Goal: Transaction & Acquisition: Purchase product/service

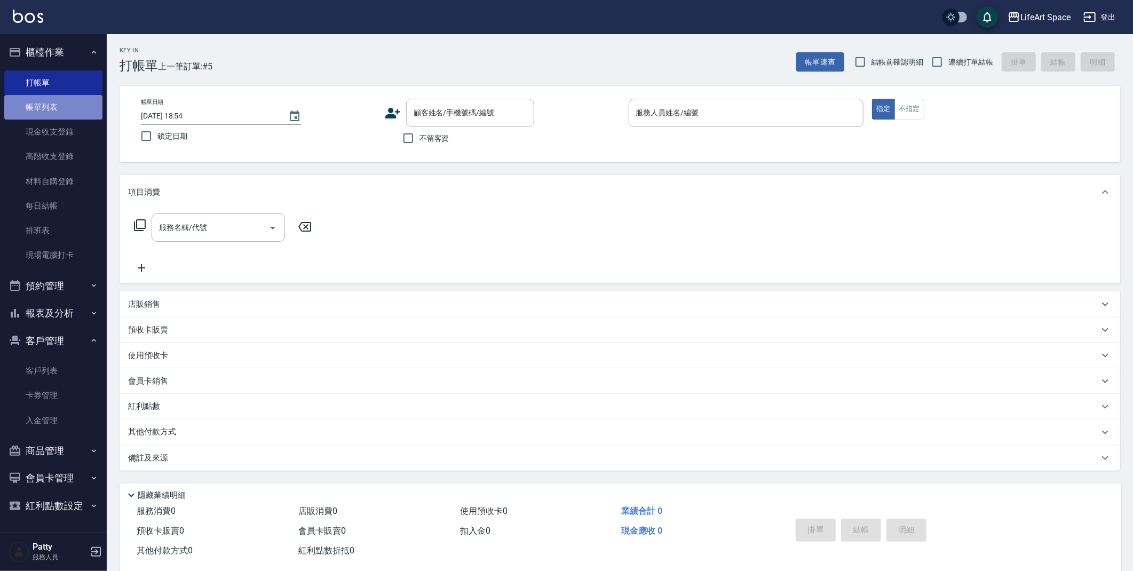
click at [31, 100] on link "帳單列表" at bounding box center [53, 107] width 98 height 25
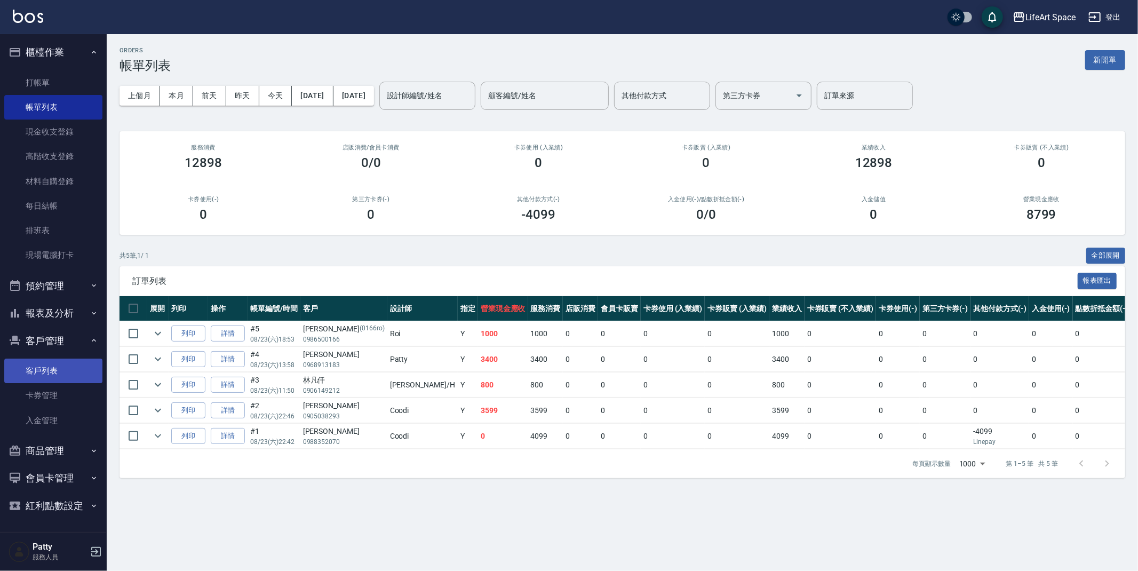
click at [57, 376] on link "客戶列表" at bounding box center [53, 371] width 98 height 25
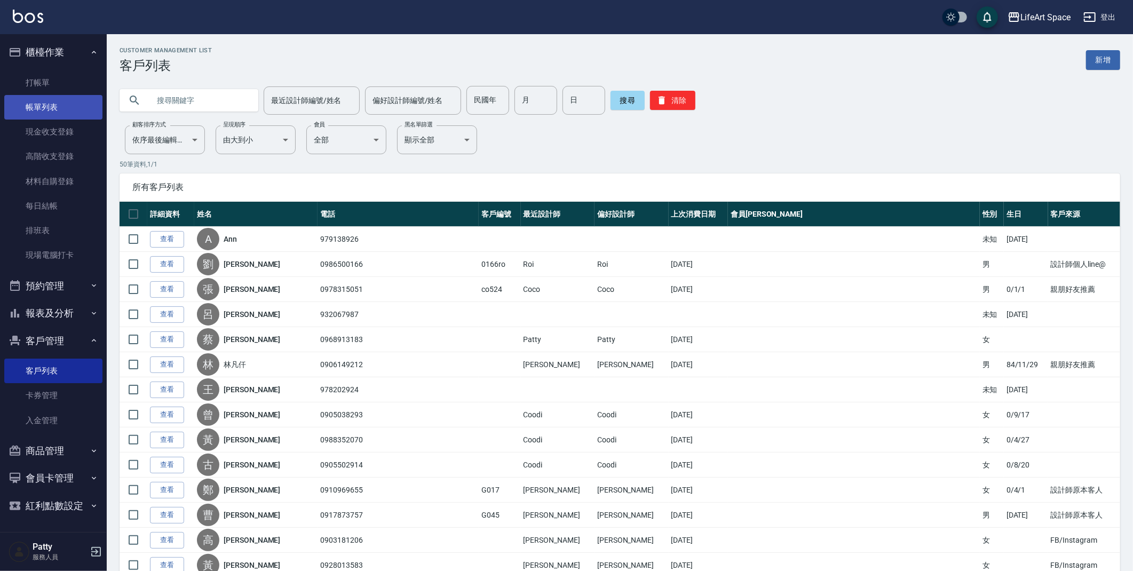
click at [72, 110] on link "帳單列表" at bounding box center [53, 107] width 98 height 25
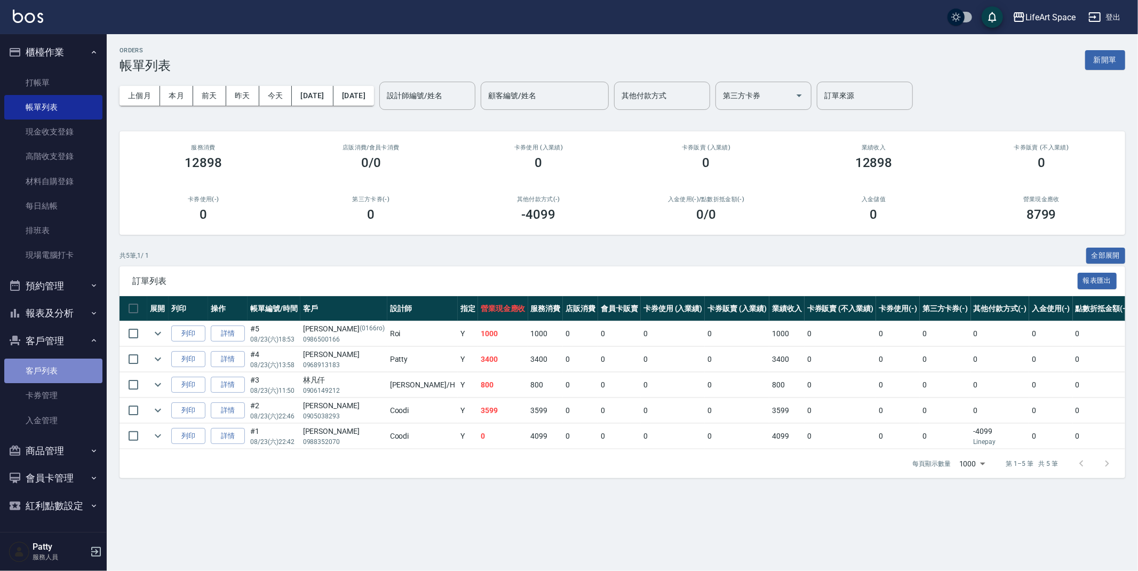
click at [54, 368] on link "客戶列表" at bounding box center [53, 371] width 98 height 25
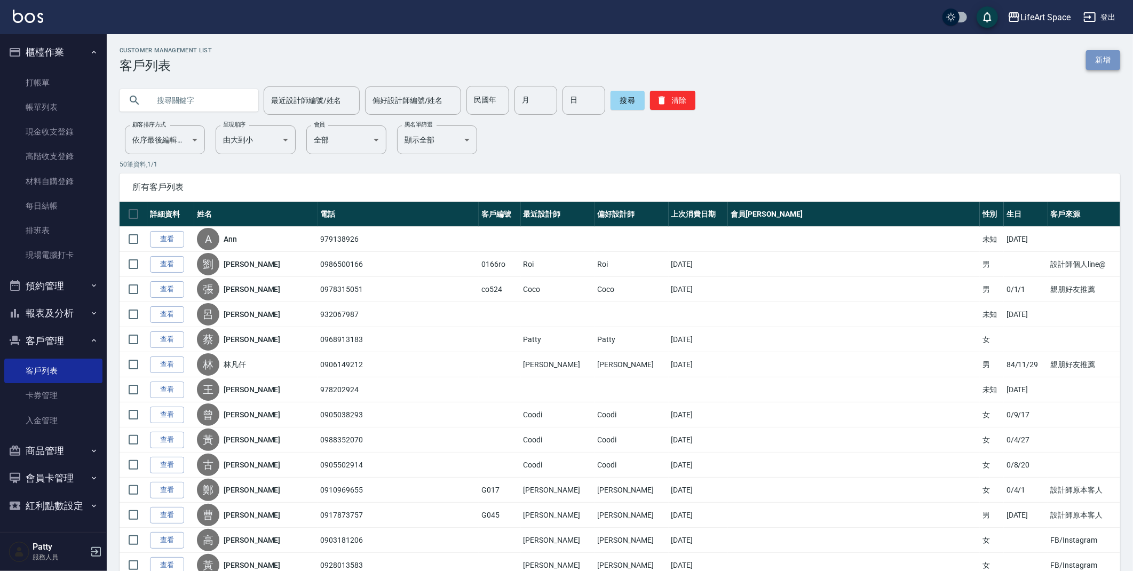
click at [1111, 61] on link "新增" at bounding box center [1103, 60] width 34 height 20
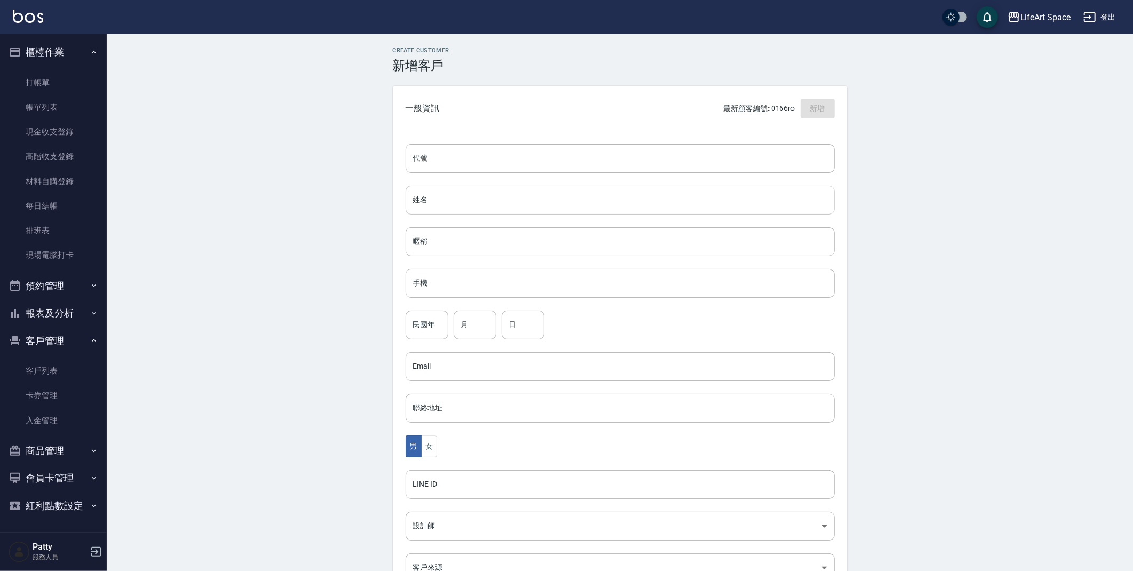
click at [503, 202] on input "姓名" at bounding box center [620, 200] width 429 height 29
type input "t"
type input "[PERSON_NAME]"
click at [494, 281] on input "手機" at bounding box center [620, 283] width 429 height 29
type input "0925030519"
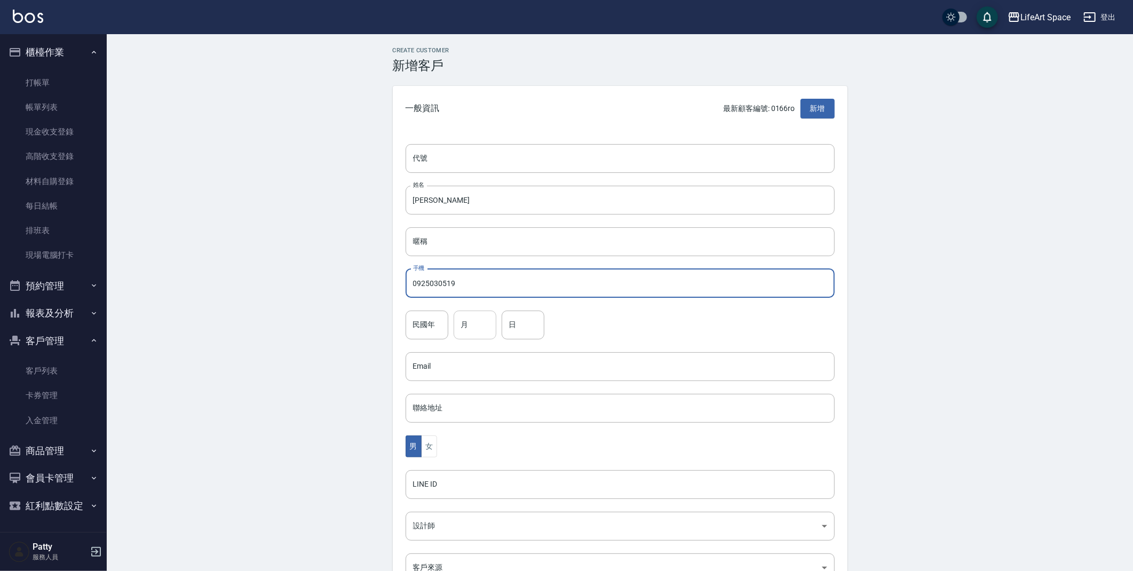
click at [466, 330] on input "月" at bounding box center [475, 325] width 43 height 29
type input "5"
type input "19"
click at [433, 448] on button "女" at bounding box center [429, 447] width 16 height 22
click at [504, 525] on body "LifeArt Space 登出 櫃檯作業 打帳單 帳單列表 現金收支登錄 高階收支登錄 材料自購登錄 每日結帳 排班表 現場電腦打卡 預約管理 預約管理 單…" at bounding box center [569, 347] width 1138 height 695
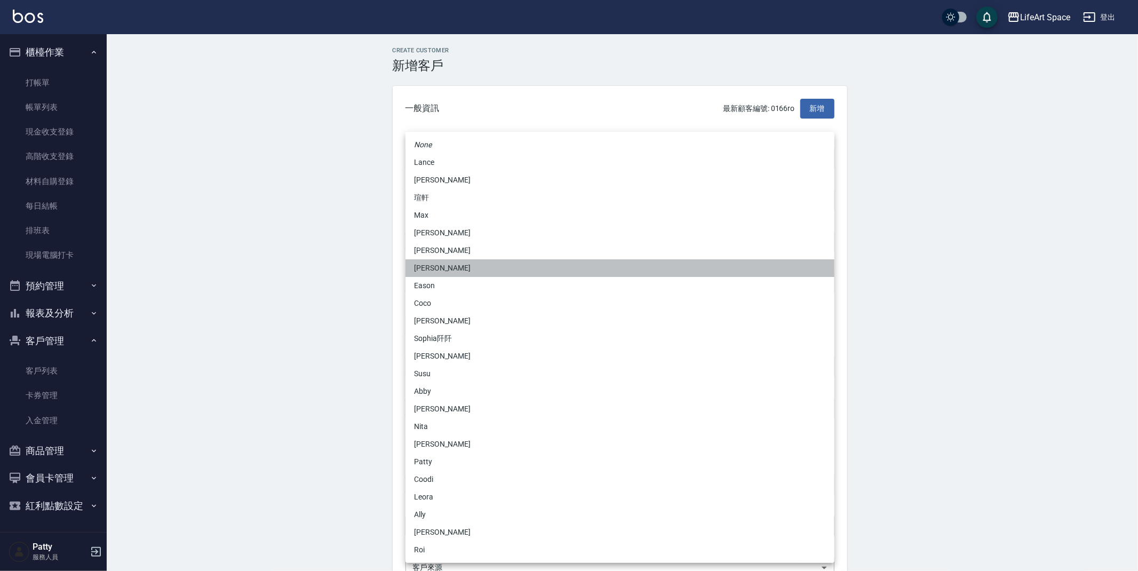
click at [457, 266] on li "[PERSON_NAME]" at bounding box center [620, 268] width 429 height 18
type input "b9bc185b-9e2c-4893-a19b-768c861452fa"
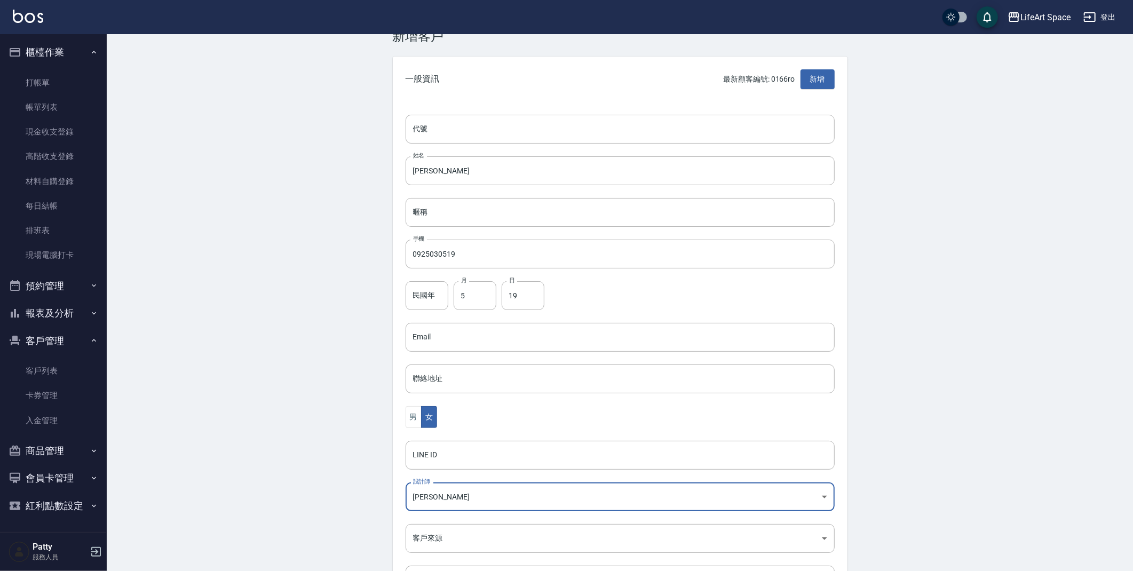
scroll to position [124, 0]
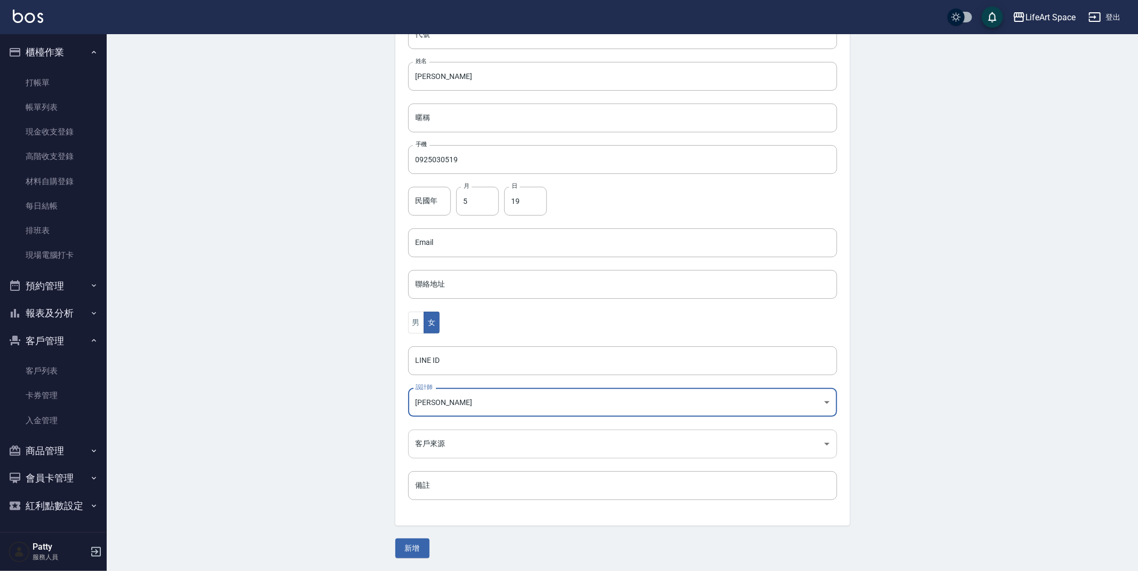
click at [454, 453] on body "LifeArt Space 登出 櫃檯作業 打帳單 帳單列表 現金收支登錄 高階收支登錄 材料自購登錄 每日結帳 排班表 現場電腦打卡 預約管理 預約管理 單…" at bounding box center [569, 223] width 1138 height 695
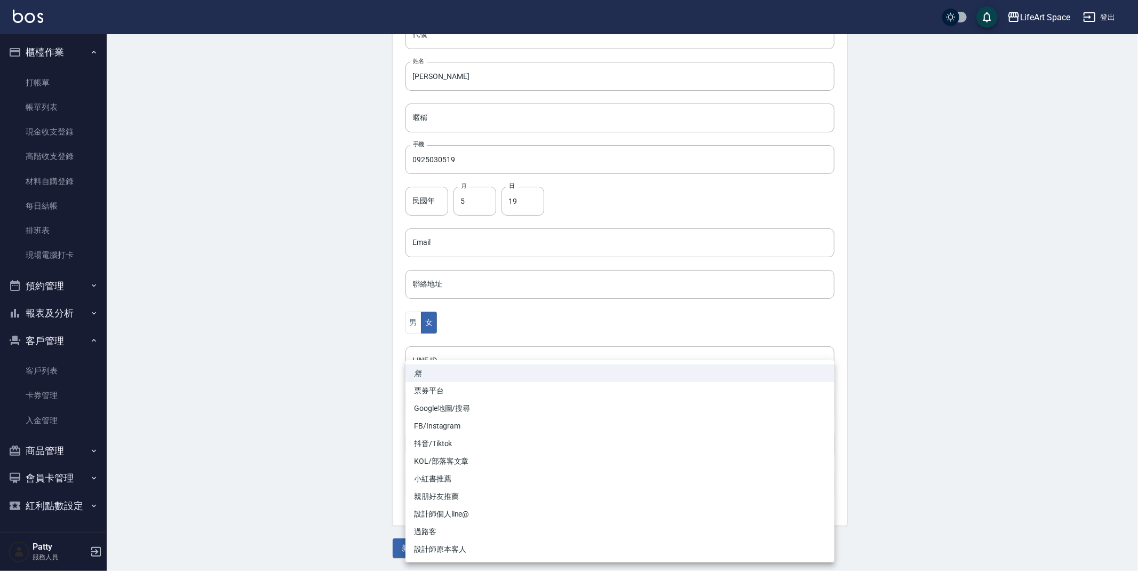
click at [461, 429] on li "FB/Instagram" at bounding box center [620, 426] width 429 height 18
type input "FB/Instagram"
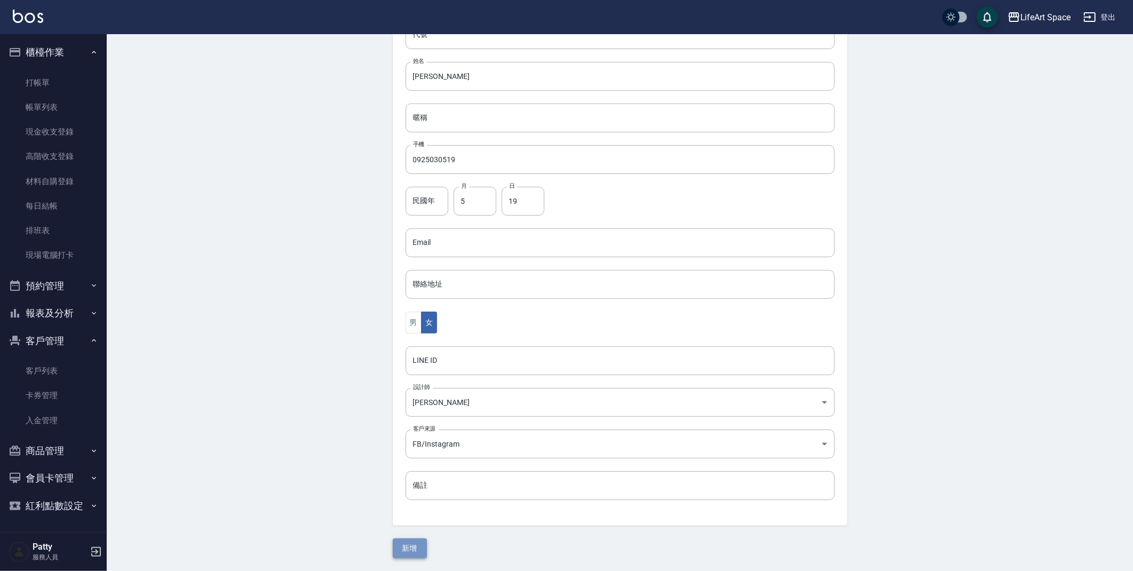
click at [415, 547] on button "新增" at bounding box center [410, 549] width 34 height 20
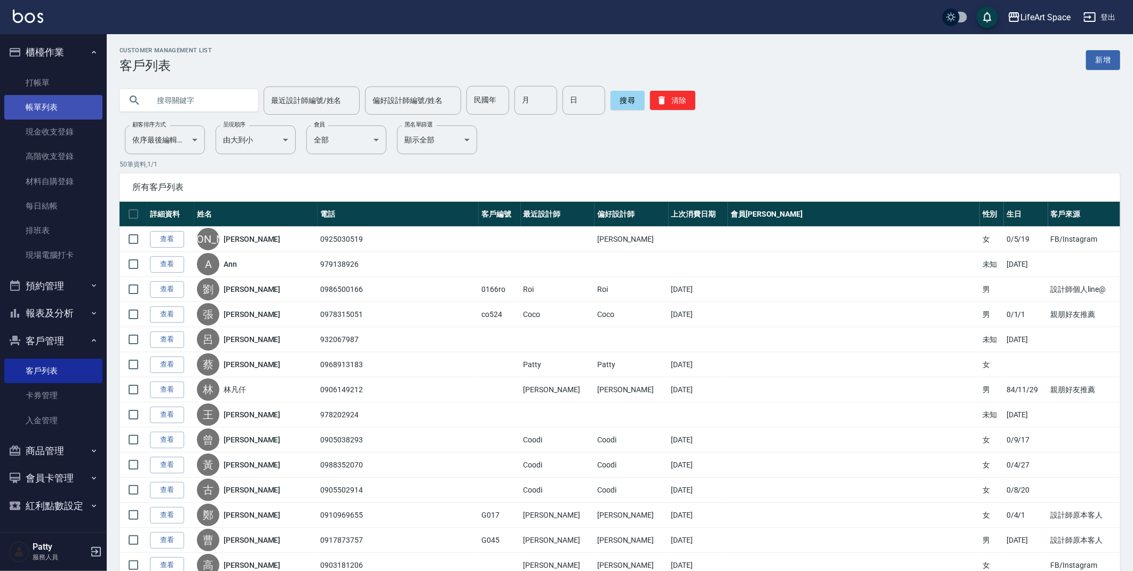
click at [43, 111] on link "帳單列表" at bounding box center [53, 107] width 98 height 25
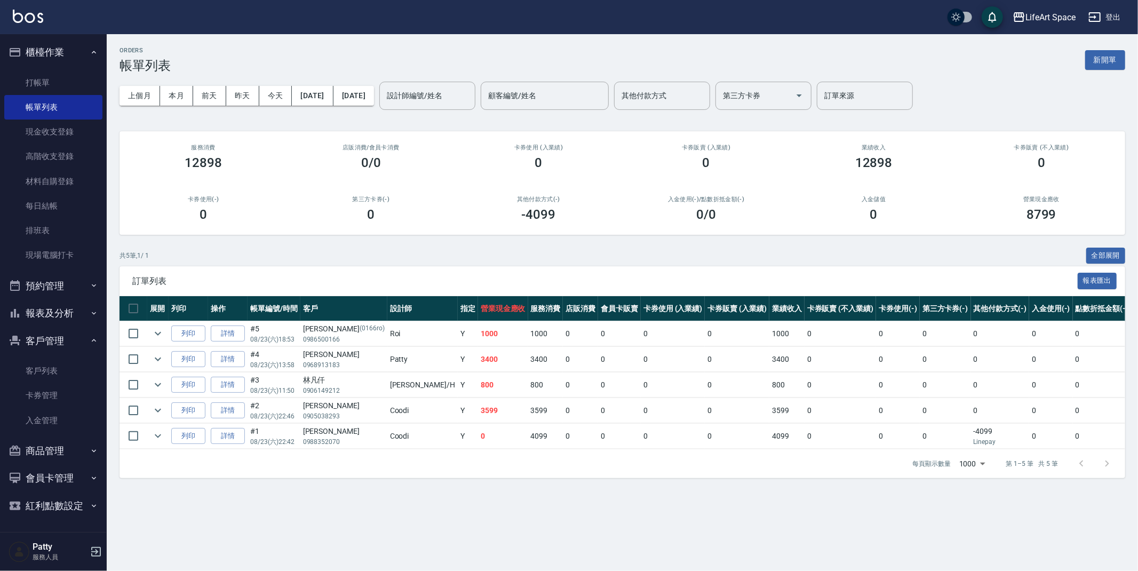
click at [540, 94] on input "顧客編號/姓名" at bounding box center [545, 95] width 118 height 19
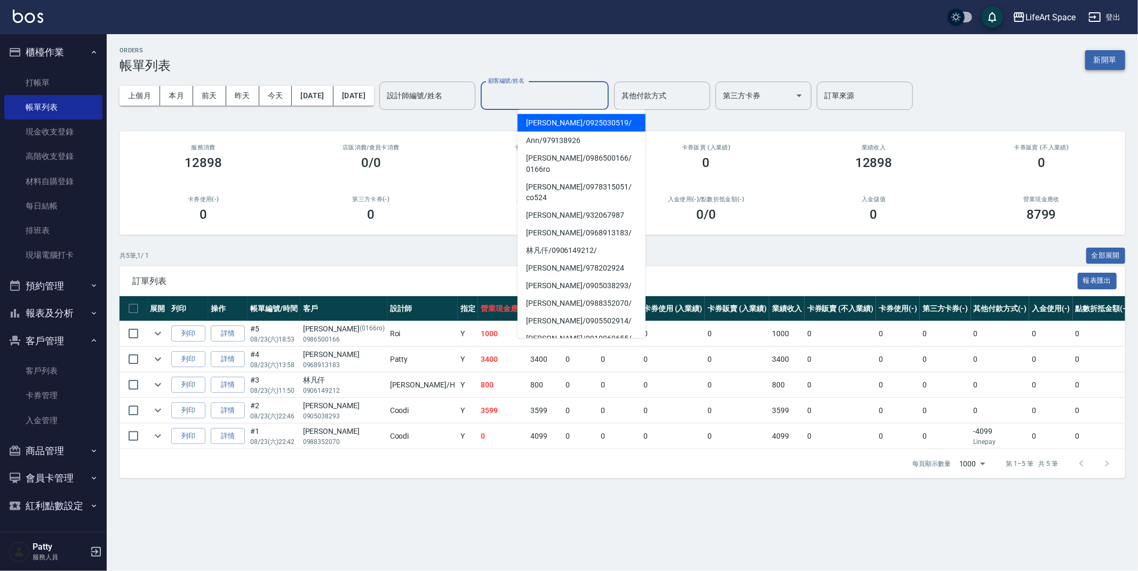
click at [1121, 61] on button "新開單" at bounding box center [1106, 60] width 40 height 20
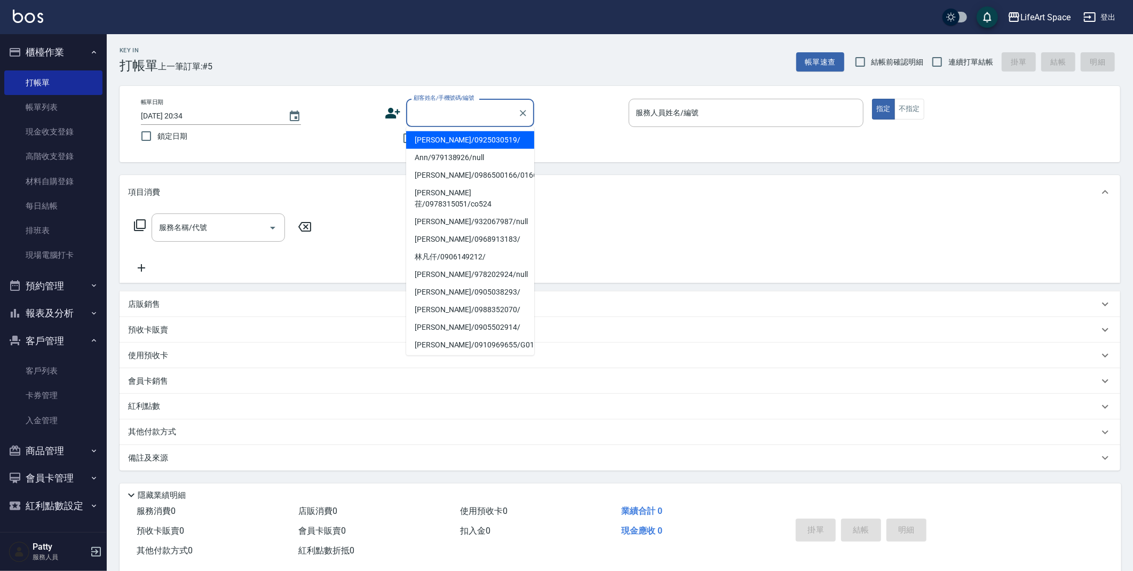
click at [433, 118] on input "顧客姓名/手機號碼/編號" at bounding box center [462, 113] width 102 height 19
click at [437, 141] on li "[PERSON_NAME]/0925030519/" at bounding box center [470, 140] width 128 height 18
type input "[PERSON_NAME]/0925030519/"
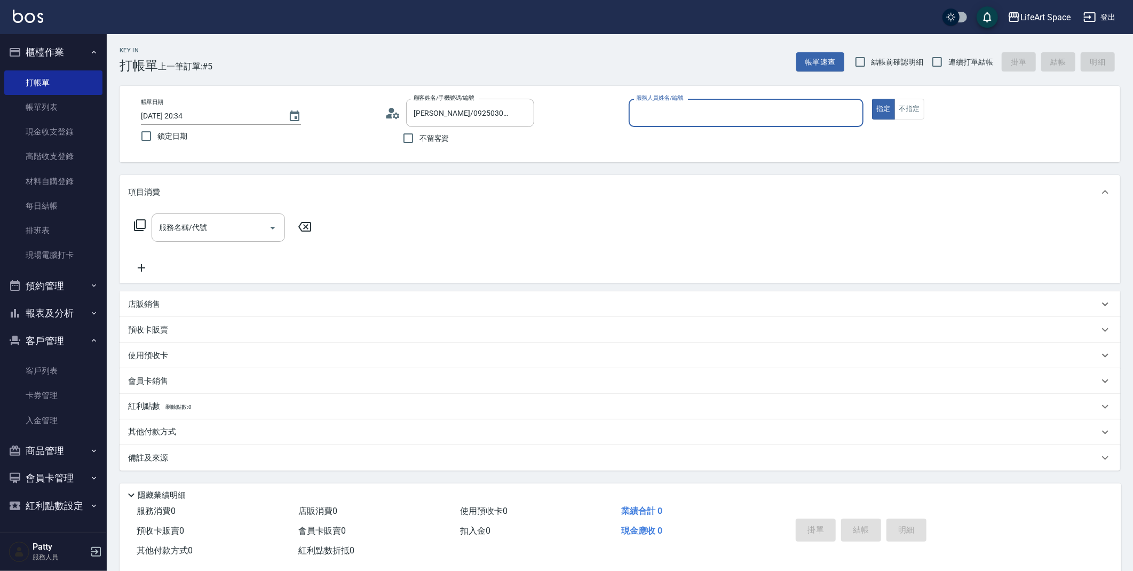
type input "[PERSON_NAME]"
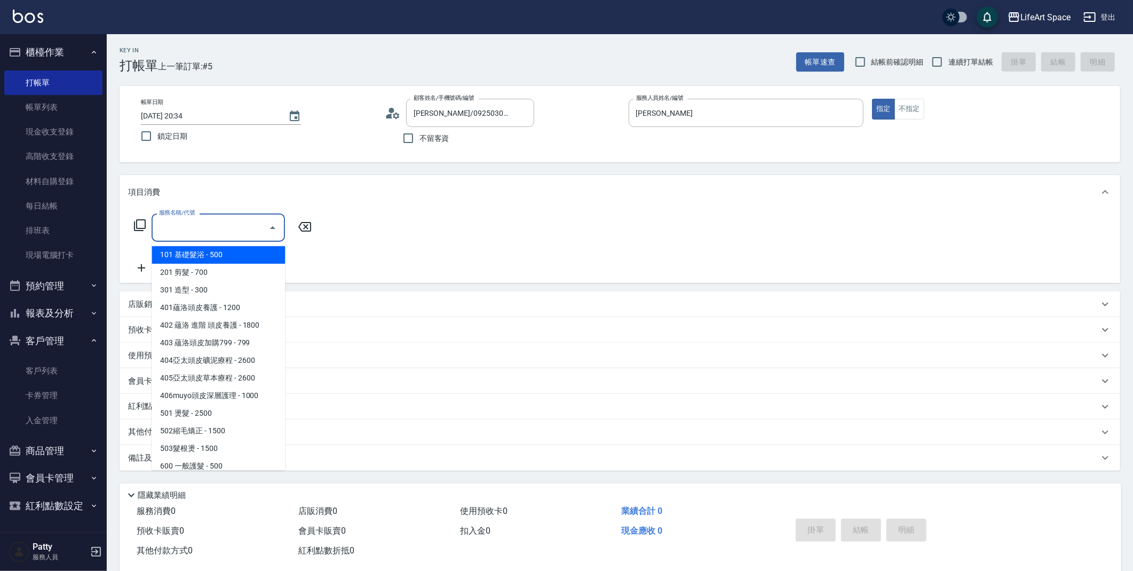
click at [235, 222] on input "服務名稱/代號" at bounding box center [210, 227] width 108 height 19
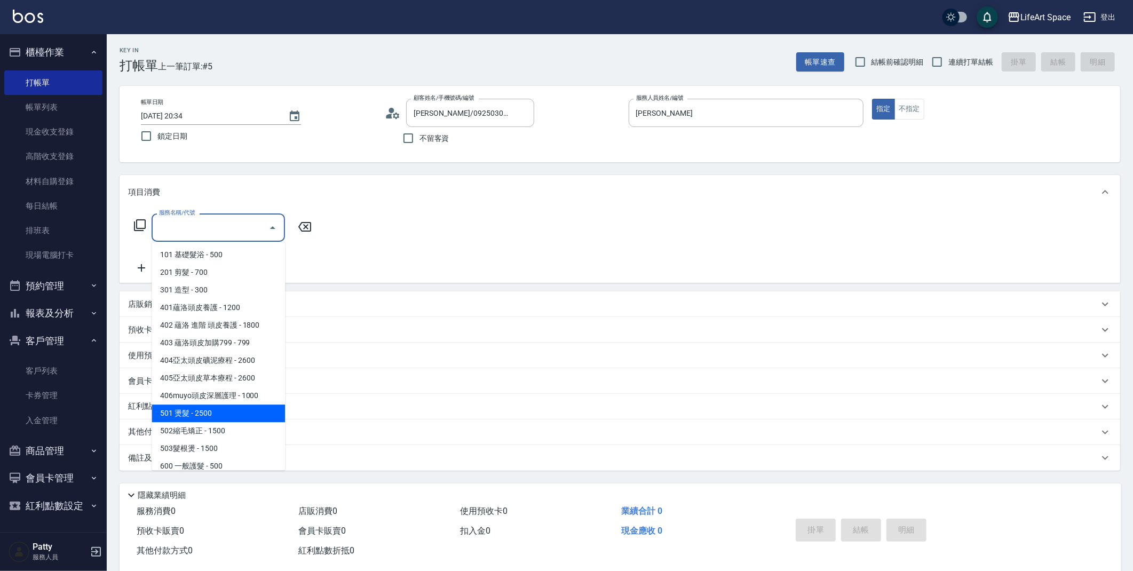
drag, startPoint x: 207, startPoint y: 410, endPoint x: 218, endPoint y: 401, distance: 14.4
click at [207, 410] on span "501 燙髮 - 2500" at bounding box center [218, 414] width 133 height 18
type input "501 燙髮(501)"
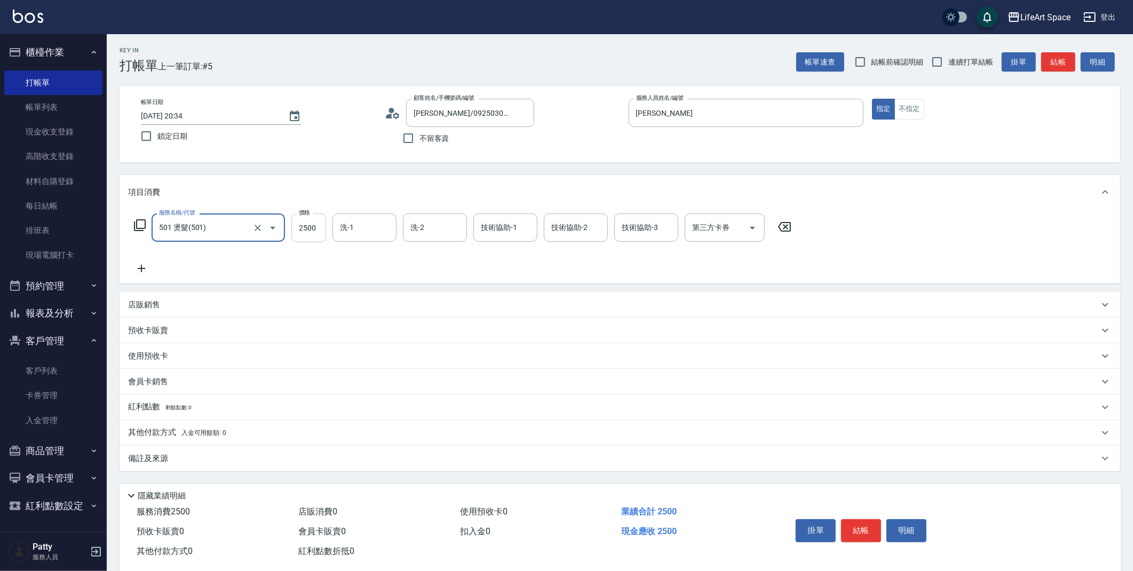
click at [318, 232] on input "2500" at bounding box center [308, 228] width 35 height 29
type input "3300"
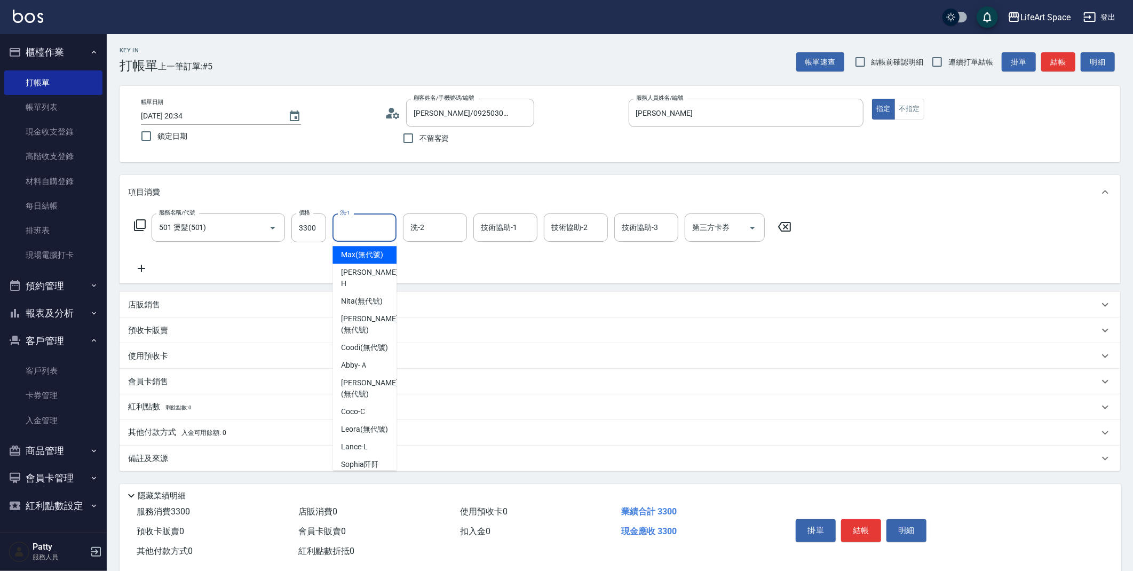
click at [375, 228] on input "洗-1" at bounding box center [364, 227] width 54 height 19
click at [374, 325] on span "[PERSON_NAME] (無代號)" at bounding box center [369, 324] width 57 height 22
type input "[PERSON_NAME](無代號)"
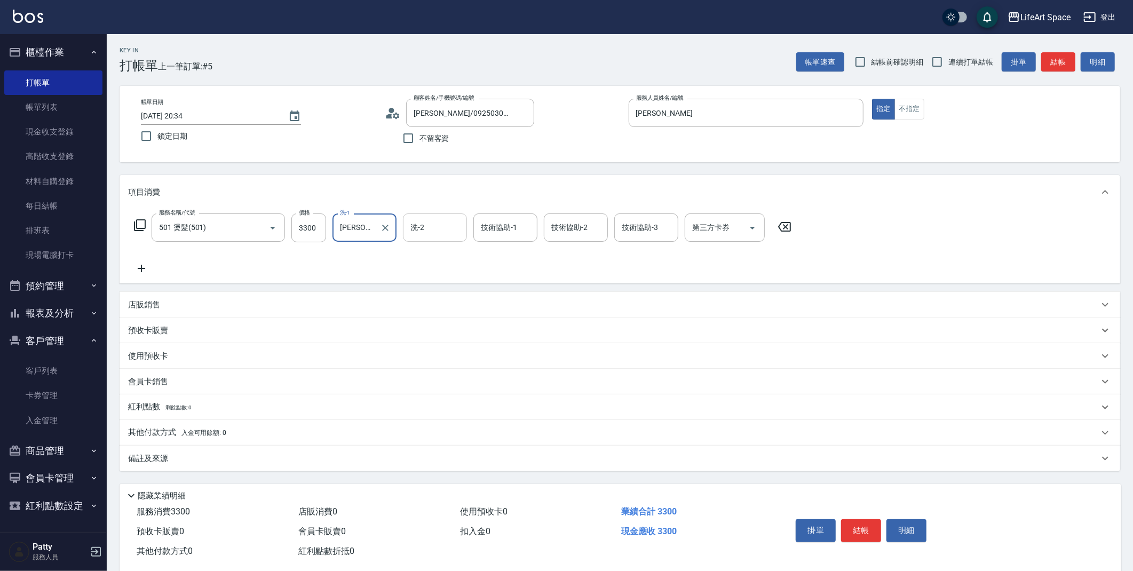
click at [435, 227] on input "洗-2" at bounding box center [435, 227] width 54 height 19
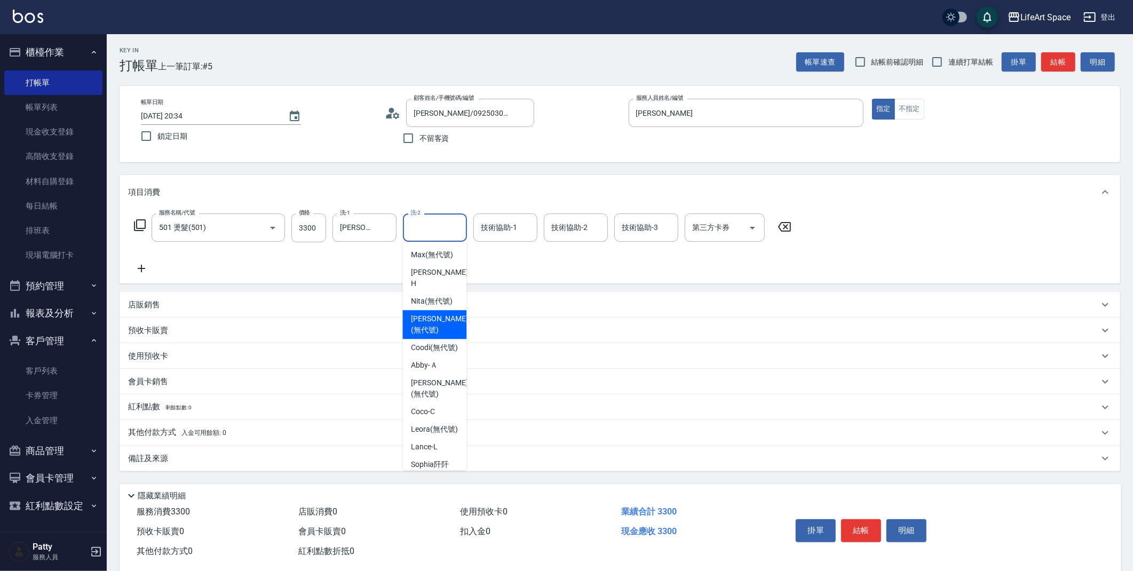
click at [434, 323] on span "[PERSON_NAME] (無代號)" at bounding box center [439, 324] width 57 height 22
type input "[PERSON_NAME](無代號)"
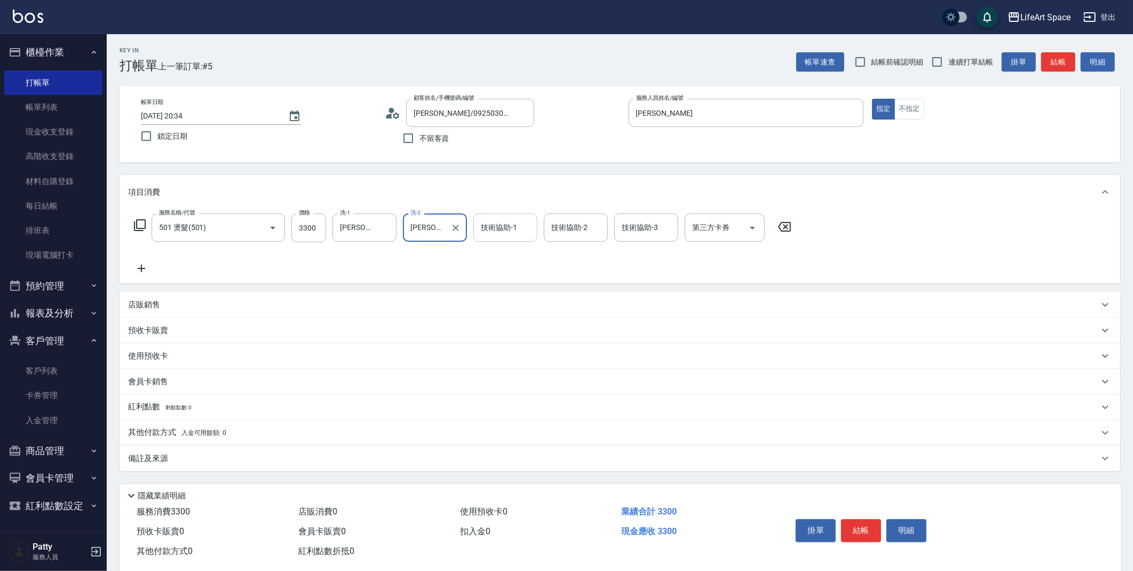
click at [503, 234] on input "技術協助-1" at bounding box center [505, 227] width 54 height 19
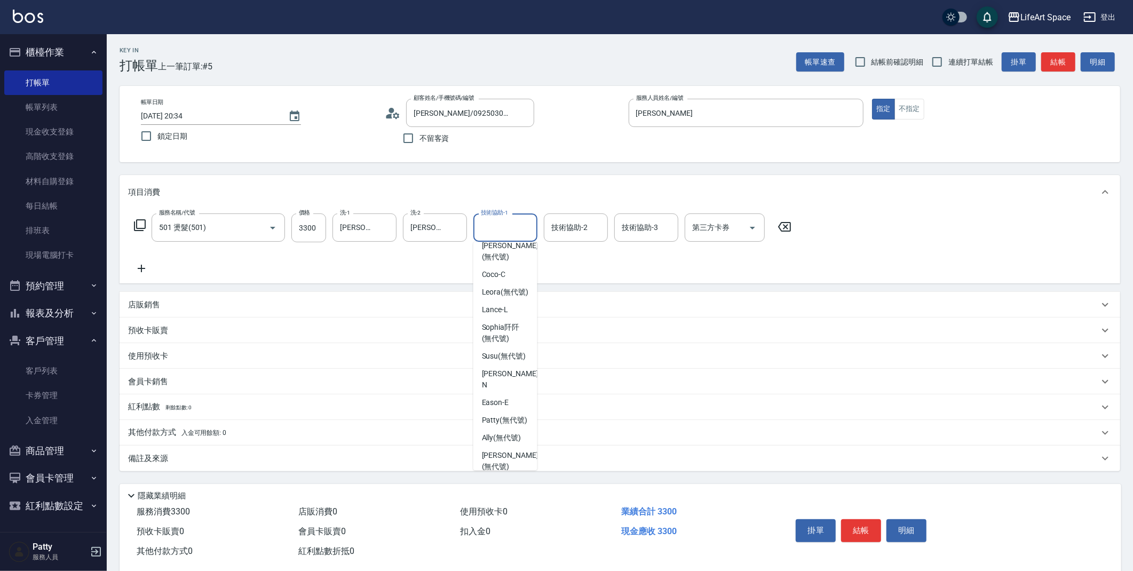
scroll to position [128, 0]
drag, startPoint x: 511, startPoint y: 263, endPoint x: 520, endPoint y: 258, distance: 10.1
click at [511, 264] on span "[PERSON_NAME] (無代號)" at bounding box center [510, 260] width 57 height 22
type input "[PERSON_NAME](無代號)"
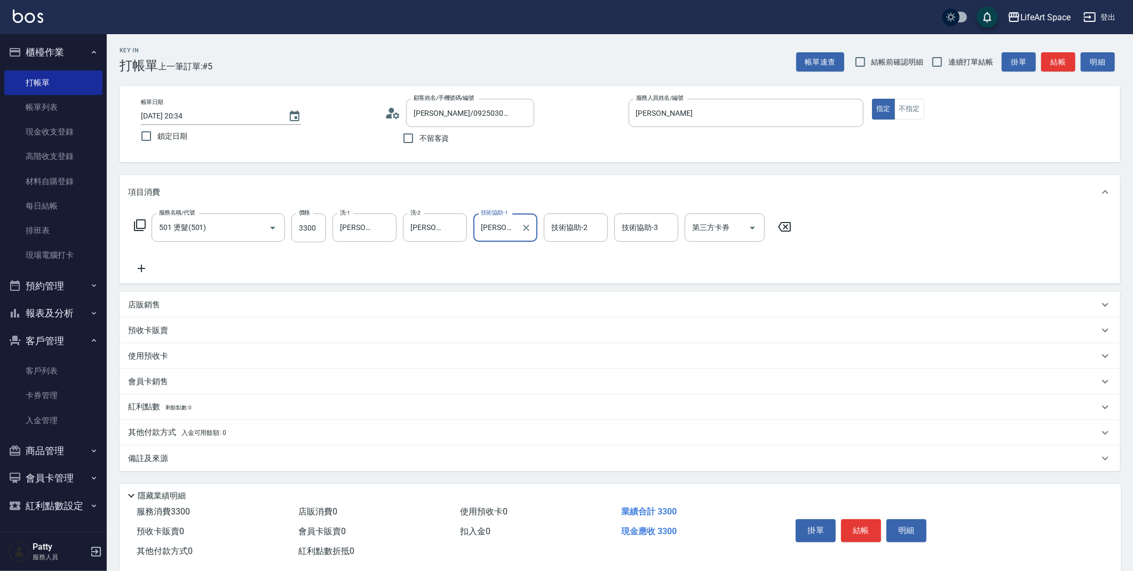
click at [573, 232] on div "技術協助-2 技術協助-2" at bounding box center [576, 228] width 64 height 28
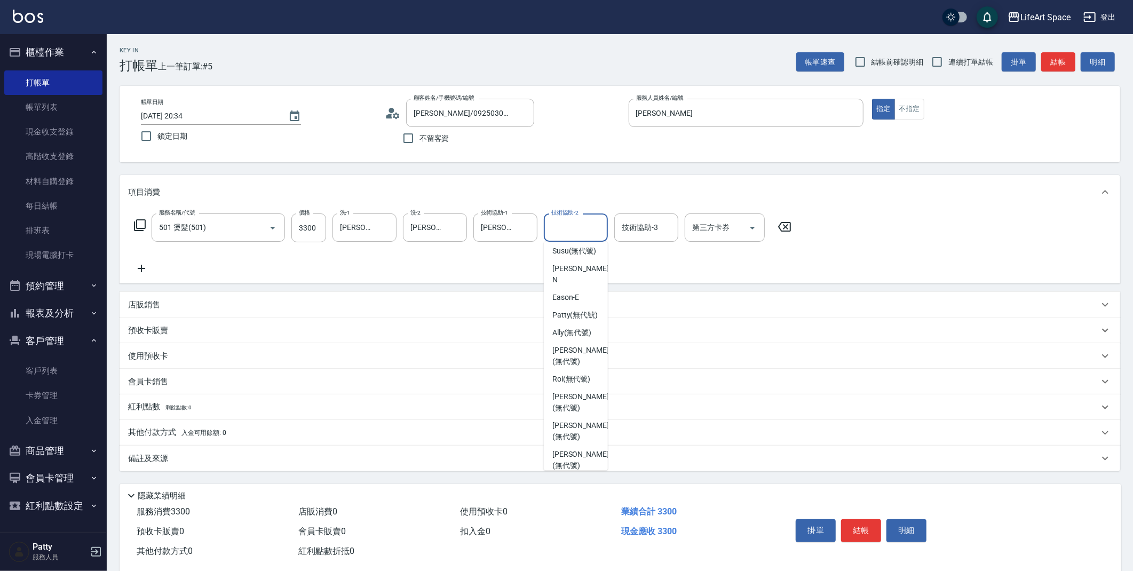
scroll to position [0, 0]
drag, startPoint x: 583, startPoint y: 392, endPoint x: 584, endPoint y: 373, distance: 19.3
click at [583, 392] on span "[PERSON_NAME] (無代號)" at bounding box center [580, 388] width 57 height 22
type input "[PERSON_NAME](無代號)"
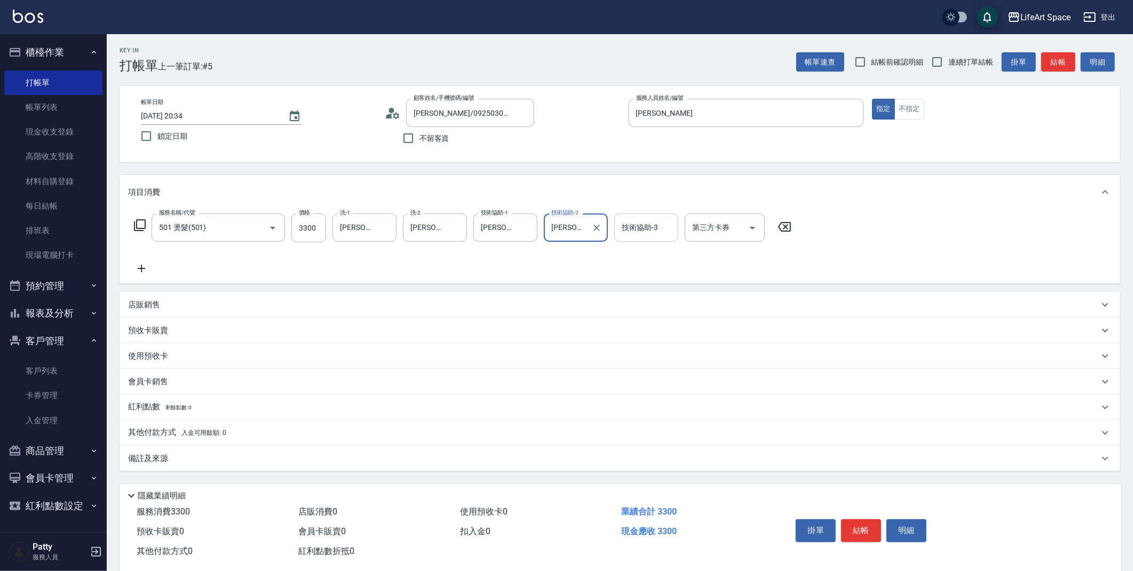
click at [638, 232] on div "技術協助-3 技術協助-3" at bounding box center [646, 228] width 64 height 28
drag, startPoint x: 195, startPoint y: 454, endPoint x: 188, endPoint y: 451, distance: 7.4
click at [194, 454] on div "備註及來源" at bounding box center [613, 458] width 971 height 11
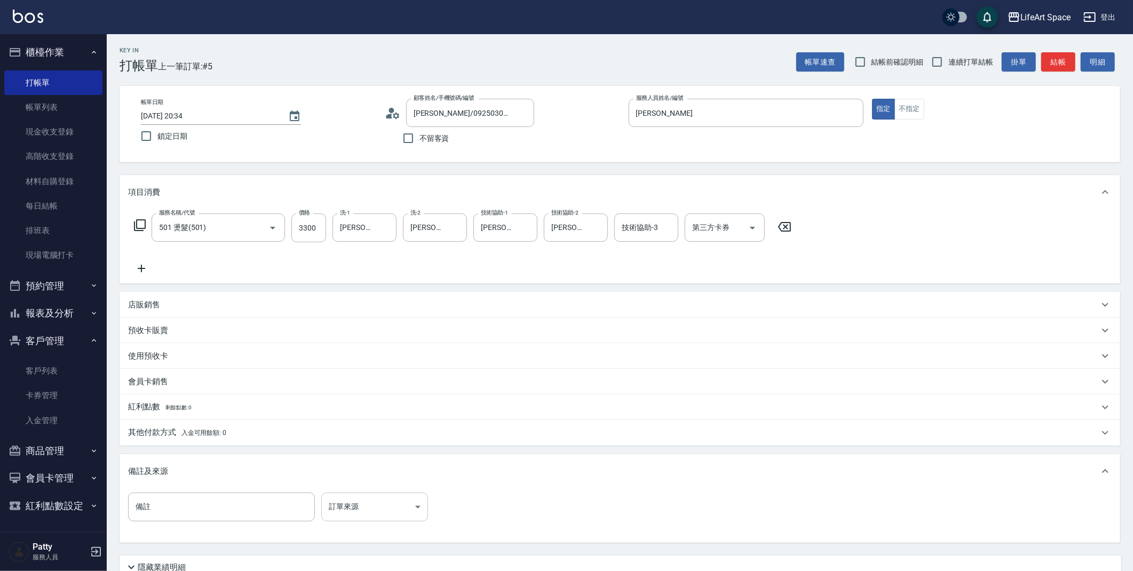
click at [378, 512] on body "LifeArt Space 登出 櫃檯作業 打帳單 帳單列表 現金收支登錄 高階收支登錄 材料自購登錄 每日結帳 排班表 現場電腦打卡 預約管理 預約管理 單…" at bounding box center [566, 329] width 1133 height 659
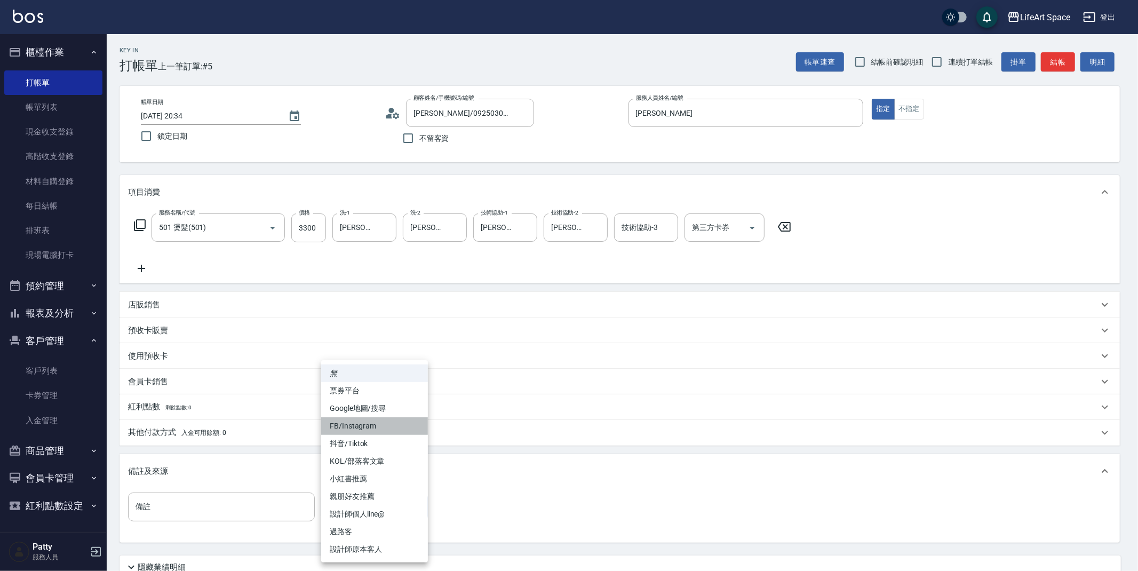
drag, startPoint x: 374, startPoint y: 421, endPoint x: 369, endPoint y: 424, distance: 5.5
click at [375, 421] on li "FB/Instagram" at bounding box center [374, 426] width 107 height 18
type input "FB/Instagram"
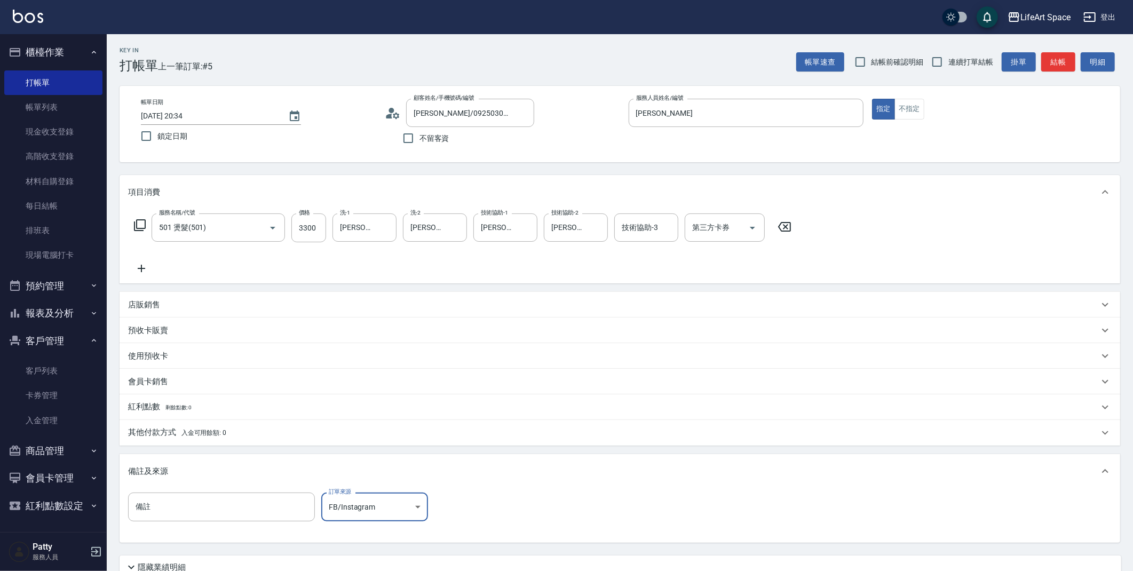
click at [285, 439] on div "其他付款方式 入金可用餘額: 0" at bounding box center [613, 433] width 971 height 12
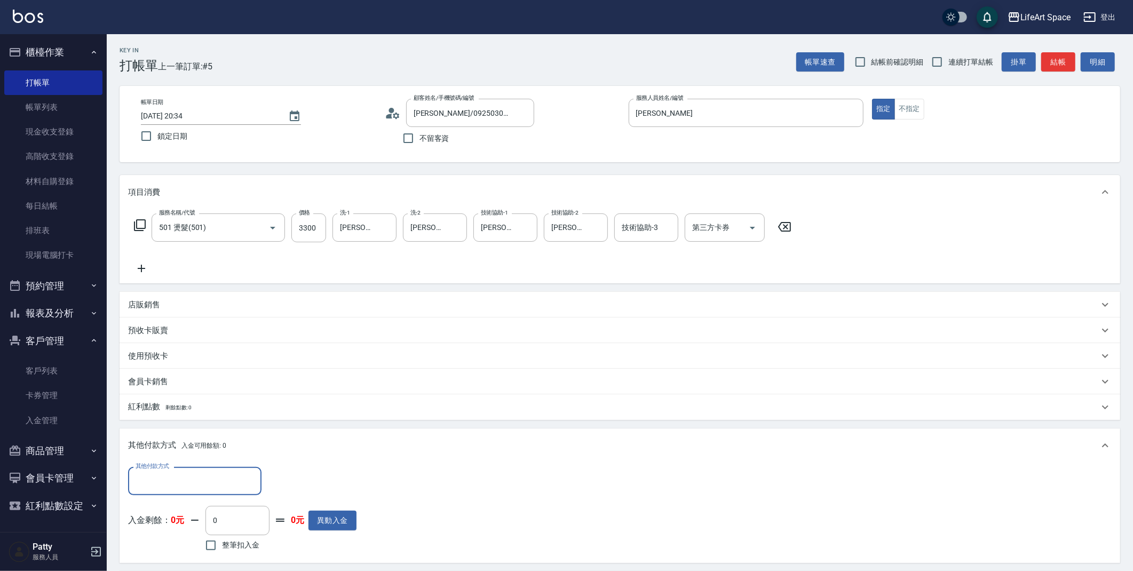
drag, startPoint x: 180, startPoint y: 473, endPoint x: 177, endPoint y: 467, distance: 7.4
click at [180, 473] on input "其他付款方式" at bounding box center [195, 481] width 124 height 19
click at [182, 418] on span "Linepay" at bounding box center [194, 418] width 133 height 18
type input "Linepay"
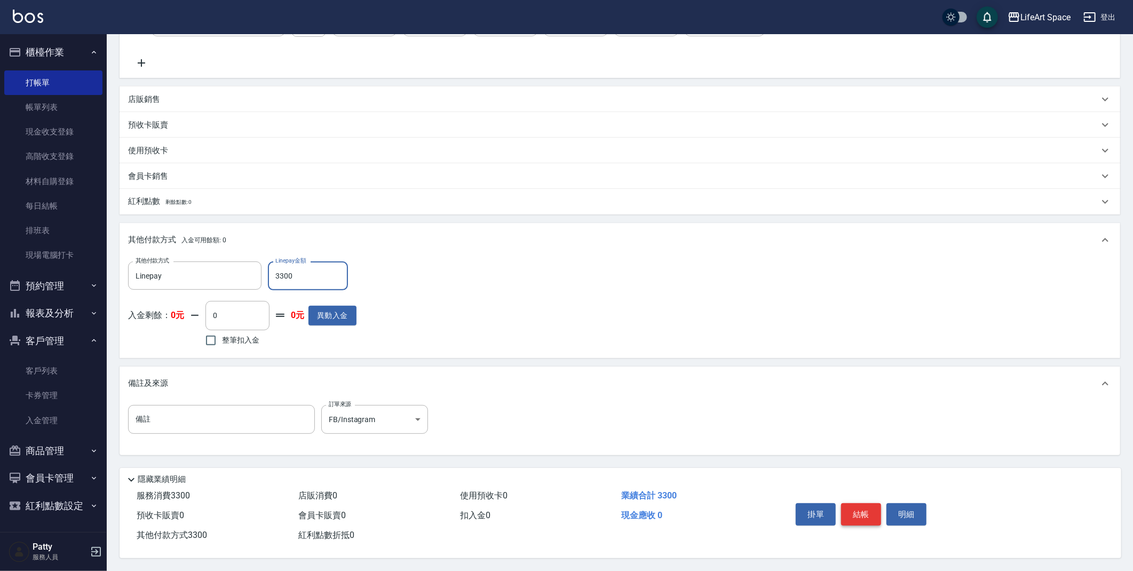
type input "3300"
click at [871, 514] on button "結帳" at bounding box center [861, 514] width 40 height 22
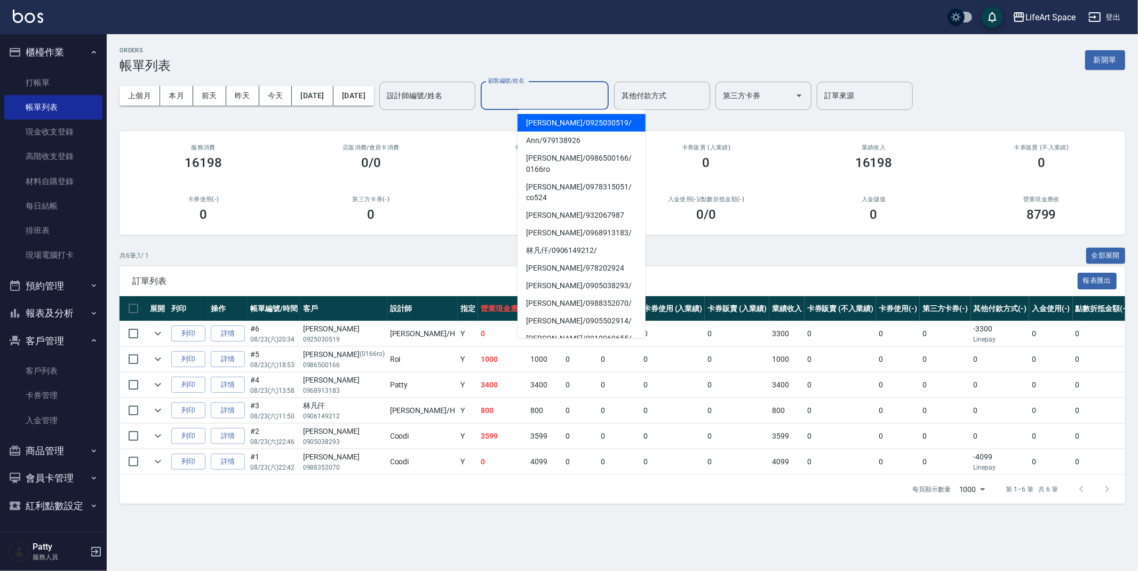
click at [533, 94] on input "顧客編號/姓名" at bounding box center [545, 95] width 118 height 19
type input "f"
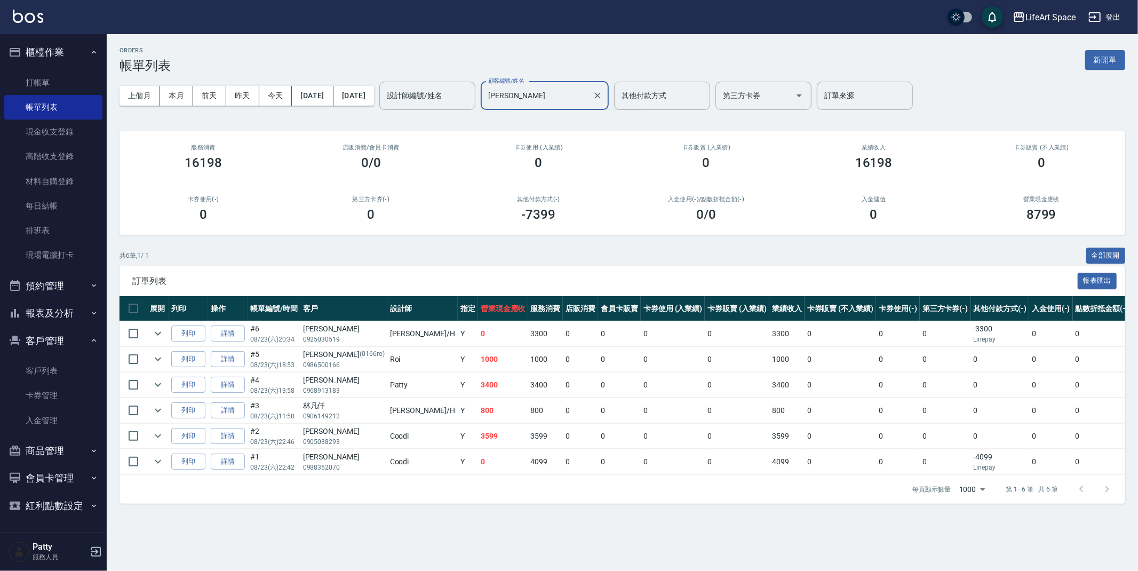
type input "[PERSON_NAME]"
click at [1101, 61] on button "新開單" at bounding box center [1106, 60] width 40 height 20
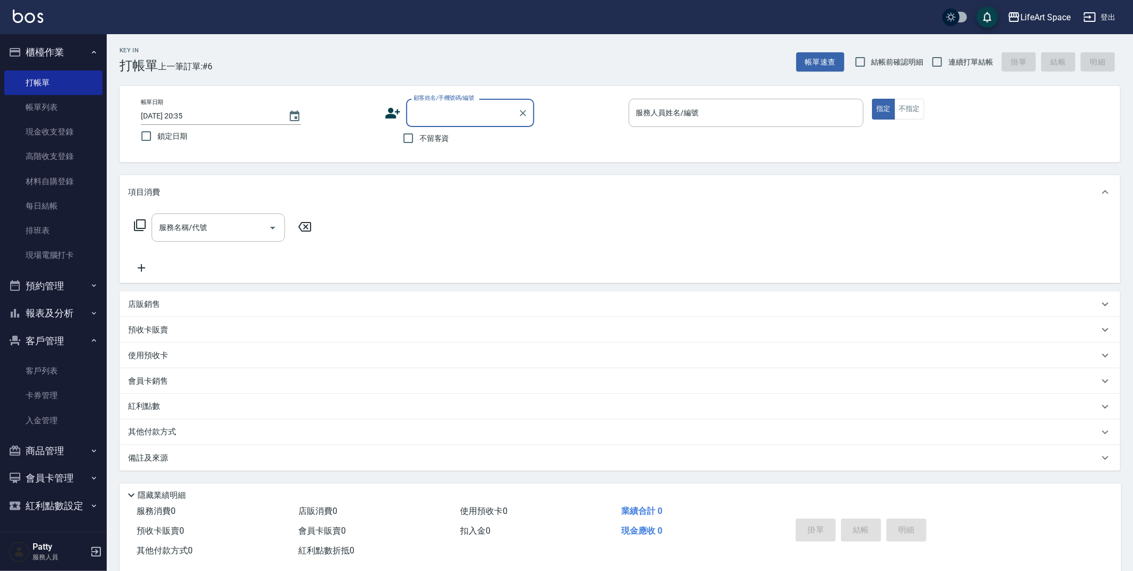
click at [456, 113] on input "顧客姓名/手機號碼/編號" at bounding box center [462, 113] width 102 height 19
type input "ㄎ"
type input "歪"
type input "[PERSON_NAME]"
click at [521, 115] on icon "Clear" at bounding box center [523, 113] width 6 height 6
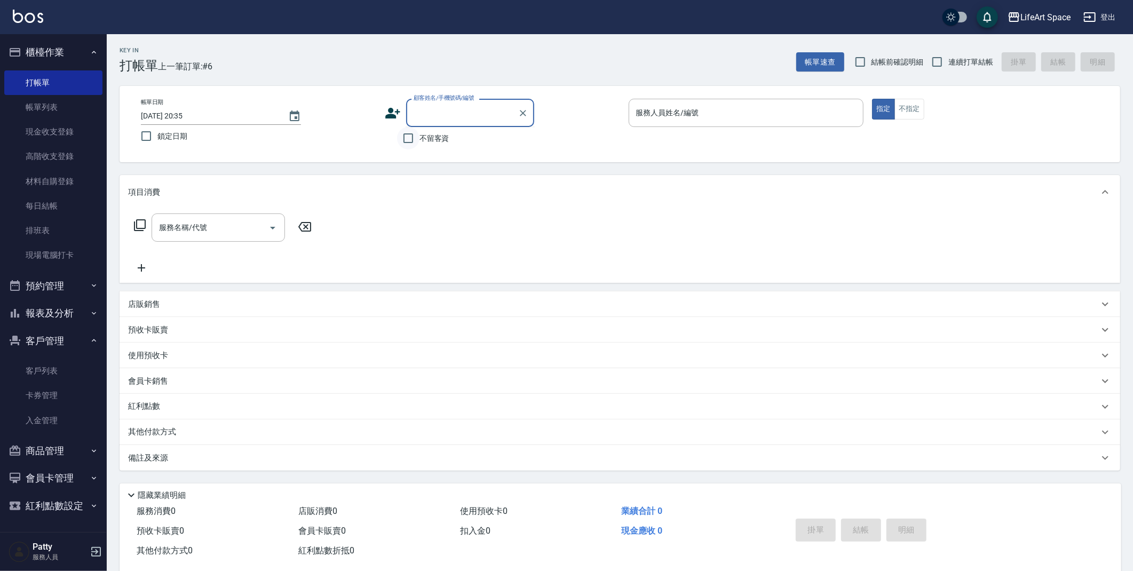
drag, startPoint x: 409, startPoint y: 136, endPoint x: 416, endPoint y: 136, distance: 7.5
click at [409, 136] on input "不留客資" at bounding box center [408, 138] width 22 height 22
checkbox input "true"
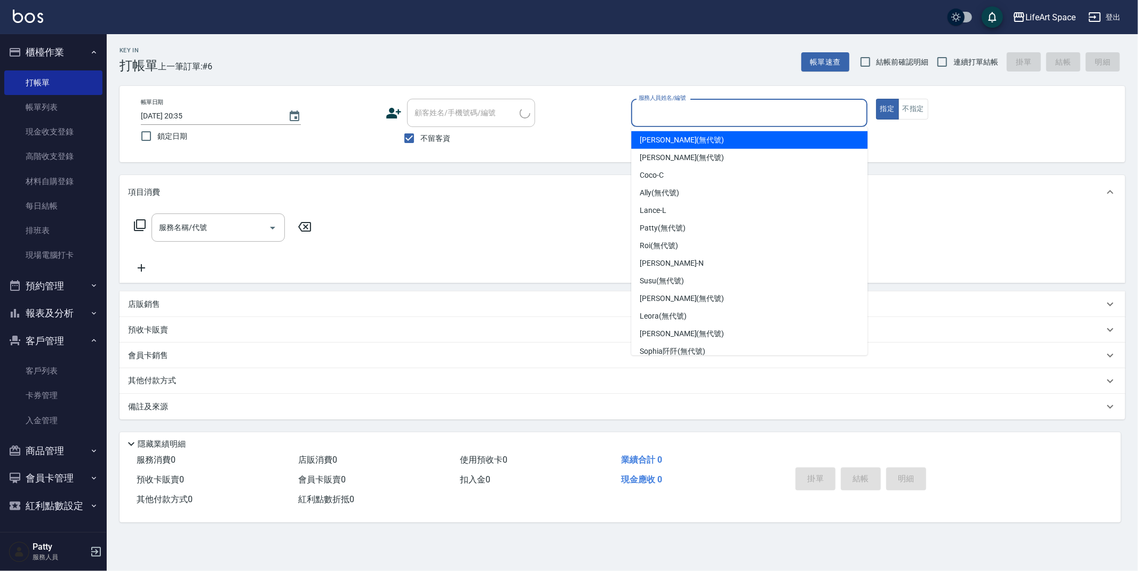
click at [786, 108] on input "服務人員姓名/編號" at bounding box center [749, 113] width 227 height 19
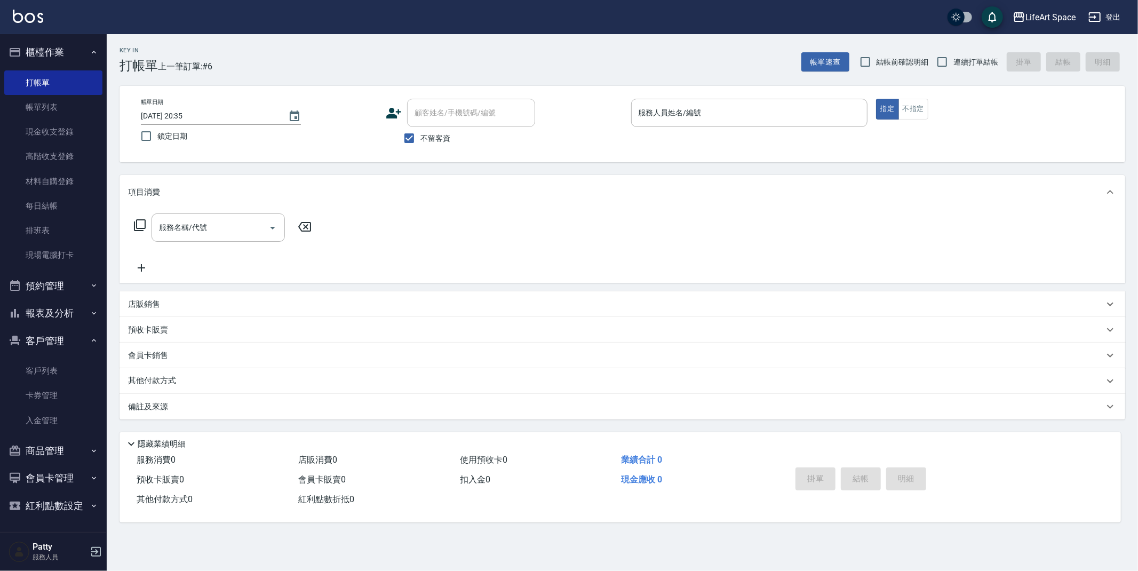
drag, startPoint x: 868, startPoint y: 233, endPoint x: 864, endPoint y: 314, distance: 81.3
click at [865, 318] on div "項目消費 服務名稱/代號 服務名稱/代號 店販銷售 服務人員姓名/編號 服務人員姓名/編號 商品代號/名稱 商品代號/名稱 預收卡販賣 卡券名稱/代號 卡券名…" at bounding box center [623, 297] width 1006 height 244
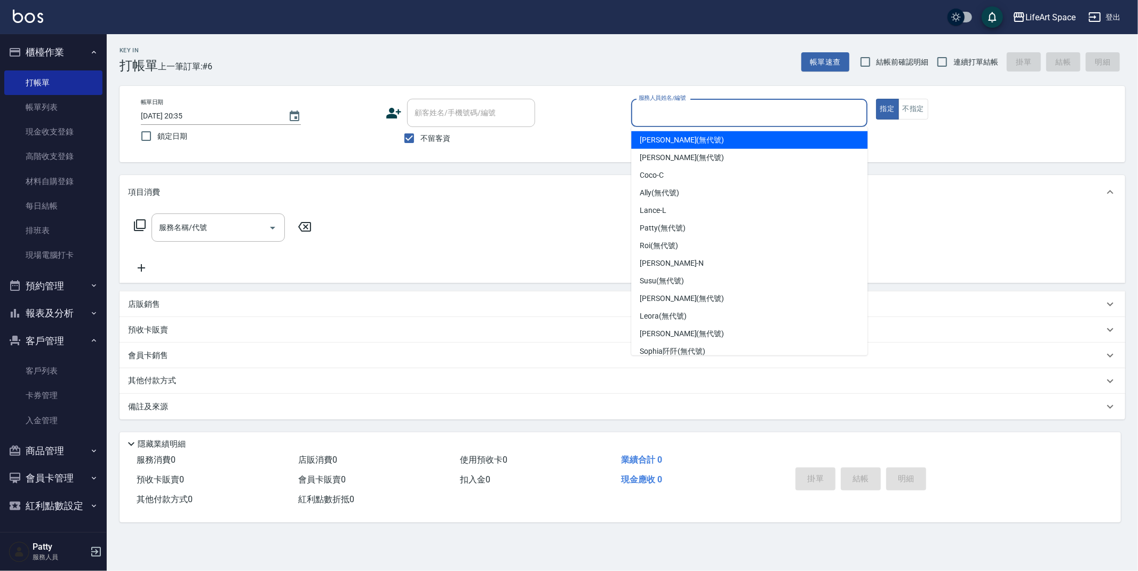
click at [779, 106] on input "服務人員姓名/編號" at bounding box center [749, 113] width 227 height 19
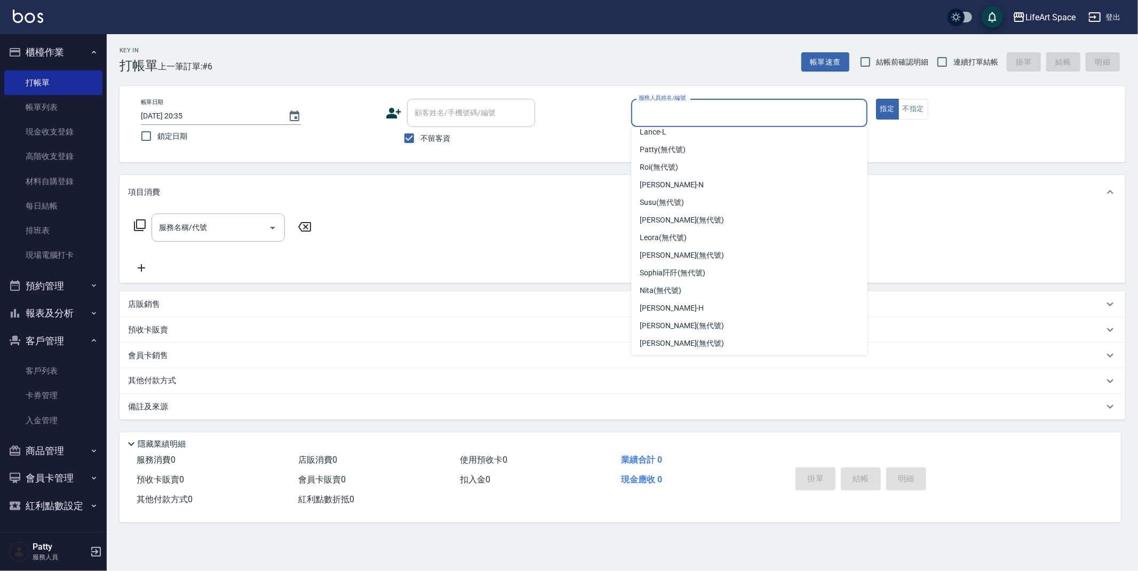
scroll to position [167, 0]
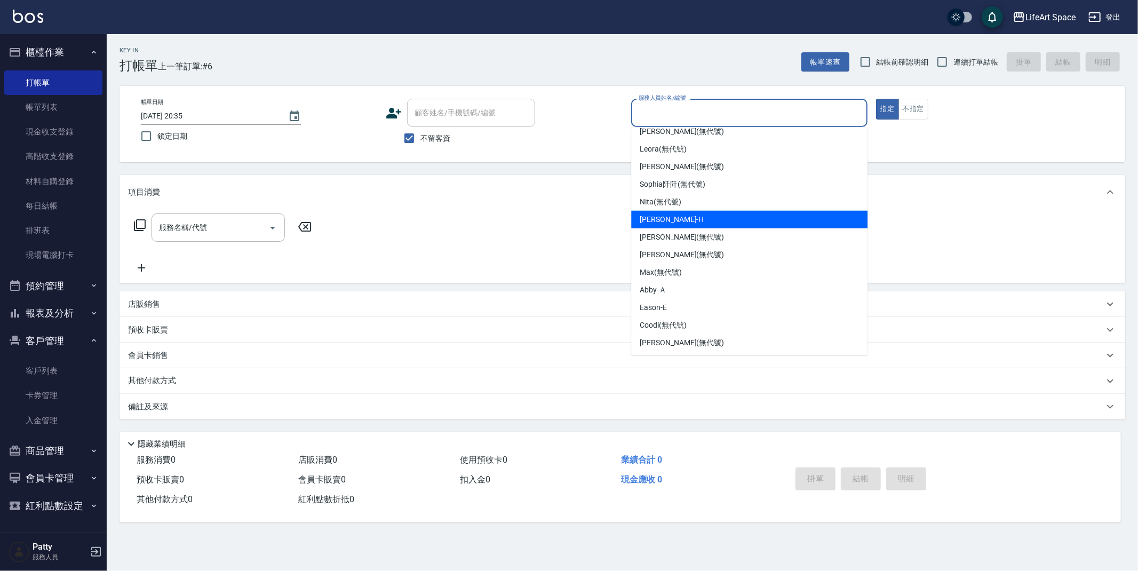
click at [712, 211] on div "[PERSON_NAME]" at bounding box center [749, 220] width 236 height 18
type input "[PERSON_NAME]"
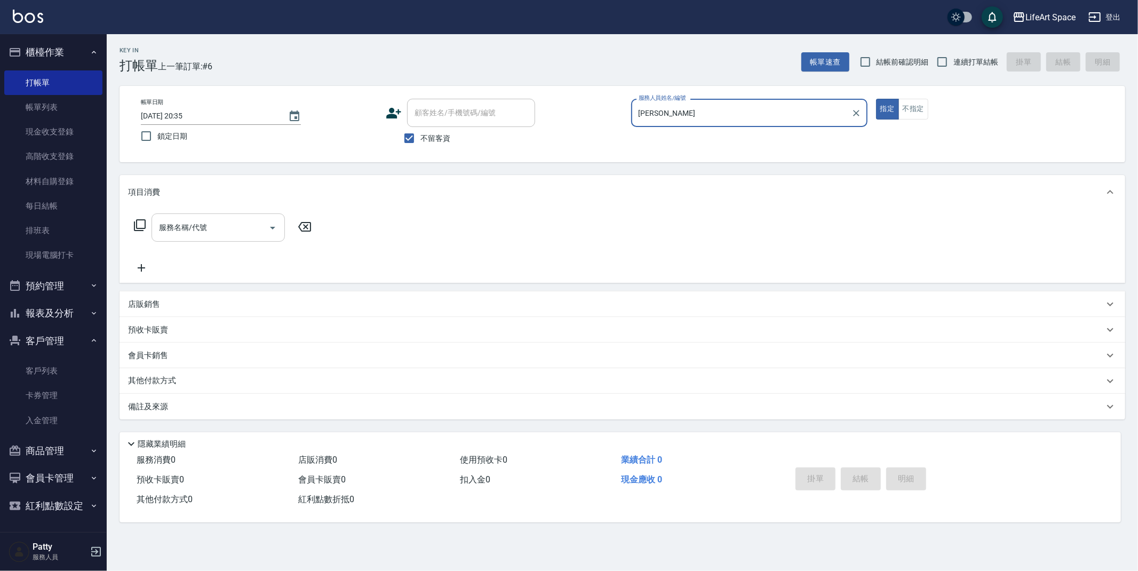
click at [195, 223] on div "服務名稱/代號 服務名稱/代號" at bounding box center [218, 228] width 133 height 28
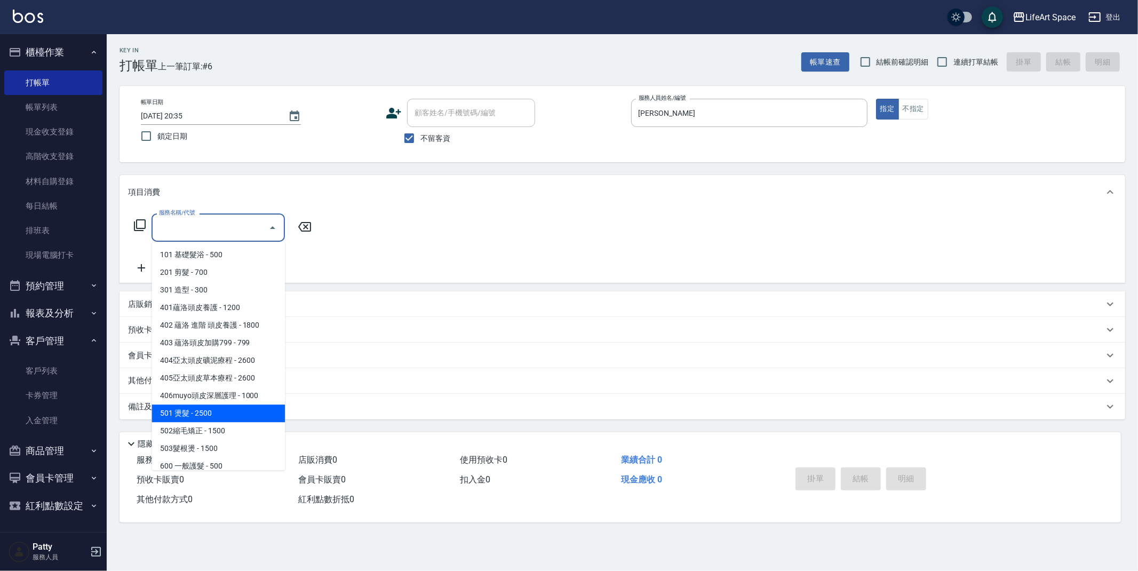
click at [197, 413] on span "501 燙髮 - 2500" at bounding box center [218, 414] width 133 height 18
type input "501 燙髮(501)"
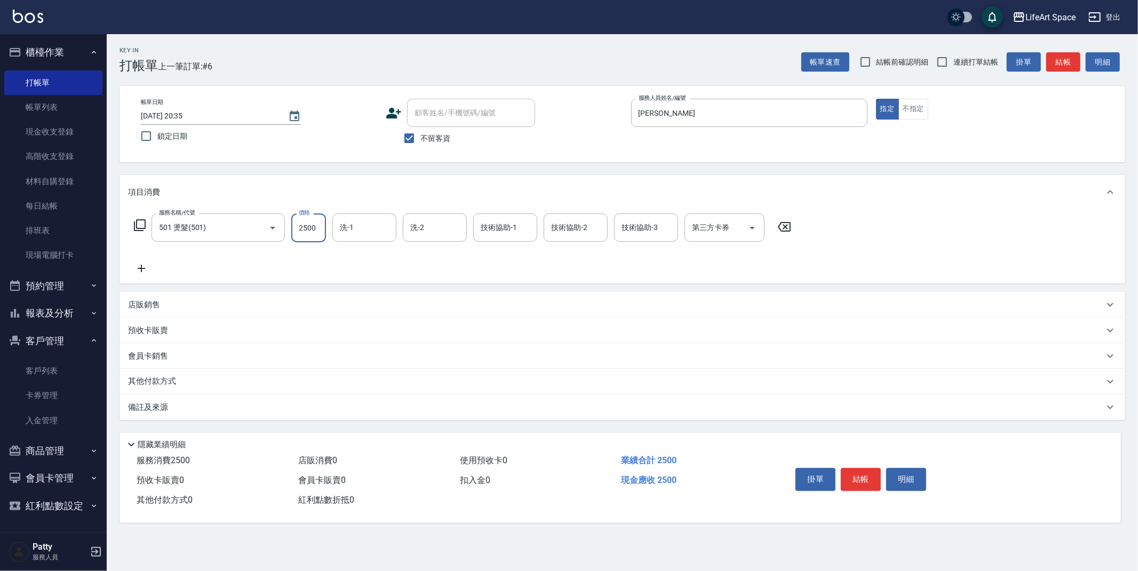
click at [319, 231] on input "2500" at bounding box center [308, 228] width 35 height 29
type input "4500"
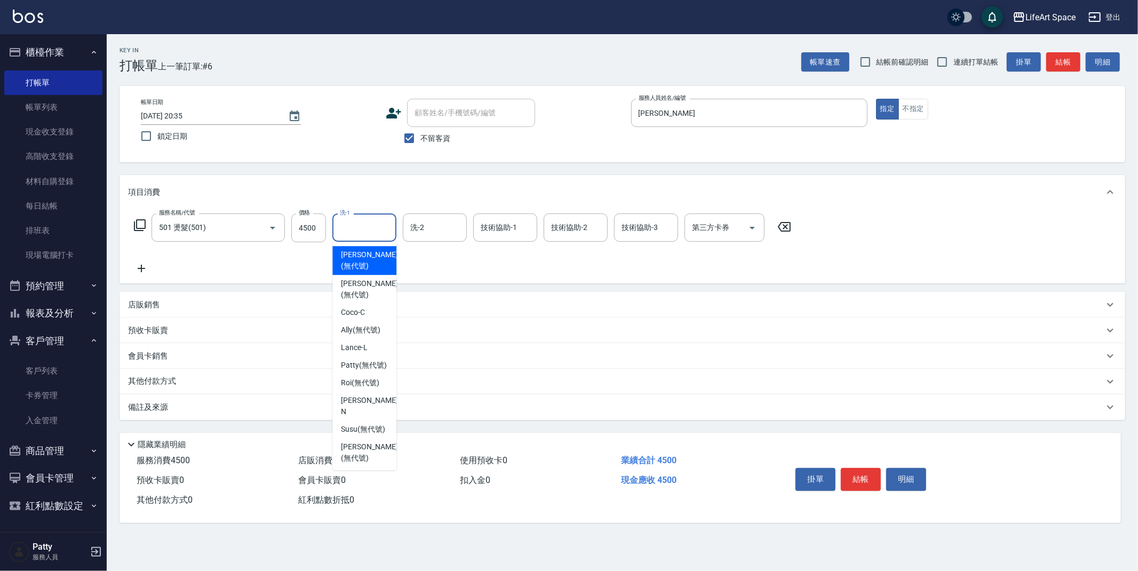
click at [380, 228] on input "洗-1" at bounding box center [364, 227] width 54 height 19
click at [350, 348] on span "Roi (無代號)" at bounding box center [360, 342] width 38 height 11
type input "Roi(無代號)"
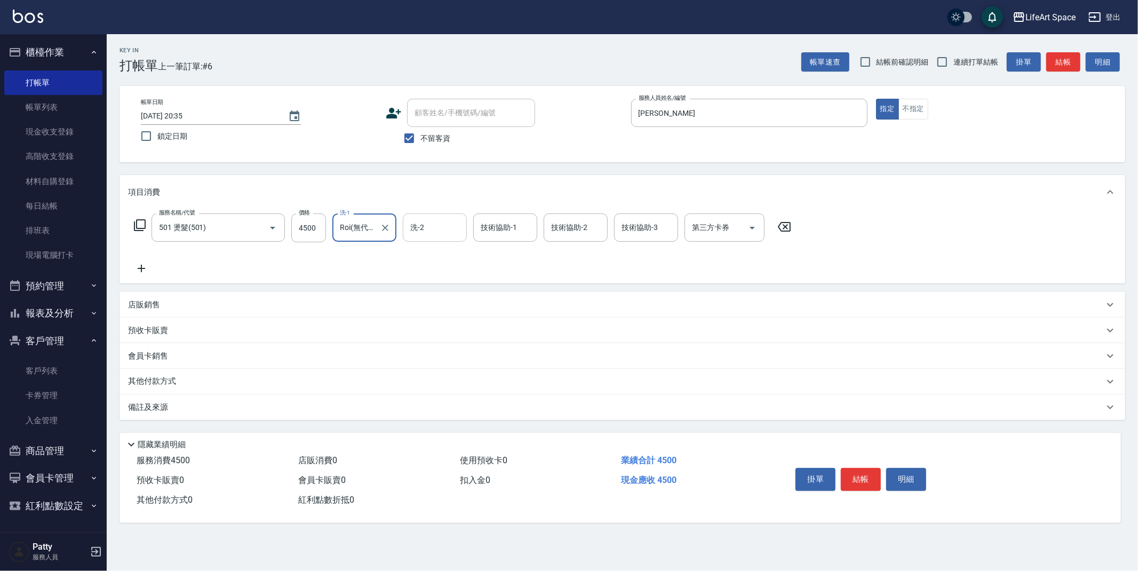
click at [431, 229] on input "洗-2" at bounding box center [435, 227] width 54 height 19
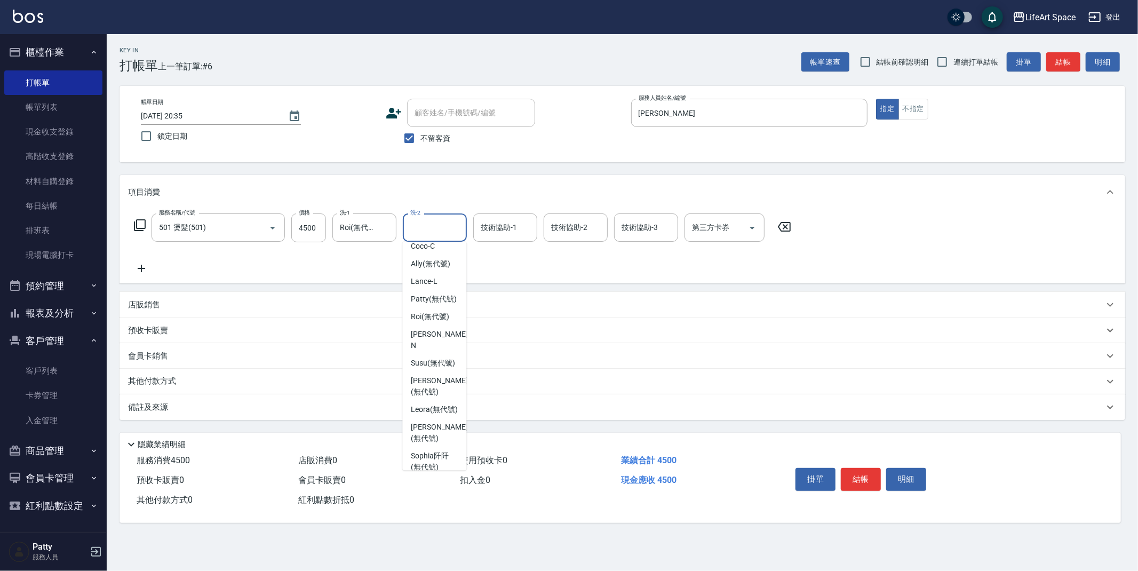
scroll to position [67, 0]
click at [439, 321] on span "Roi (無代號)" at bounding box center [430, 315] width 38 height 11
type input "Roi(無代號)"
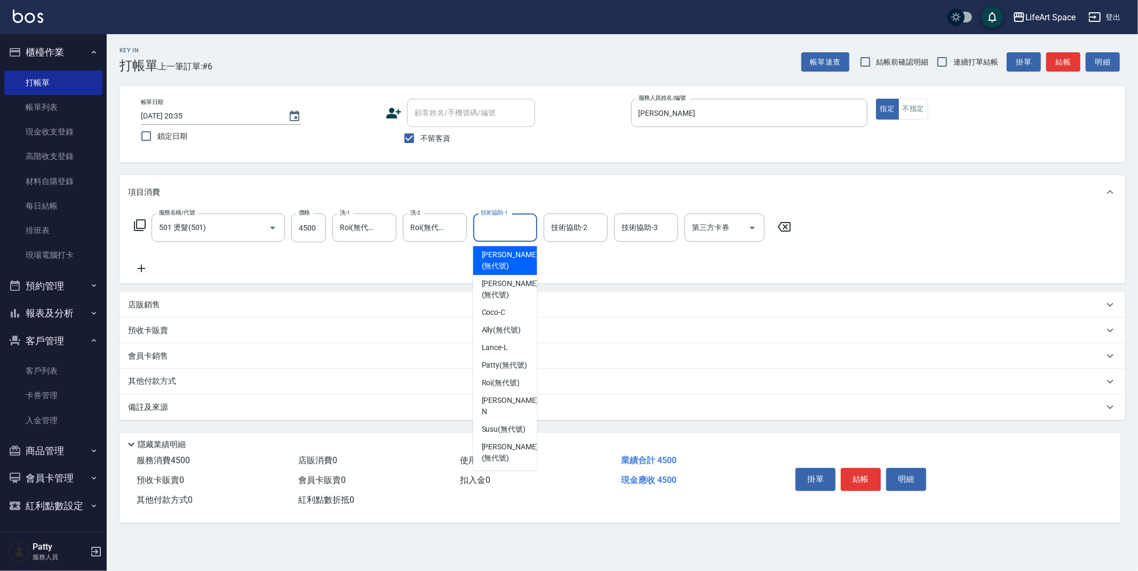
click at [510, 228] on input "技術協助-1" at bounding box center [505, 227] width 54 height 19
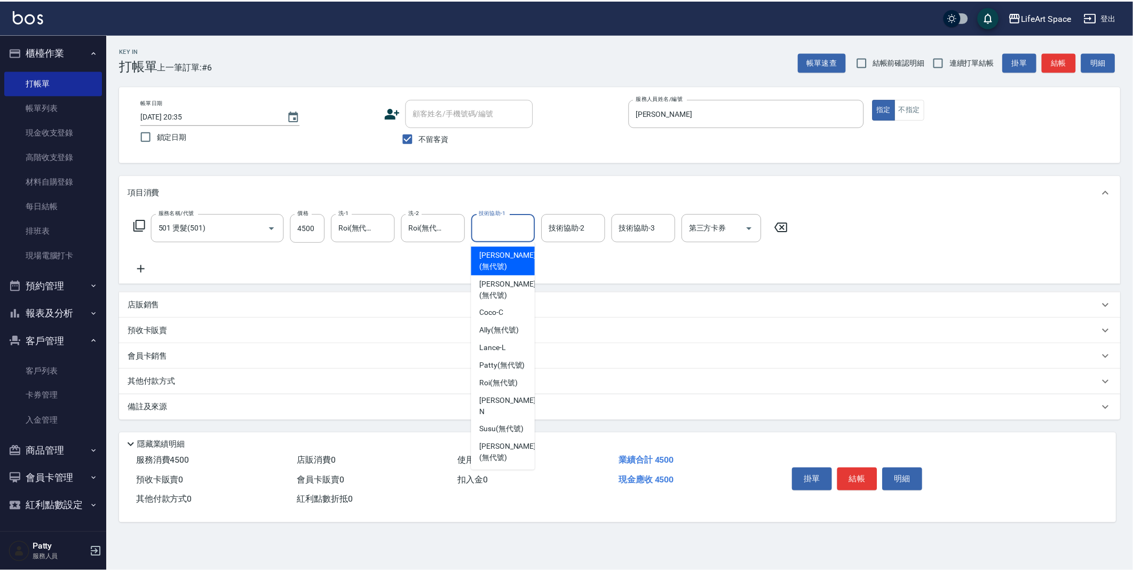
scroll to position [113, 0]
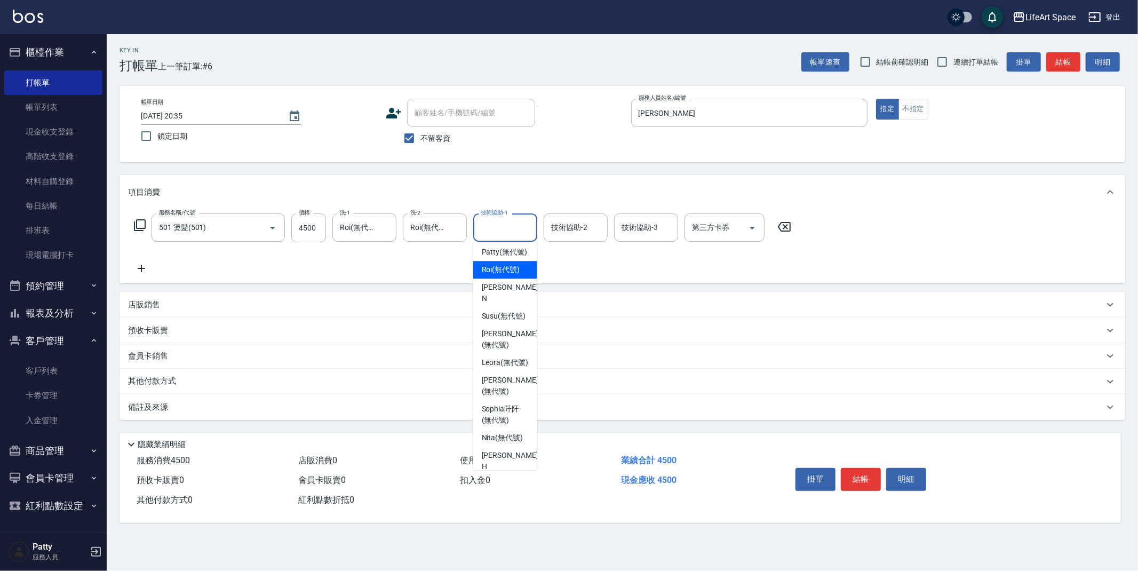
click at [504, 275] on span "Roi (無代號)" at bounding box center [501, 269] width 38 height 11
type input "Roi(無代號)"
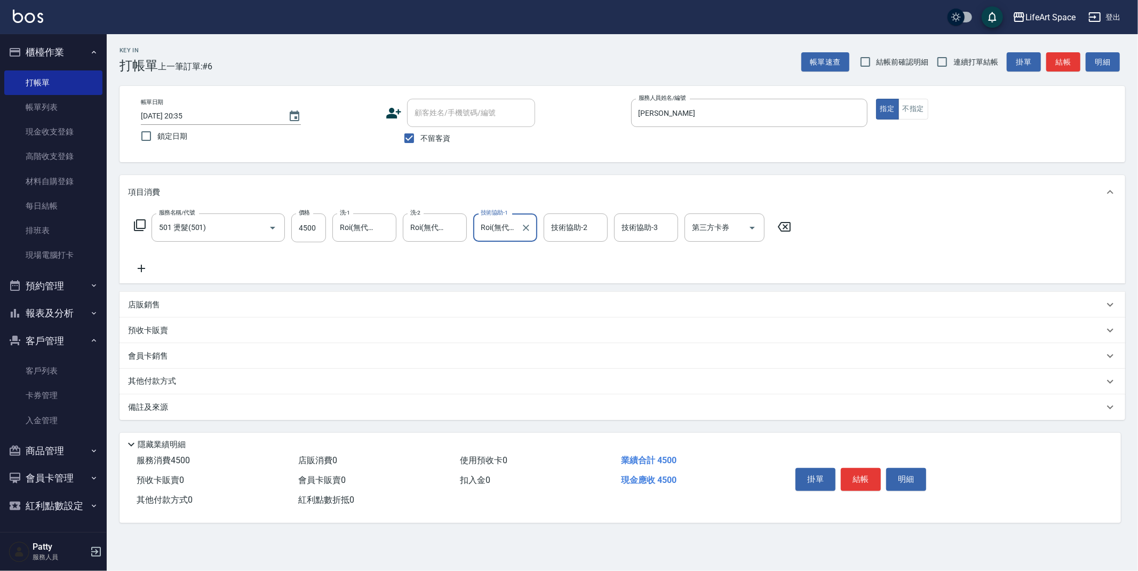
click at [165, 404] on p "備註及來源" at bounding box center [148, 407] width 40 height 11
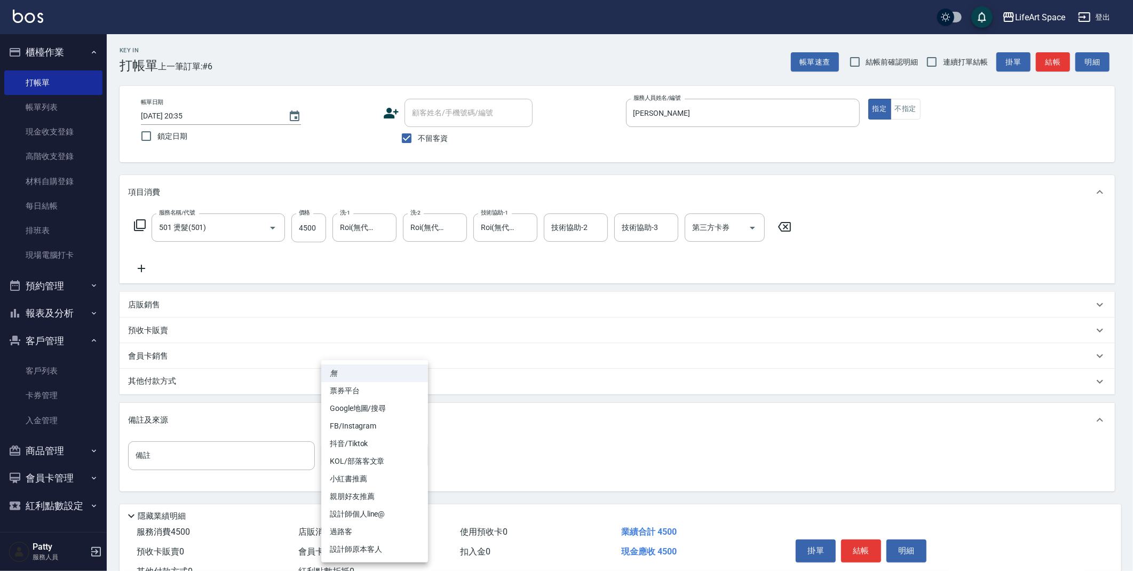
click at [359, 454] on body "LifeArt Space 登出 櫃檯作業 打帳單 帳單列表 現金收支登錄 高階收支登錄 材料自購登錄 每日結帳 排班表 現場電腦打卡 預約管理 預約管理 單…" at bounding box center [566, 303] width 1133 height 607
click at [371, 544] on li "設計師原本客人" at bounding box center [374, 550] width 107 height 18
type input "設計師原本客人"
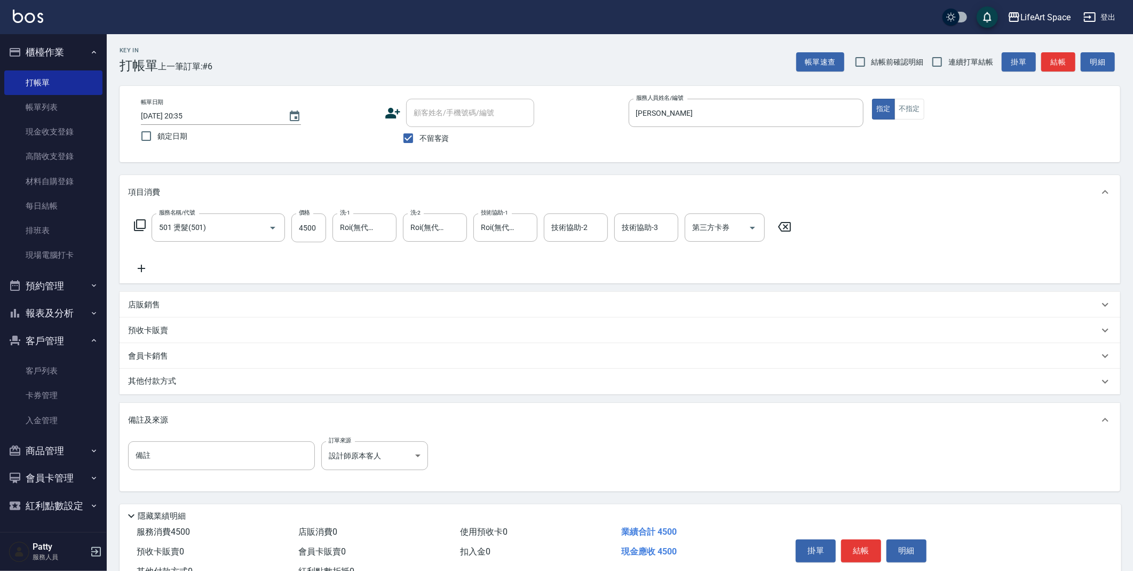
drag, startPoint x: 683, startPoint y: 453, endPoint x: 433, endPoint y: 390, distance: 258.0
click at [684, 452] on div "備註 備註 訂單來源 設計師原本客人 設計師原本客人 訂單來源" at bounding box center [620, 462] width 984 height 42
click at [232, 381] on div "其他付款方式" at bounding box center [613, 382] width 971 height 12
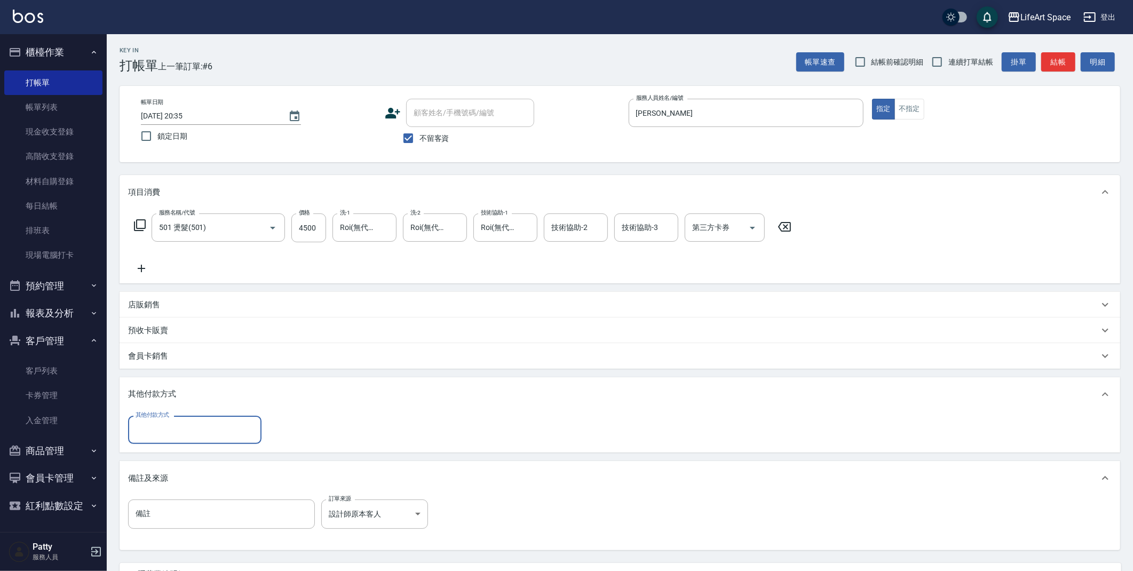
scroll to position [0, 0]
click at [181, 431] on input "其他付款方式" at bounding box center [195, 430] width 124 height 19
click at [148, 478] on span "Linepay" at bounding box center [194, 475] width 133 height 18
type input "Linepay"
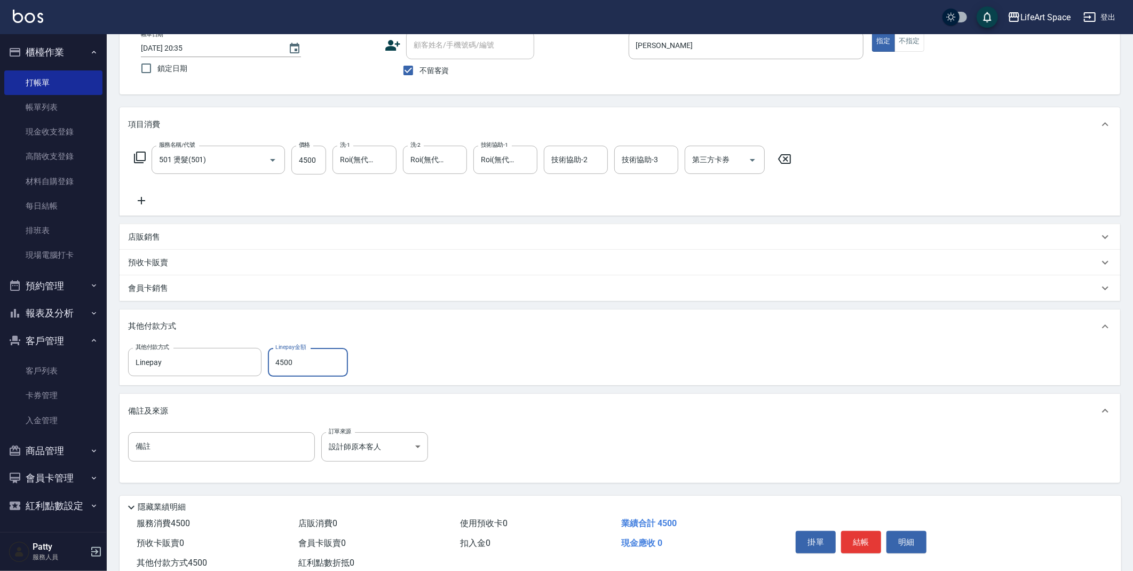
scroll to position [99, 0]
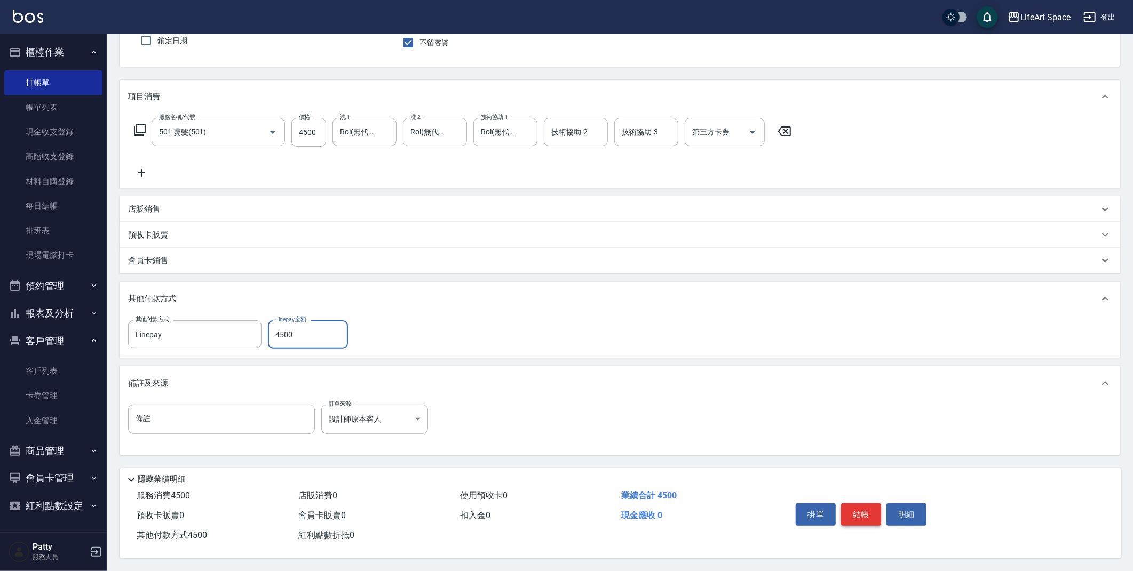
type input "4500"
click at [859, 509] on button "結帳" at bounding box center [861, 514] width 40 height 22
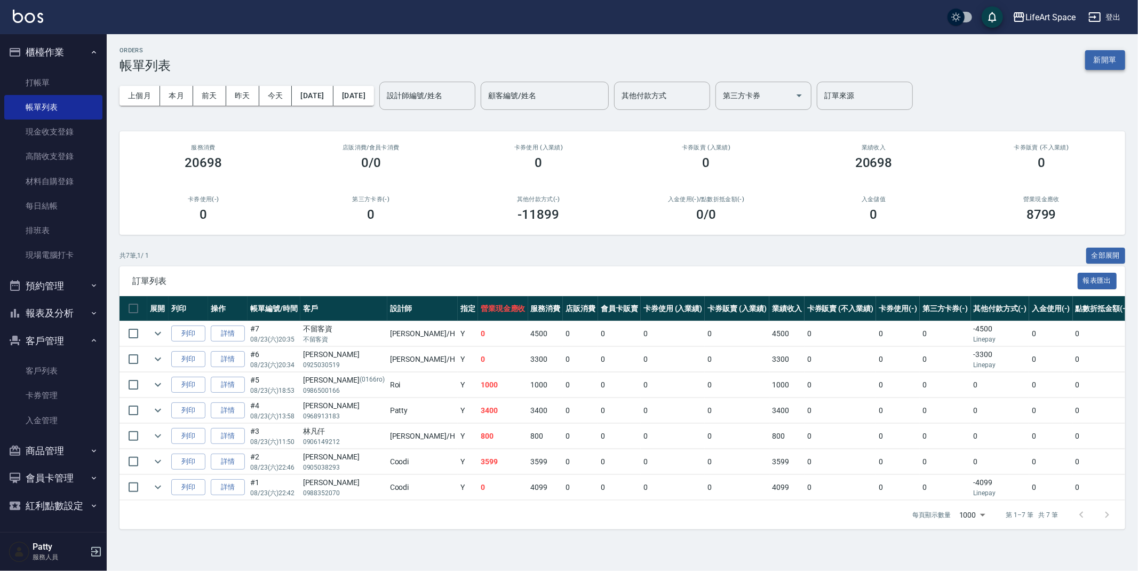
click at [1108, 60] on button "新開單" at bounding box center [1106, 60] width 40 height 20
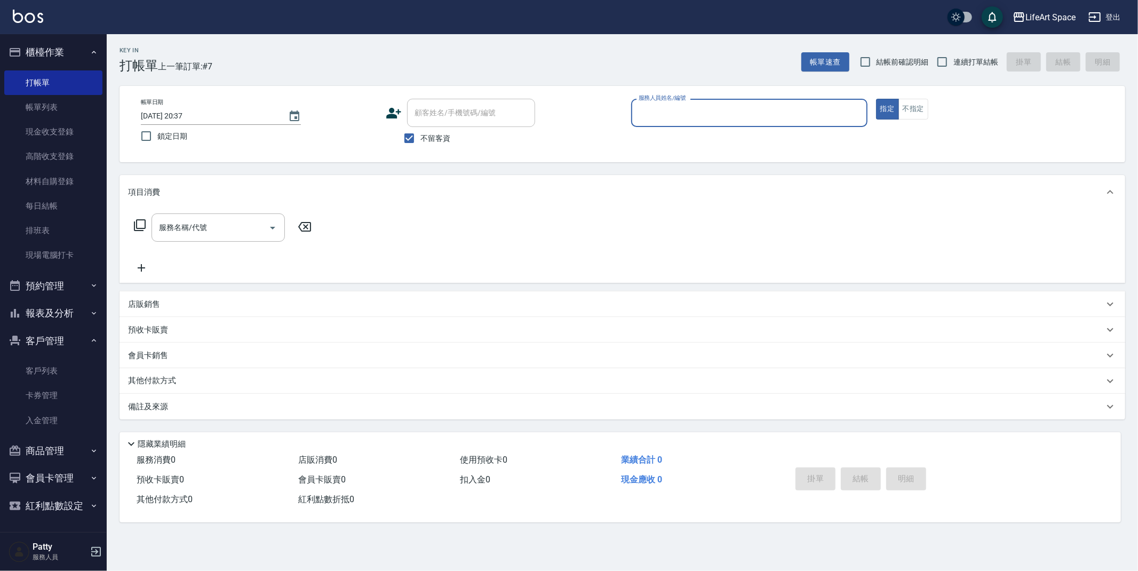
click at [672, 116] on input "服務人員姓名/編號" at bounding box center [749, 113] width 227 height 19
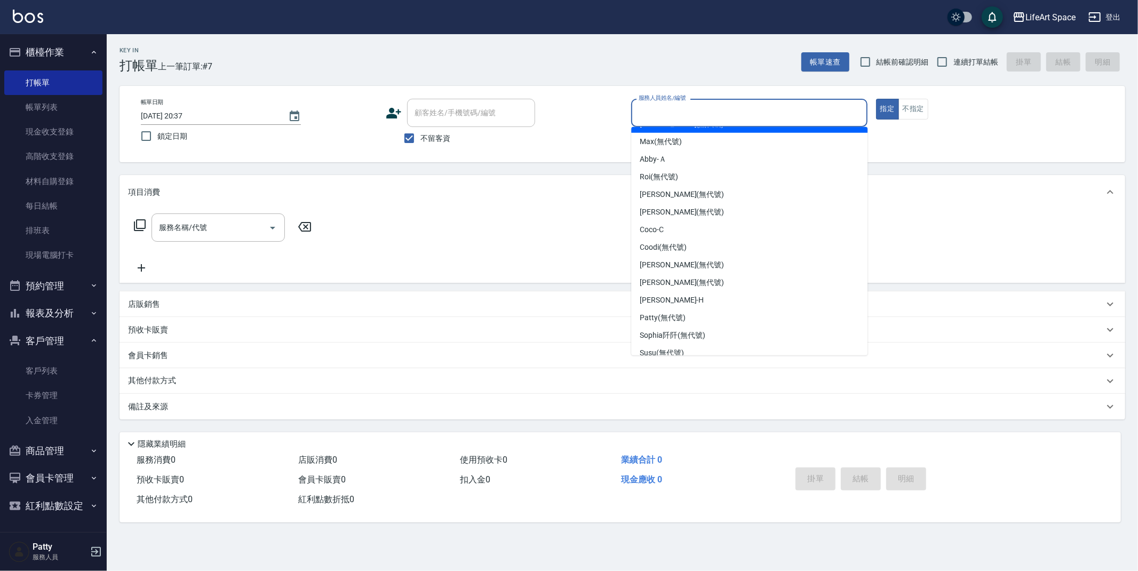
scroll to position [132, 0]
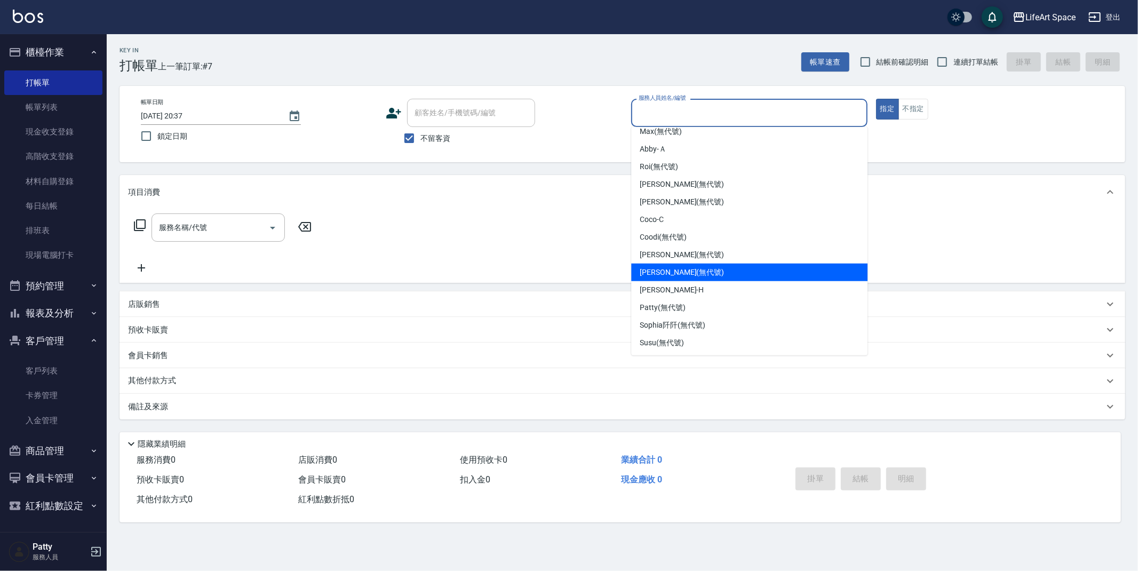
click at [749, 284] on div "[PERSON_NAME]" at bounding box center [749, 290] width 236 height 18
type input "[PERSON_NAME]"
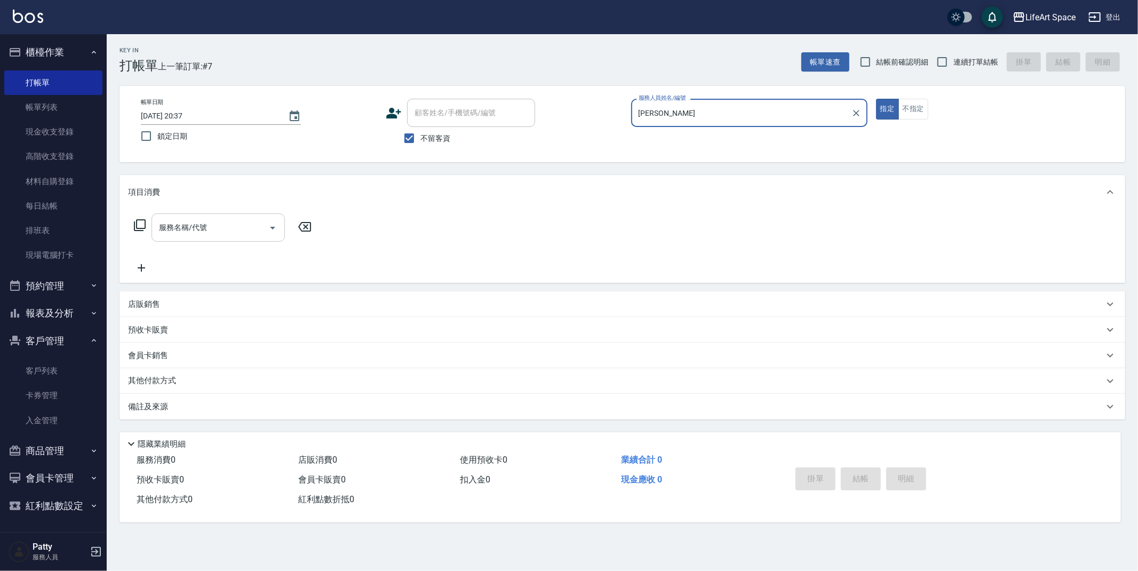
click at [220, 231] on input "服務名稱/代號" at bounding box center [210, 227] width 108 height 19
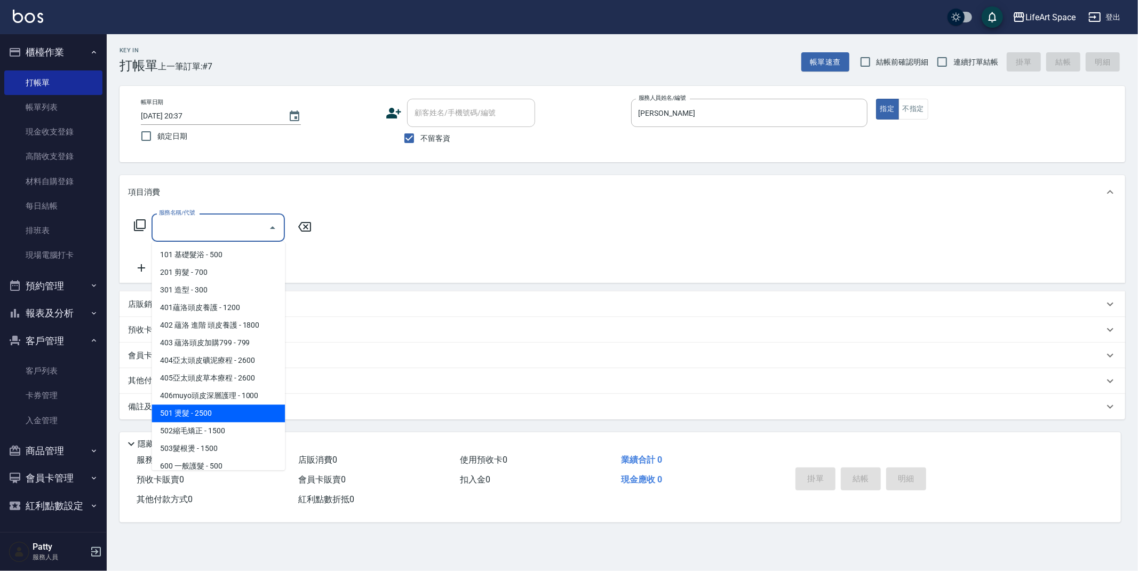
scroll to position [161, 0]
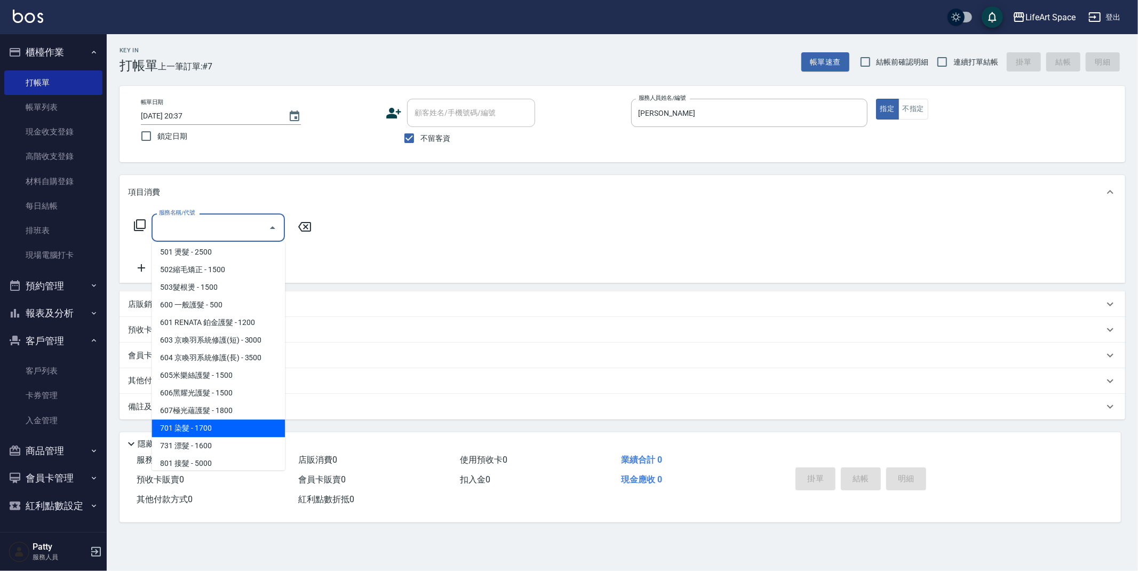
drag, startPoint x: 186, startPoint y: 425, endPoint x: 220, endPoint y: 397, distance: 44.3
click at [187, 426] on span "701 染髮 - 1700" at bounding box center [218, 429] width 133 height 18
type input "701 染髮(701)"
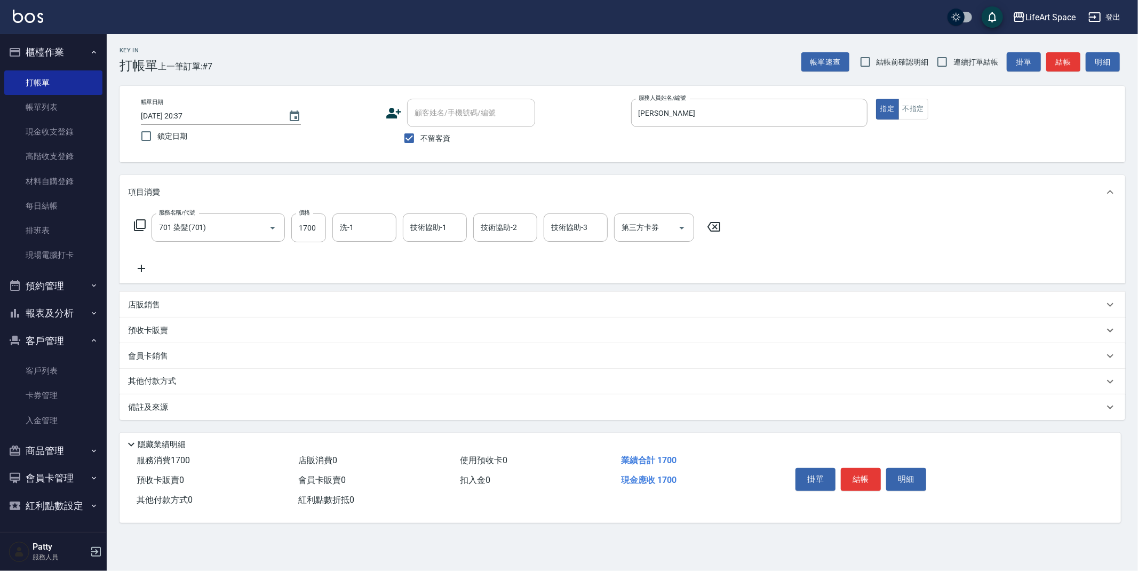
click at [327, 230] on div "服務名稱/代號 701 染髮(701) 服務名稱/代號 價格 1700 價格 洗-1 洗-1 技術協助-1 技術協助-1 技術協助-2 技術協助-2 技術協助…" at bounding box center [427, 228] width 599 height 29
click at [317, 232] on input "1700" at bounding box center [308, 228] width 35 height 29
type input "3300"
click at [367, 232] on input "洗-1" at bounding box center [364, 227] width 54 height 19
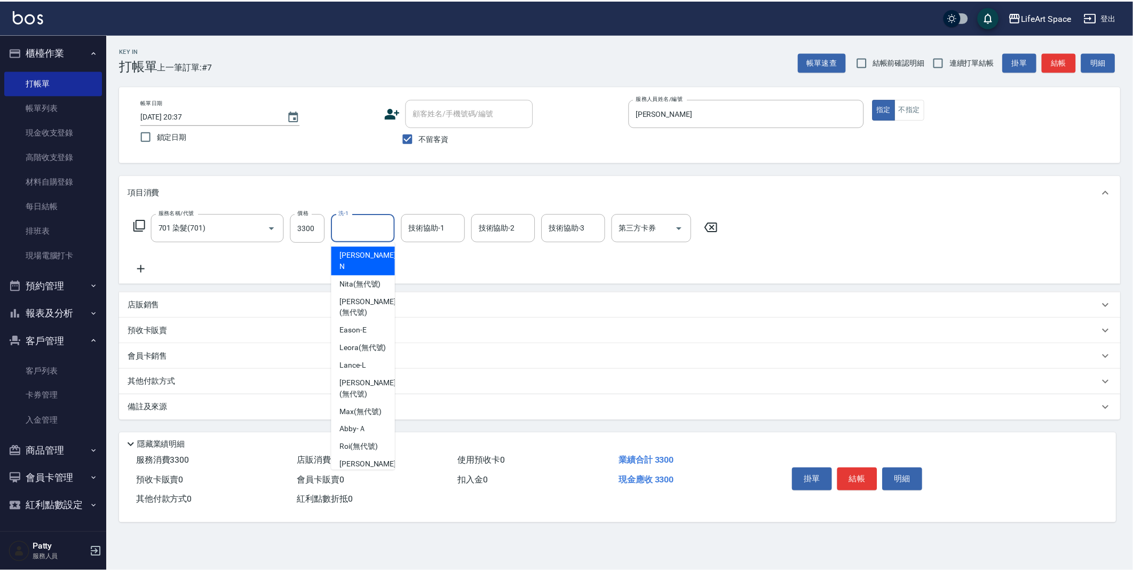
scroll to position [11, 0]
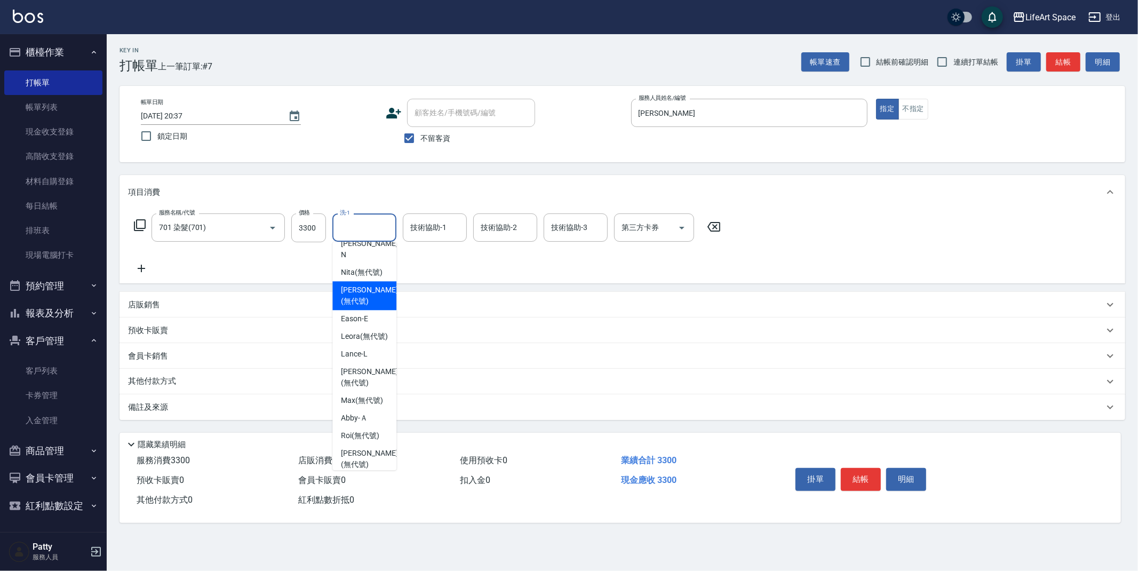
click at [377, 292] on span "[PERSON_NAME] (無代號)" at bounding box center [369, 295] width 57 height 22
type input "[PERSON_NAME](無代號)"
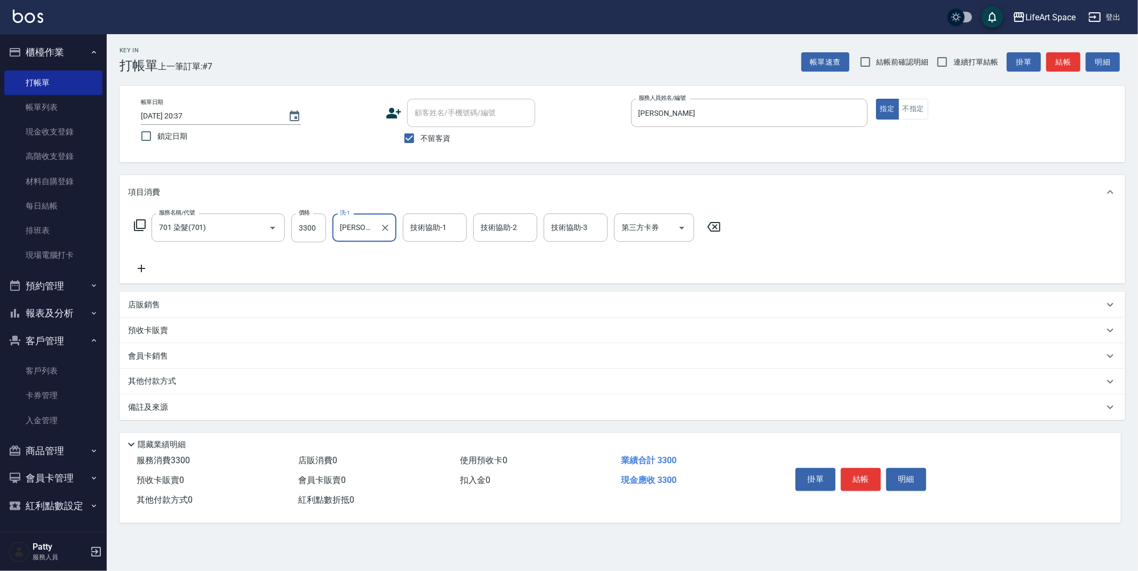
click at [436, 225] on div "技術協助-1 技術協助-1" at bounding box center [435, 228] width 64 height 28
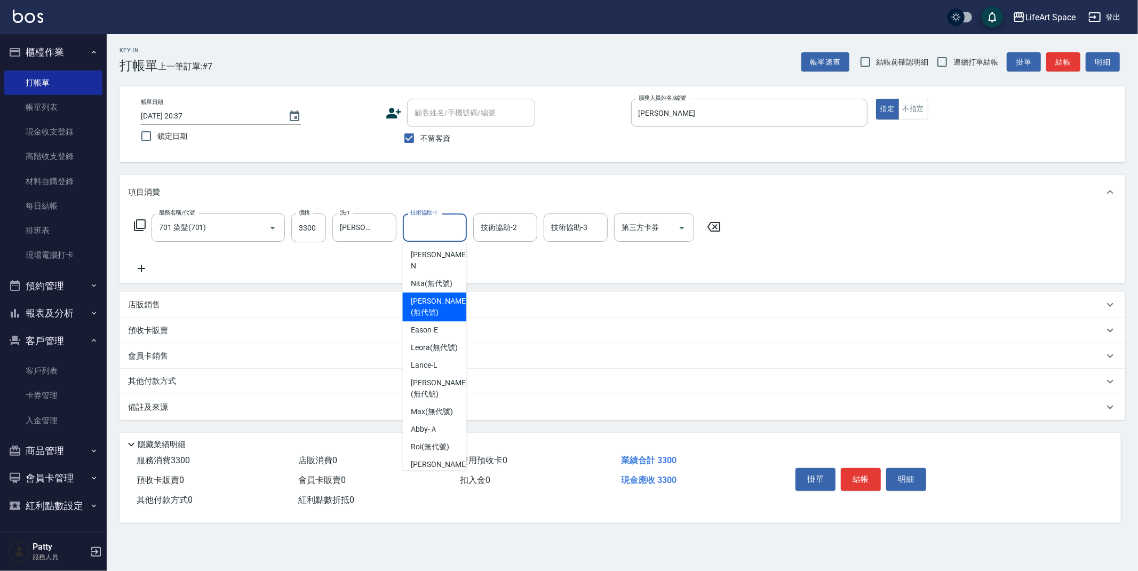
click at [439, 297] on span "[PERSON_NAME] (無代號)" at bounding box center [439, 307] width 57 height 22
type input "[PERSON_NAME](無代號)"
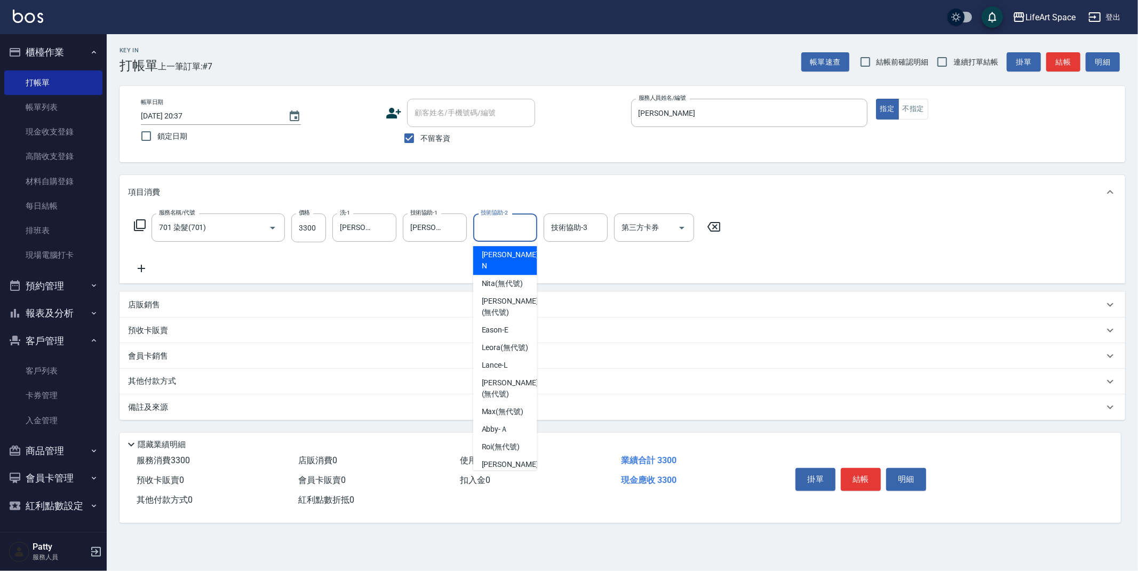
click at [511, 232] on input "技術協助-2" at bounding box center [505, 227] width 54 height 19
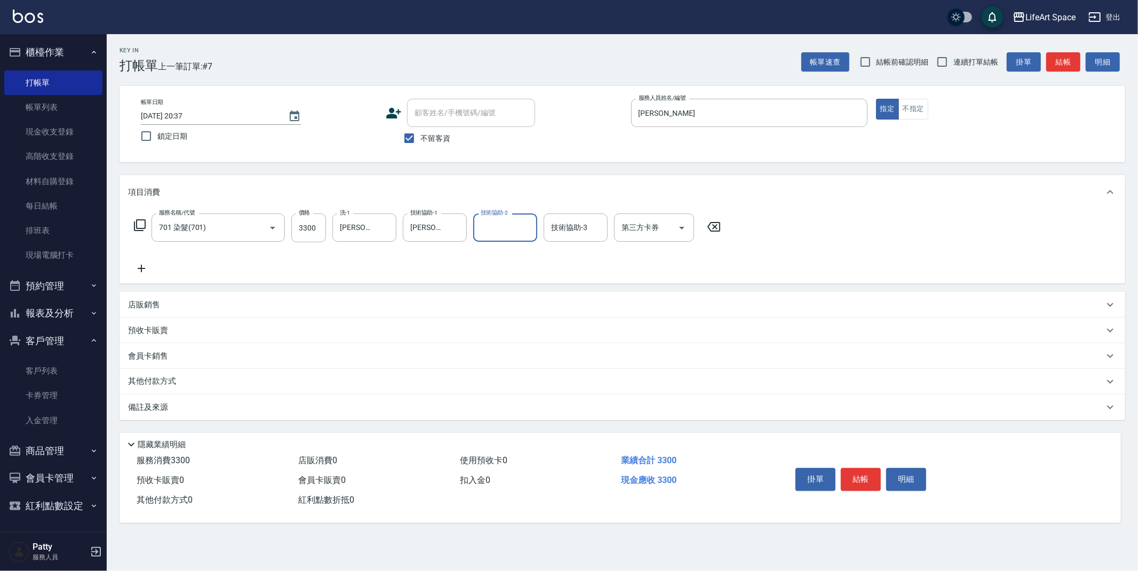
click at [477, 231] on div "技術協助-2" at bounding box center [505, 228] width 64 height 28
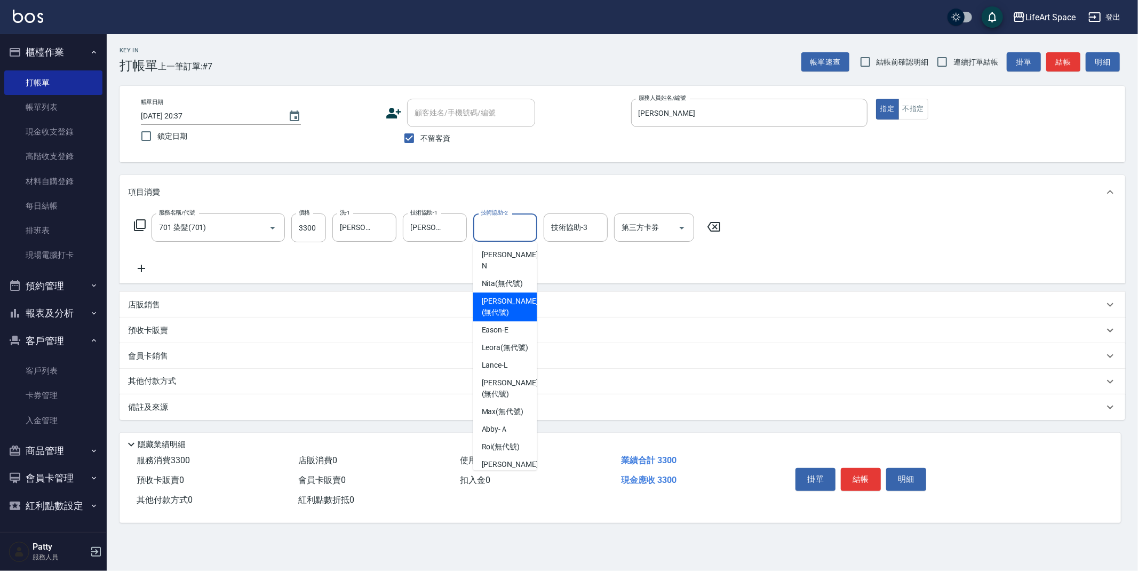
click at [511, 309] on span "[PERSON_NAME] (無代號)" at bounding box center [510, 307] width 57 height 22
type input "[PERSON_NAME](無代號)"
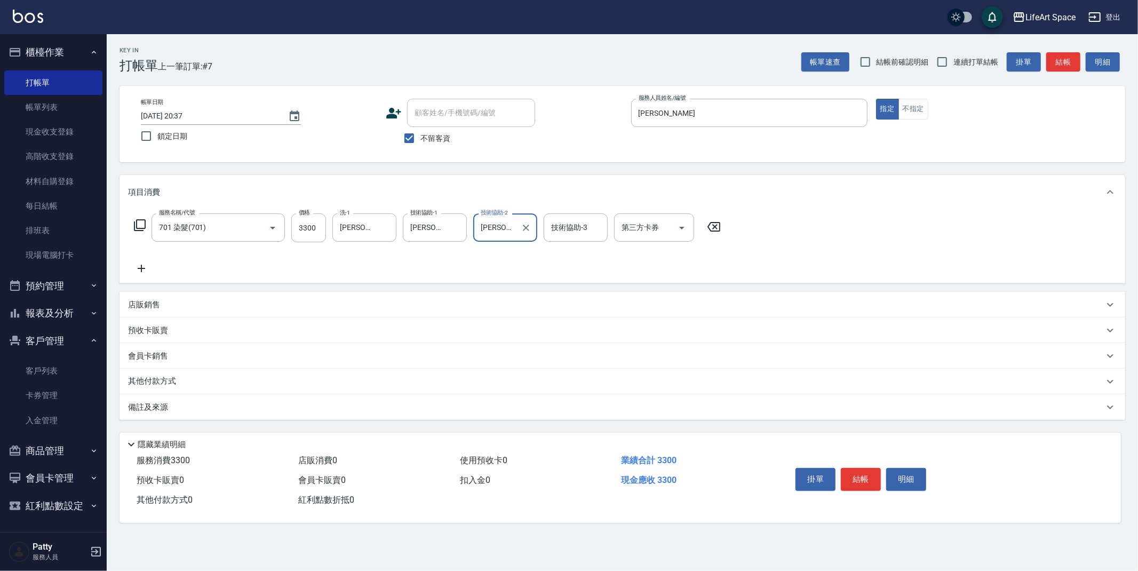
click at [161, 405] on p "備註及來源" at bounding box center [148, 407] width 40 height 11
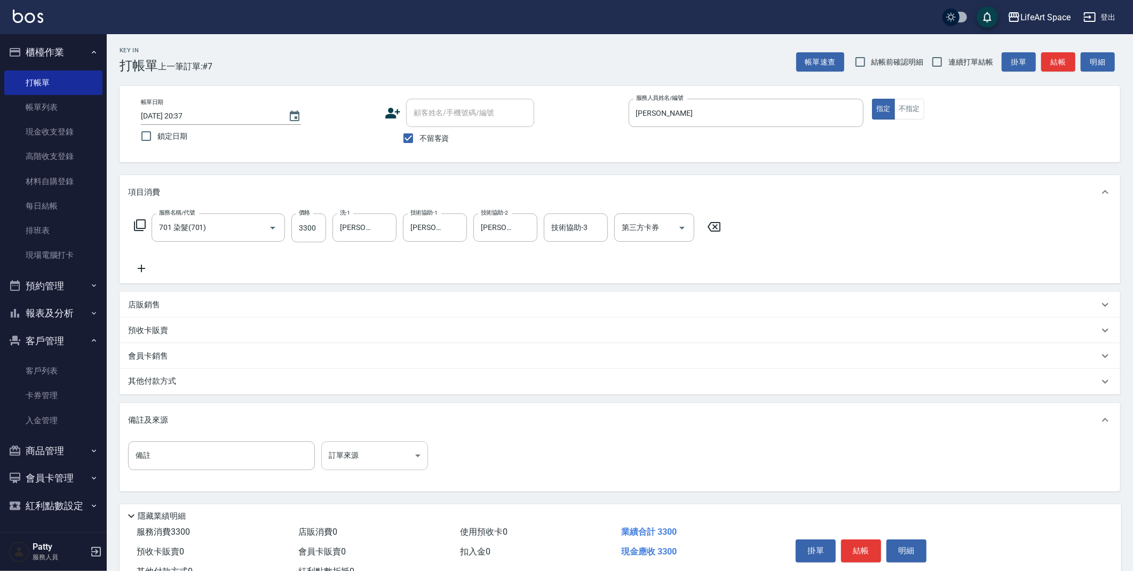
click at [384, 449] on body "LifeArt Space 登出 櫃檯作業 打帳單 帳單列表 現金收支登錄 高階收支登錄 材料自購登錄 每日結帳 排班表 現場電腦打卡 預約管理 預約管理 單…" at bounding box center [566, 303] width 1133 height 607
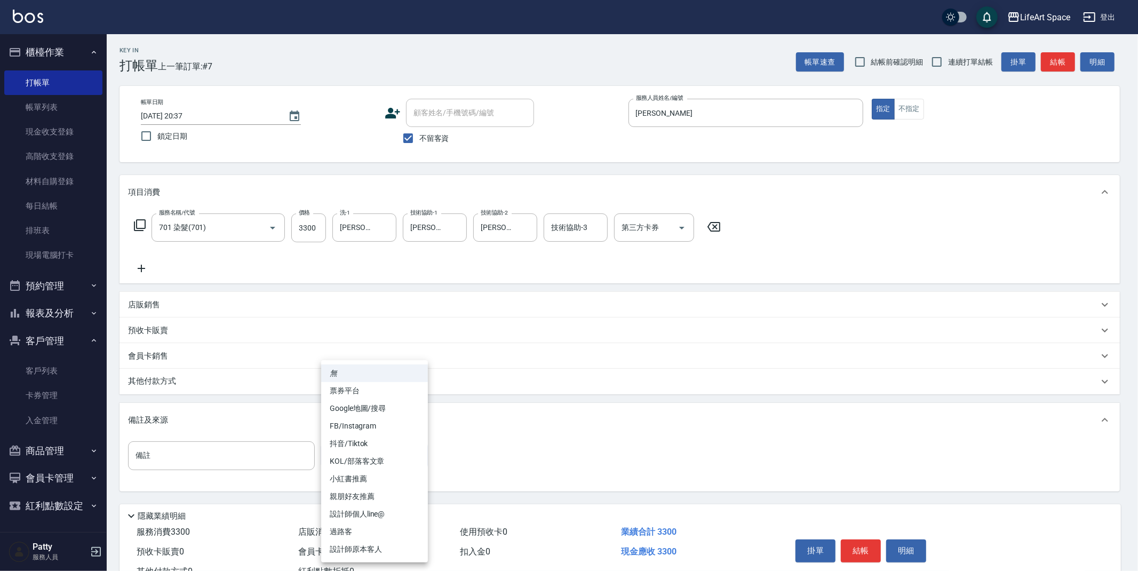
click at [363, 549] on li "設計師原本客人" at bounding box center [374, 550] width 107 height 18
type input "設計師原本客人"
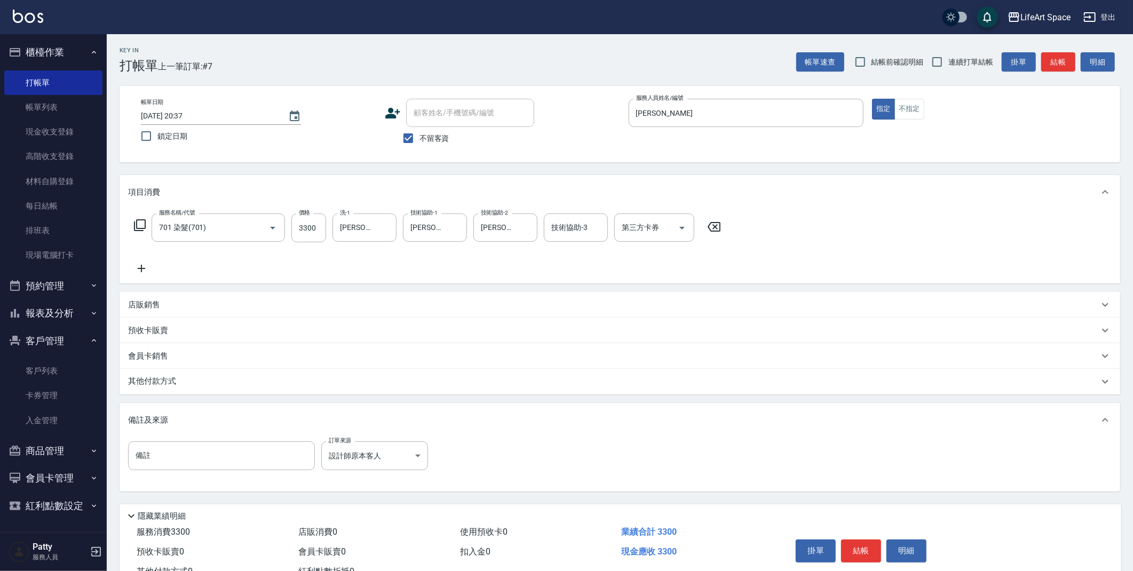
click at [192, 384] on div "其他付款方式" at bounding box center [613, 382] width 971 height 12
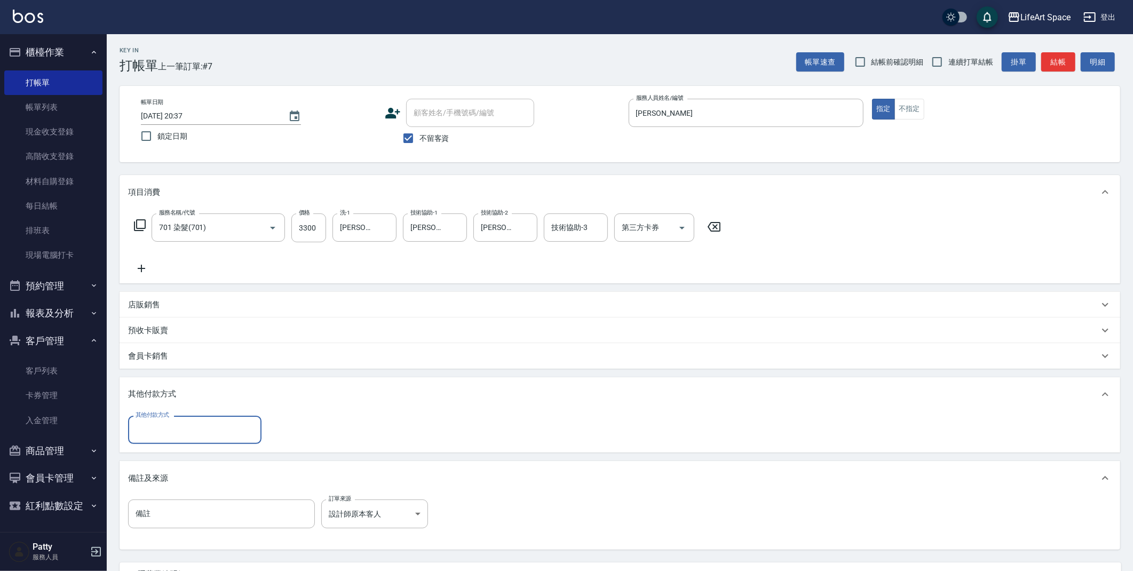
scroll to position [0, 0]
click at [214, 421] on input "其他付款方式" at bounding box center [195, 430] width 124 height 19
click at [185, 474] on span "Linepay" at bounding box center [194, 475] width 133 height 18
type input "Linepay"
click at [141, 262] on icon at bounding box center [141, 268] width 27 height 13
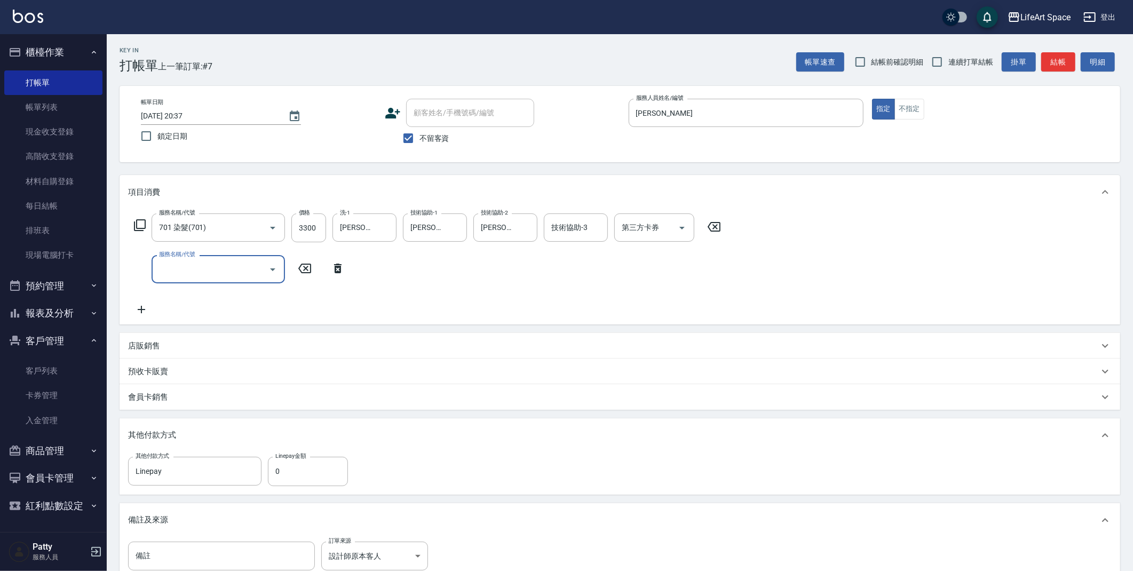
click at [223, 267] on input "服務名稱/代號" at bounding box center [210, 269] width 108 height 19
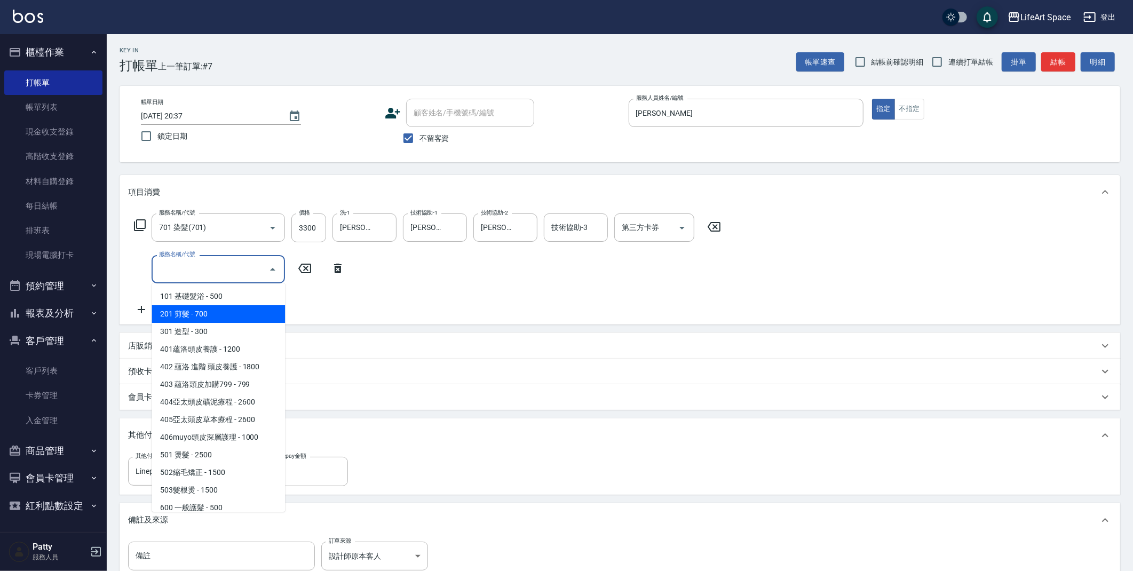
click at [222, 306] on span "201 剪髮 - 700" at bounding box center [218, 314] width 133 height 18
type input "201 剪髮(201)"
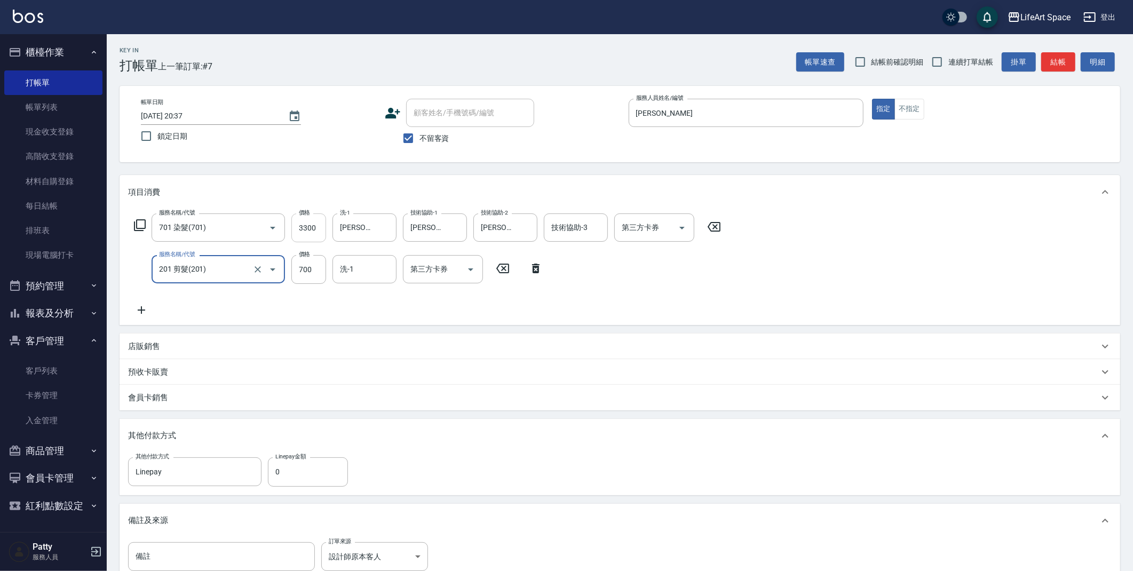
click at [321, 232] on input "3300" at bounding box center [308, 228] width 35 height 29
click at [315, 233] on input "3300" at bounding box center [308, 228] width 35 height 29
type input "2500"
click at [313, 466] on input "0" at bounding box center [308, 471] width 80 height 29
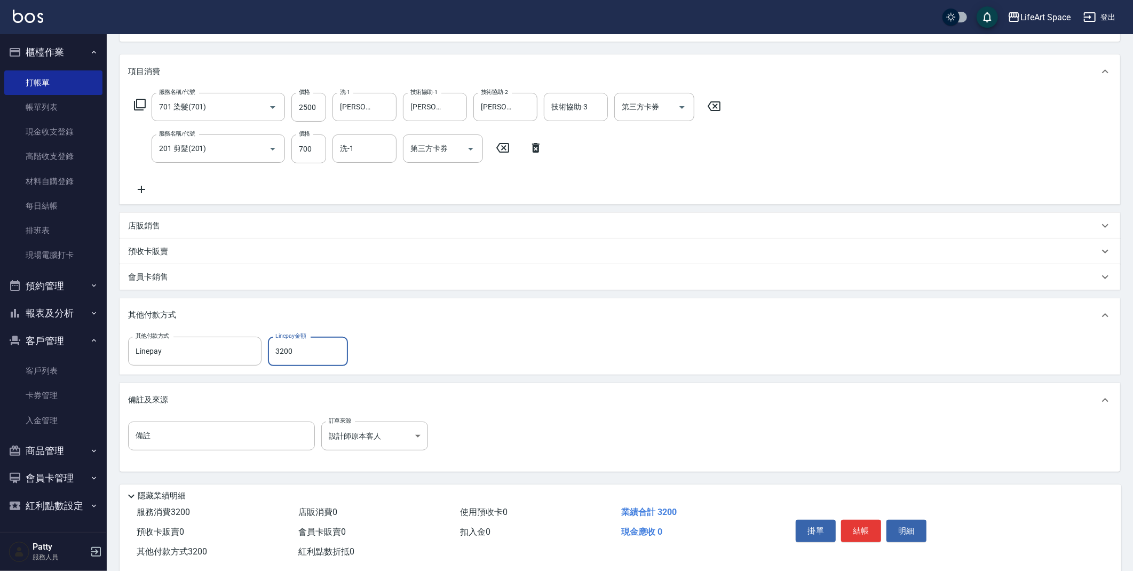
scroll to position [123, 0]
type input "3200"
click at [869, 534] on button "結帳" at bounding box center [861, 528] width 40 height 22
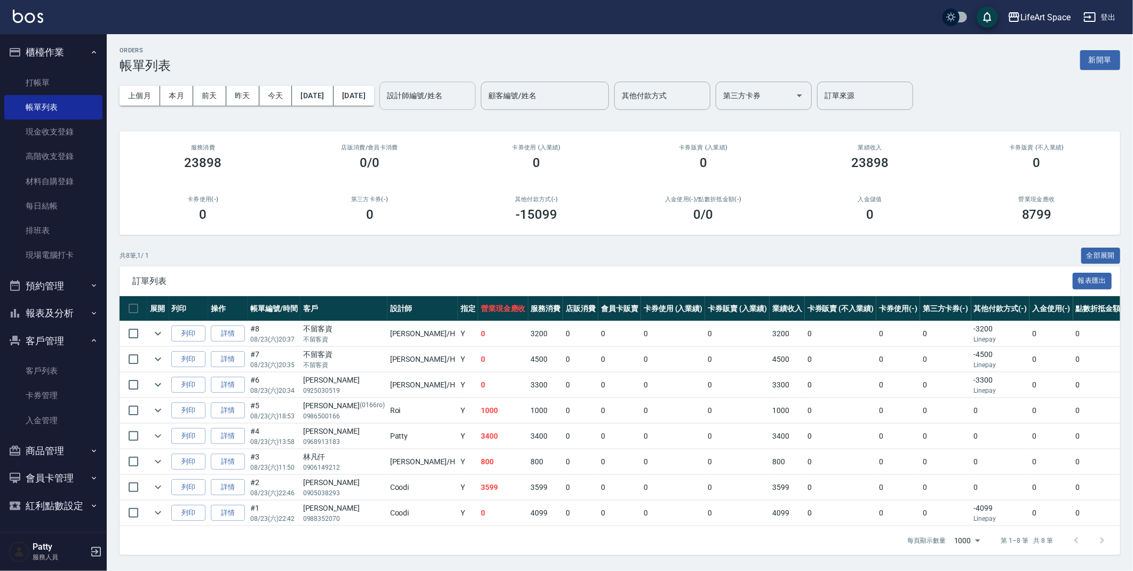
click at [425, 91] on input "設計師編號/姓名" at bounding box center [427, 95] width 86 height 19
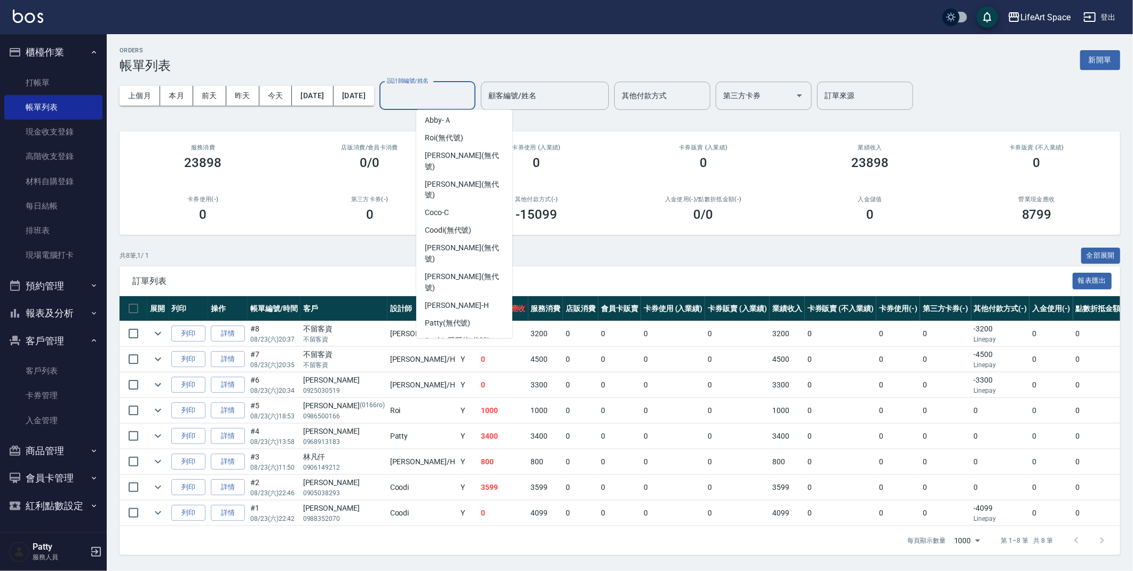
scroll to position [167, 0]
click at [457, 296] on div "[PERSON_NAME]" at bounding box center [464, 305] width 96 height 18
type input "[PERSON_NAME]"
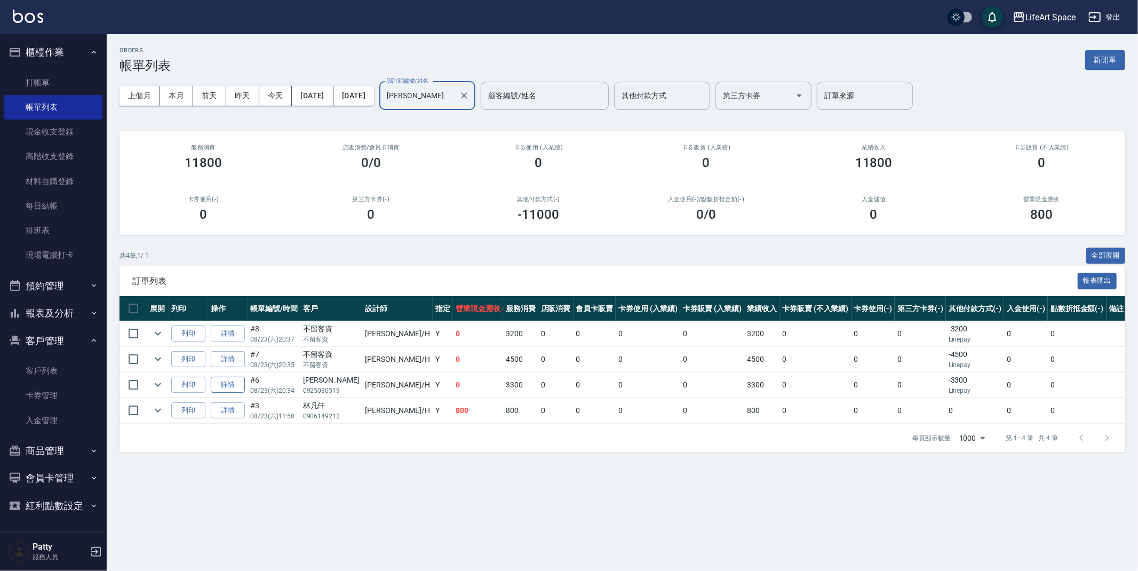
click at [233, 383] on link "詳情" at bounding box center [228, 385] width 34 height 17
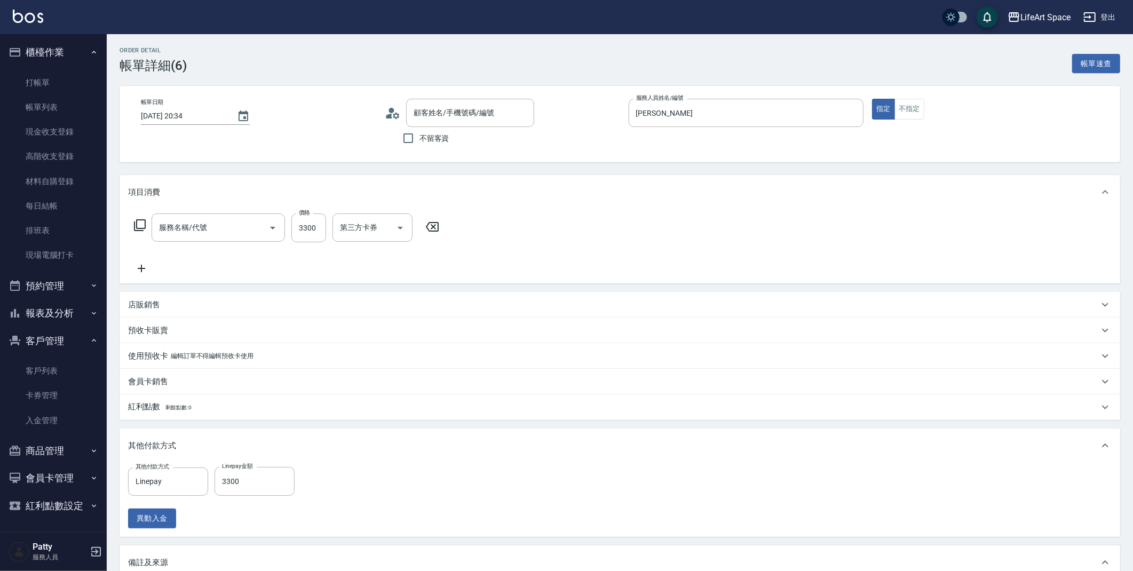
type input "[DATE] 20:34"
type input "[PERSON_NAME]"
type input "FB/Instagram"
type input "501 燙髮(501)"
type input "[PERSON_NAME]/0925030519/"
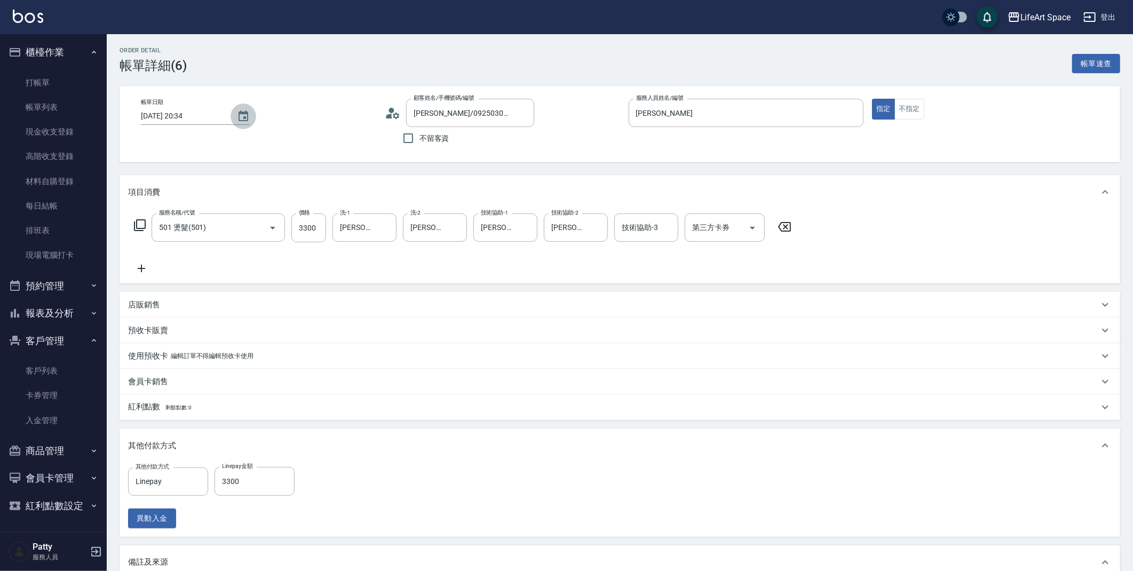
click at [238, 118] on icon "Choose date, selected date is 2025-08-23" at bounding box center [243, 116] width 13 height 13
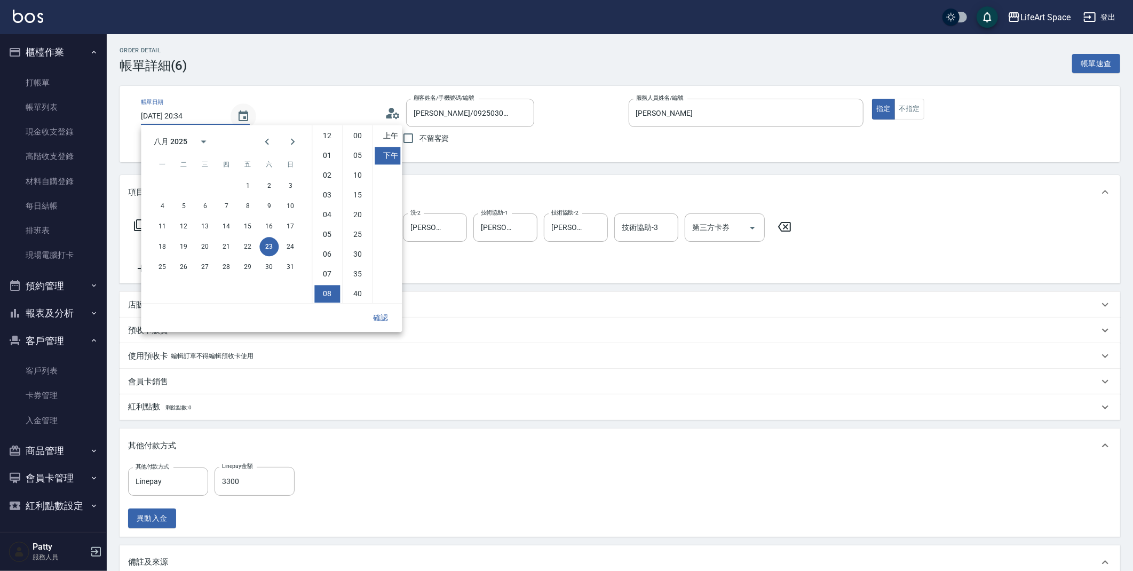
scroll to position [59, 0]
click at [289, 246] on button "24" at bounding box center [290, 246] width 19 height 19
type input "[DATE] 20:34"
click at [380, 317] on button "確認" at bounding box center [380, 318] width 34 height 20
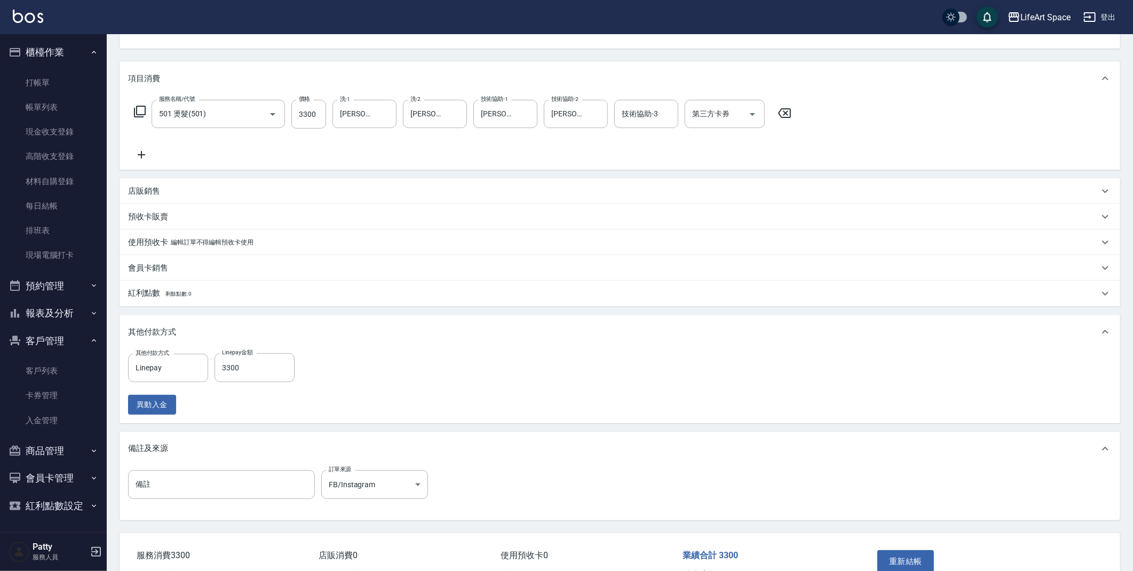
scroll to position [177, 0]
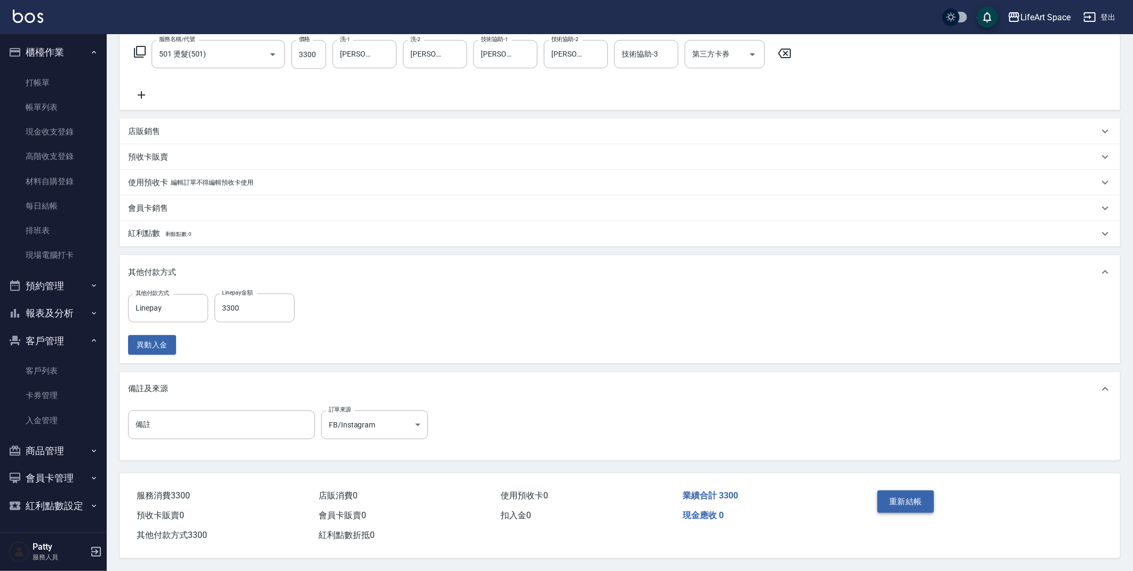
click at [918, 500] on button "重新結帳" at bounding box center [905, 502] width 57 height 22
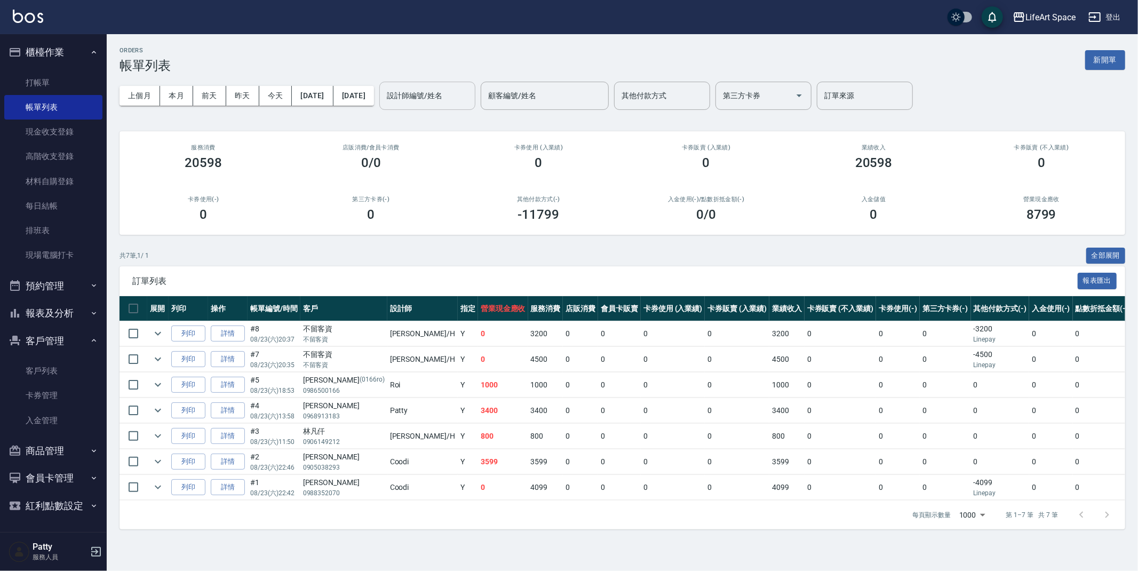
click at [460, 101] on input "設計師編號/姓名" at bounding box center [427, 95] width 86 height 19
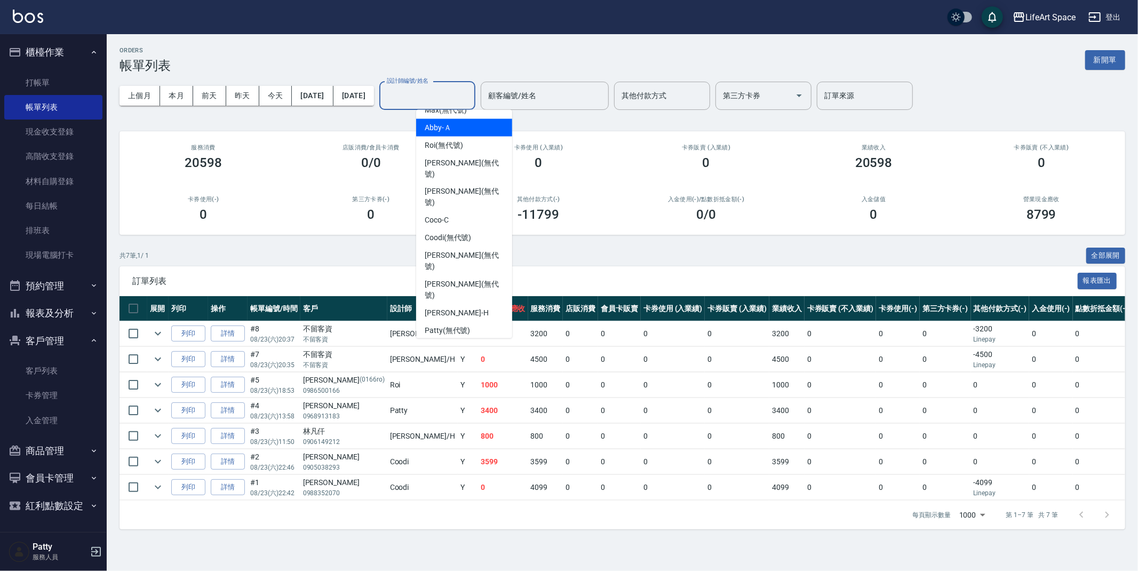
scroll to position [162, 0]
click at [478, 302] on div "[PERSON_NAME]" at bounding box center [464, 311] width 96 height 18
type input "[PERSON_NAME]"
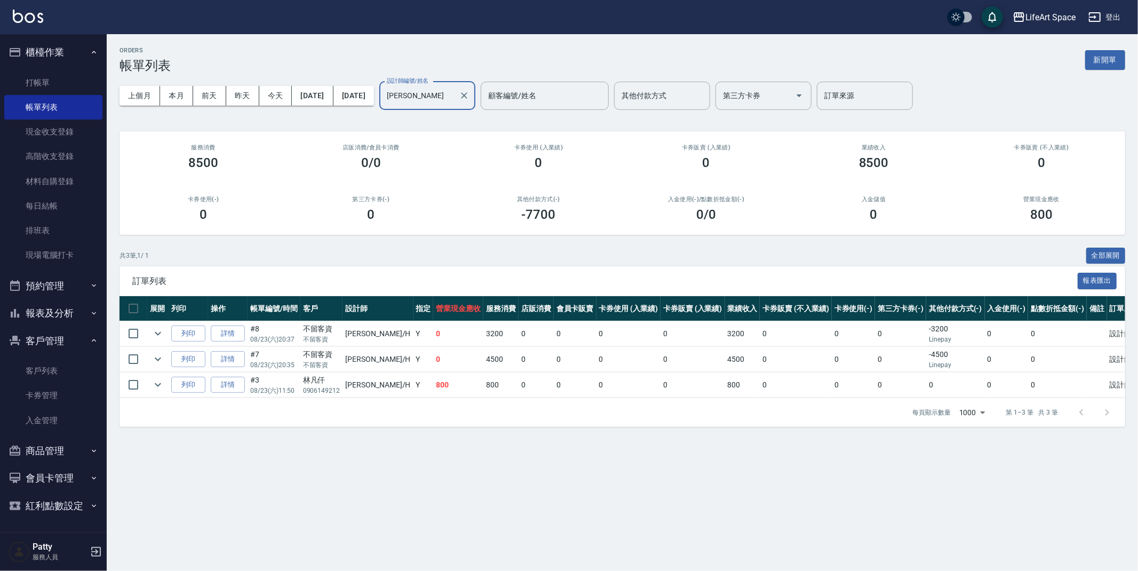
click at [639, 554] on div "ORDERS 帳單列表 新開單 上個月 本月 [DATE] [DATE] [DATE] [DATE] [DATE] 設計師編號/姓名 [PERSON_NAME…" at bounding box center [569, 285] width 1138 height 571
drag, startPoint x: 1096, startPoint y: 59, endPoint x: 1082, endPoint y: 74, distance: 20.0
click at [1096, 60] on button "新開單" at bounding box center [1106, 60] width 40 height 20
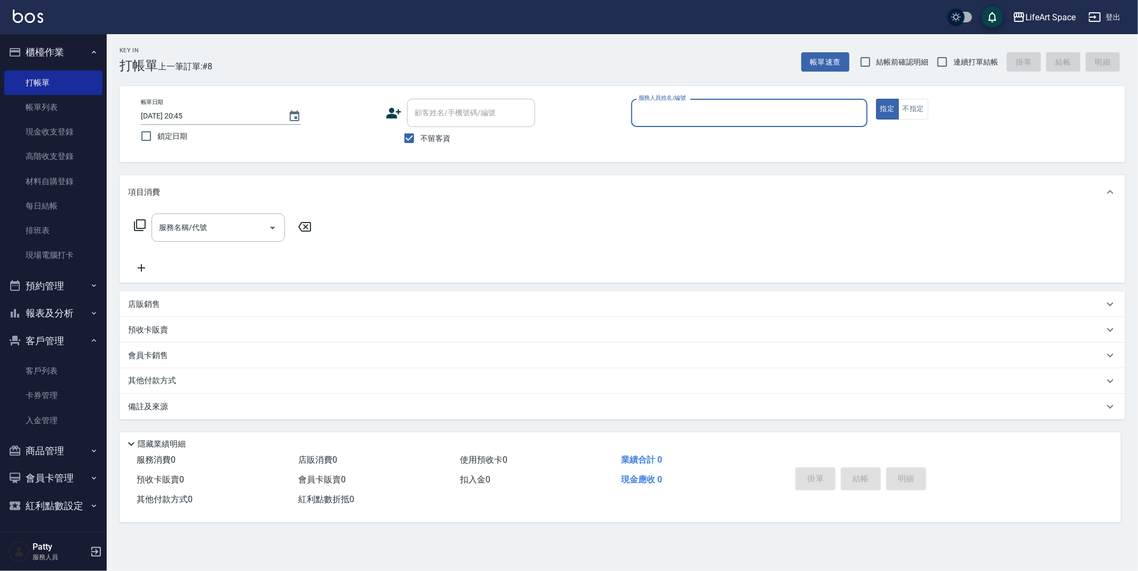
click at [673, 109] on input "服務人員姓名/編號" at bounding box center [749, 113] width 227 height 19
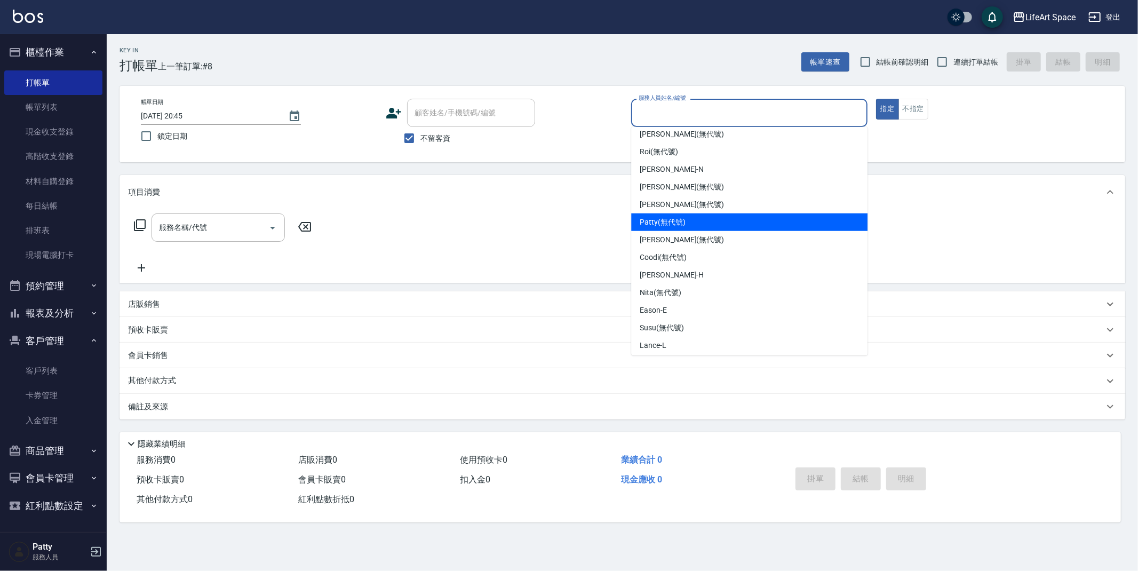
scroll to position [167, 0]
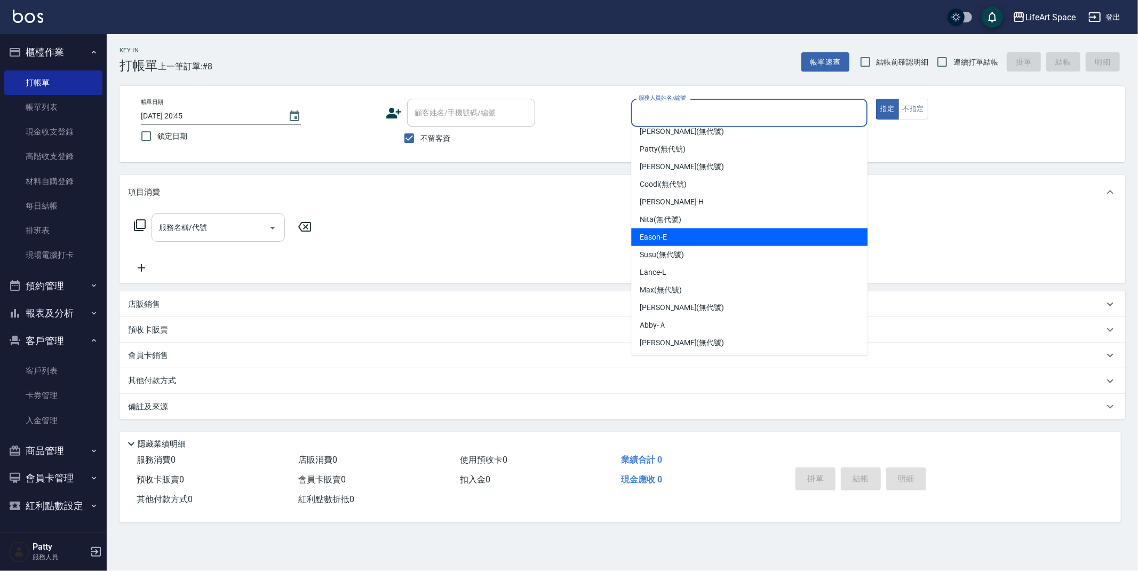
drag, startPoint x: 673, startPoint y: 239, endPoint x: 274, endPoint y: 233, distance: 398.8
click at [673, 239] on div "Eason -E" at bounding box center [749, 237] width 236 height 18
type input "Eason-E"
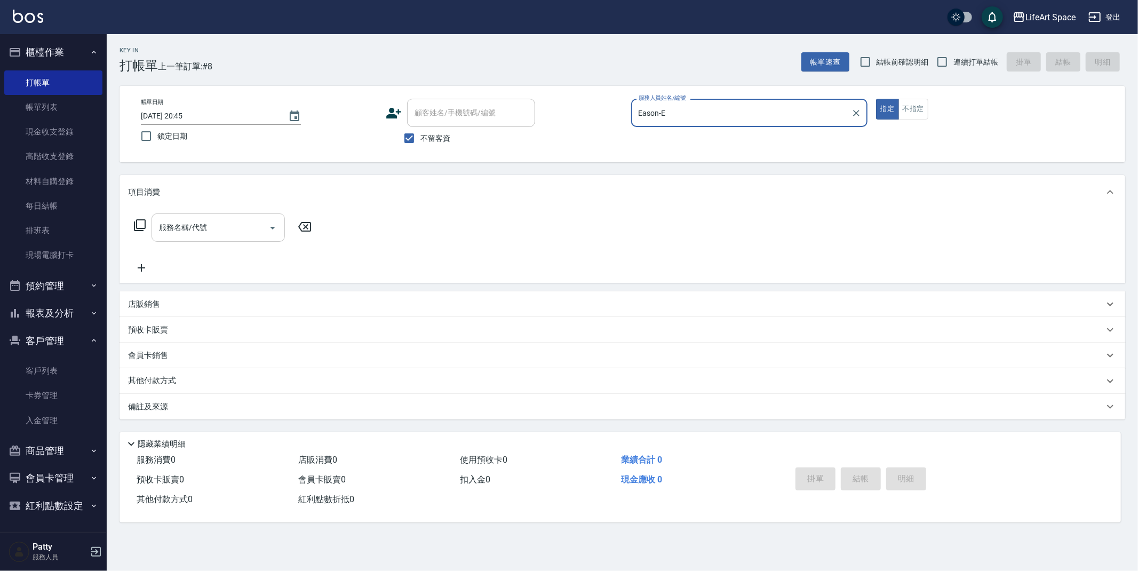
click at [218, 231] on input "服務名稱/代號" at bounding box center [210, 227] width 108 height 19
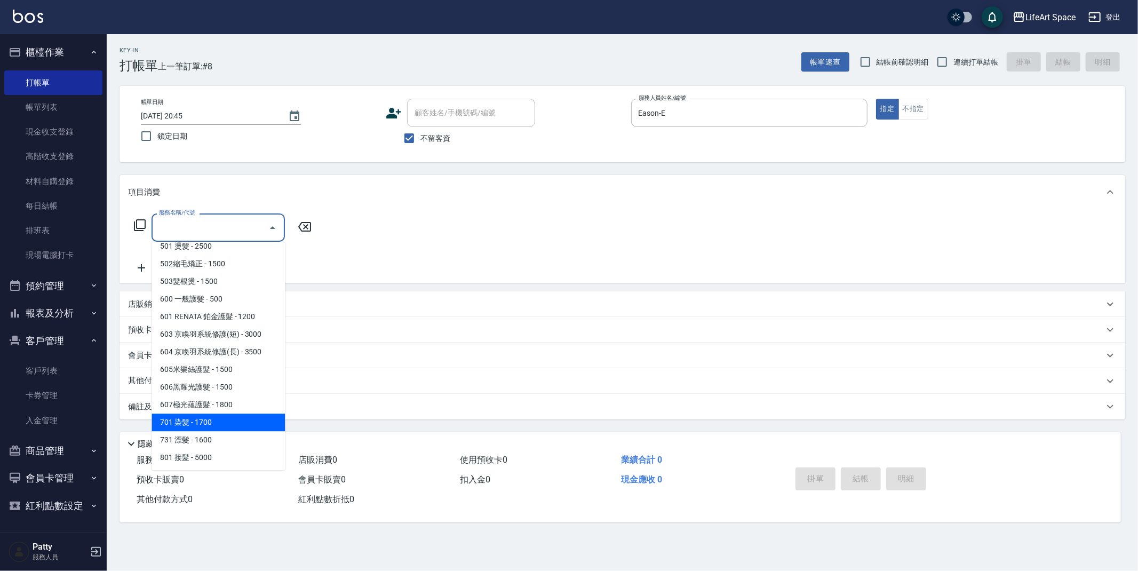
click at [214, 423] on span "701 染髮 - 1700" at bounding box center [218, 423] width 133 height 18
type input "701 染髮(701)"
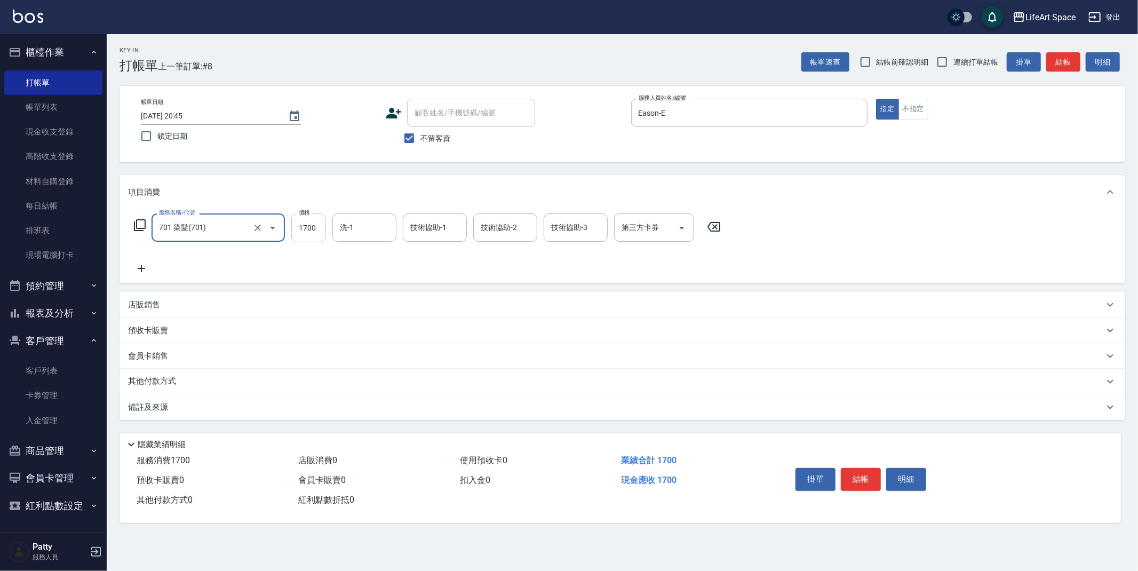
click at [317, 227] on input "1700" at bounding box center [308, 228] width 35 height 29
click at [369, 238] on div "洗-1" at bounding box center [365, 228] width 64 height 28
type input "3300"
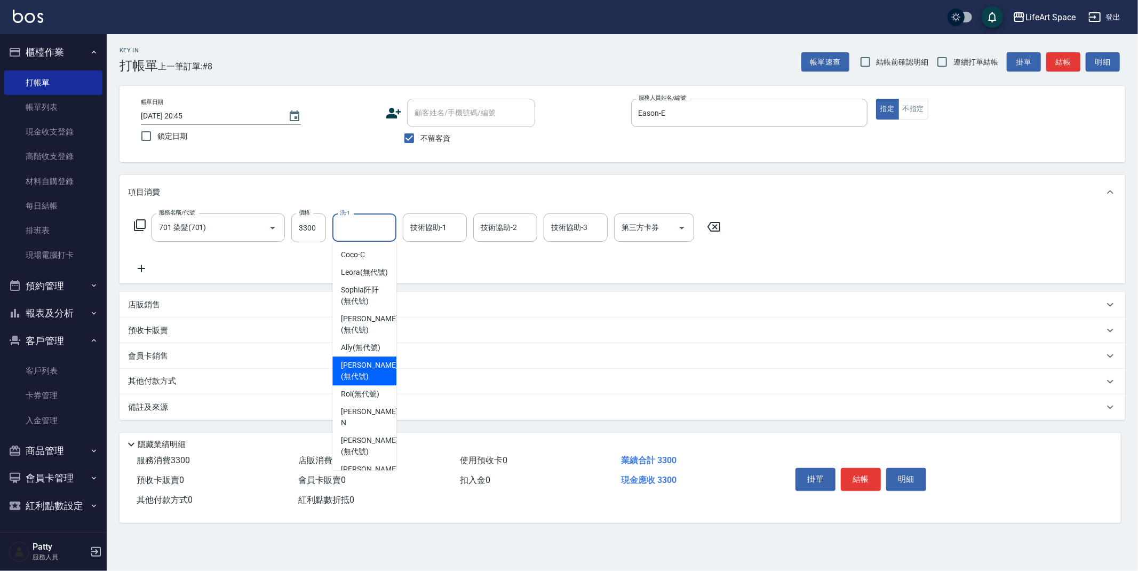
click at [360, 382] on span "[PERSON_NAME] (無代號)" at bounding box center [369, 371] width 57 height 22
type input "[PERSON_NAME](無代號)"
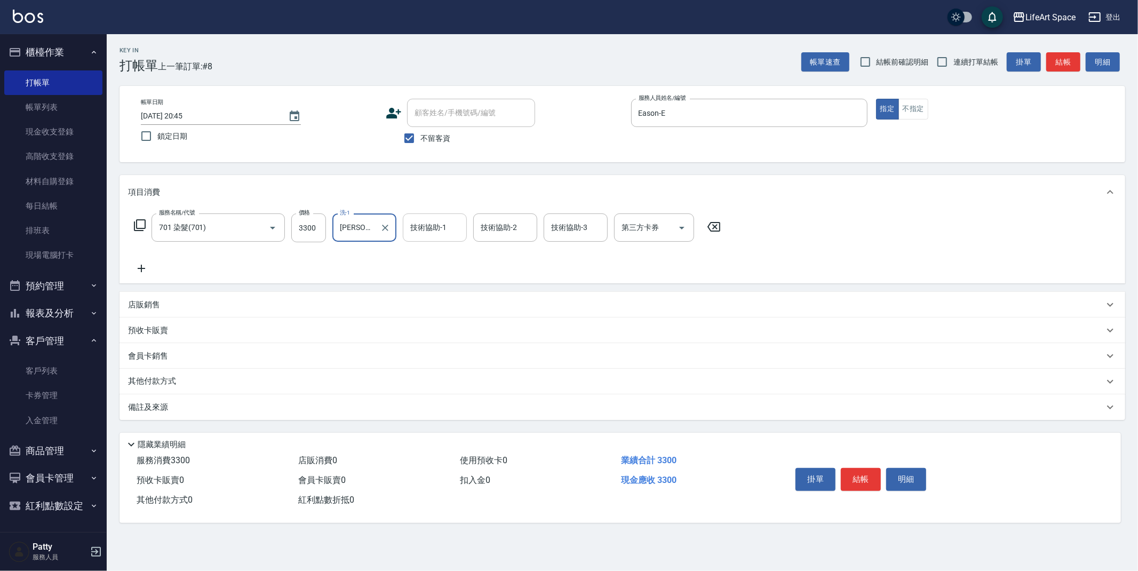
click at [435, 234] on input "技術協助-1" at bounding box center [435, 227] width 54 height 19
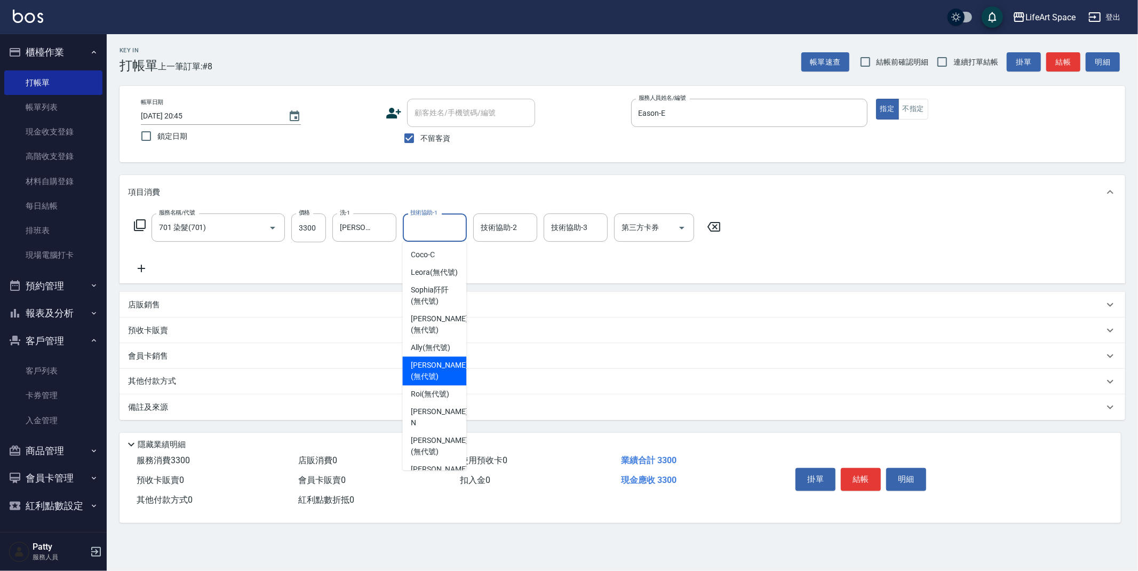
drag, startPoint x: 442, startPoint y: 388, endPoint x: 264, endPoint y: 417, distance: 181.3
click at [442, 382] on span "[PERSON_NAME] (無代號)" at bounding box center [439, 371] width 57 height 22
type input "[PERSON_NAME](無代號)"
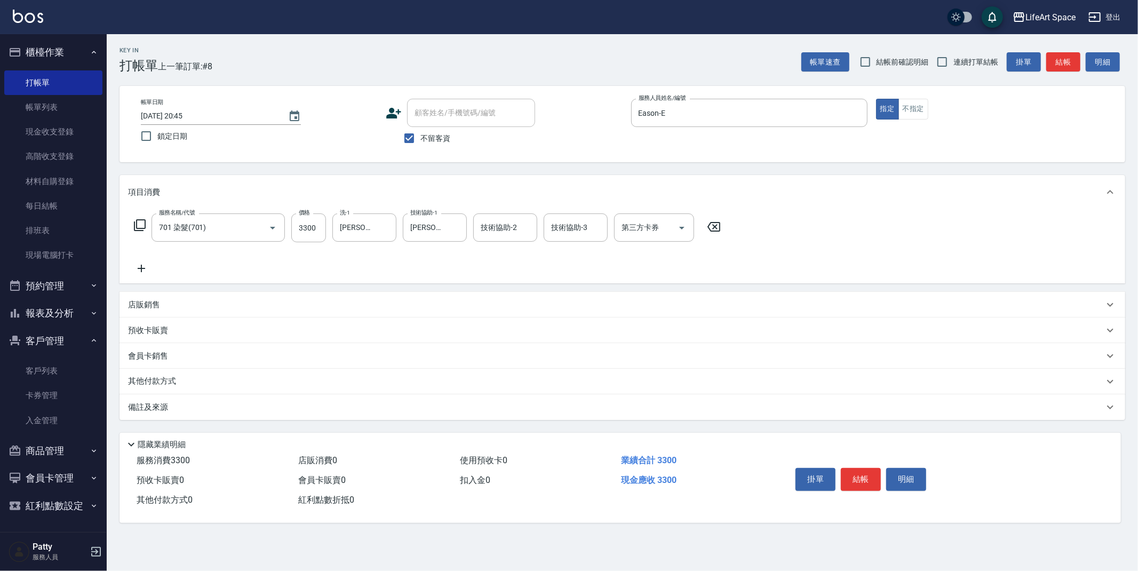
click at [256, 413] on div "備註及來源" at bounding box center [623, 407] width 1006 height 26
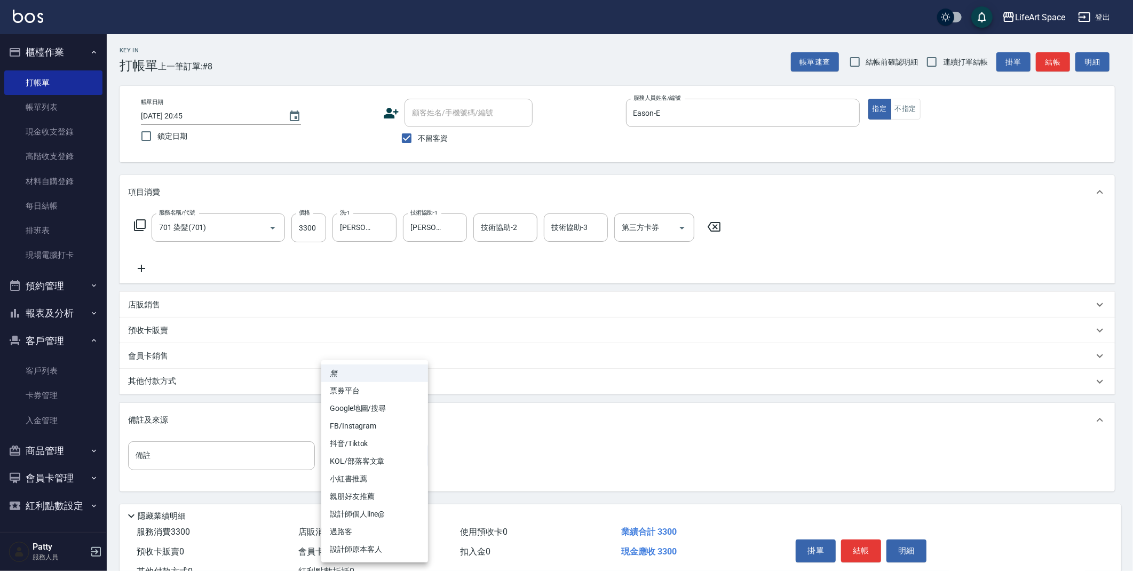
click at [346, 453] on body "LifeArt Space 登出 櫃檯作業 打帳單 帳單列表 現金收支登錄 高階收支登錄 材料自購登錄 每日結帳 排班表 現場電腦打卡 預約管理 預約管理 單…" at bounding box center [566, 303] width 1133 height 607
drag, startPoint x: 398, startPoint y: 544, endPoint x: 354, endPoint y: 525, distance: 47.3
click at [398, 543] on li "設計師原本客人" at bounding box center [374, 550] width 107 height 18
type input "設計師原本客人"
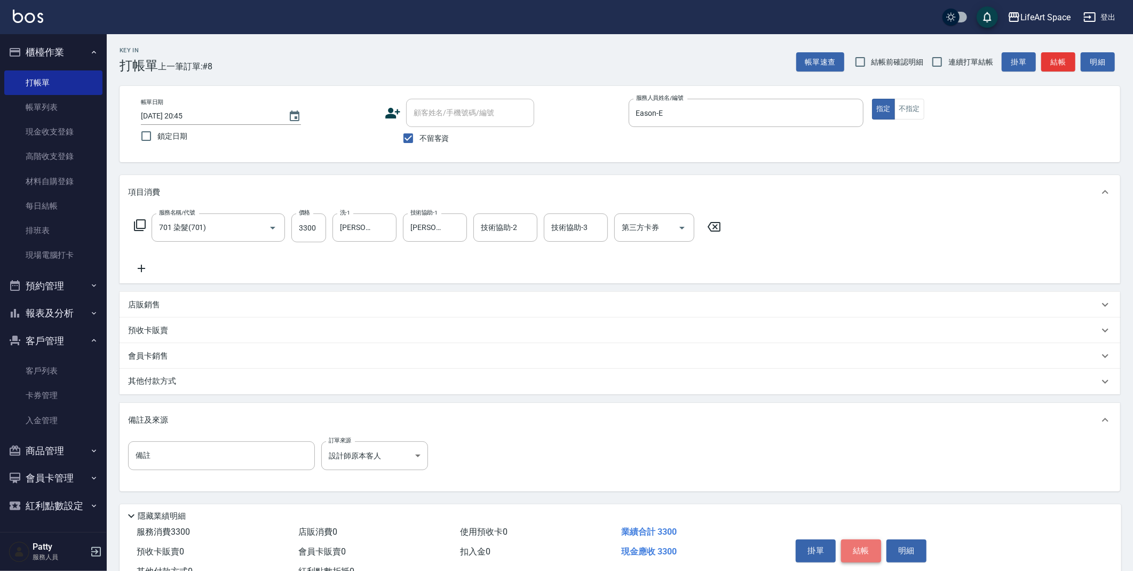
click at [870, 557] on button "結帳" at bounding box center [861, 551] width 40 height 22
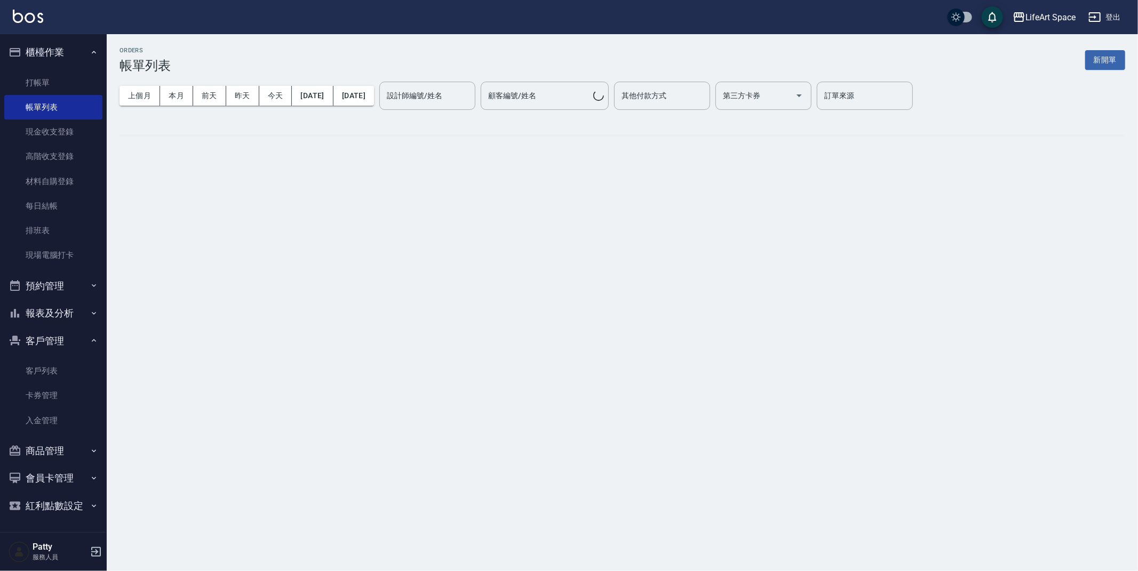
drag, startPoint x: 1105, startPoint y: 65, endPoint x: 846, endPoint y: 94, distance: 260.5
click at [1105, 64] on button "新開單" at bounding box center [1106, 60] width 40 height 20
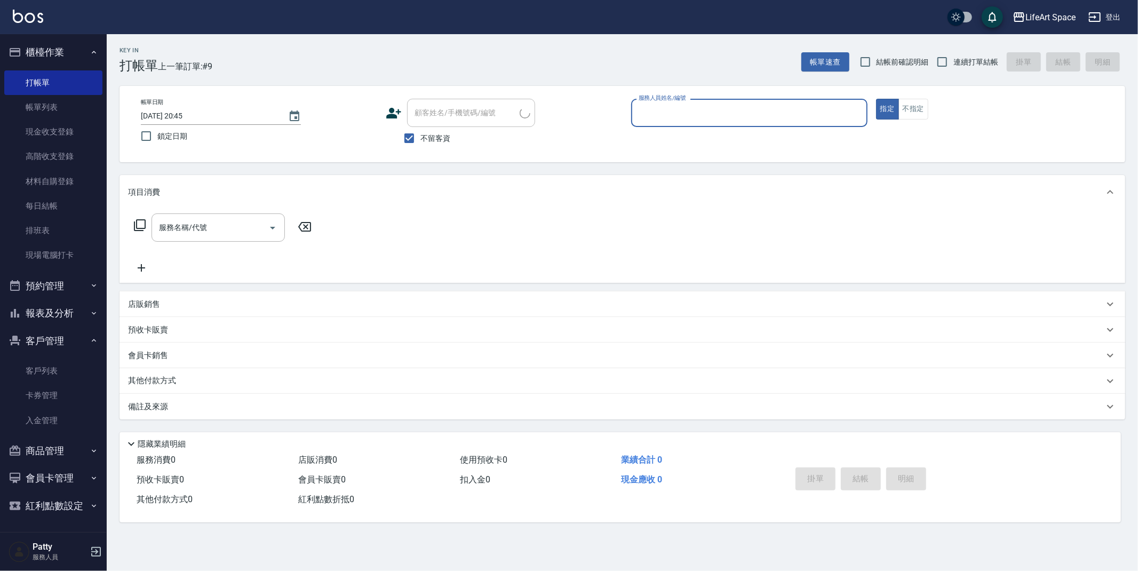
click at [679, 113] on input "服務人員姓名/編號" at bounding box center [749, 113] width 227 height 19
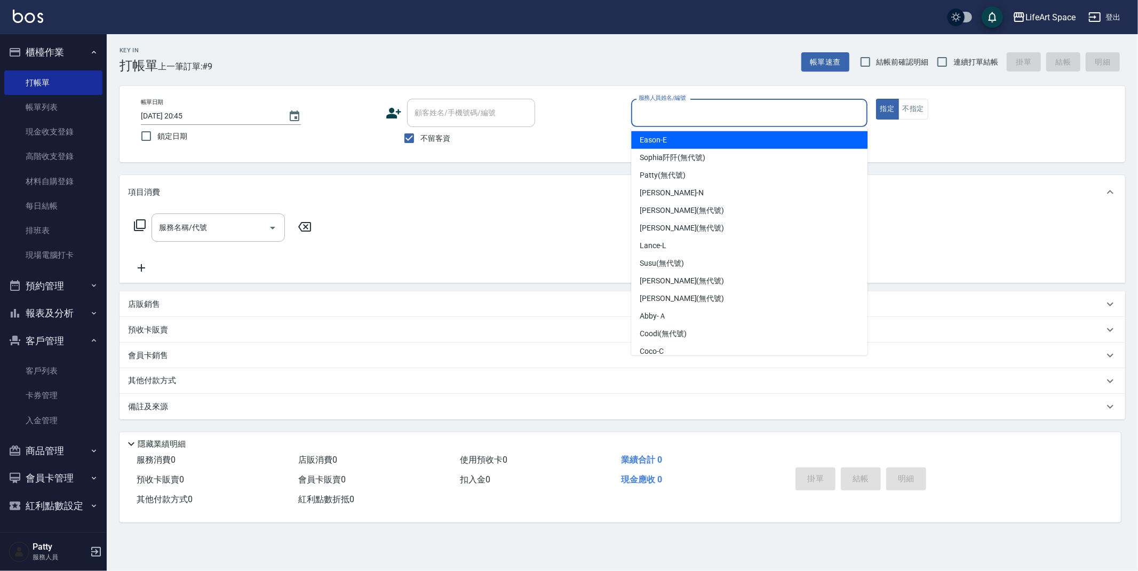
click at [686, 138] on div "Eason -E" at bounding box center [749, 140] width 236 height 18
type input "Eason-E"
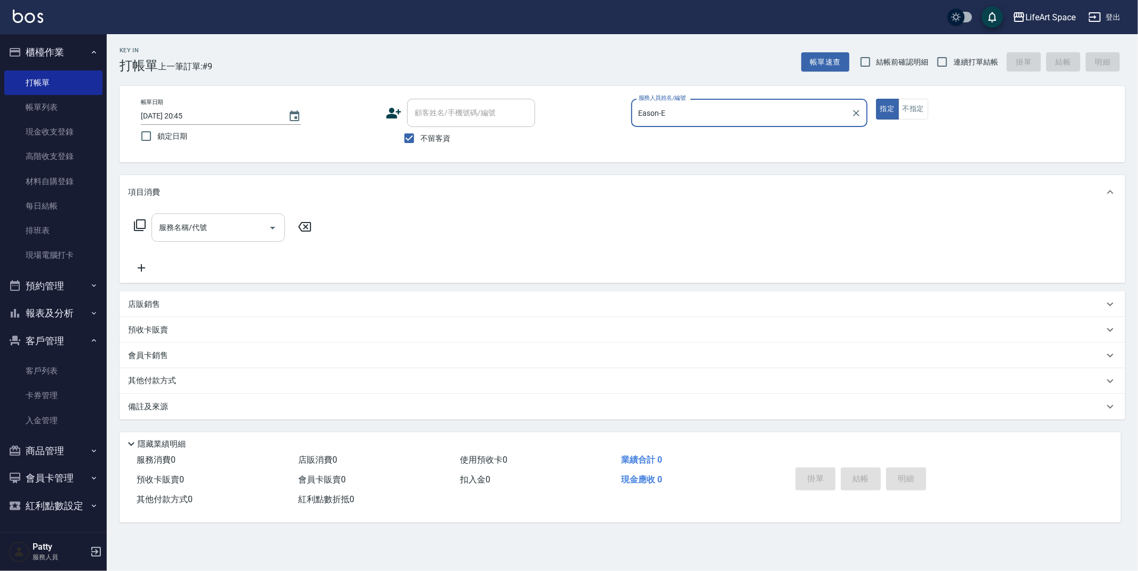
click at [232, 227] on input "服務名稱/代號" at bounding box center [210, 227] width 108 height 19
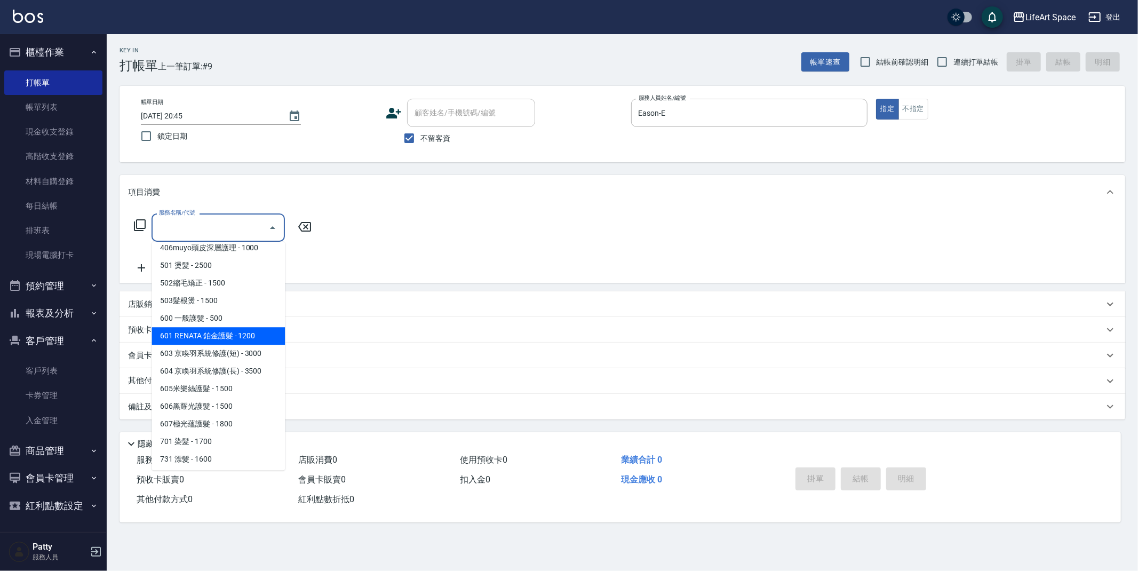
scroll to position [167, 0]
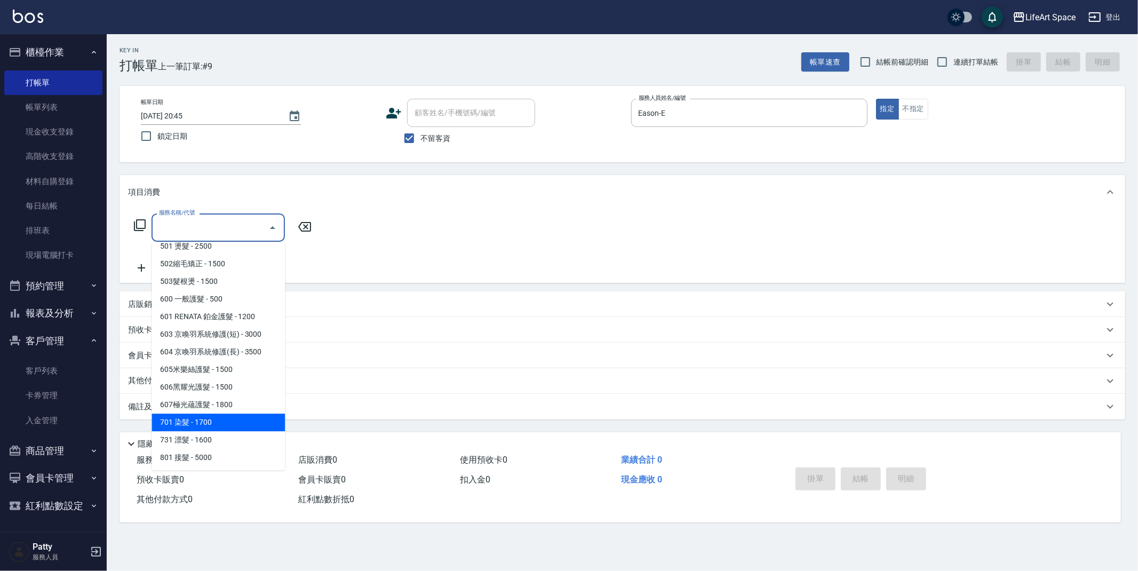
click at [208, 421] on span "701 染髮 - 1700" at bounding box center [218, 423] width 133 height 18
type input "701 染髮(701)"
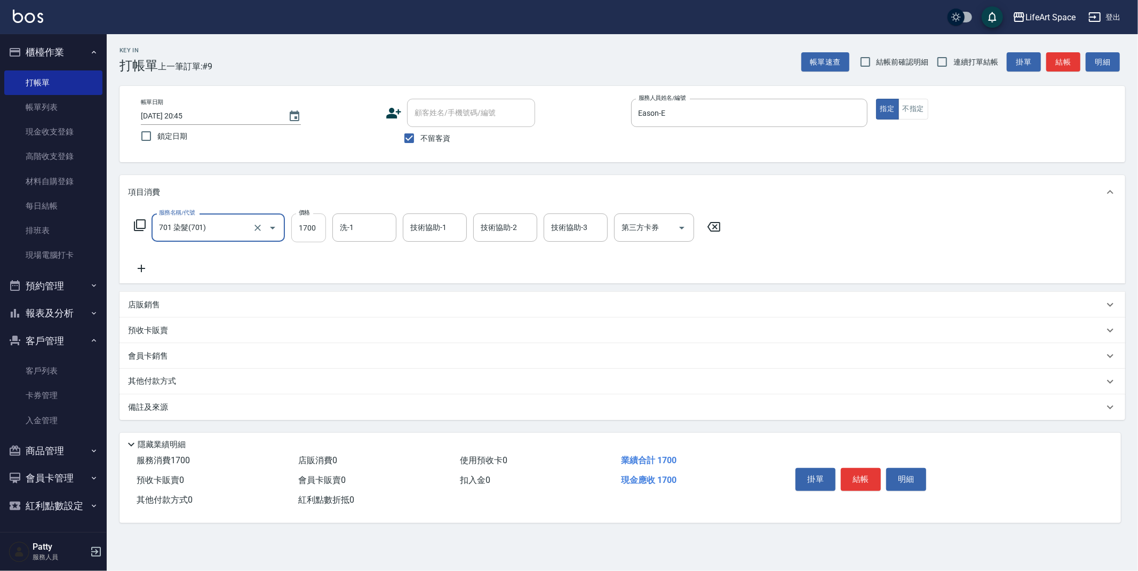
click at [315, 226] on input "1700" at bounding box center [308, 228] width 35 height 29
type input "4700"
click at [359, 242] on div "洗-1 洗-1" at bounding box center [368, 228] width 70 height 29
click at [360, 234] on input "洗-1" at bounding box center [364, 227] width 54 height 19
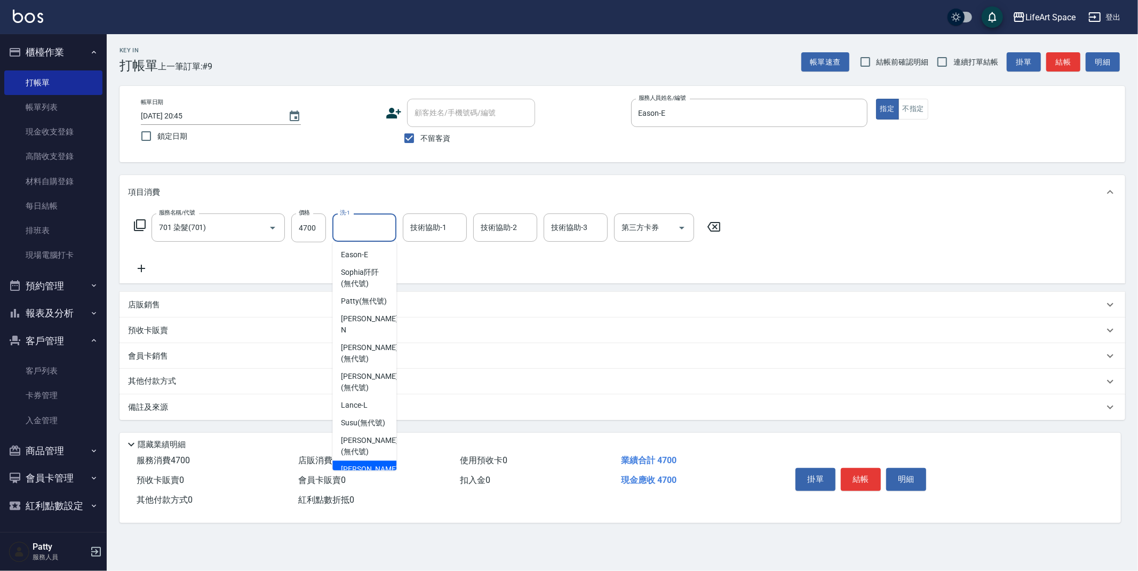
click at [363, 468] on span "[PERSON_NAME] (無代號)" at bounding box center [369, 475] width 57 height 22
type input "[PERSON_NAME](無代號)"
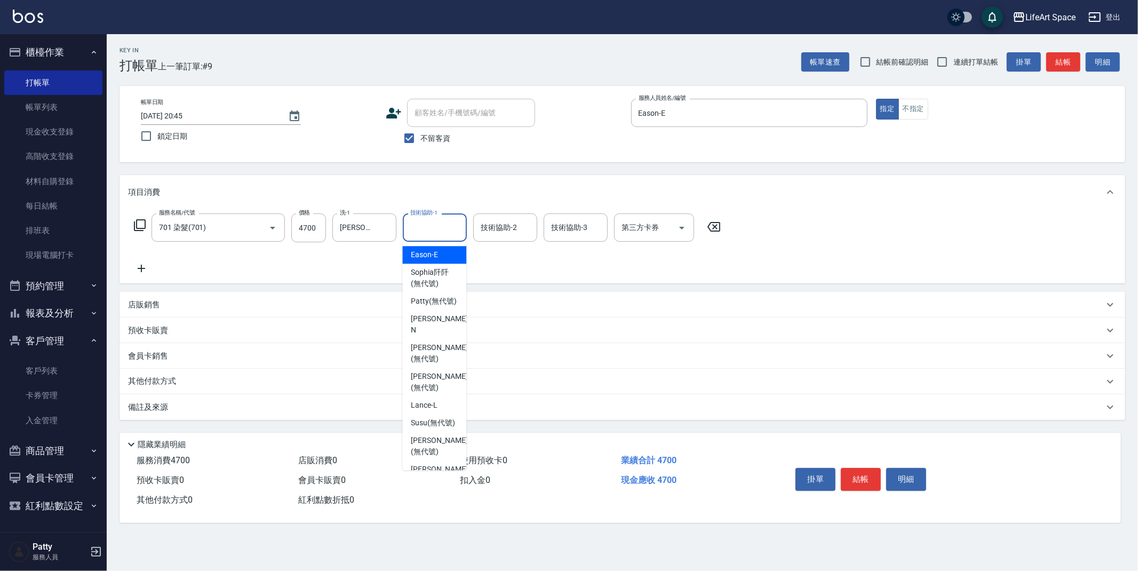
click at [427, 232] on div "技術協助-1 技術協助-1" at bounding box center [435, 228] width 64 height 28
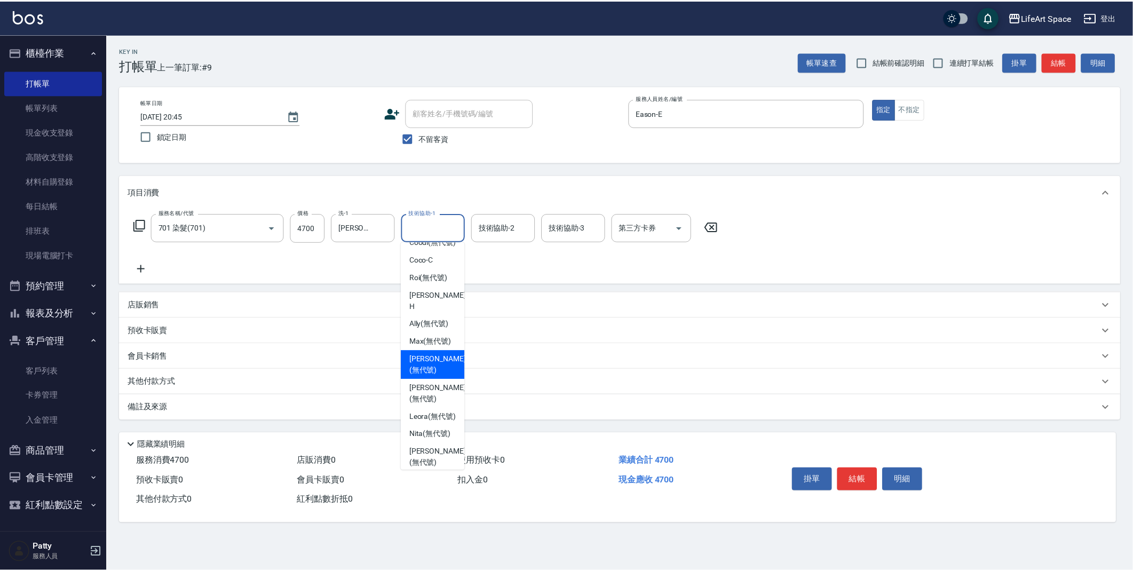
scroll to position [302, 0]
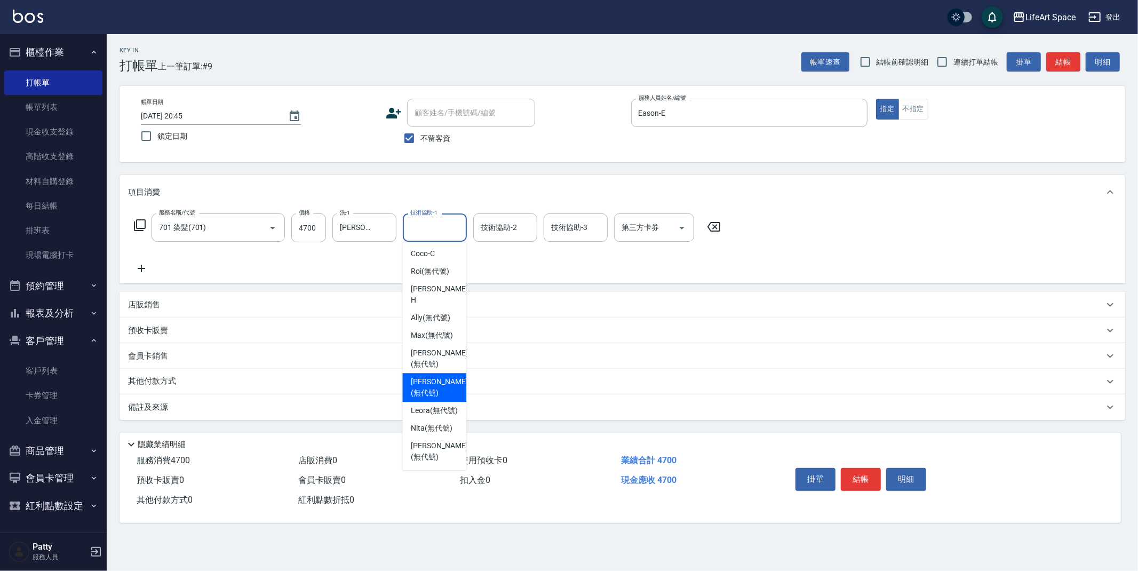
drag, startPoint x: 436, startPoint y: 362, endPoint x: 504, endPoint y: 259, distance: 123.9
click at [436, 376] on span "[PERSON_NAME] (無代號)" at bounding box center [439, 387] width 57 height 22
type input "[PERSON_NAME](無代號)"
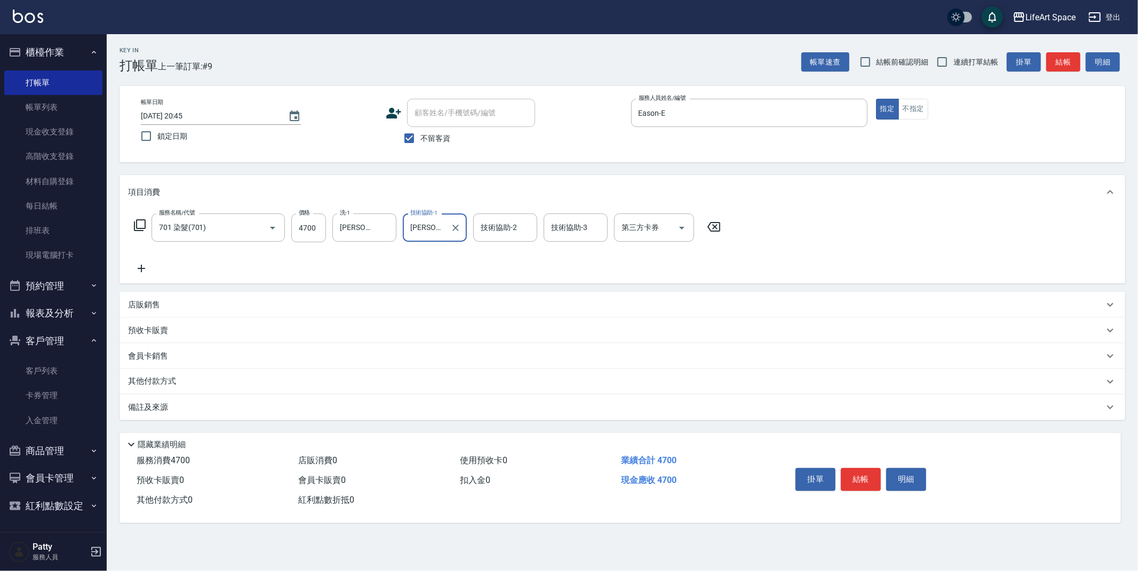
click at [259, 413] on div "備註及來源" at bounding box center [623, 407] width 1006 height 26
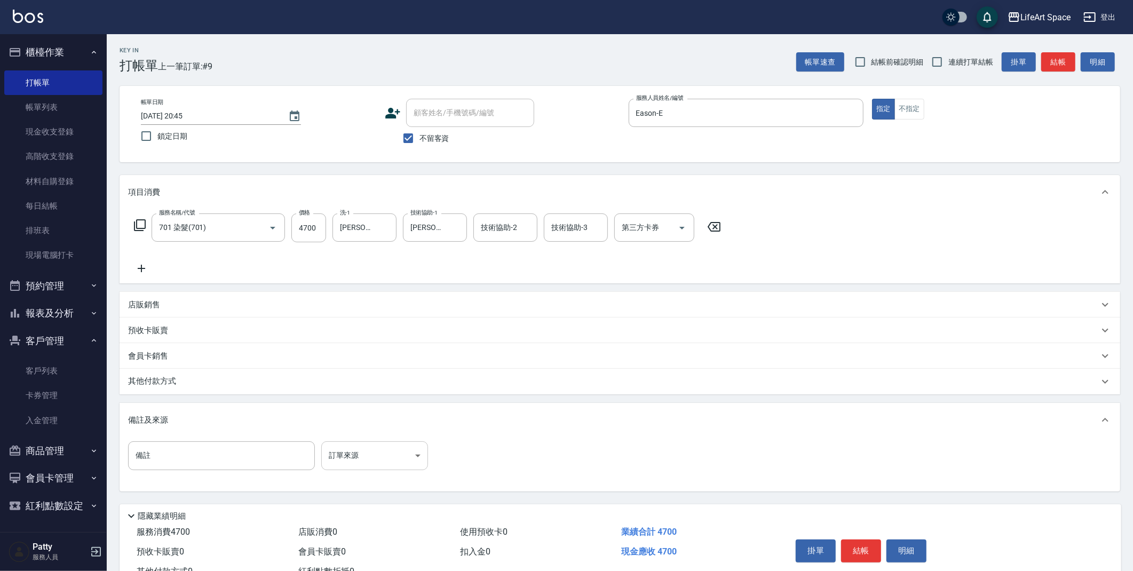
click at [349, 453] on body "LifeArt Space 登出 櫃檯作業 打帳單 帳單列表 現金收支登錄 高階收支登錄 材料自購登錄 每日結帳 排班表 現場電腦打卡 預約管理 預約管理 單…" at bounding box center [566, 303] width 1133 height 607
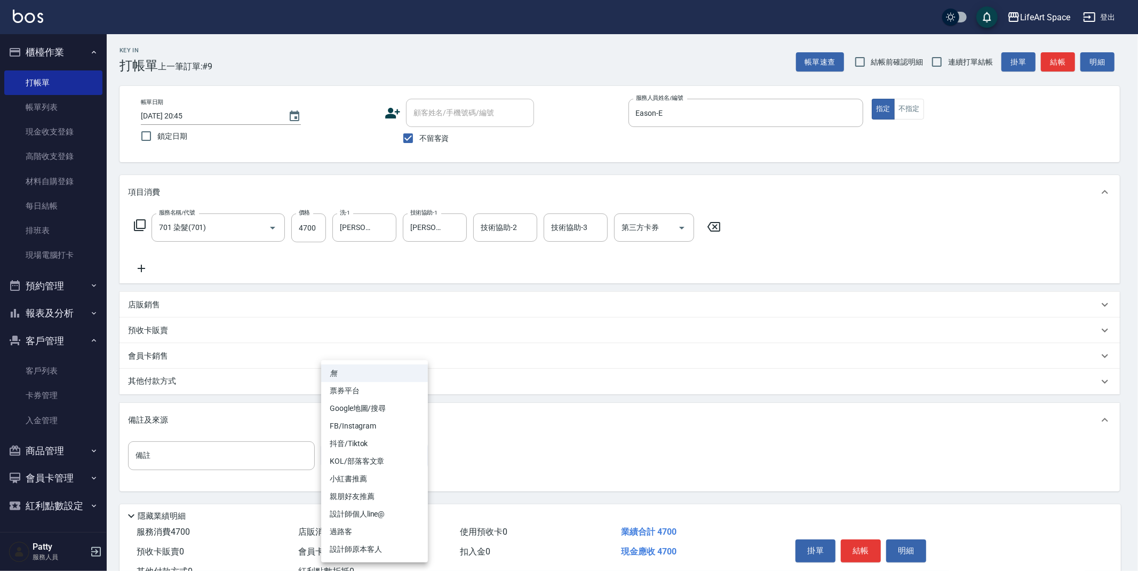
drag, startPoint x: 370, startPoint y: 432, endPoint x: 335, endPoint y: 428, distance: 36.0
click at [370, 431] on li "FB/Instagram" at bounding box center [374, 426] width 107 height 18
type input "FB/Instagram"
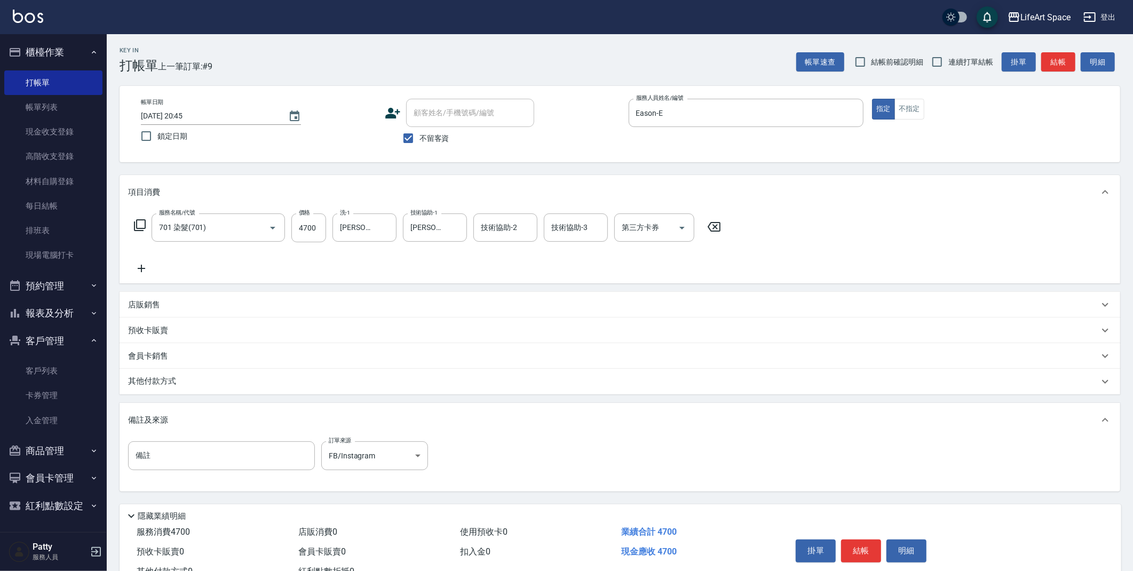
click at [215, 382] on div "其他付款方式" at bounding box center [613, 382] width 971 height 12
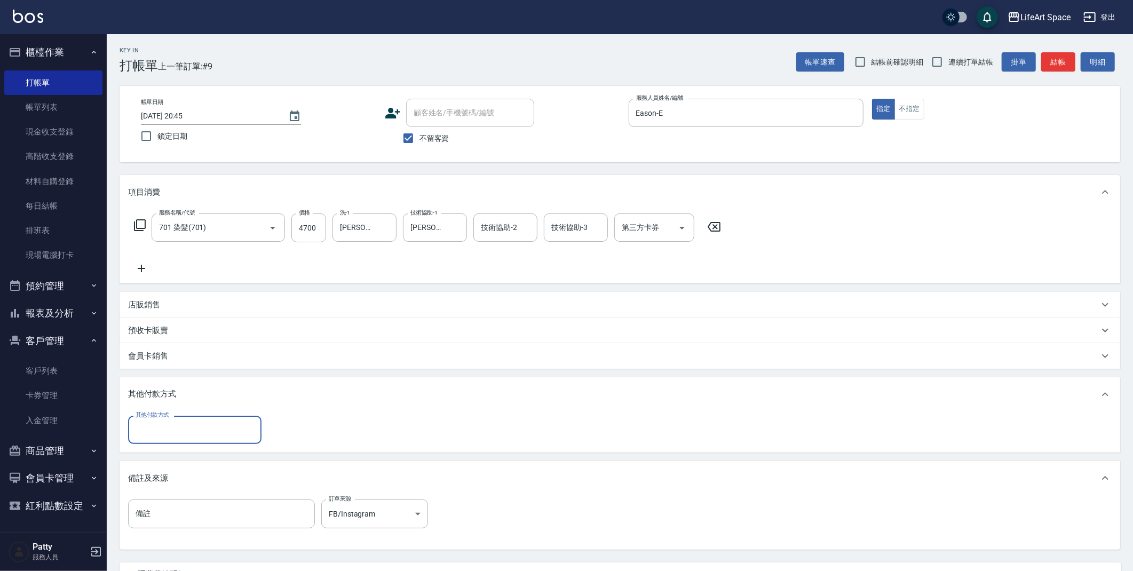
scroll to position [0, 0]
click at [175, 428] on input "其他付款方式" at bounding box center [195, 430] width 124 height 19
drag, startPoint x: 164, startPoint y: 479, endPoint x: 138, endPoint y: 476, distance: 26.3
click at [164, 479] on span "Linepay" at bounding box center [194, 475] width 133 height 18
type input "Linepay"
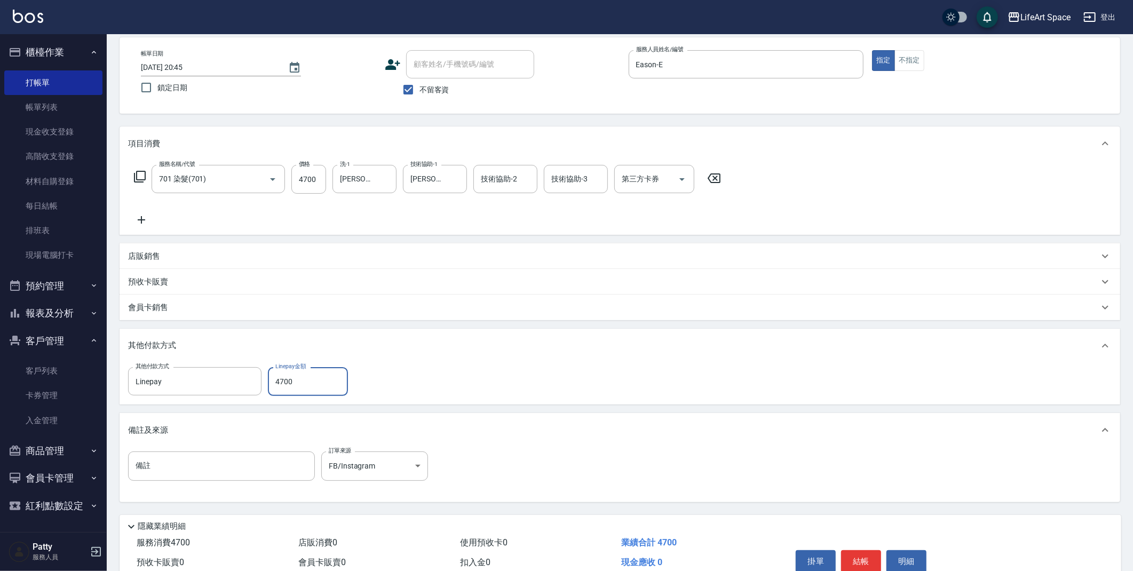
scroll to position [99, 0]
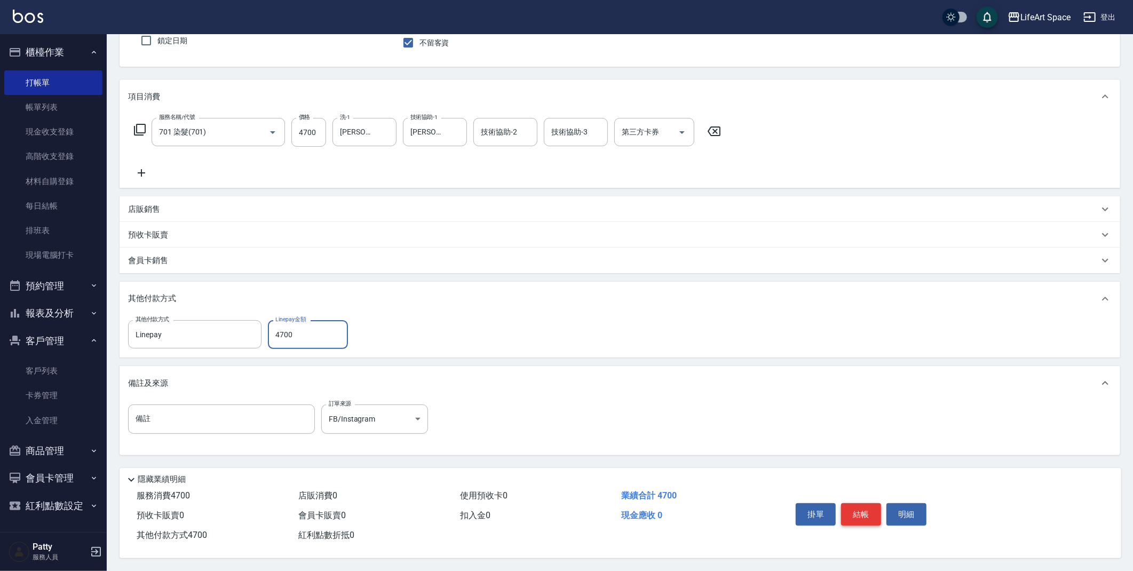
type input "4700"
click at [862, 503] on button "結帳" at bounding box center [861, 514] width 40 height 22
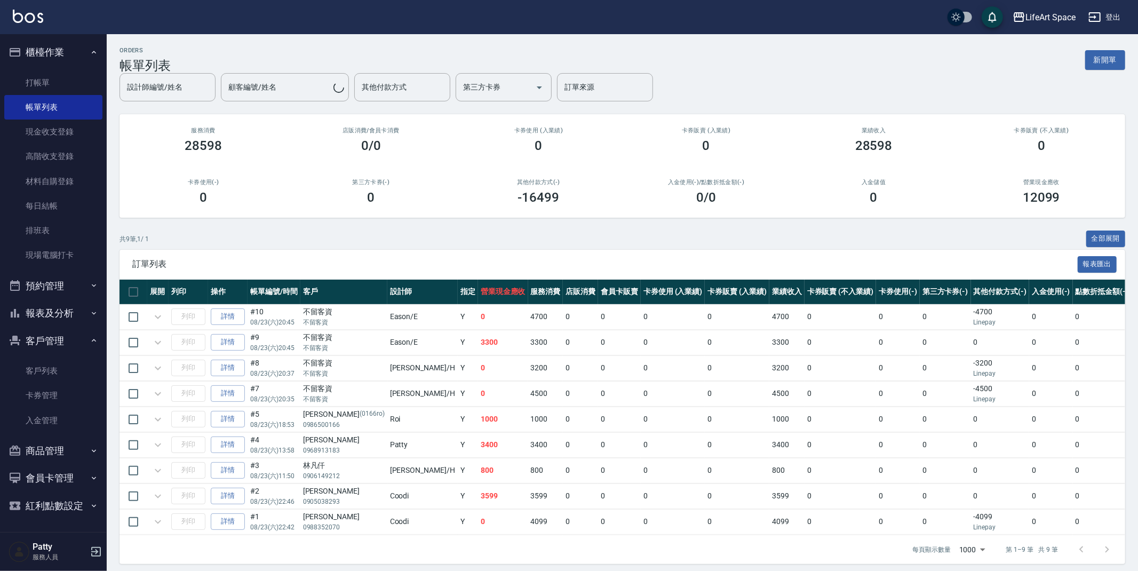
click at [1108, 65] on button "新開單" at bounding box center [1106, 60] width 40 height 20
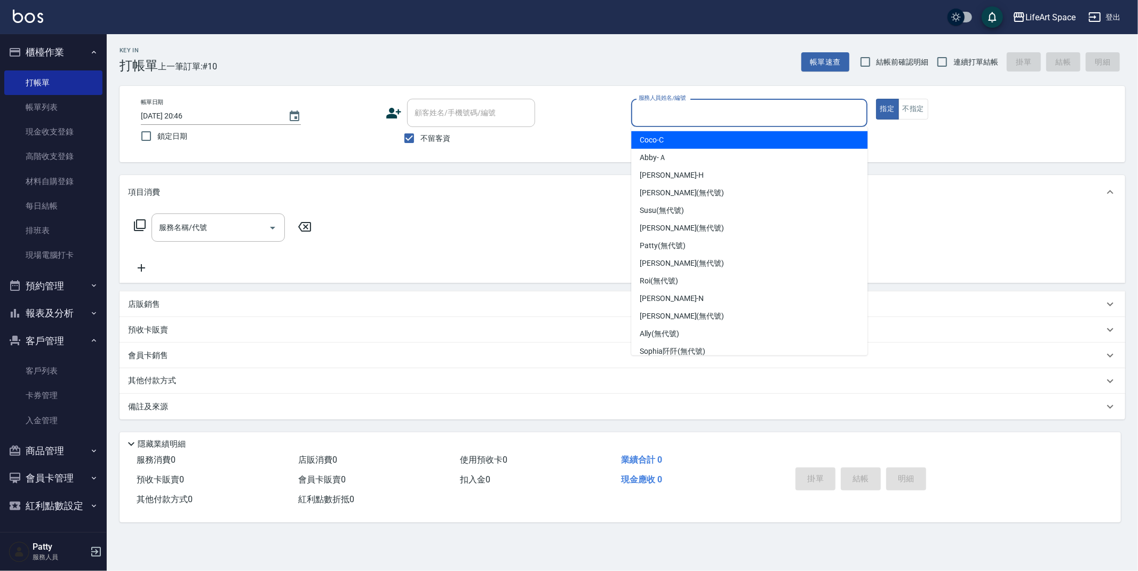
click at [706, 112] on input "服務人員姓名/編號" at bounding box center [749, 113] width 227 height 19
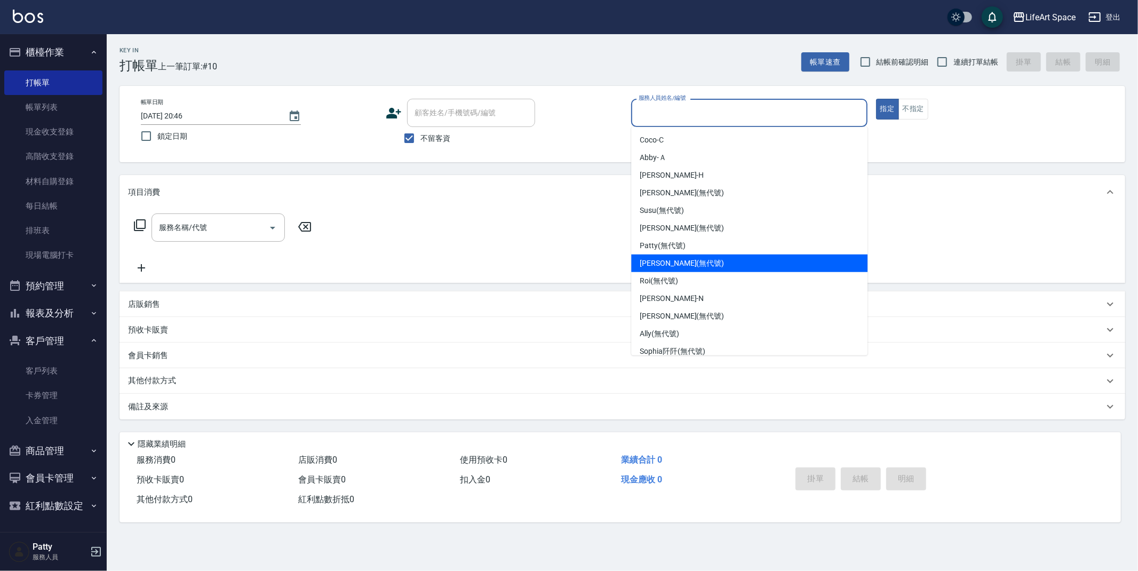
scroll to position [167, 0]
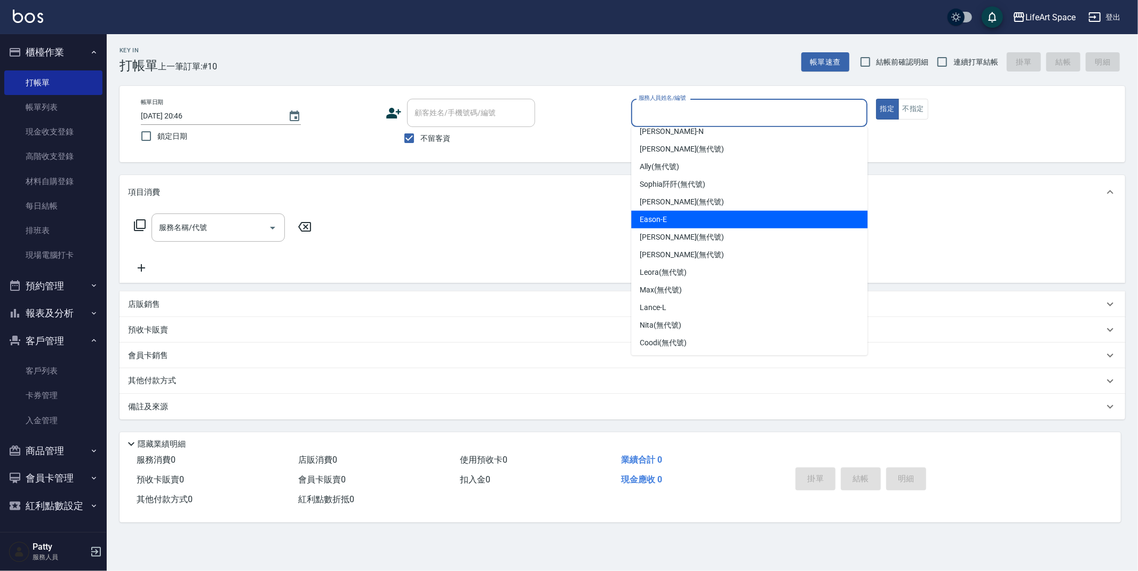
click at [674, 223] on div "Eason -E" at bounding box center [749, 220] width 236 height 18
type input "Eason-E"
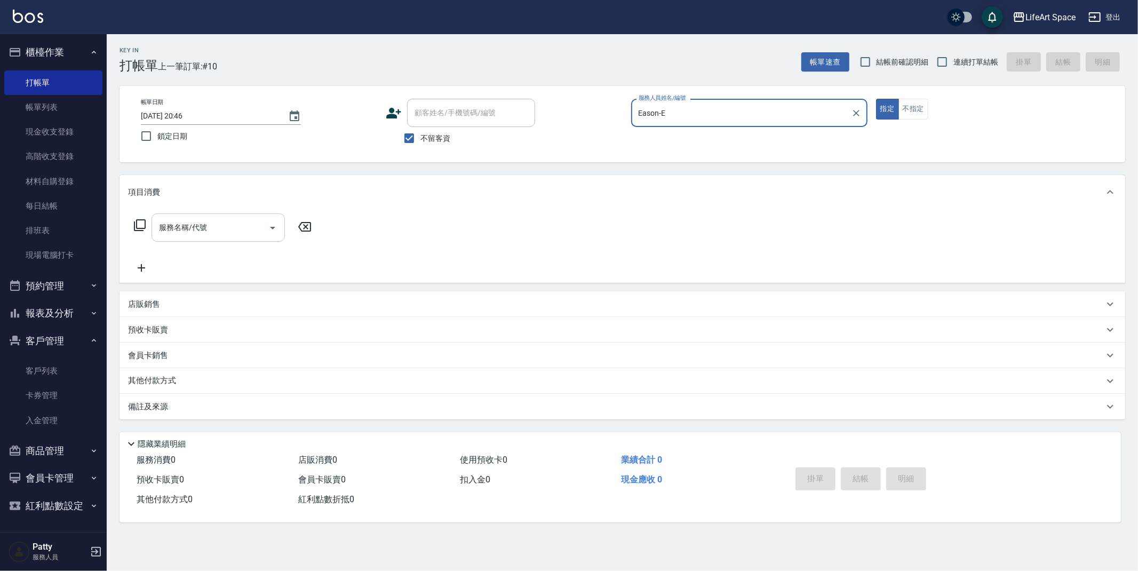
click at [217, 232] on input "服務名稱/代號" at bounding box center [210, 227] width 108 height 19
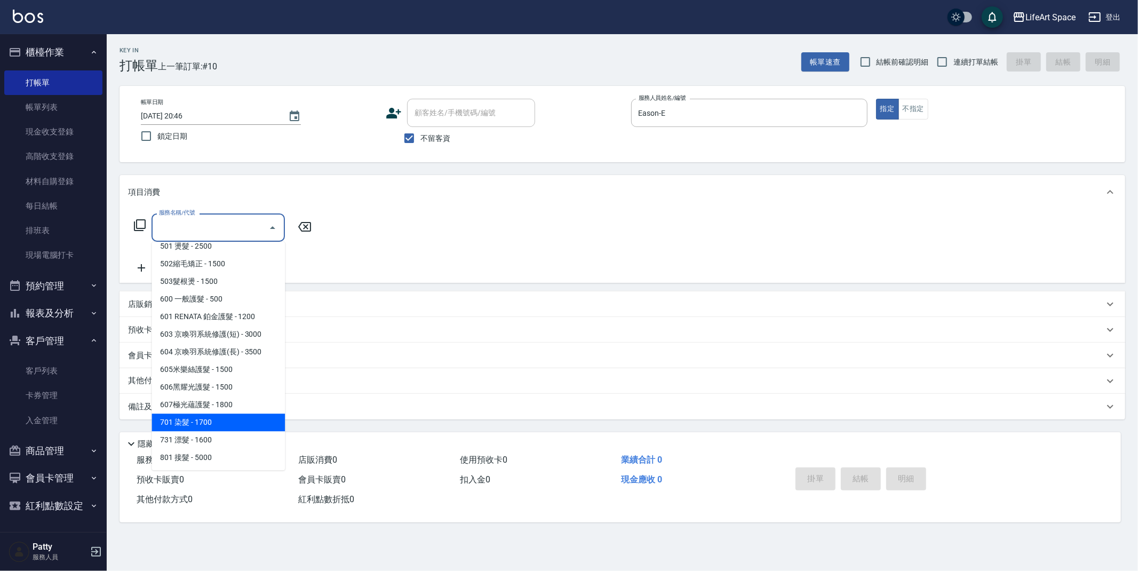
drag, startPoint x: 222, startPoint y: 425, endPoint x: 296, endPoint y: 292, distance: 151.7
click at [222, 425] on span "701 染髮 - 1700" at bounding box center [218, 423] width 133 height 18
type input "701 染髮(701)"
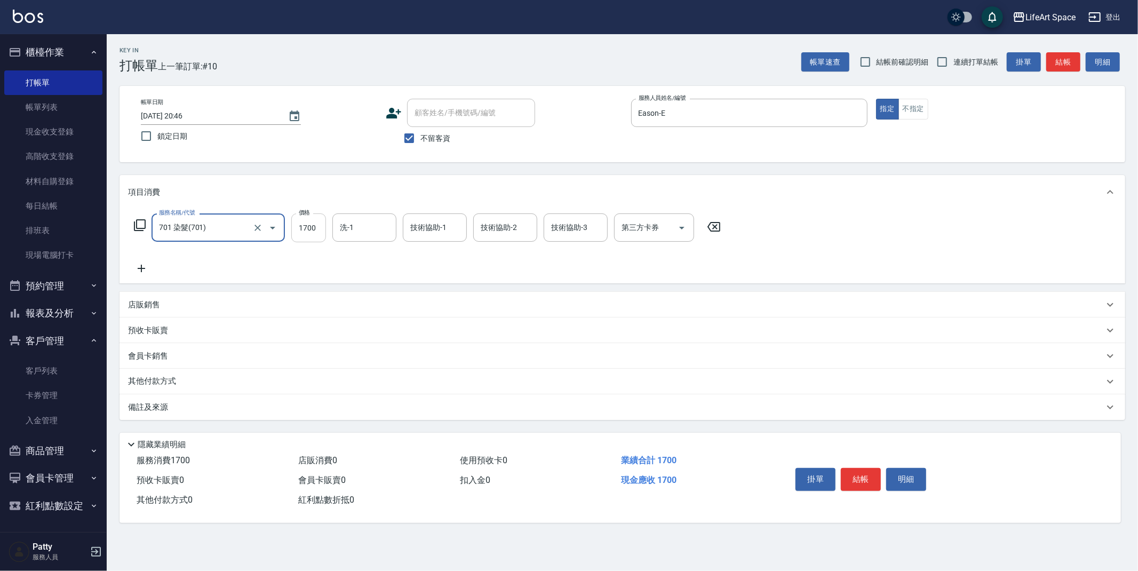
click at [312, 235] on input "1700" at bounding box center [308, 228] width 35 height 29
type input "2600"
click at [365, 230] on input "洗-1" at bounding box center [364, 227] width 54 height 19
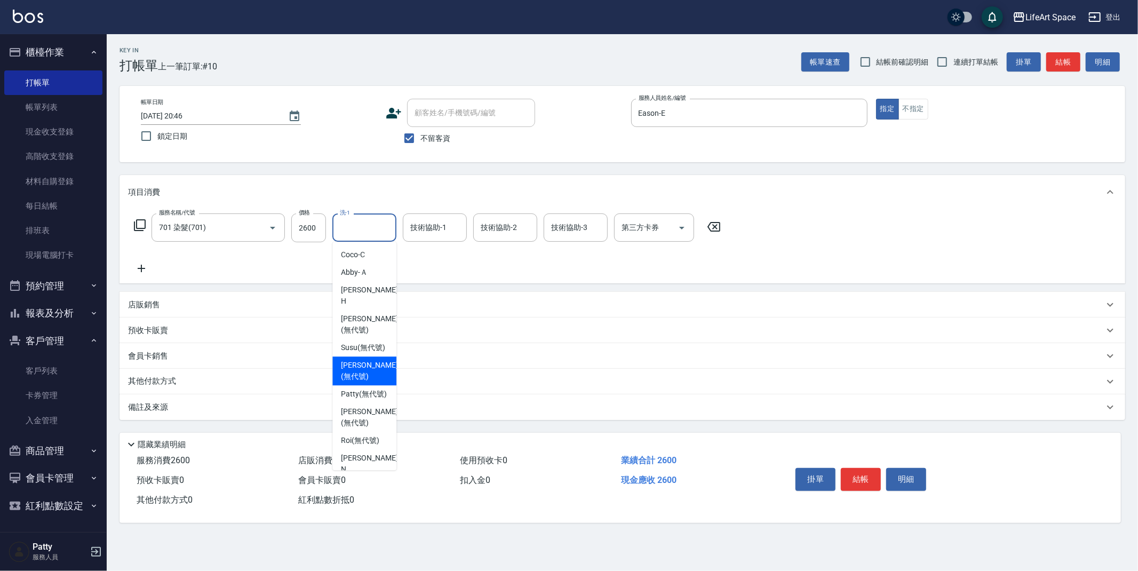
click at [368, 372] on span "[PERSON_NAME] (無代號)" at bounding box center [369, 371] width 57 height 22
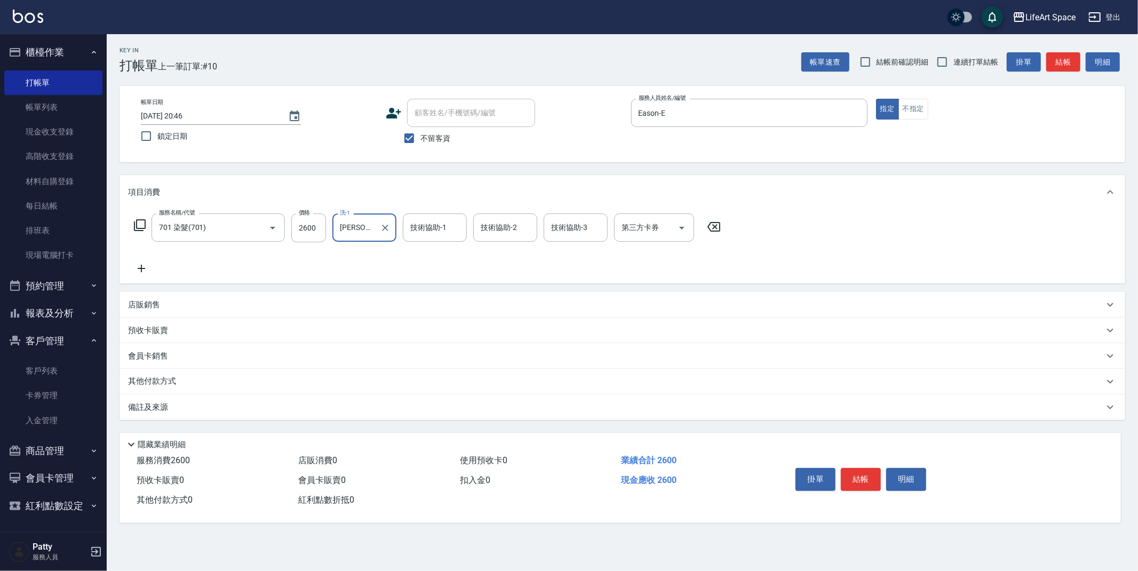
type input "[PERSON_NAME](無代號)"
click at [455, 231] on input "技術協助-1" at bounding box center [435, 227] width 54 height 19
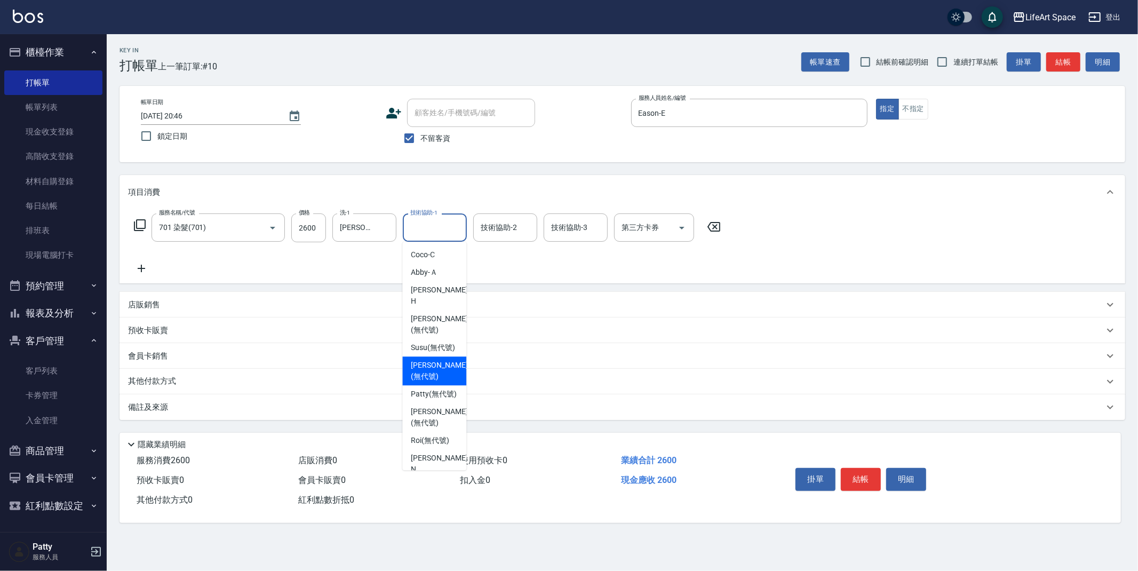
click at [444, 376] on span "[PERSON_NAME] (無代號)" at bounding box center [439, 371] width 57 height 22
type input "[PERSON_NAME](無代號)"
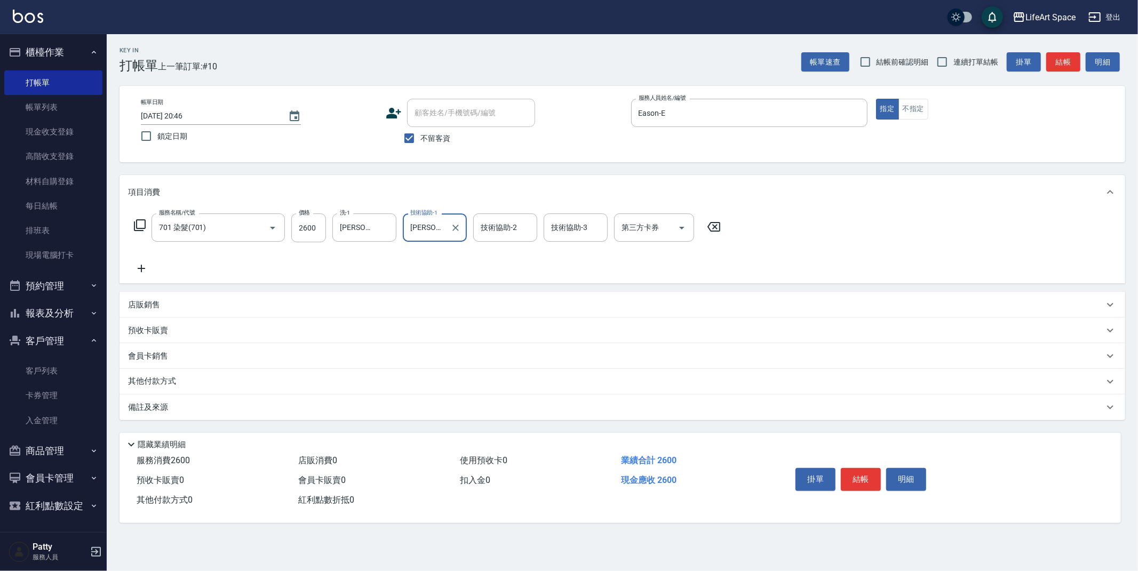
click at [172, 304] on div "店販銷售" at bounding box center [616, 304] width 976 height 11
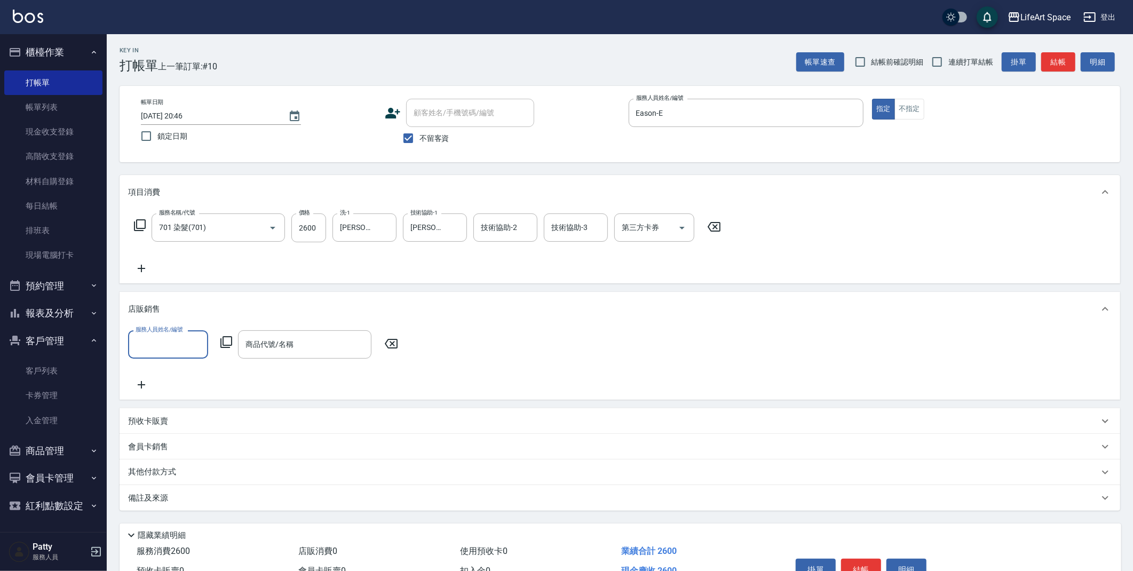
scroll to position [0, 0]
click at [160, 345] on input "服務人員姓名/編號" at bounding box center [168, 344] width 70 height 19
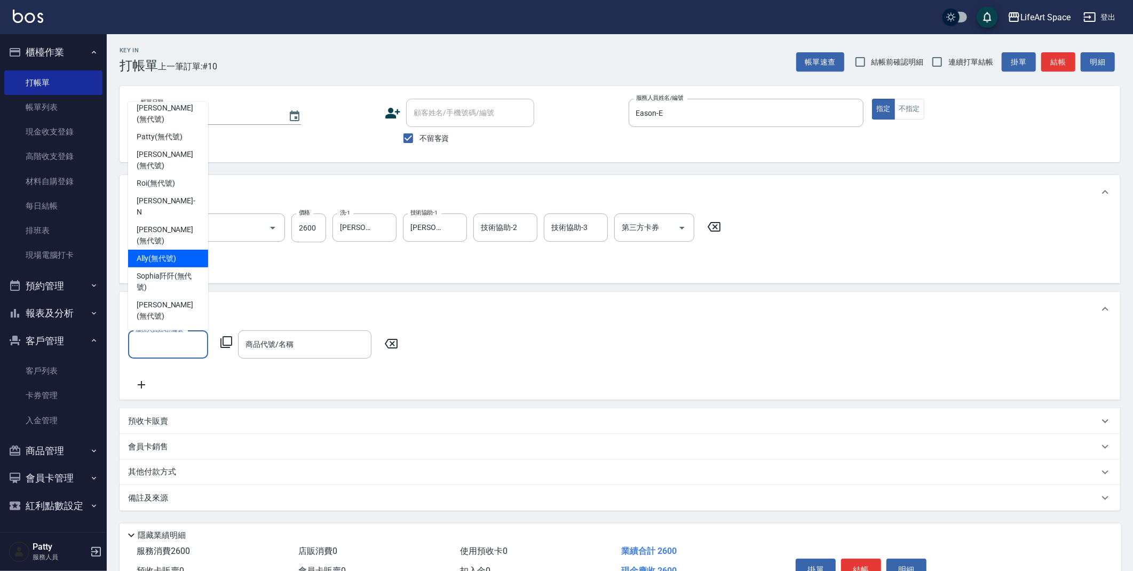
scroll to position [178, 0]
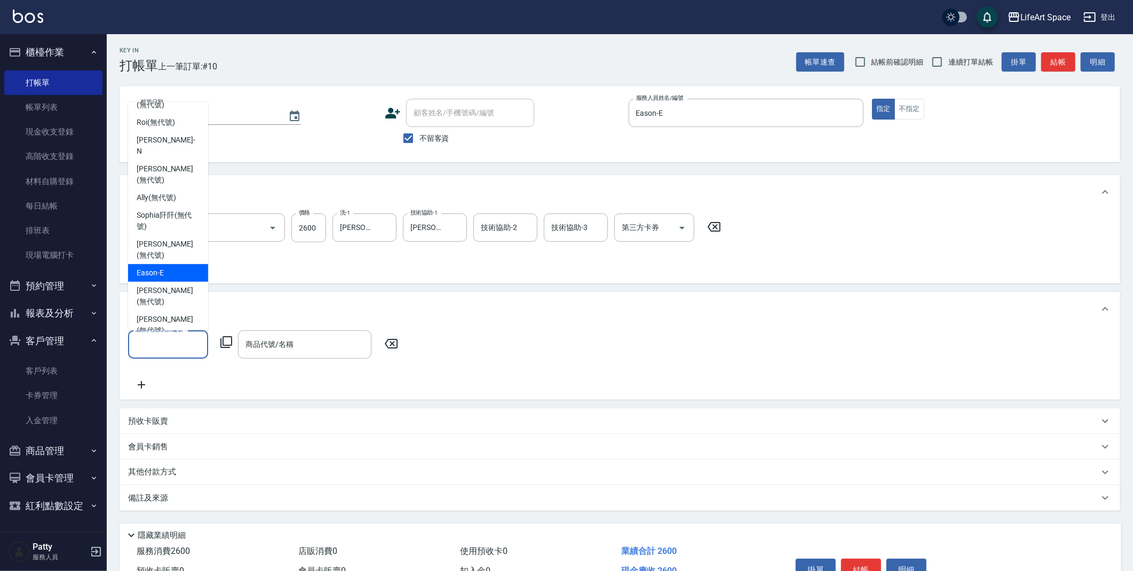
drag, startPoint x: 169, startPoint y: 192, endPoint x: 214, endPoint y: 309, distance: 125.2
click at [169, 264] on div "Eason -E" at bounding box center [168, 273] width 80 height 18
type input "Eason-E"
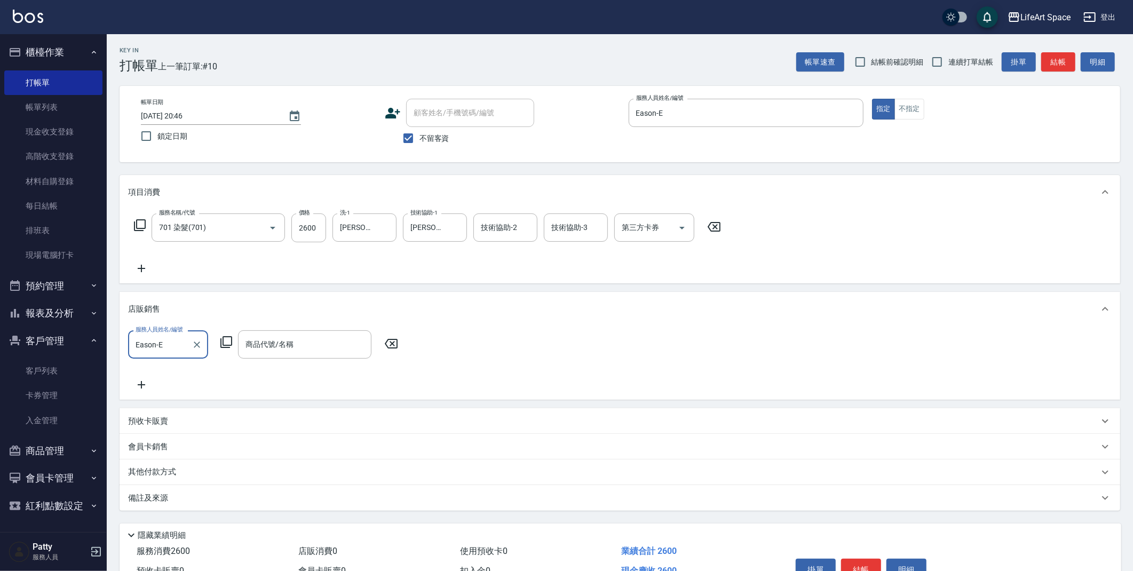
click at [226, 341] on icon at bounding box center [226, 342] width 13 height 13
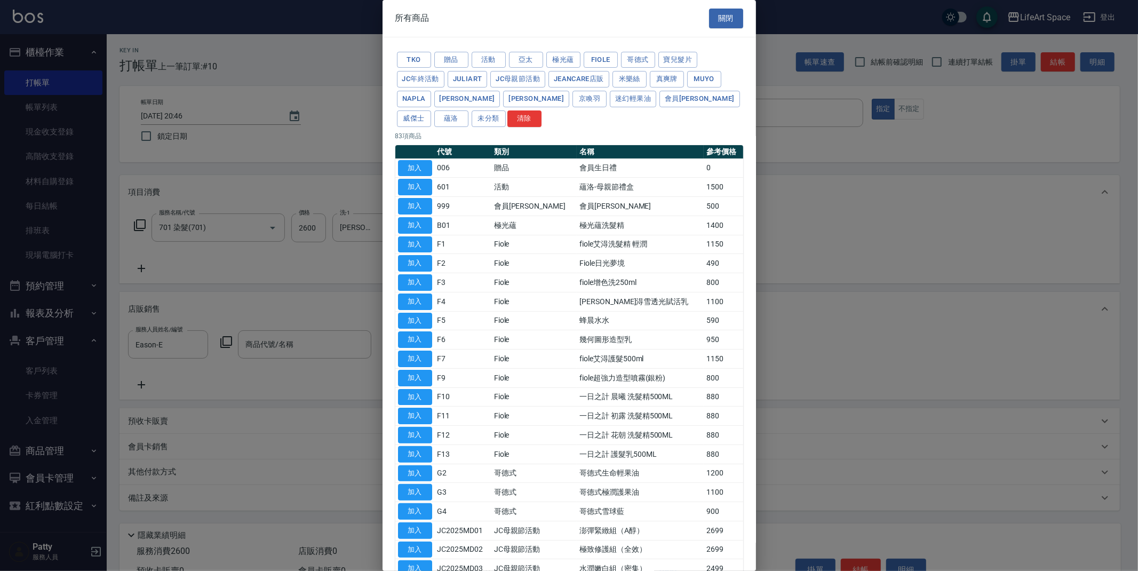
drag, startPoint x: 699, startPoint y: 102, endPoint x: 684, endPoint y: 157, distance: 57.5
click at [469, 110] on button "蘊洛" at bounding box center [451, 118] width 34 height 17
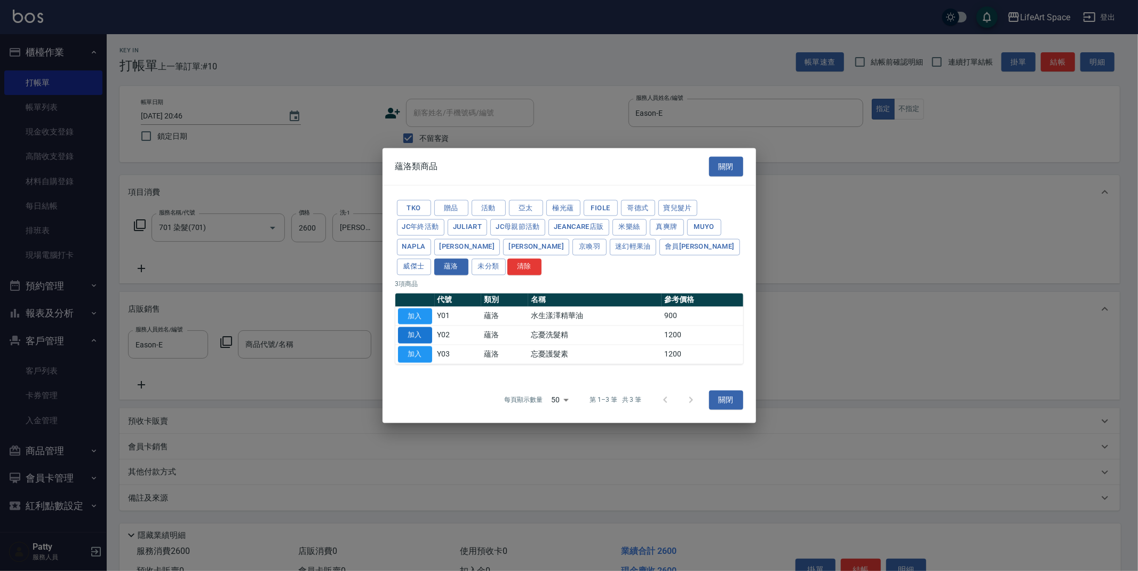
click at [424, 338] on button "加入" at bounding box center [415, 335] width 34 height 17
type input "忘憂洗髮精"
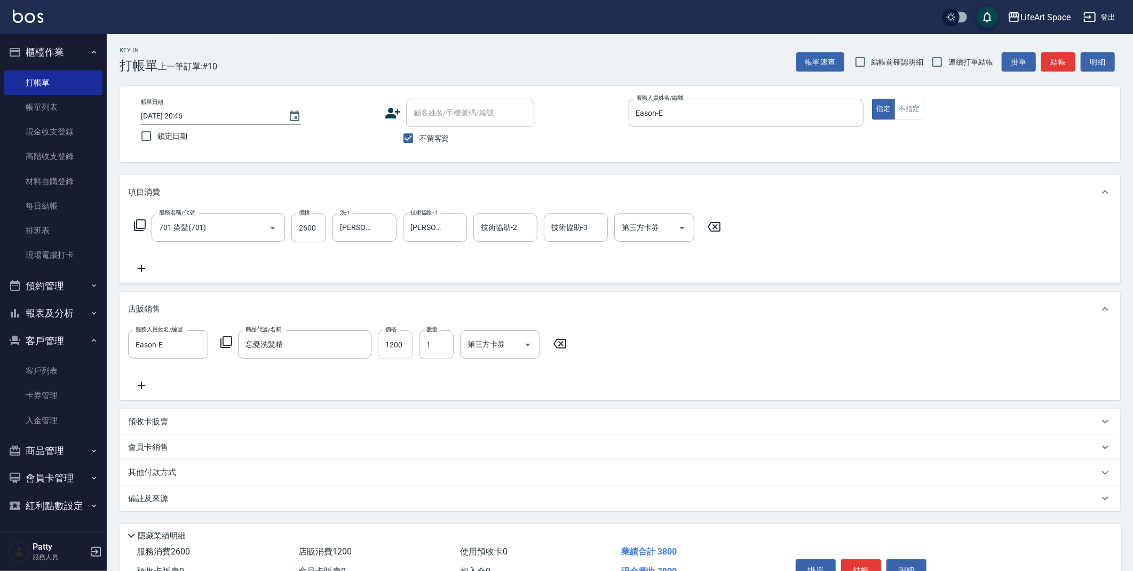
click at [409, 344] on input "1200" at bounding box center [395, 344] width 35 height 29
type input "1080"
click at [145, 382] on icon at bounding box center [141, 385] width 27 height 13
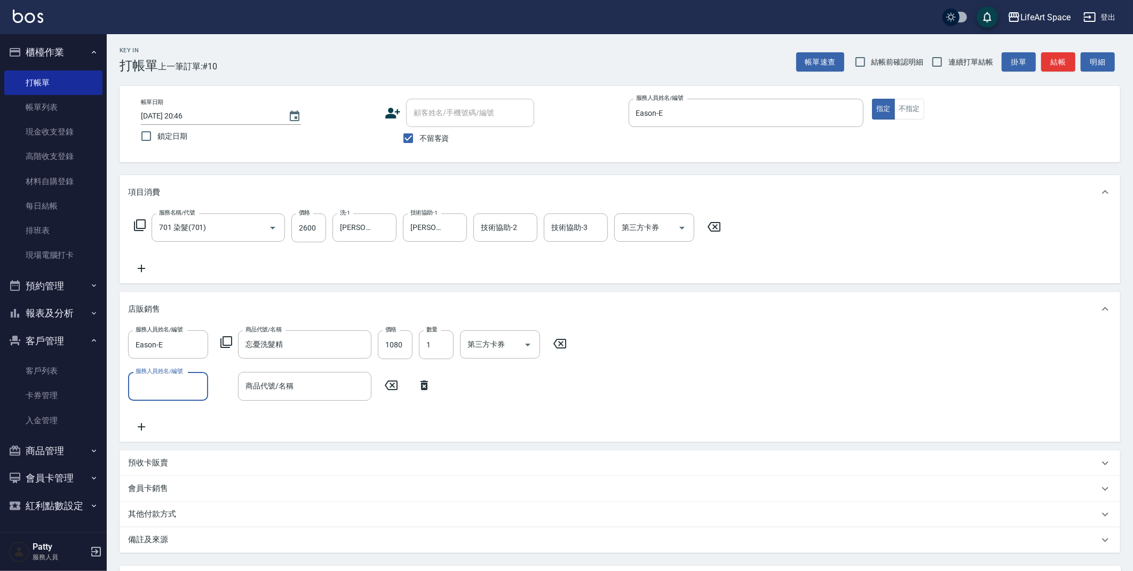
click at [163, 381] on div "服務人員姓名/編號 服務人員姓名/編號" at bounding box center [168, 386] width 80 height 28
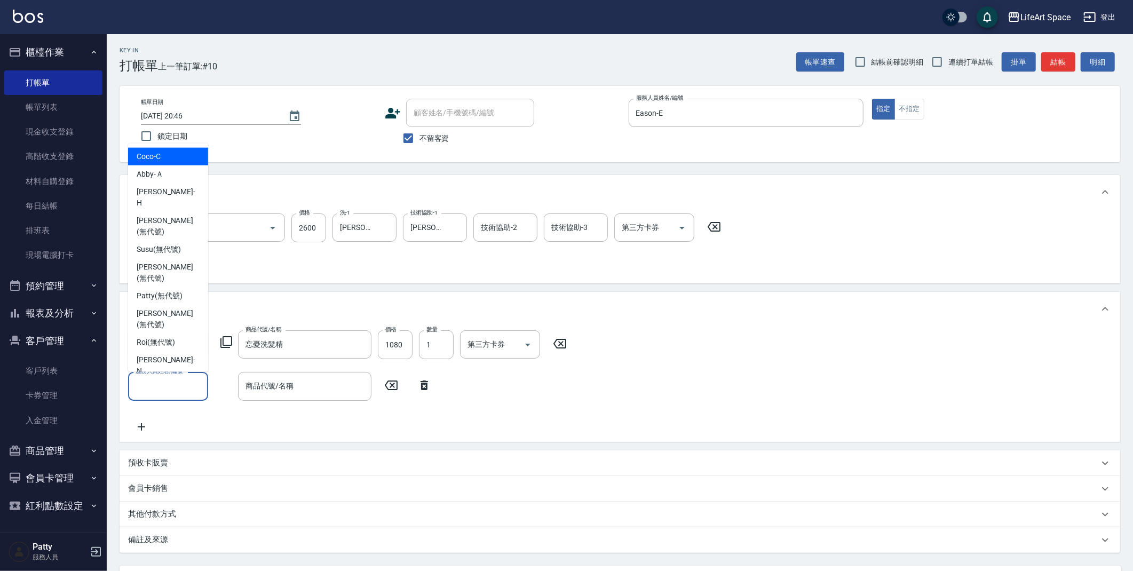
click at [170, 382] on input "服務人員姓名/編號" at bounding box center [168, 386] width 70 height 19
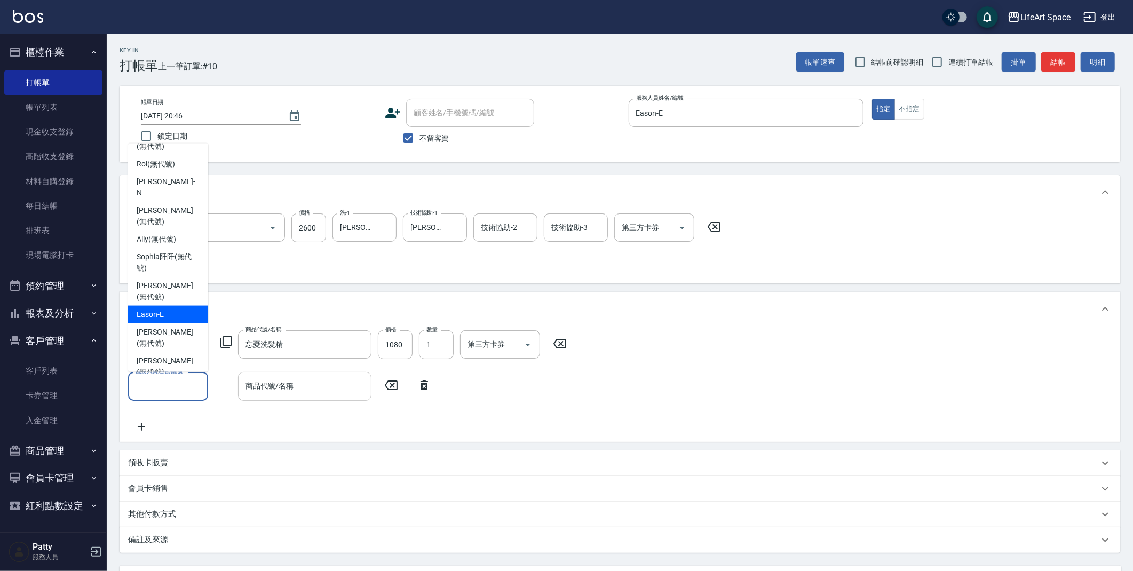
drag, startPoint x: 171, startPoint y: 229, endPoint x: 247, endPoint y: 392, distance: 180.1
click at [171, 306] on div "Eason -E" at bounding box center [168, 315] width 80 height 18
type input "Eason-E"
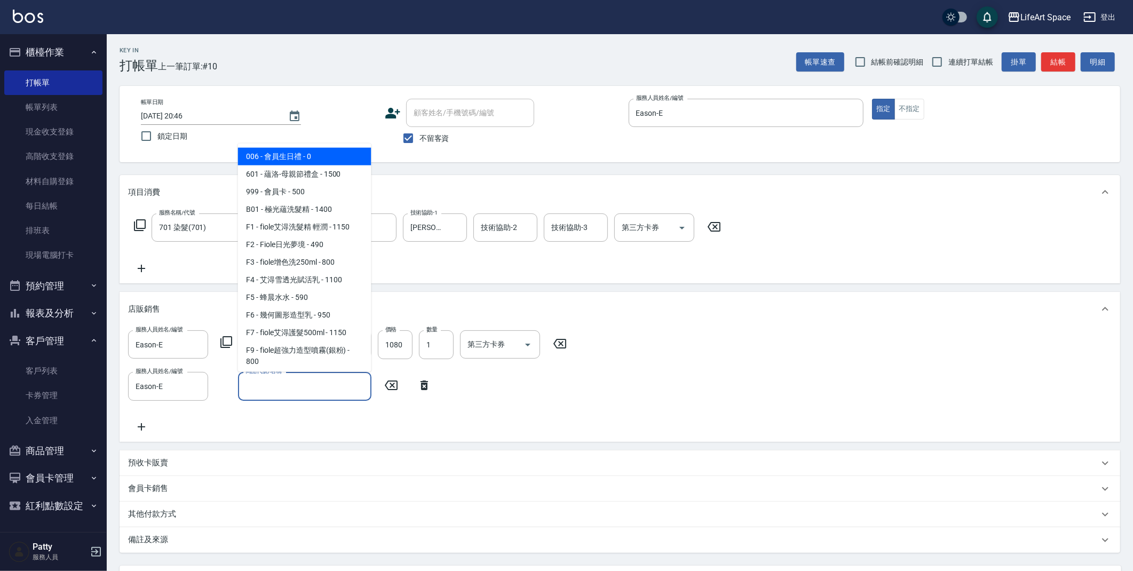
click at [273, 386] on input "商品代號/名稱" at bounding box center [305, 386] width 124 height 19
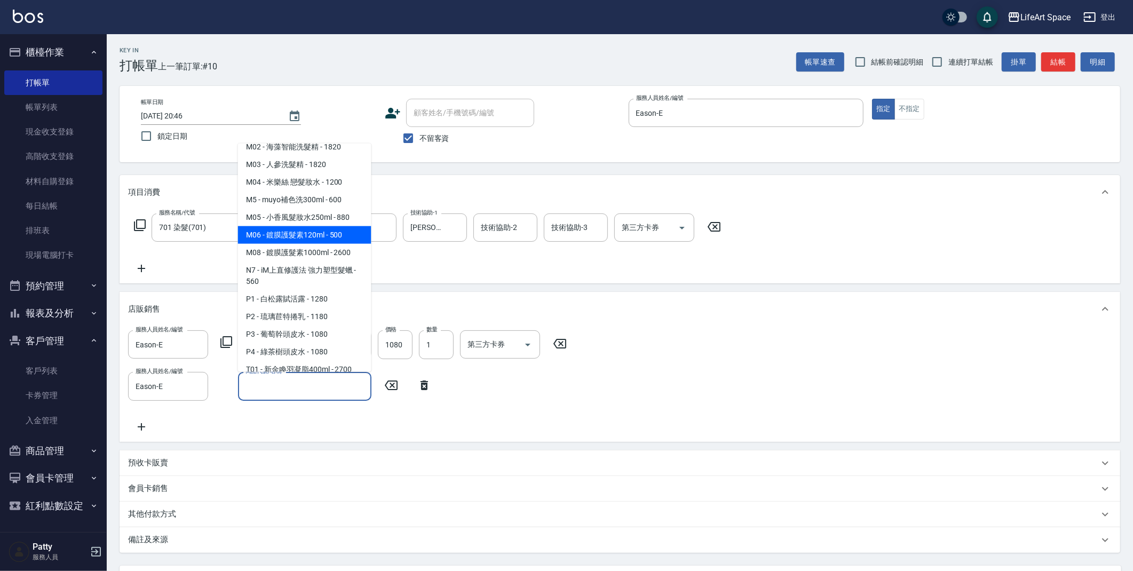
scroll to position [565, 0]
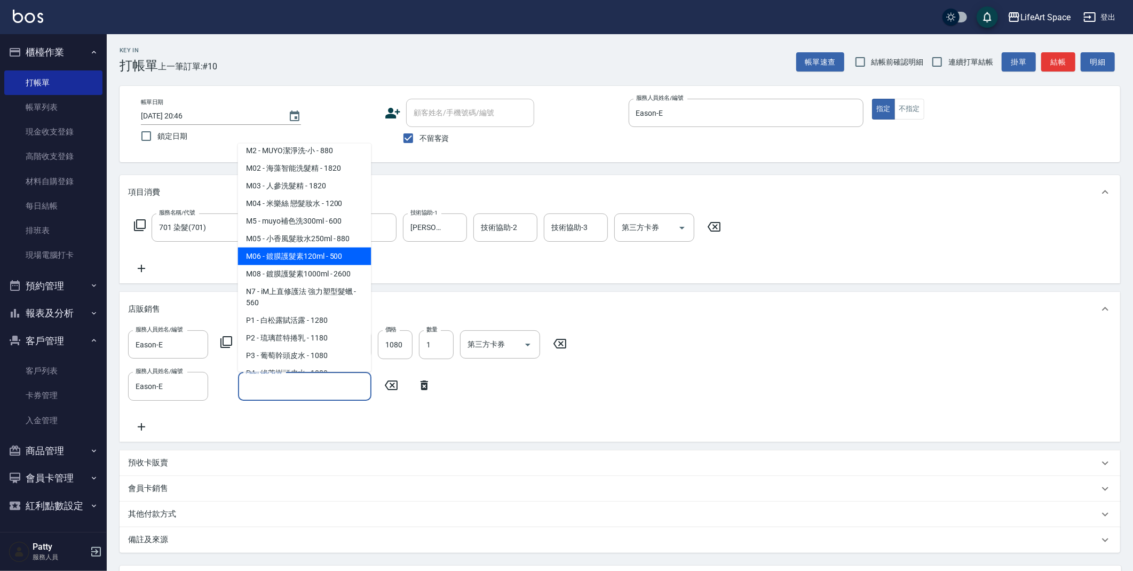
drag, startPoint x: 311, startPoint y: 267, endPoint x: 338, endPoint y: 430, distance: 164.6
click at [311, 265] on span "M06 - 鍍膜護髮素120ml - 500" at bounding box center [304, 257] width 133 height 18
type input "鍍膜護髮素120ml"
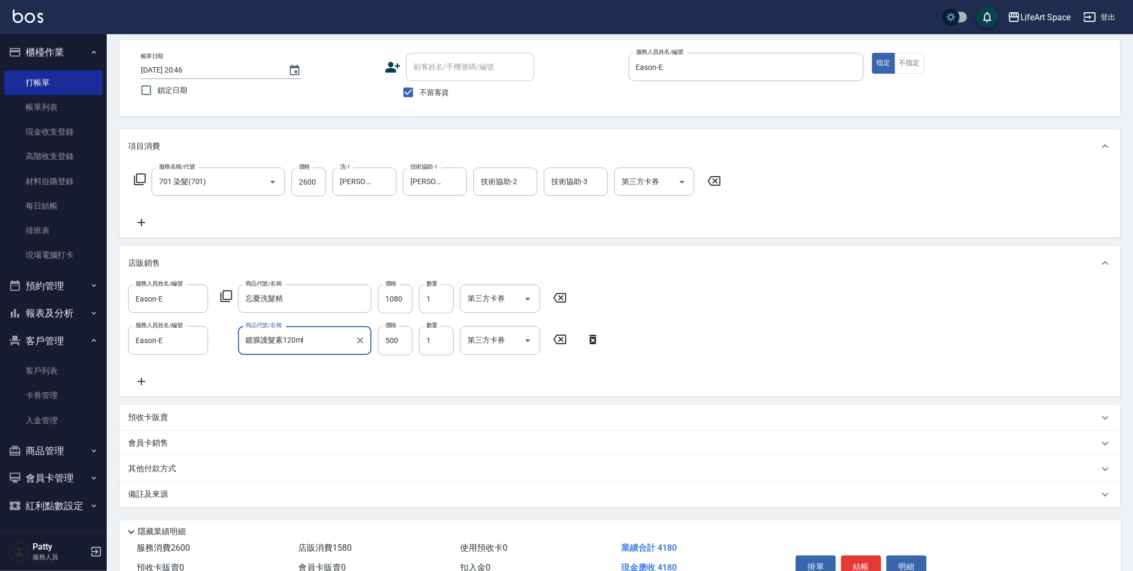
scroll to position [101, 0]
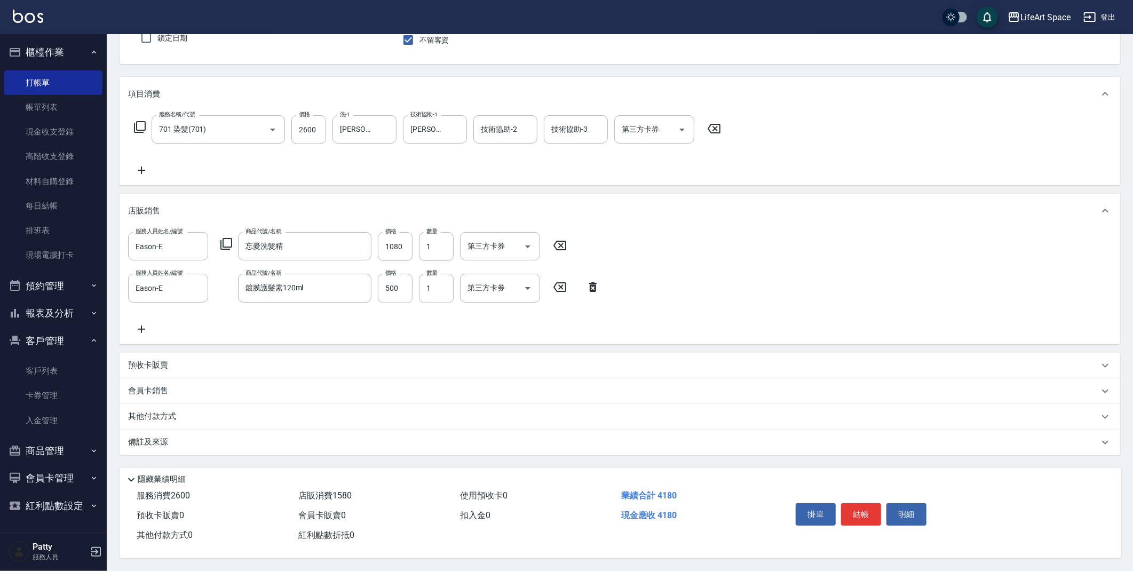
click at [175, 444] on div "備註及來源" at bounding box center [613, 442] width 971 height 11
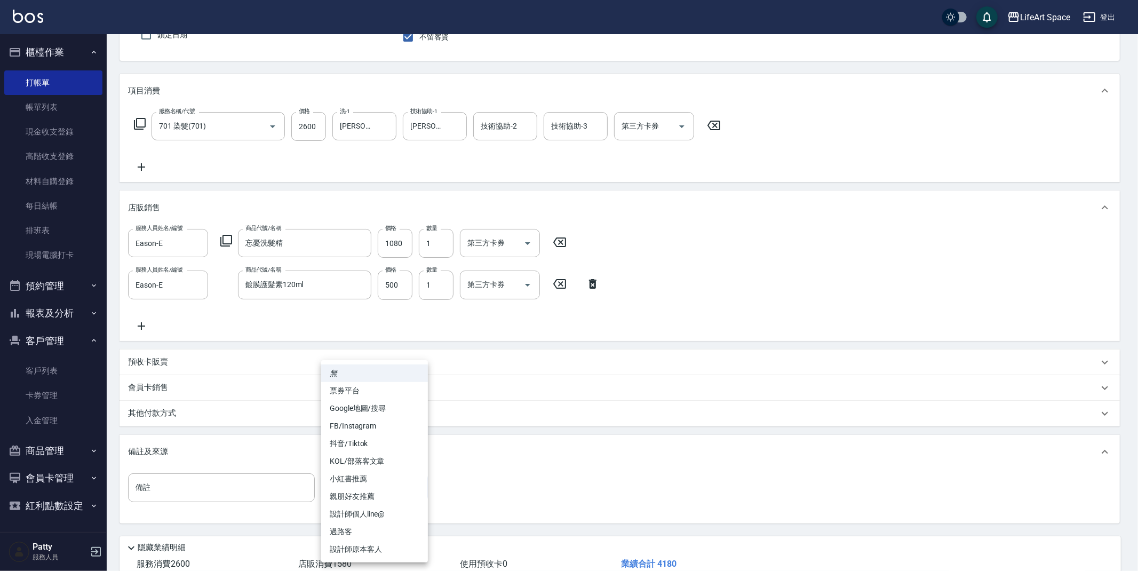
drag, startPoint x: 341, startPoint y: 482, endPoint x: 352, endPoint y: 486, distance: 12.0
click at [354, 486] on body "LifeArt Space 登出 櫃檯作業 打帳單 帳單列表 現金收支登錄 高階收支登錄 材料自購登錄 每日結帳 排班表 現場電腦打卡 預約管理 預約管理 單…" at bounding box center [569, 269] width 1138 height 741
click at [363, 431] on li "FB/Instagram" at bounding box center [374, 426] width 107 height 18
type input "FB/Instagram"
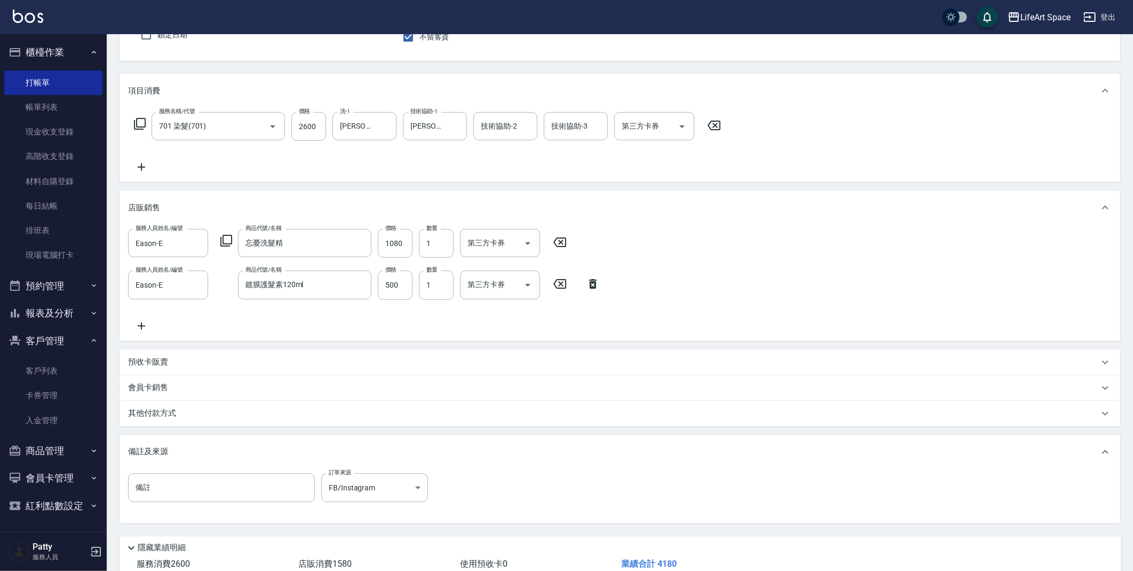
click at [213, 413] on div "其他付款方式" at bounding box center [613, 414] width 971 height 12
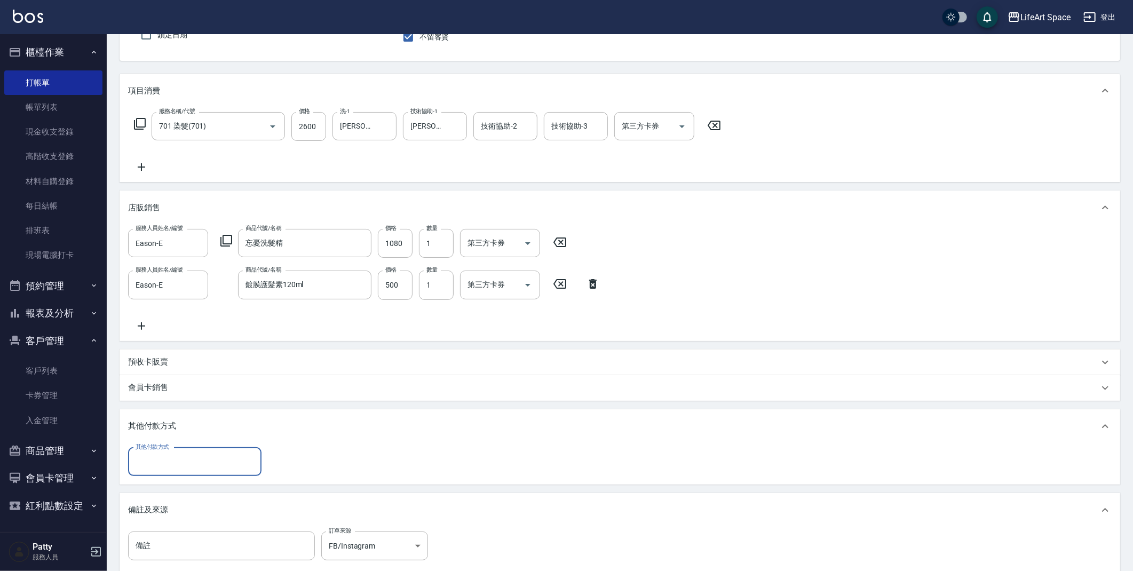
scroll to position [0, 0]
click at [189, 462] on input "其他付款方式" at bounding box center [195, 462] width 124 height 19
drag, startPoint x: 183, startPoint y: 503, endPoint x: 209, endPoint y: 489, distance: 29.8
click at [183, 503] on span "Linepay" at bounding box center [194, 506] width 133 height 18
type input "Linepay"
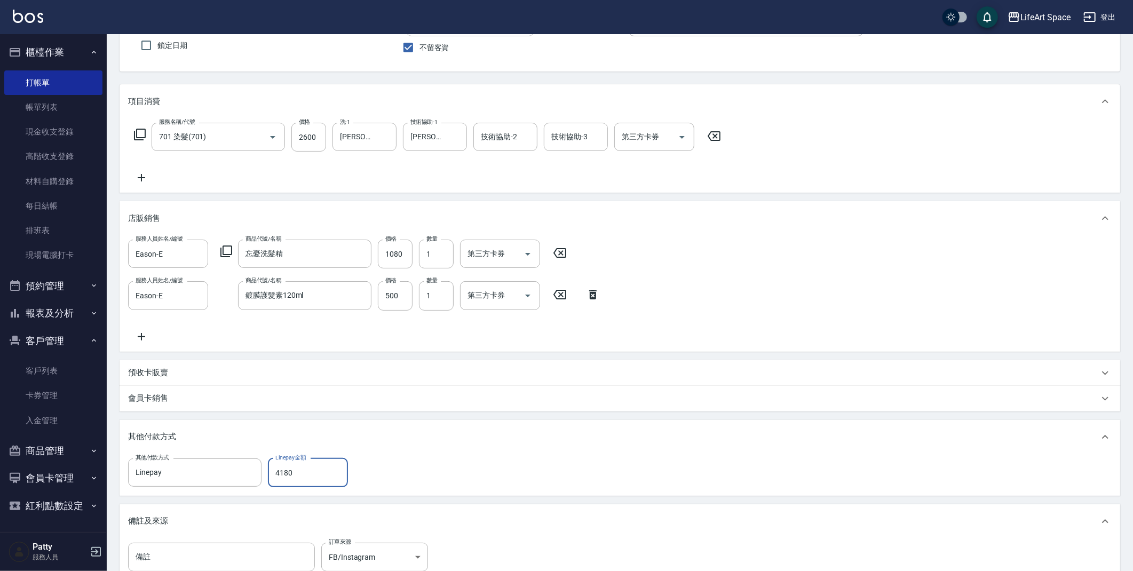
scroll to position [232, 0]
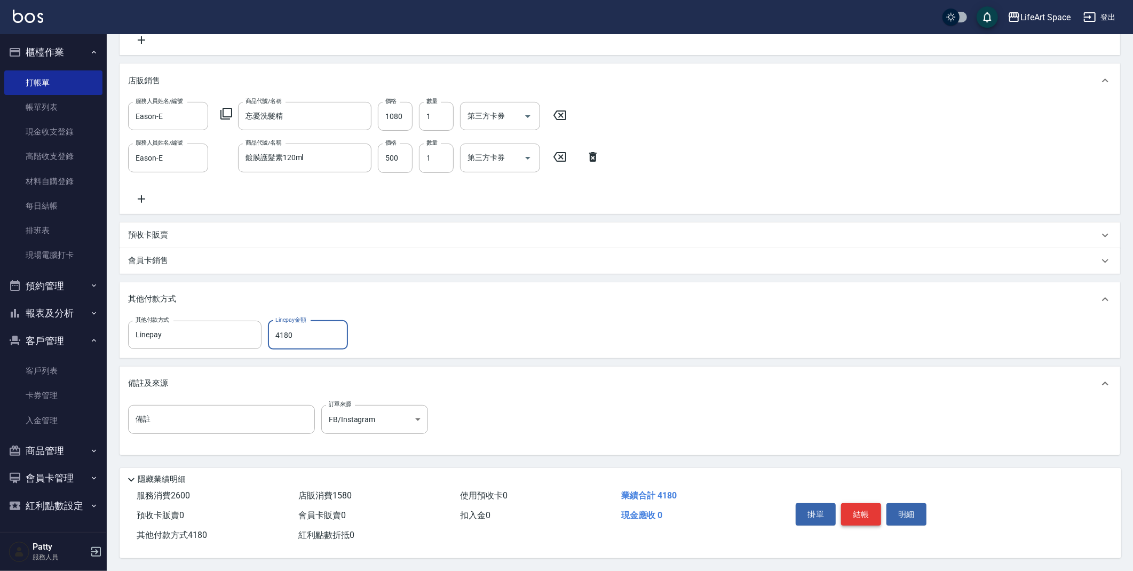
type input "4180"
click at [857, 508] on button "結帳" at bounding box center [861, 514] width 40 height 22
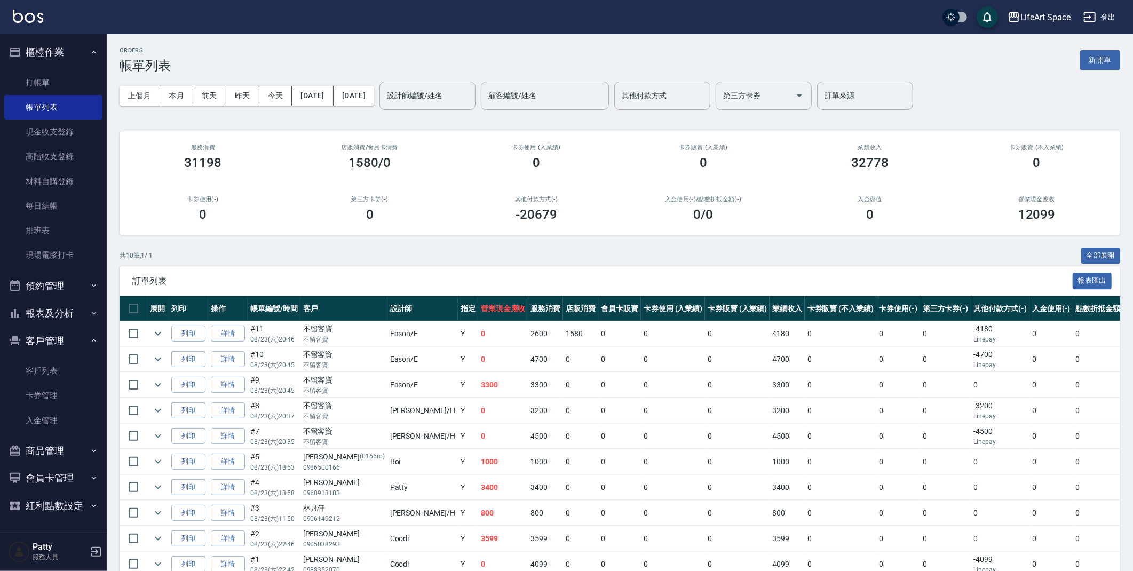
drag, startPoint x: 1106, startPoint y: 56, endPoint x: 1094, endPoint y: 67, distance: 17.0
click at [1106, 55] on button "新開單" at bounding box center [1100, 60] width 40 height 20
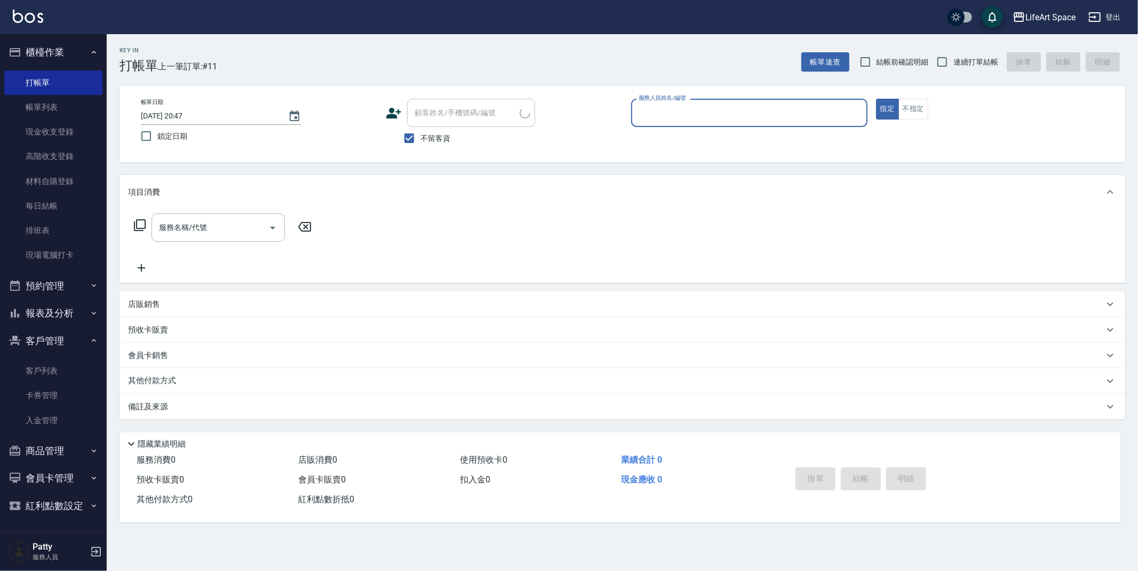
click at [725, 110] on input "服務人員姓名/編號" at bounding box center [749, 113] width 227 height 19
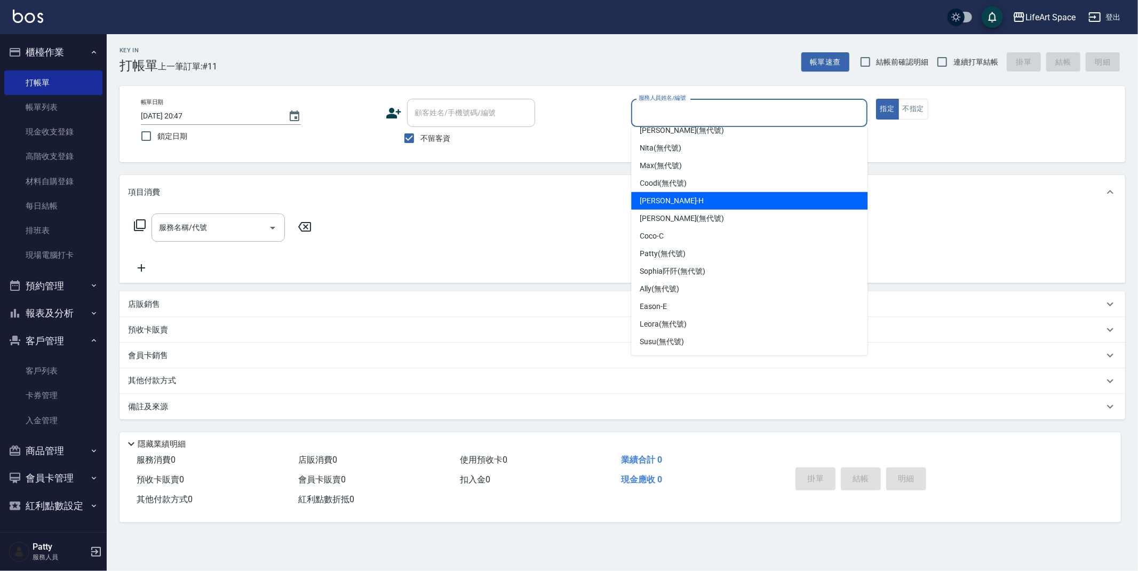
scroll to position [167, 0]
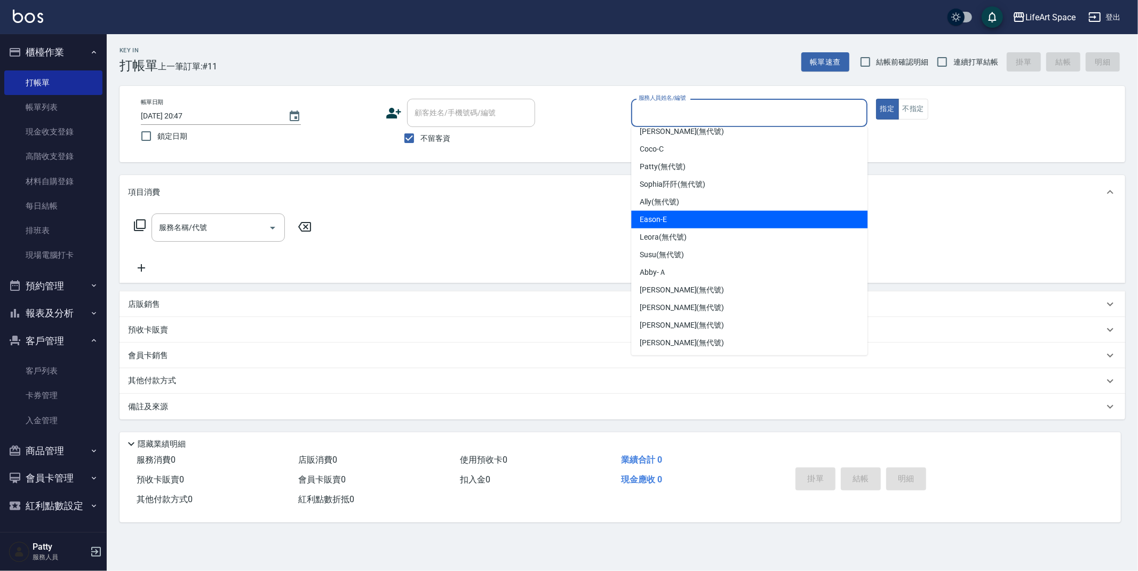
click at [675, 219] on div "Eason -E" at bounding box center [749, 220] width 236 height 18
type input "Eason-E"
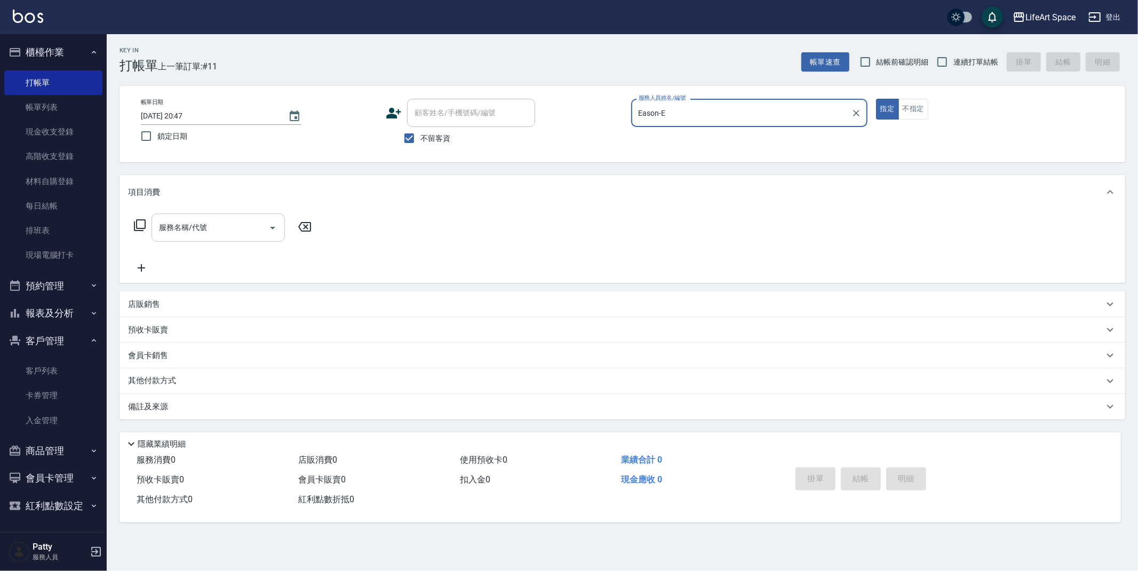
click at [238, 226] on input "服務名稱/代號" at bounding box center [210, 227] width 108 height 19
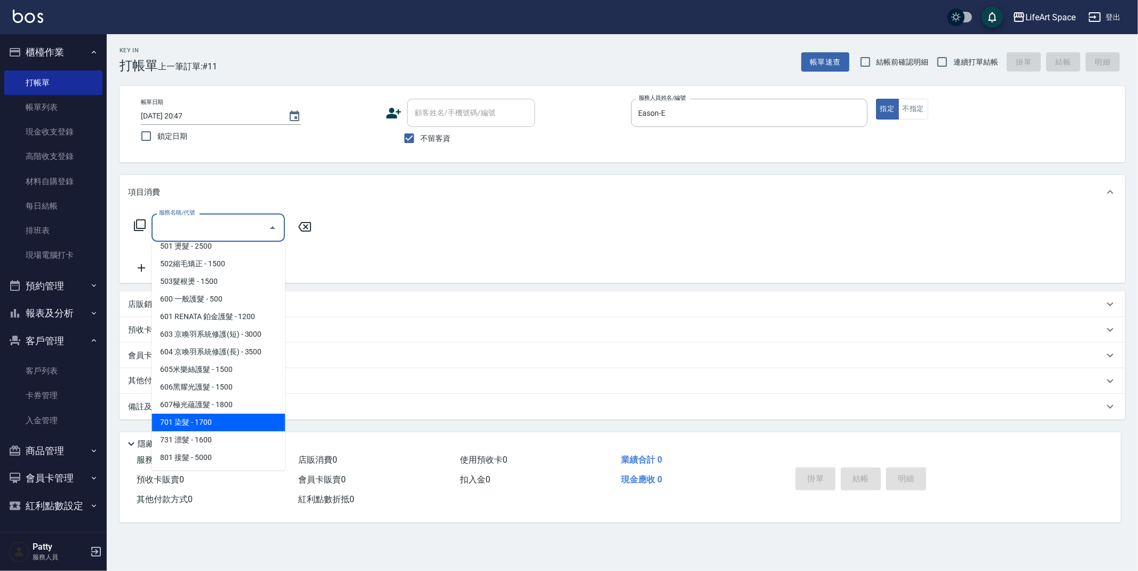
drag, startPoint x: 224, startPoint y: 421, endPoint x: 349, endPoint y: 306, distance: 170.0
click at [224, 421] on span "701 染髮 - 1700" at bounding box center [218, 423] width 133 height 18
type input "701 染髮(701)"
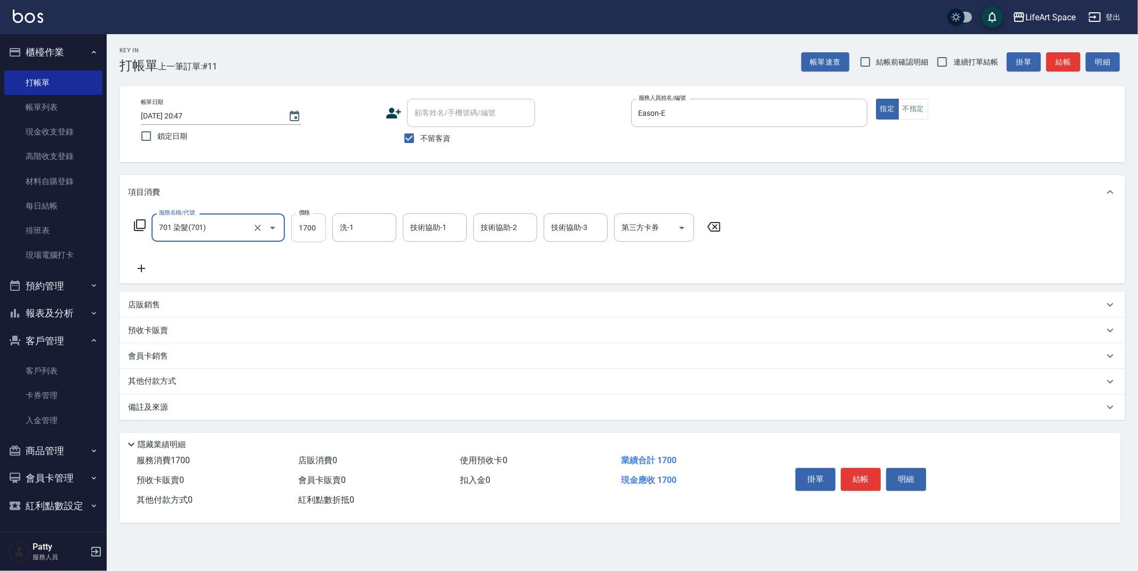
click at [316, 232] on input "1700" at bounding box center [308, 228] width 35 height 29
type input "2500"
click at [353, 232] on div "洗-1 洗-1" at bounding box center [365, 228] width 64 height 28
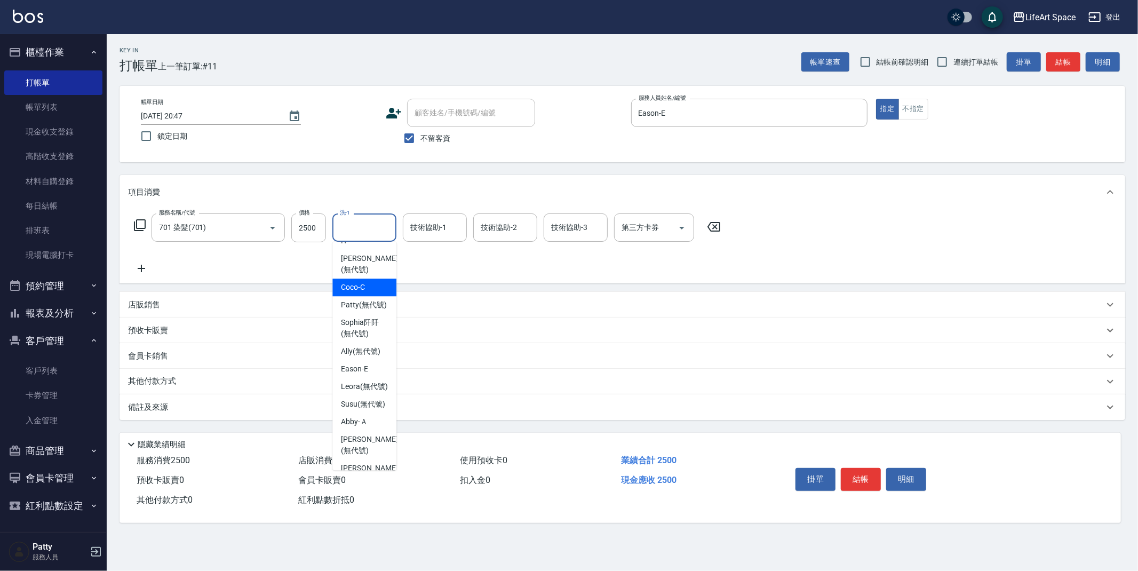
scroll to position [302, 0]
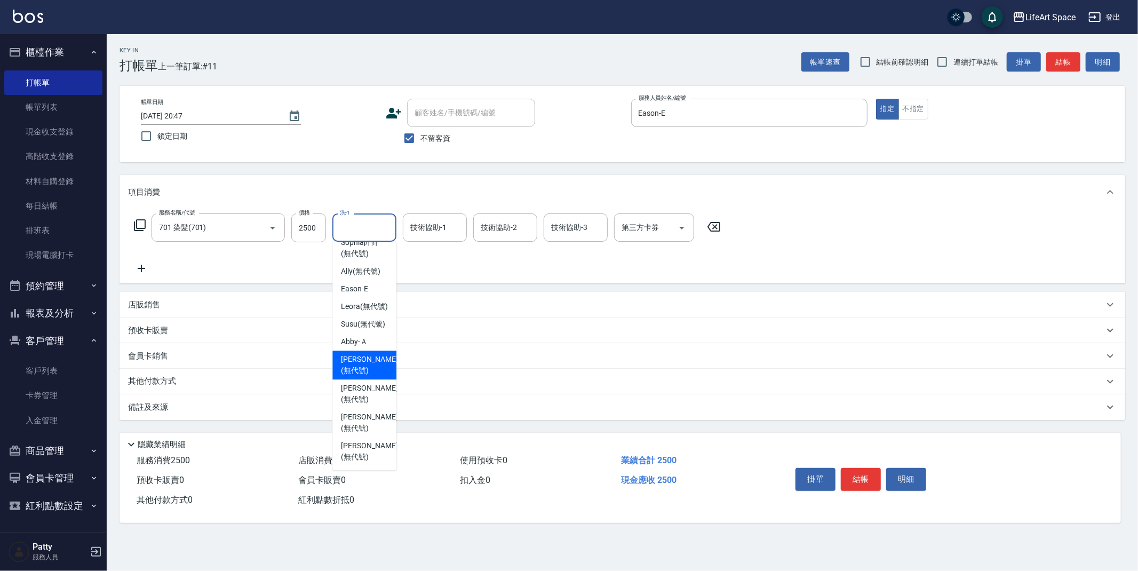
drag, startPoint x: 362, startPoint y: 365, endPoint x: 436, endPoint y: 284, distance: 109.2
click at [362, 365] on span "[PERSON_NAME] (無代號)" at bounding box center [369, 365] width 57 height 22
type input "[PERSON_NAME](無代號)"
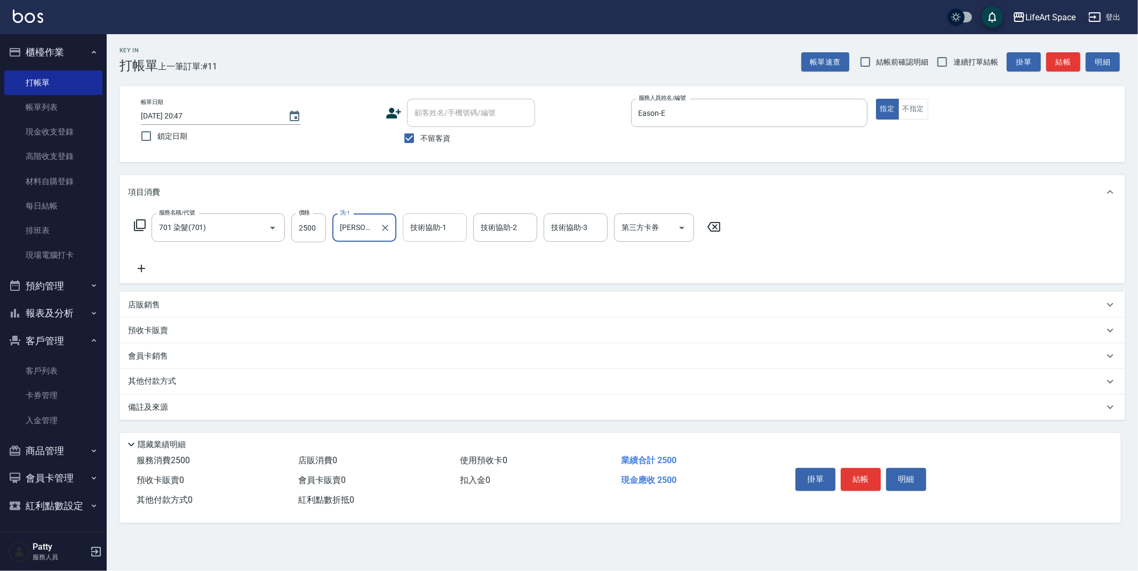
click at [441, 236] on input "技術協助-1" at bounding box center [435, 227] width 54 height 19
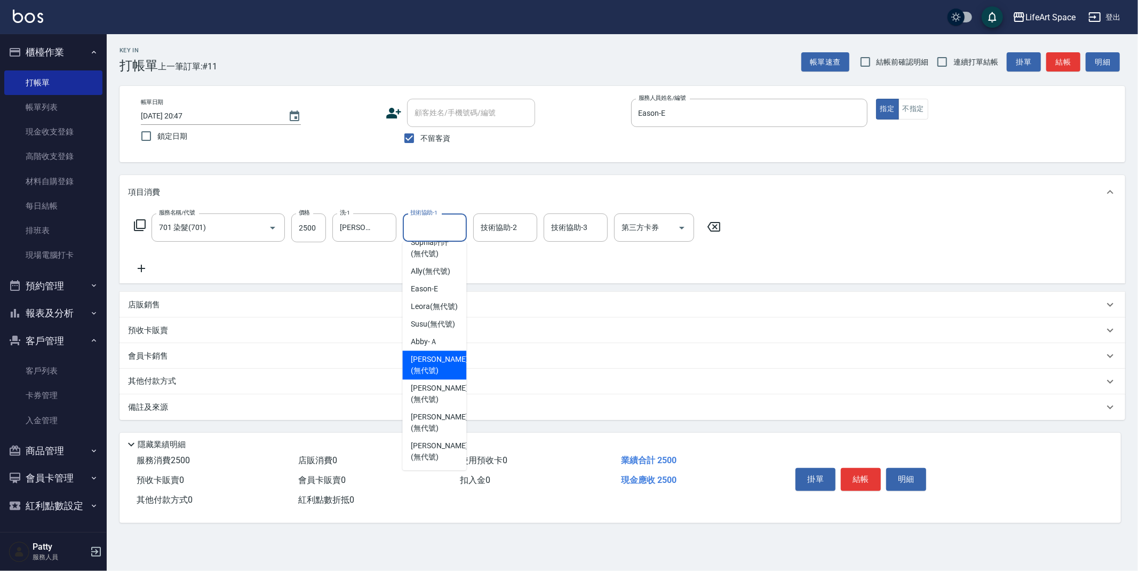
click at [437, 372] on span "[PERSON_NAME] (無代號)" at bounding box center [439, 365] width 57 height 22
type input "[PERSON_NAME](無代號)"
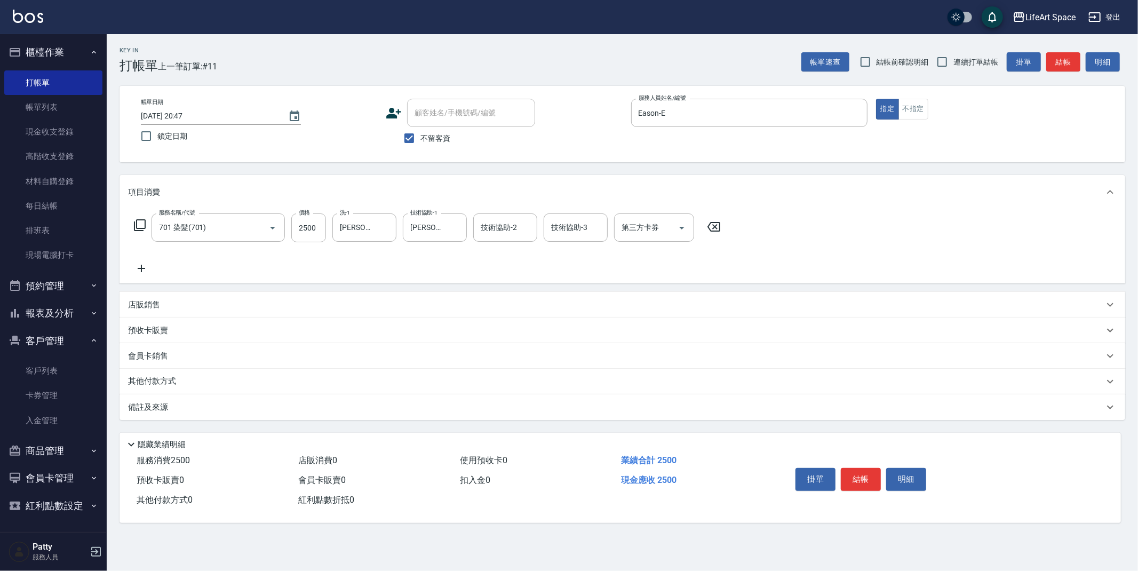
click at [224, 406] on div "備註及來源" at bounding box center [616, 407] width 976 height 11
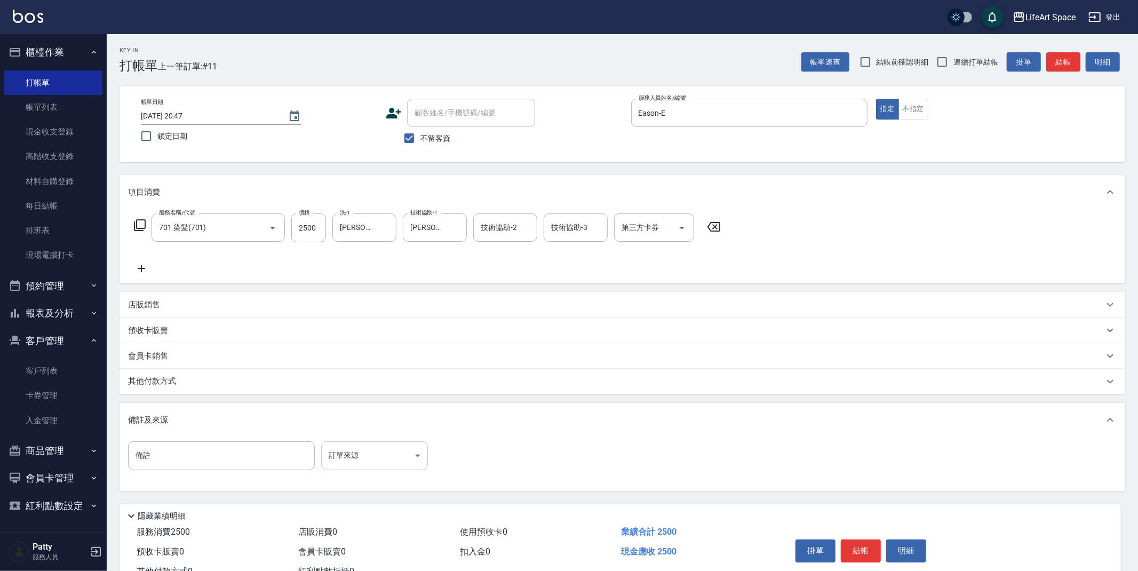
click at [378, 456] on body "LifeArt Space 登出 櫃檯作業 打帳單 帳單列表 現金收支登錄 高階收支登錄 材料自購登錄 每日結帳 排班表 現場電腦打卡 預約管理 預約管理 單…" at bounding box center [569, 303] width 1138 height 607
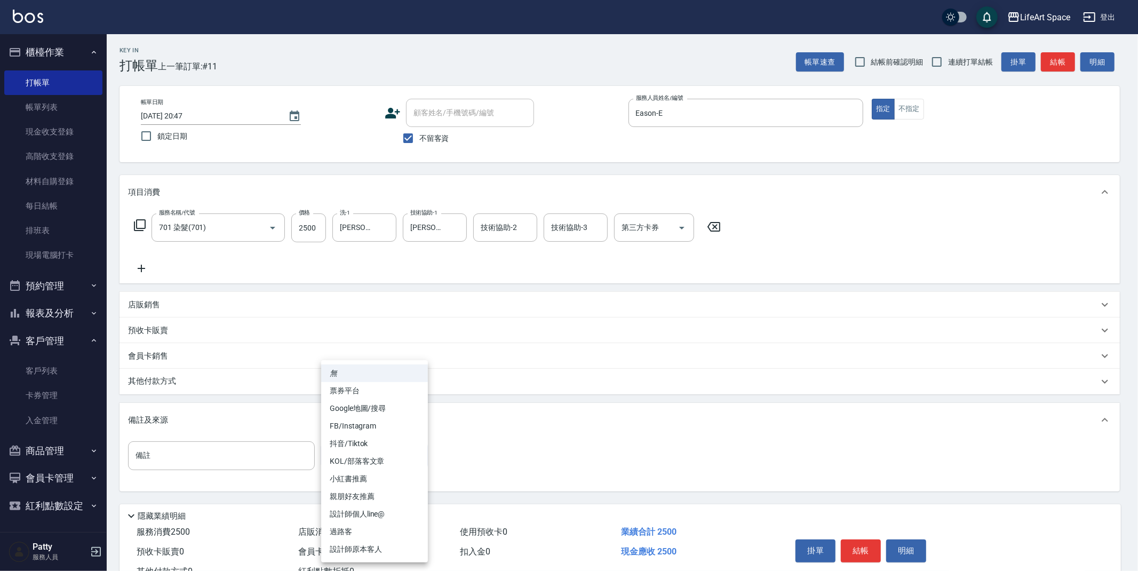
drag, startPoint x: 365, startPoint y: 417, endPoint x: 350, endPoint y: 421, distance: 15.5
click at [365, 417] on li "FB/Instagram" at bounding box center [374, 426] width 107 height 18
type input "FB/Instagram"
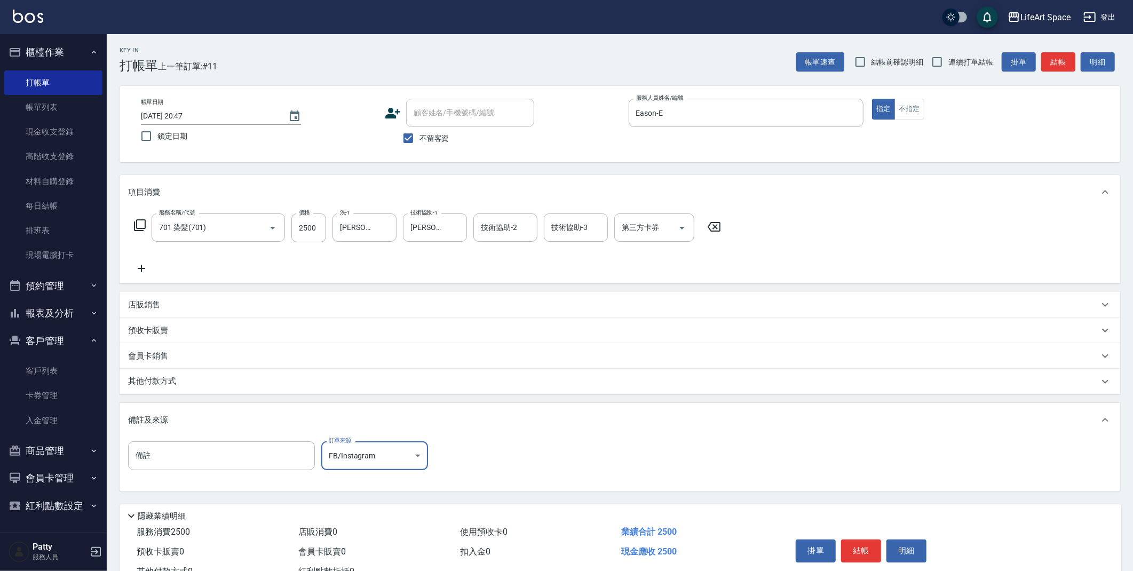
click at [248, 382] on div "其他付款方式" at bounding box center [613, 382] width 971 height 12
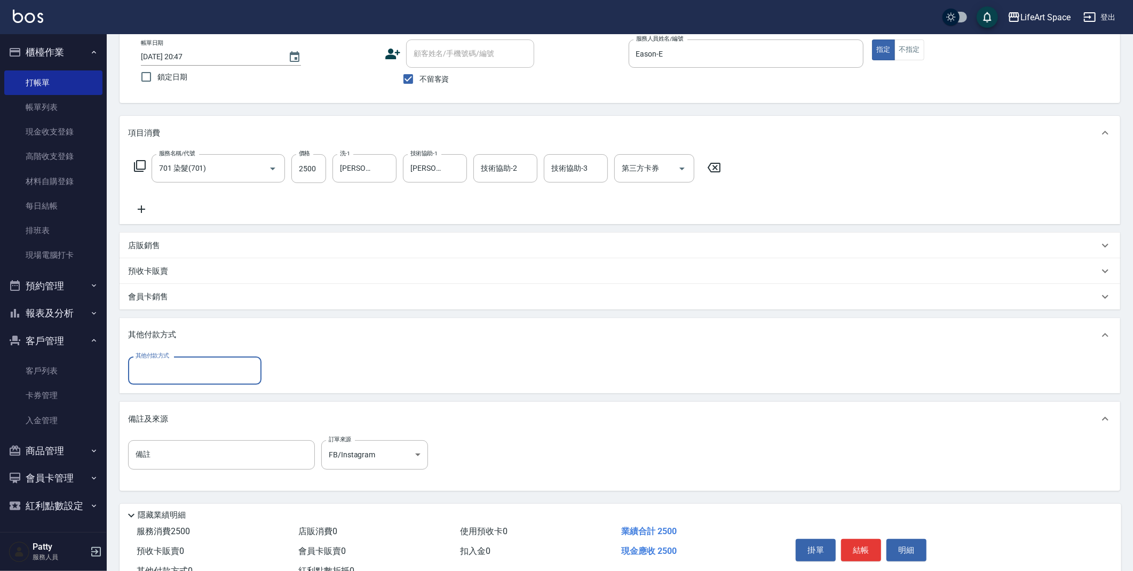
scroll to position [98, 0]
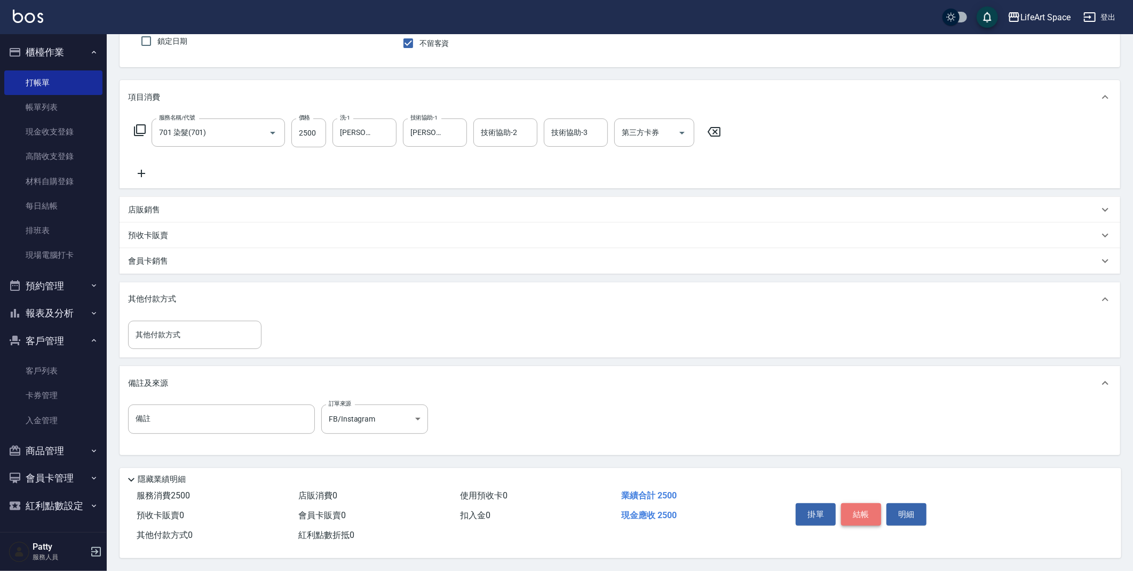
click at [865, 511] on button "結帳" at bounding box center [861, 514] width 40 height 22
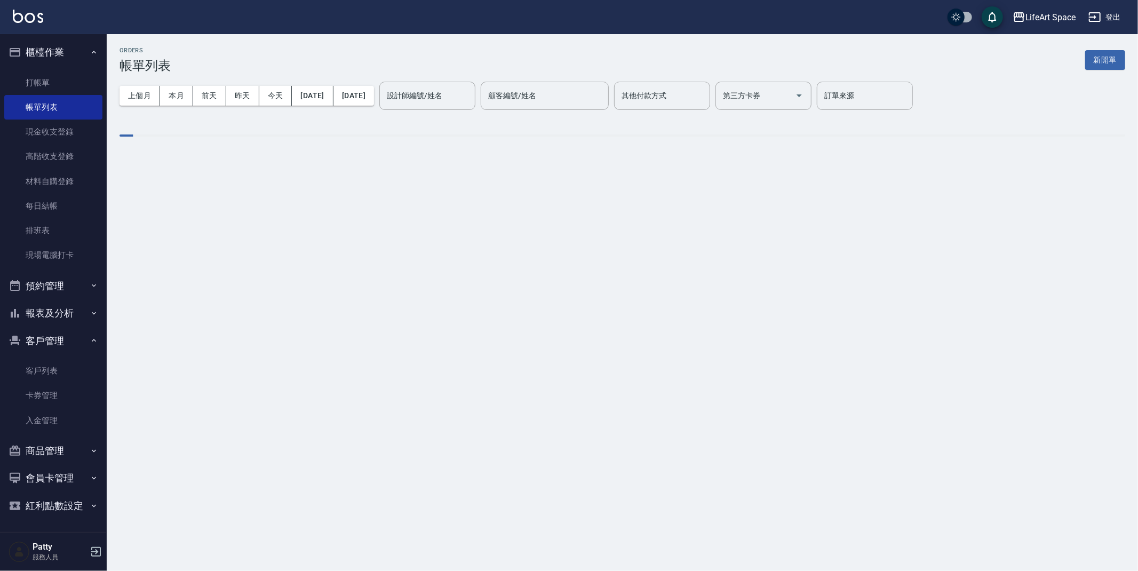
click at [1105, 61] on button "新開單" at bounding box center [1106, 60] width 40 height 20
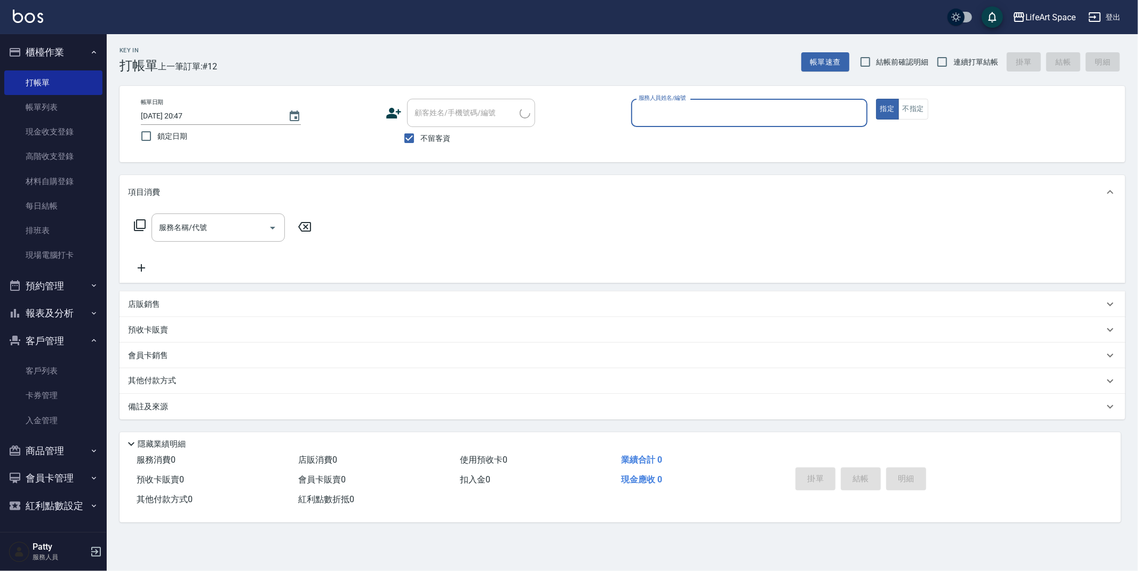
click at [697, 118] on input "服務人員姓名/編號" at bounding box center [749, 113] width 227 height 19
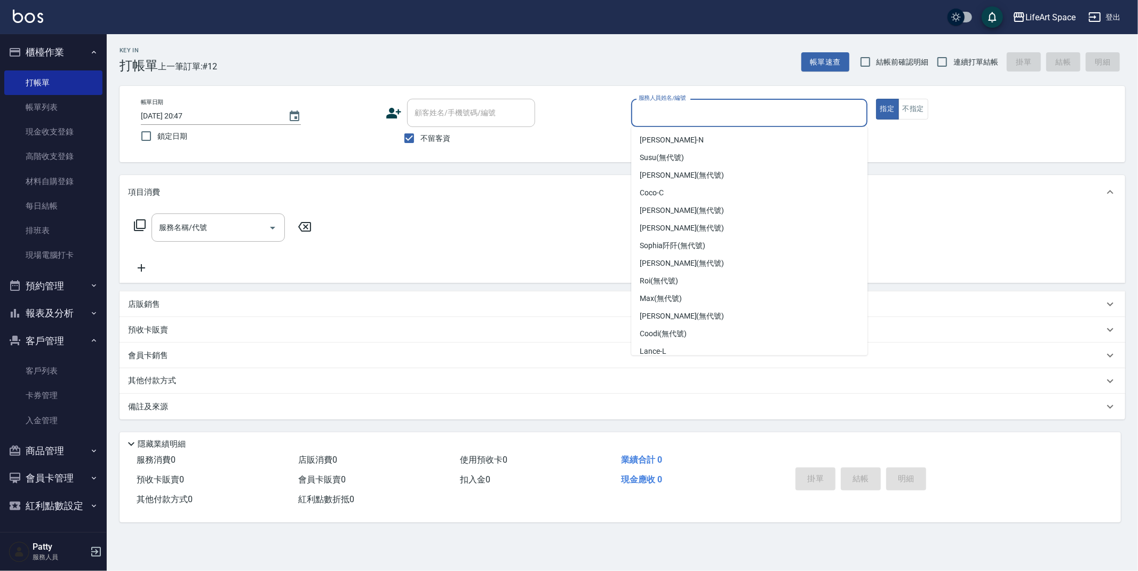
scroll to position [167, 0]
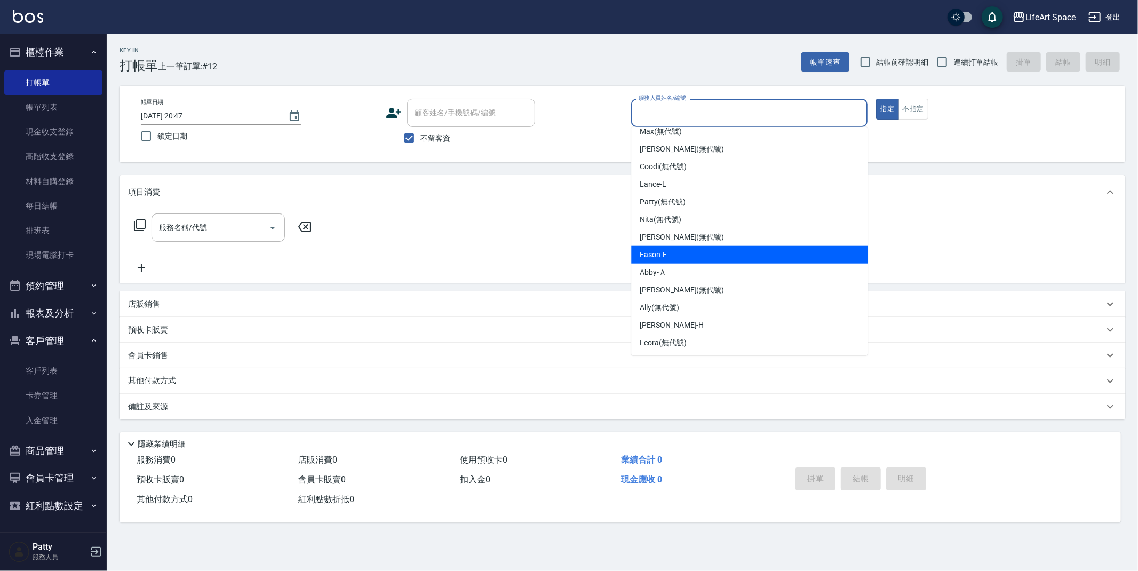
click at [686, 256] on div "Eason -E" at bounding box center [749, 255] width 236 height 18
type input "Eason-E"
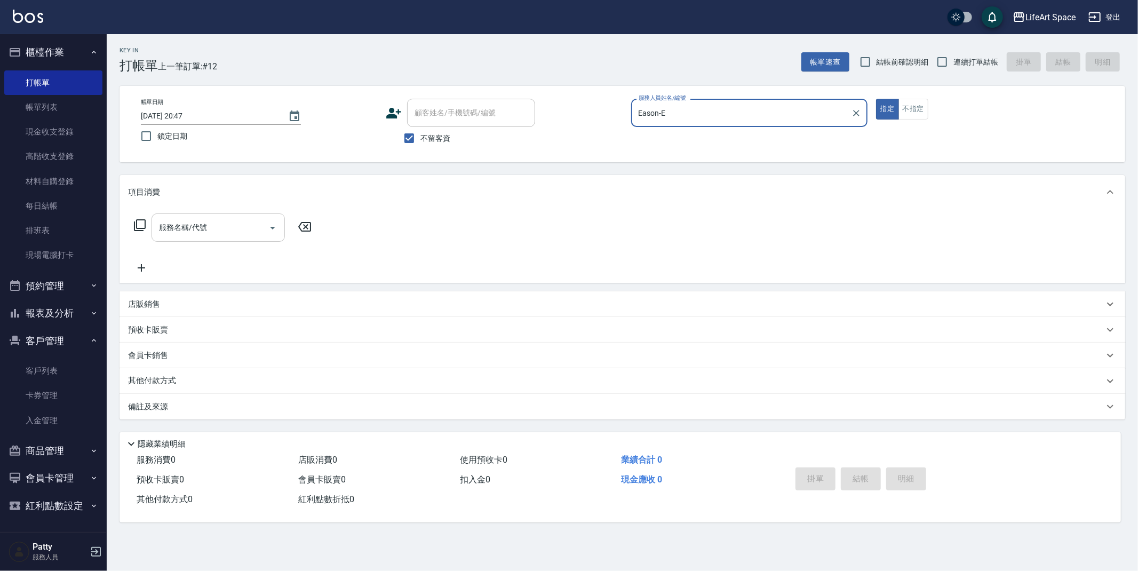
click at [216, 222] on input "服務名稱/代號" at bounding box center [210, 227] width 108 height 19
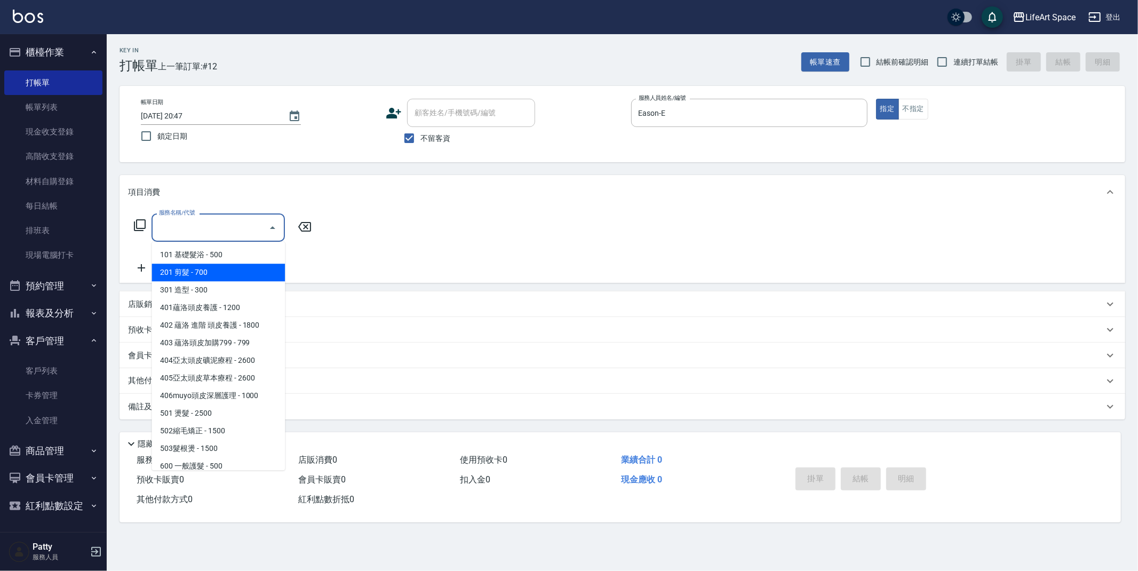
click at [220, 276] on span "201 剪髮 - 700" at bounding box center [218, 273] width 133 height 18
type input "201 剪髮(201)"
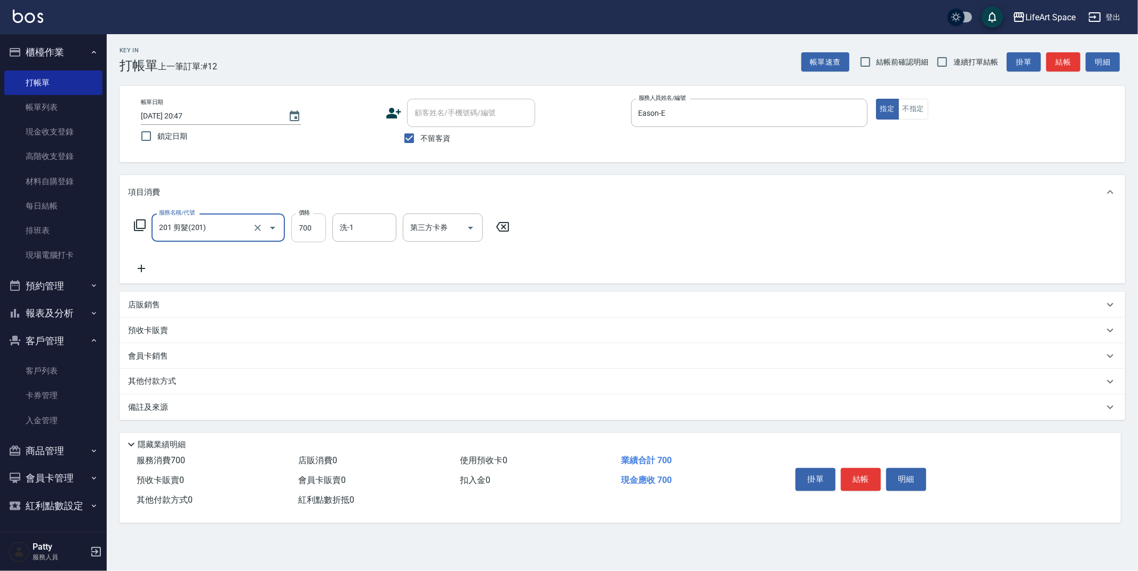
click at [319, 237] on input "700" at bounding box center [308, 228] width 35 height 29
type input "800"
drag, startPoint x: 202, startPoint y: 407, endPoint x: 278, endPoint y: 429, distance: 78.9
click at [202, 407] on div "備註及來源" at bounding box center [616, 407] width 976 height 11
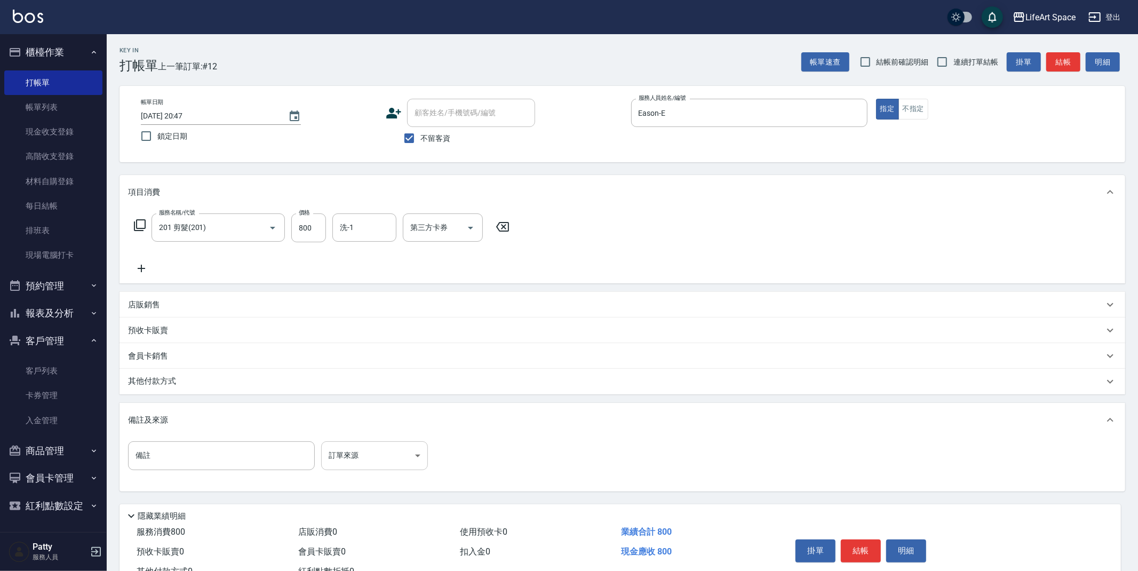
click at [382, 469] on body "LifeArt Space 登出 櫃檯作業 打帳單 帳單列表 現金收支登錄 高階收支登錄 材料自購登錄 每日結帳 排班表 現場電腦打卡 預約管理 預約管理 單…" at bounding box center [569, 303] width 1138 height 607
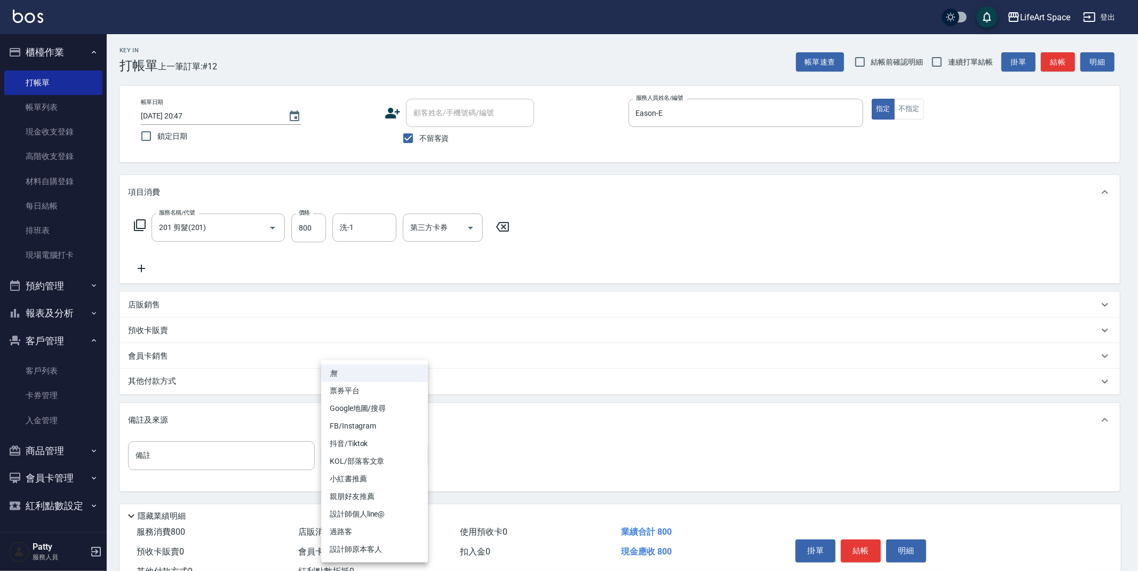
click at [393, 550] on li "設計師原本客人" at bounding box center [374, 550] width 107 height 18
type input "設計師原本客人"
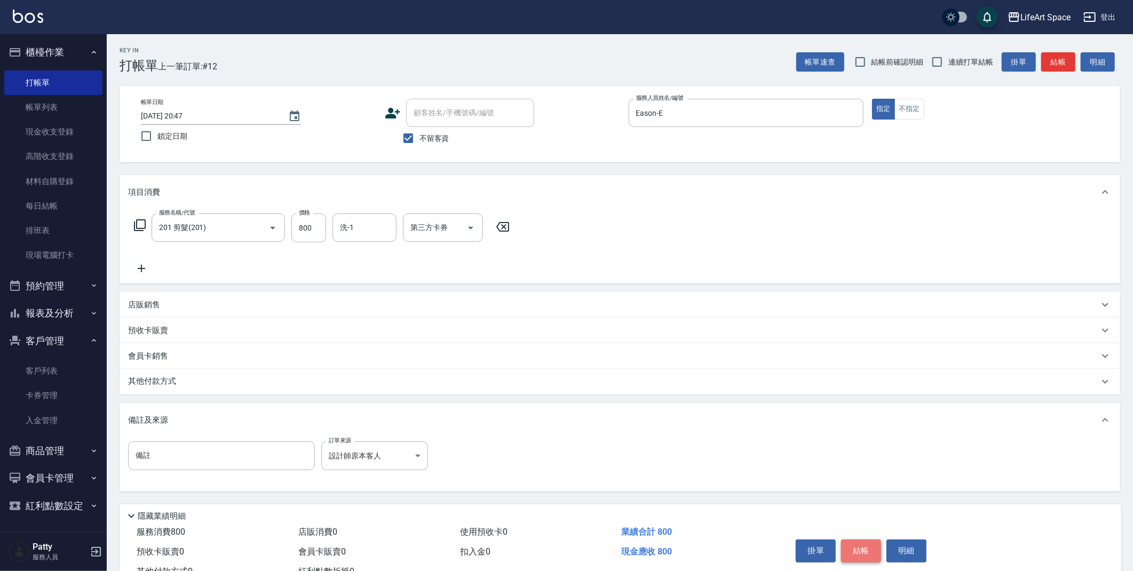
click at [851, 551] on button "結帳" at bounding box center [861, 551] width 40 height 22
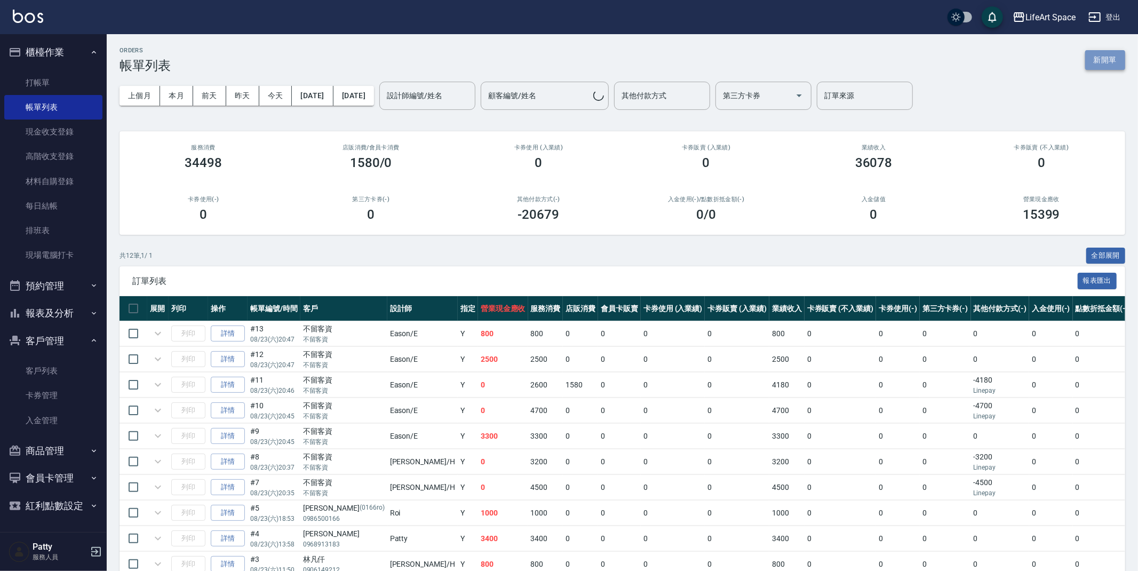
click at [1097, 59] on button "新開單" at bounding box center [1106, 60] width 40 height 20
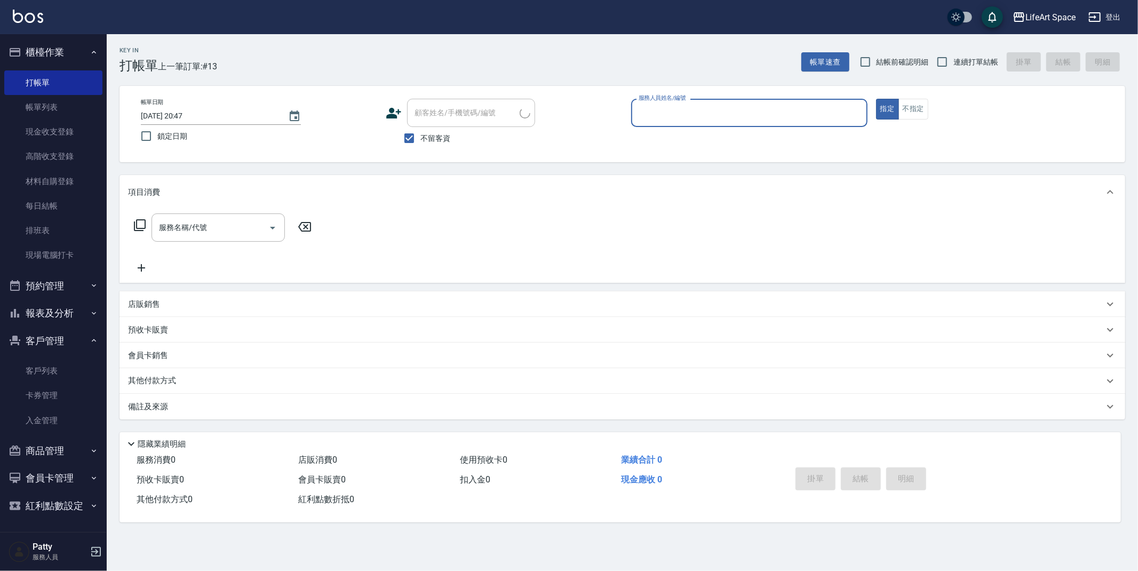
click at [434, 143] on span "不留客資" at bounding box center [436, 138] width 30 height 11
click at [421, 143] on input "不留客資" at bounding box center [409, 138] width 22 height 22
checkbox input "false"
click at [439, 121] on input "顧客姓名/手機號碼/編號" at bounding box center [466, 113] width 108 height 19
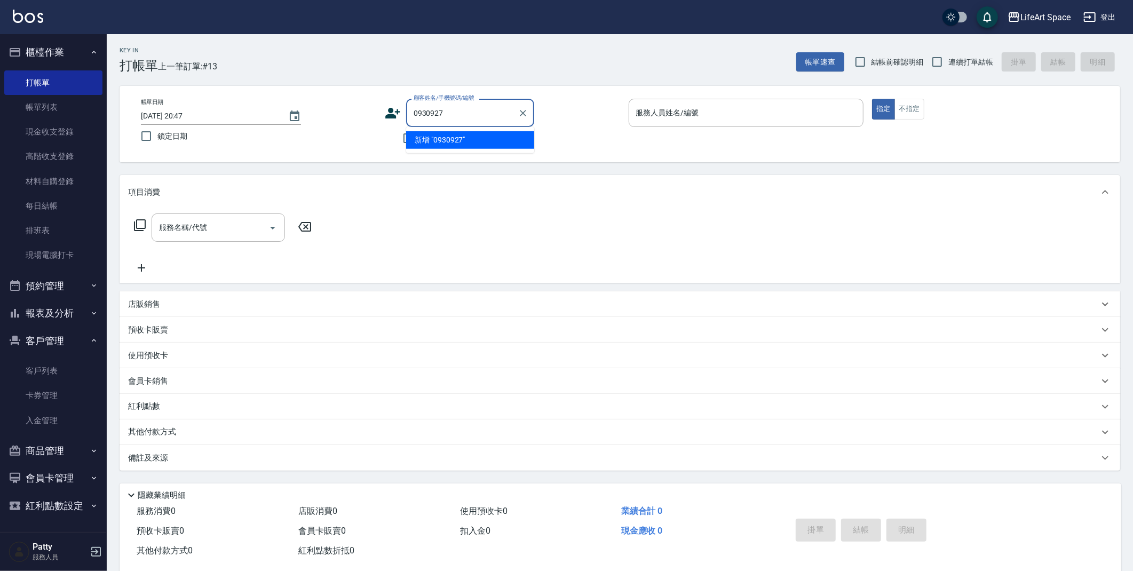
type input "0930927"
click at [518, 77] on div "Key In 打帳單 上一筆訂單:#13 帳單速查 結帳前確認明細 連續打單結帳 掛單 結帳 明細 帳單日期 [DATE] 20:47 鎖定日期 顧客姓名/手…" at bounding box center [620, 310] width 1026 height 552
click at [415, 137] on input "不留客資" at bounding box center [408, 138] width 22 height 22
checkbox input "true"
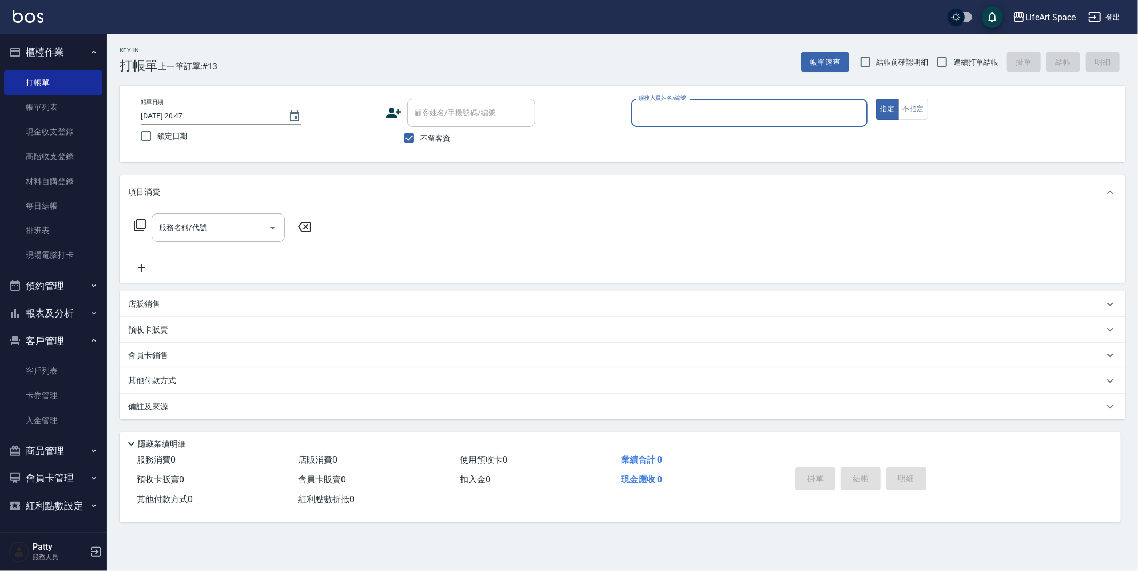
click at [698, 117] on input "服務人員姓名/編號" at bounding box center [749, 113] width 227 height 19
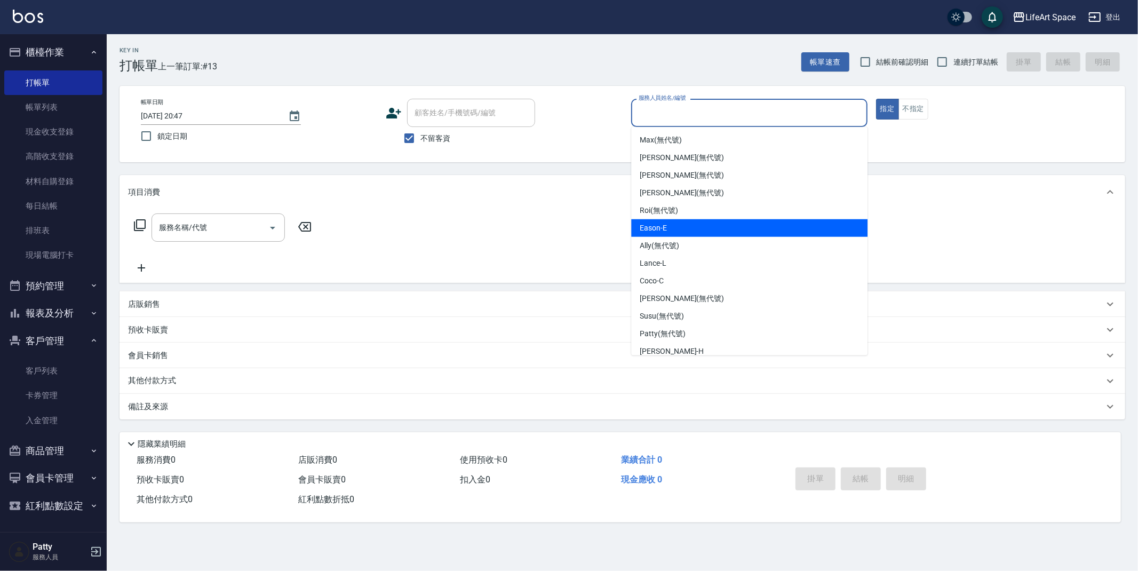
click at [688, 234] on div "Eason -E" at bounding box center [749, 228] width 236 height 18
type input "Eason-E"
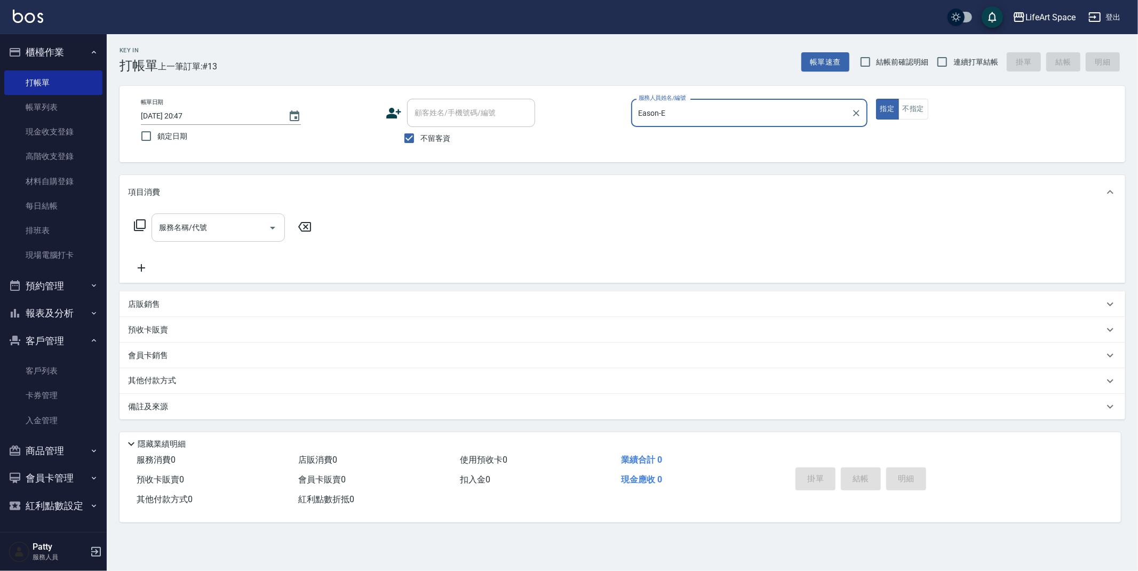
click at [188, 228] on div "服務名稱/代號 服務名稱/代號" at bounding box center [218, 228] width 133 height 28
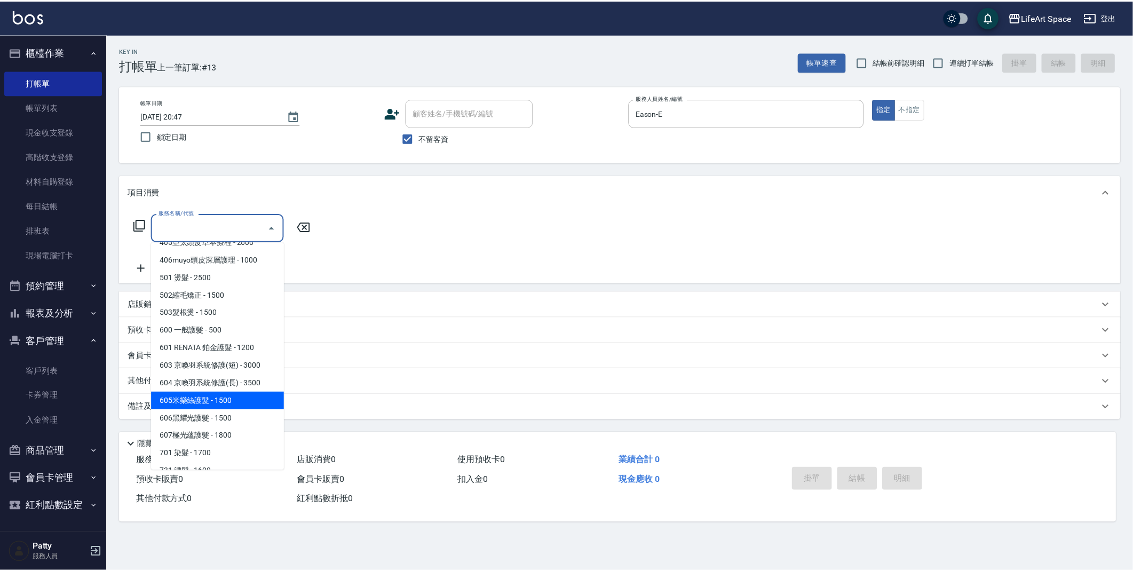
scroll to position [167, 0]
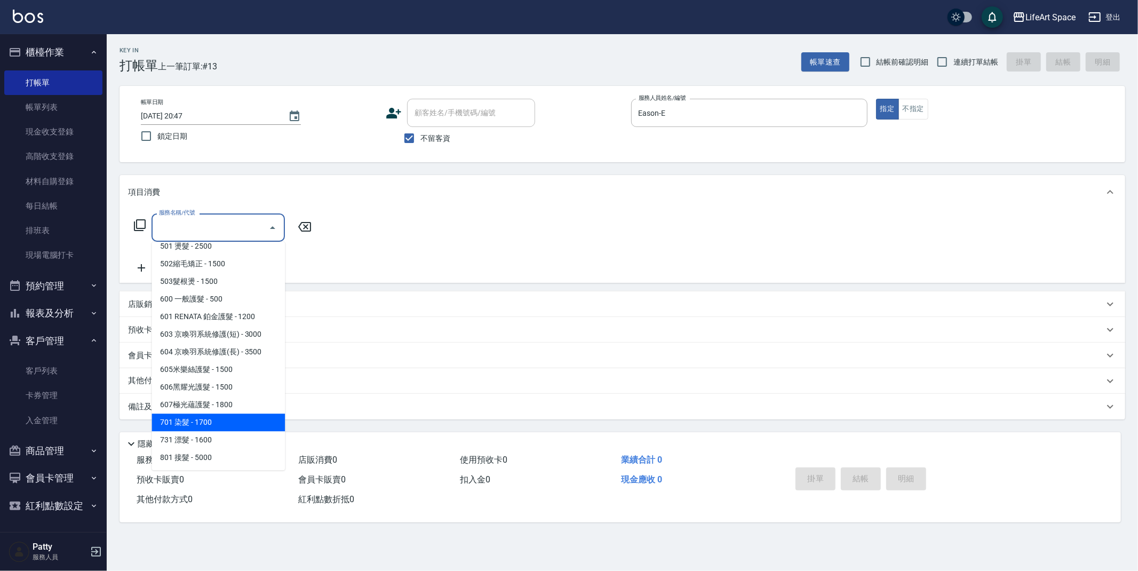
drag, startPoint x: 230, startPoint y: 415, endPoint x: 304, endPoint y: 284, distance: 150.6
click at [230, 415] on span "701 染髮 - 1700" at bounding box center [218, 423] width 133 height 18
type input "701 染髮(701)"
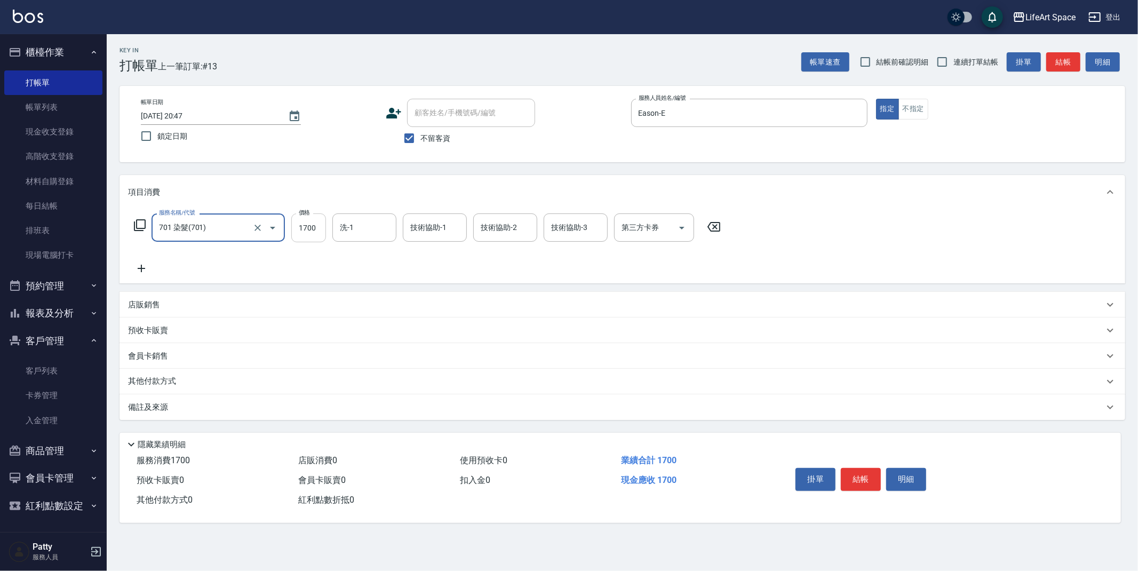
click at [324, 216] on input "1700" at bounding box center [308, 228] width 35 height 29
drag, startPoint x: 318, startPoint y: 228, endPoint x: 284, endPoint y: 220, distance: 34.7
click at [284, 220] on div "服務名稱/代號 701 染髮(701) 服務名稱/代號 價格 1700 價格 洗-1 洗-1 技術協助-1 技術協助-1 技術協助-2 技術協助-2 技術協助…" at bounding box center [427, 228] width 599 height 29
type input "5100"
click at [190, 408] on div "備註及來源" at bounding box center [616, 407] width 976 height 11
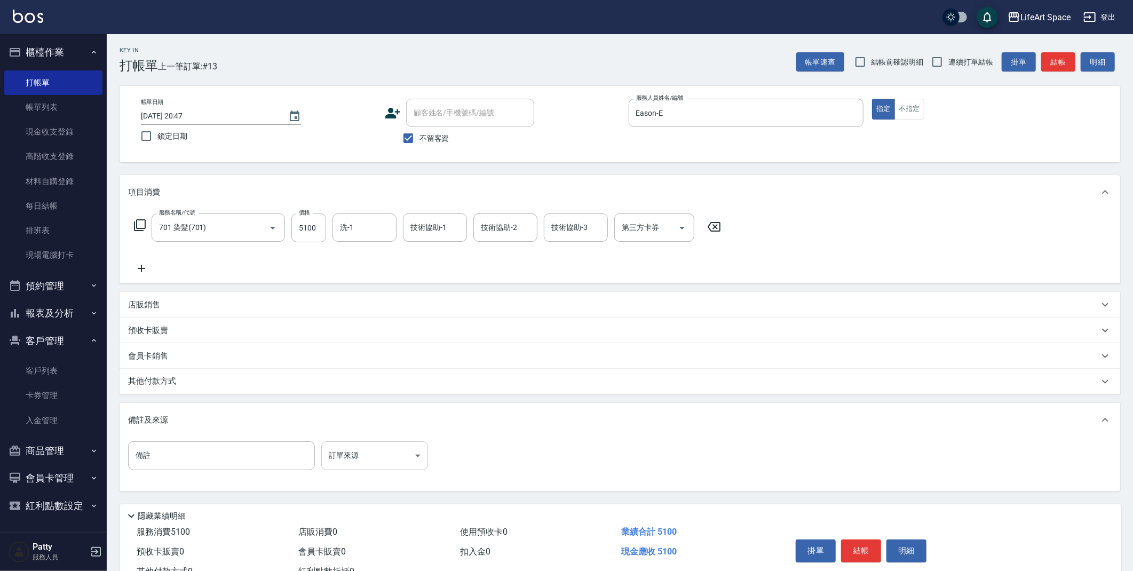
click at [363, 464] on body "LifeArt Space 登出 櫃檯作業 打帳單 帳單列表 現金收支登錄 高階收支登錄 材料自購登錄 每日結帳 排班表 現場電腦打卡 預約管理 預約管理 單…" at bounding box center [566, 303] width 1133 height 607
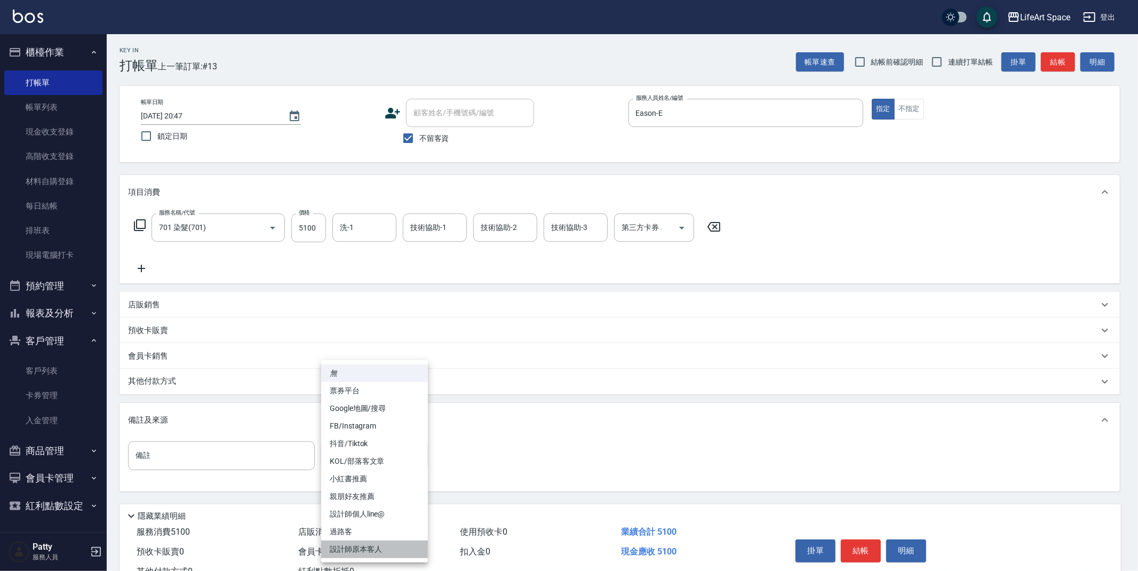
click at [381, 550] on li "設計師原本客人" at bounding box center [374, 550] width 107 height 18
type input "設計師原本客人"
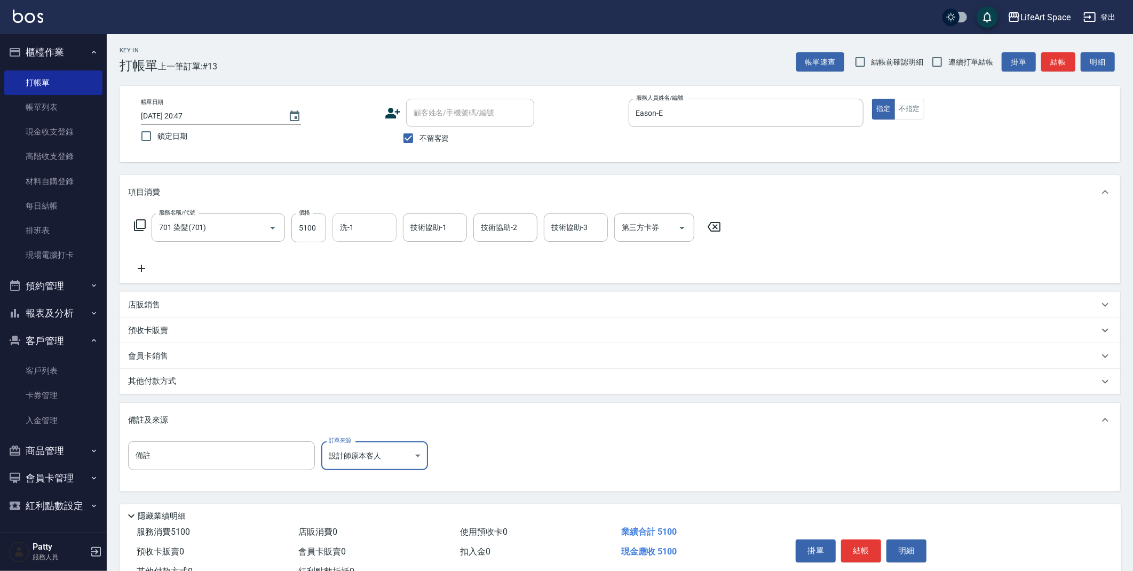
click at [358, 231] on input "洗-1" at bounding box center [364, 227] width 54 height 19
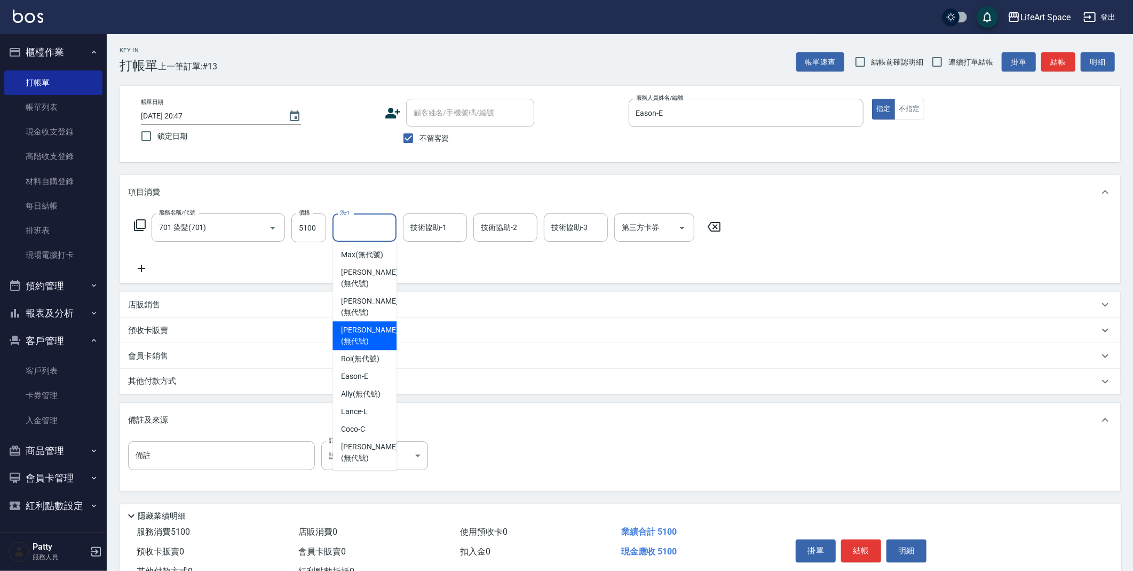
click at [357, 321] on div "[PERSON_NAME] (無代號)" at bounding box center [365, 335] width 64 height 29
type input "[PERSON_NAME](無代號)"
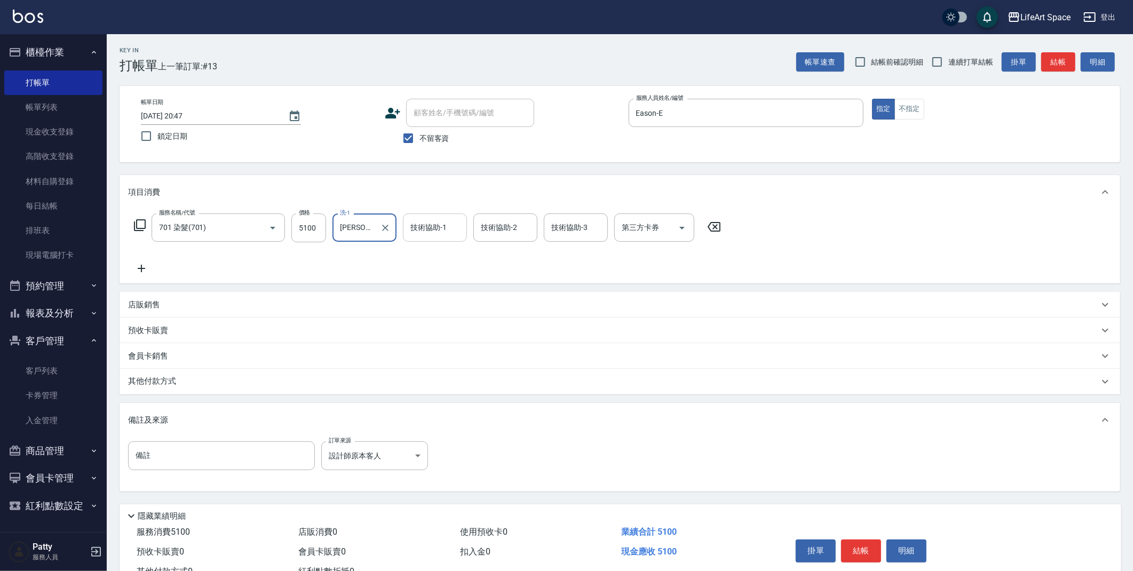
click at [451, 227] on input "技術協助-1" at bounding box center [435, 227] width 54 height 19
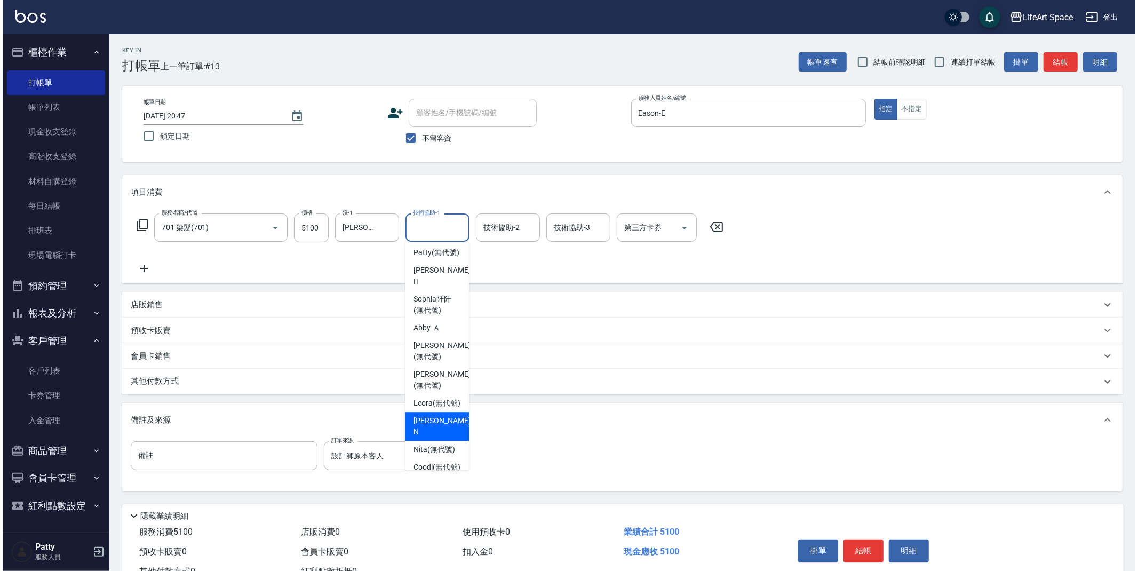
scroll to position [302, 0]
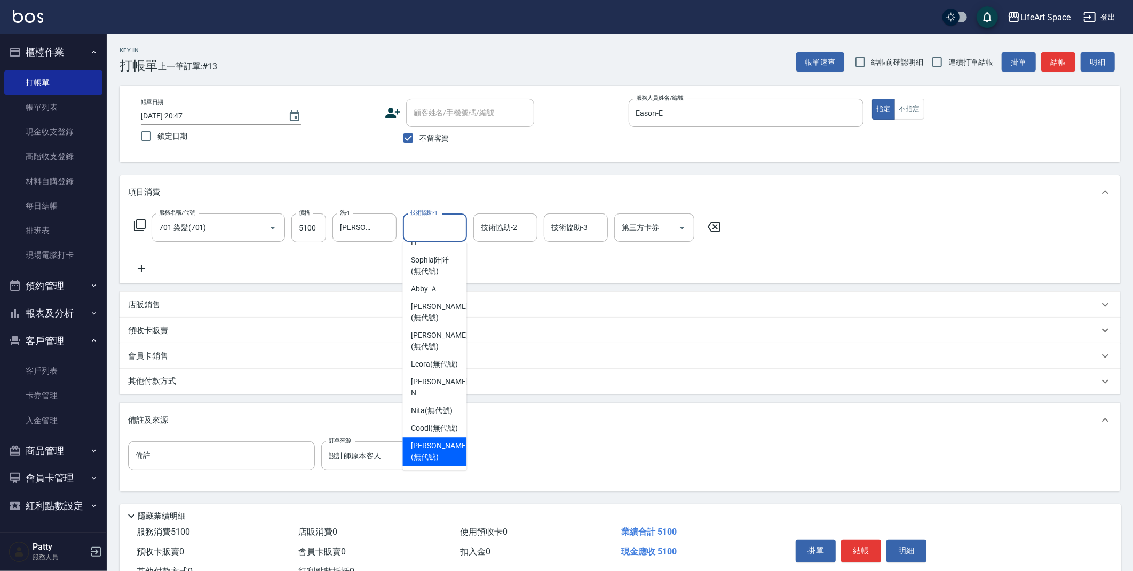
click at [438, 442] on span "[PERSON_NAME] (無代號)" at bounding box center [439, 451] width 57 height 22
type input "[PERSON_NAME](無代號)"
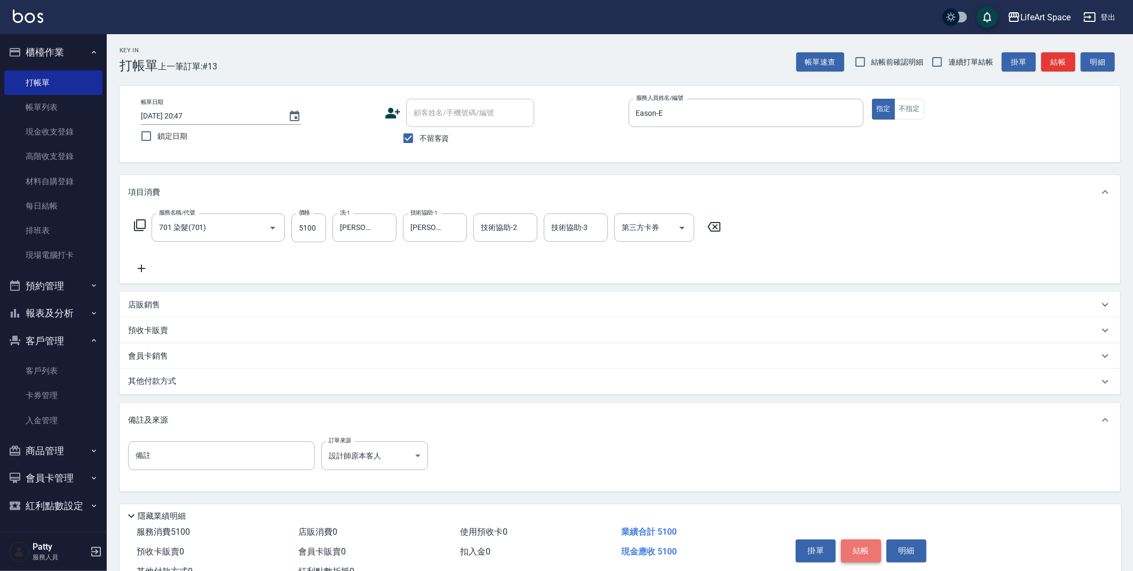
click at [861, 557] on button "結帳" at bounding box center [861, 551] width 40 height 22
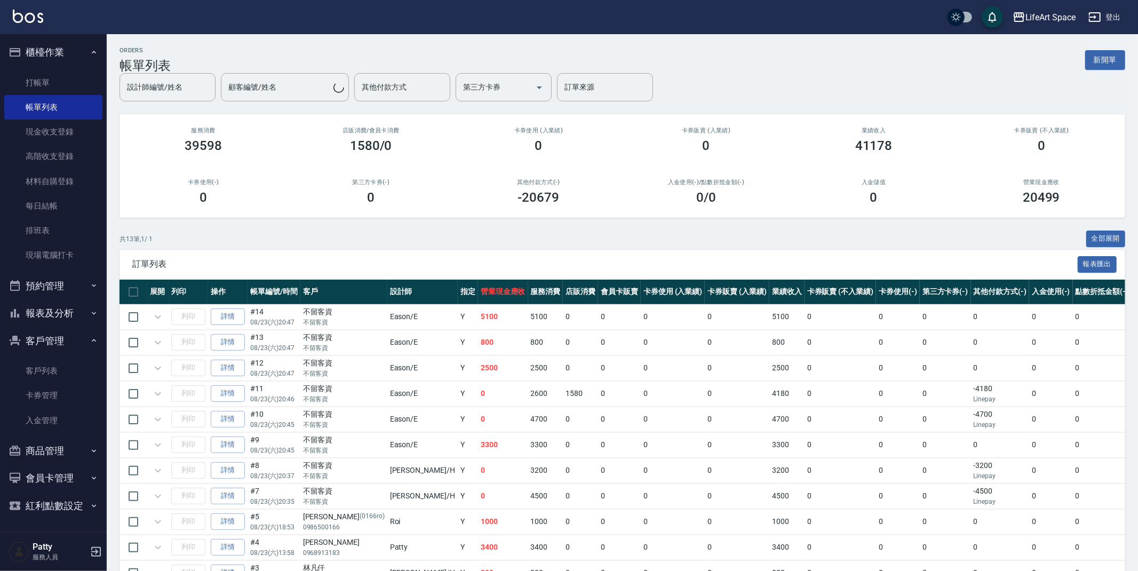
click at [1094, 61] on button "新開單" at bounding box center [1106, 60] width 40 height 20
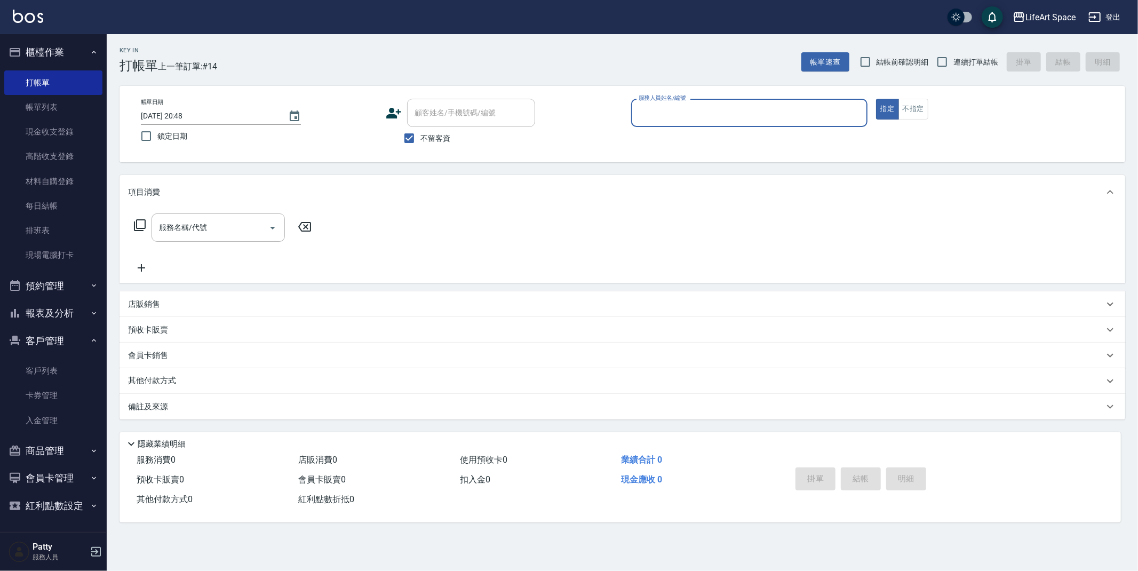
click at [811, 112] on input "服務人員姓名/編號" at bounding box center [749, 113] width 227 height 19
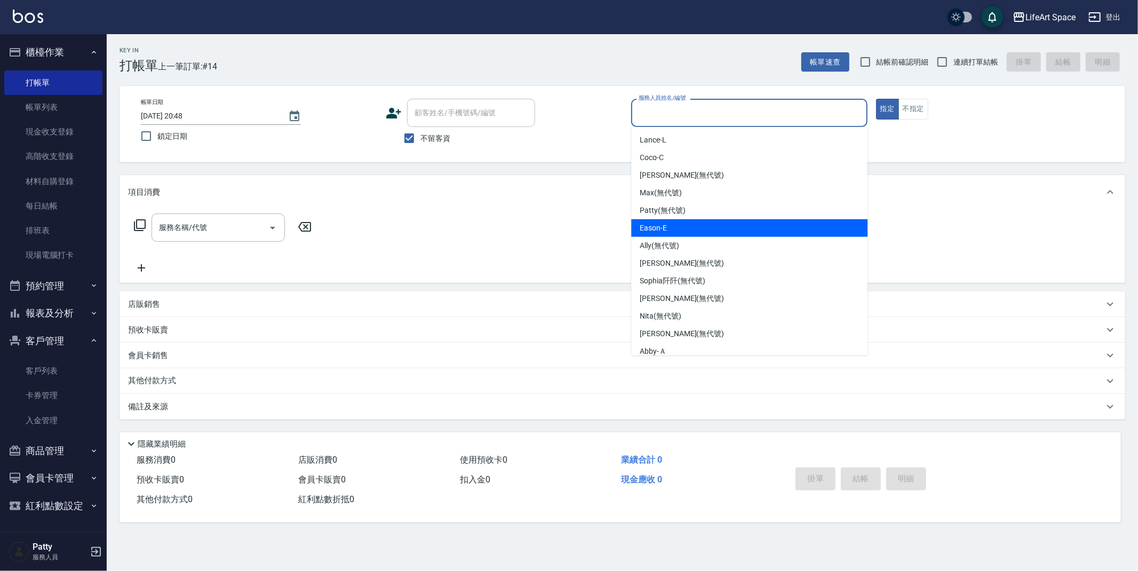
click at [661, 235] on div "Eason -E" at bounding box center [749, 228] width 236 height 18
type input "Eason-E"
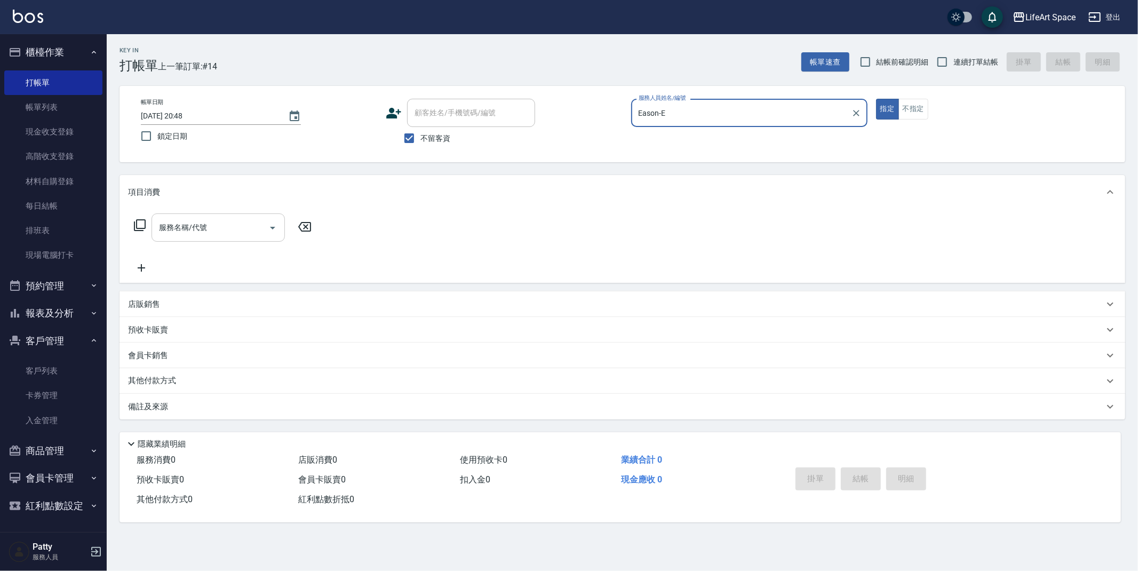
click at [239, 231] on input "服務名稱/代號" at bounding box center [210, 227] width 108 height 19
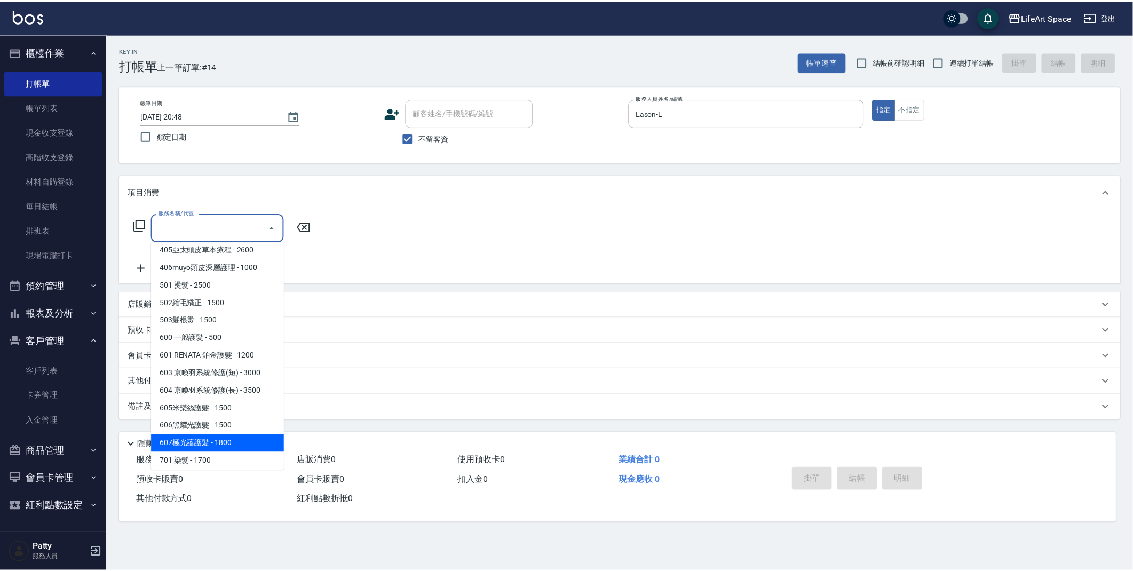
scroll to position [167, 0]
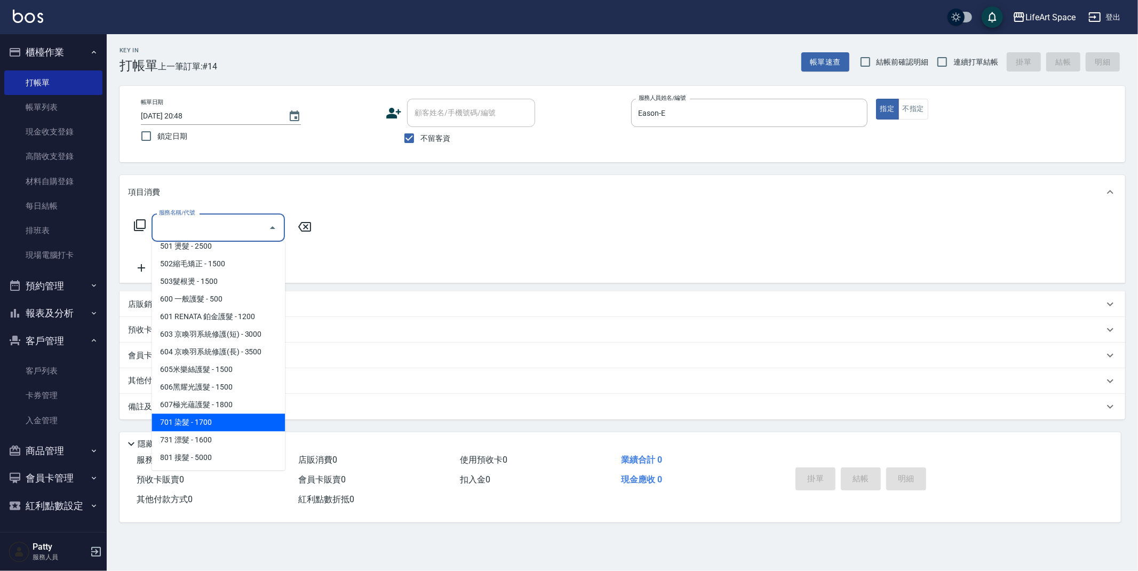
click at [207, 419] on span "701 染髮 - 1700" at bounding box center [218, 423] width 133 height 18
type input "701 染髮(701)"
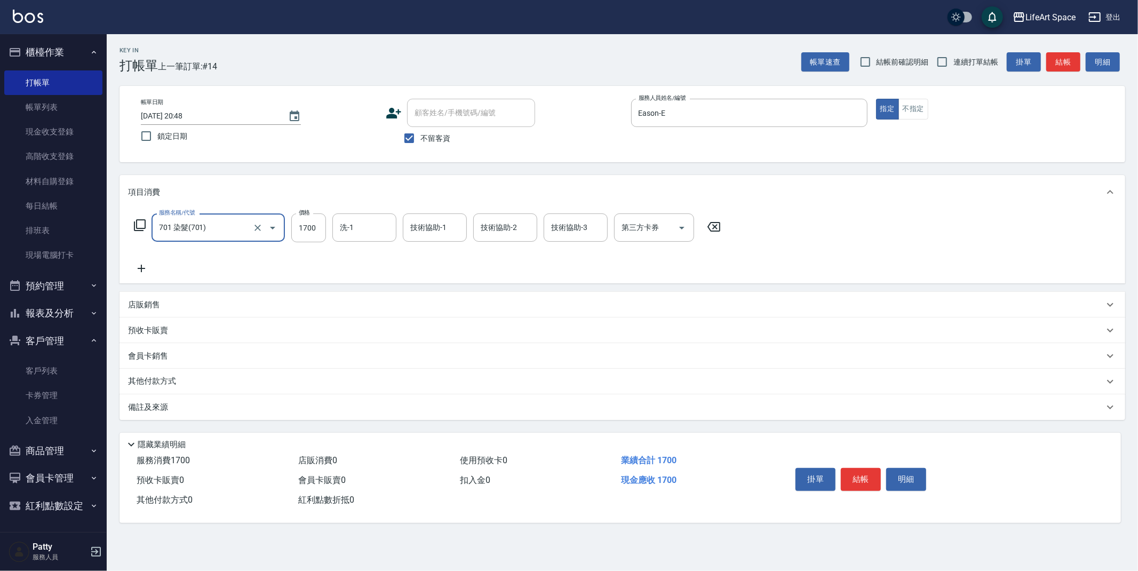
click at [142, 267] on icon at bounding box center [141, 268] width 27 height 13
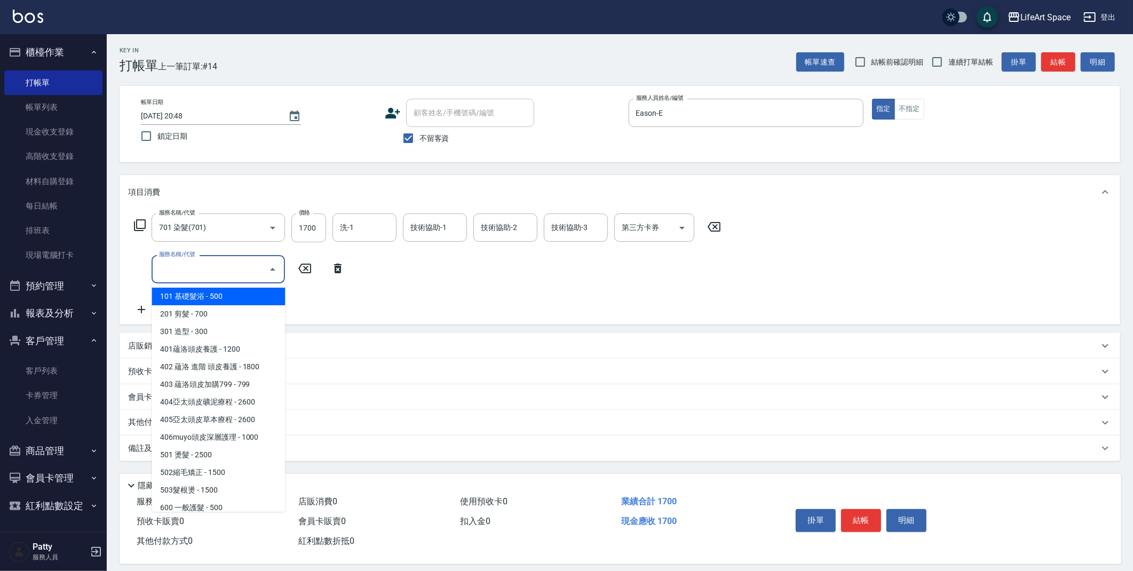
drag, startPoint x: 178, startPoint y: 272, endPoint x: 200, endPoint y: 370, distance: 101.1
click at [178, 272] on input "服務名稱/代號" at bounding box center [210, 269] width 108 height 19
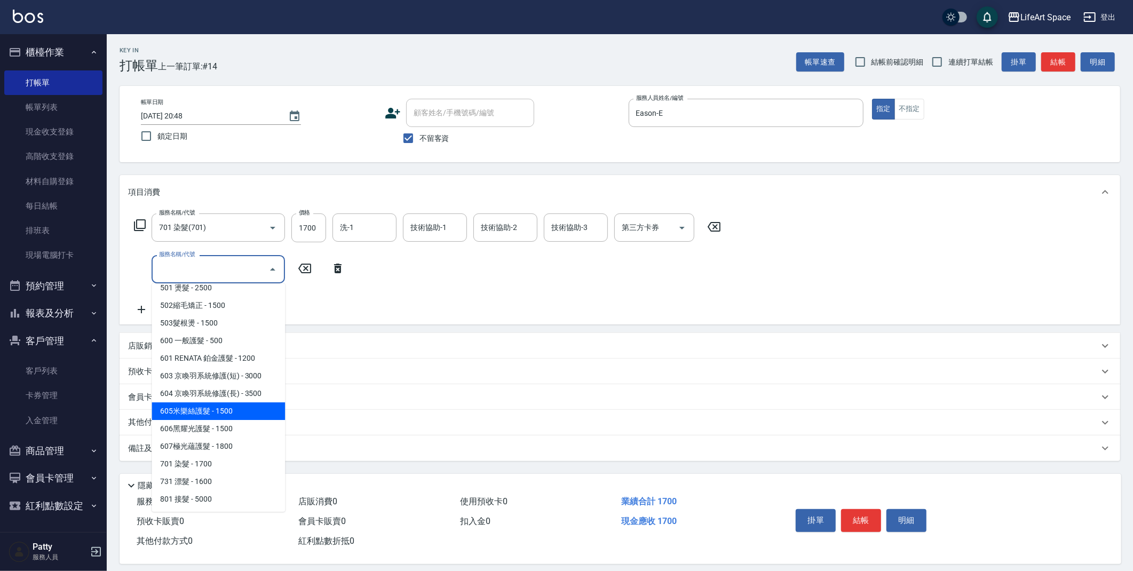
click at [208, 409] on span "605米樂絲護髮 - 1500" at bounding box center [218, 411] width 133 height 18
type input "605米樂絲護髮(605)"
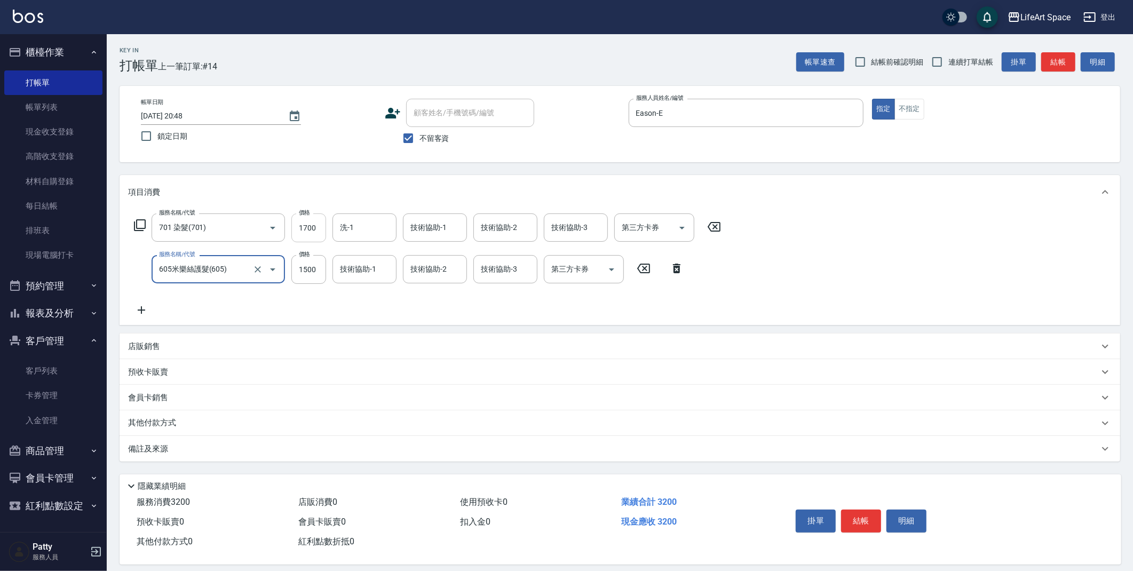
click at [323, 235] on input "1700" at bounding box center [308, 228] width 35 height 29
click at [321, 231] on input "1700" at bounding box center [308, 228] width 35 height 29
type input "5750"
click at [377, 226] on input "洗-1" at bounding box center [364, 227] width 54 height 19
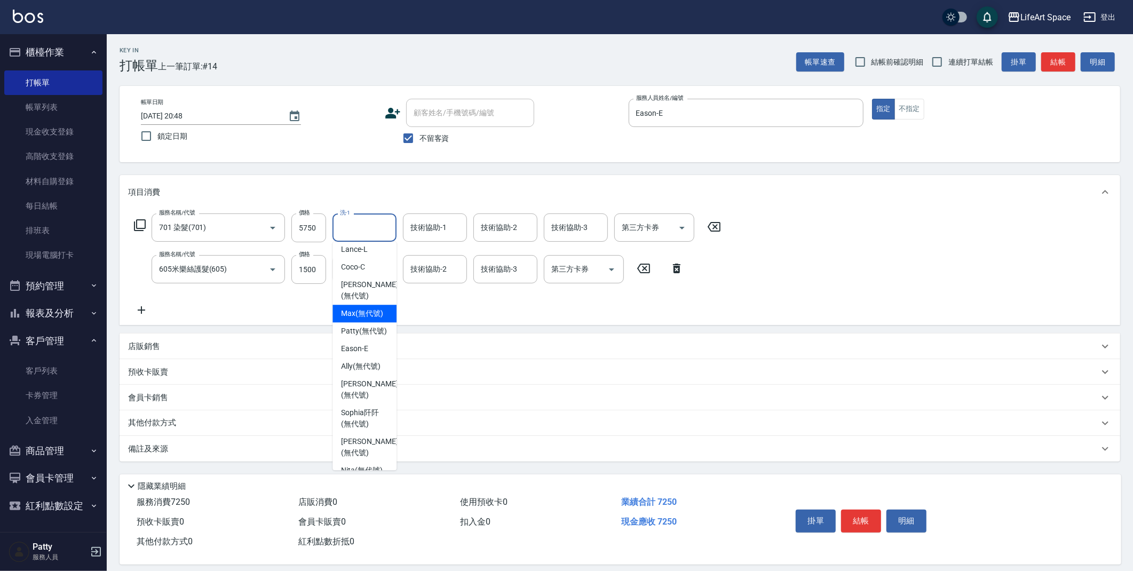
scroll to position [0, 0]
click at [362, 451] on div "[PERSON_NAME] (無代號)" at bounding box center [365, 452] width 64 height 29
type input "[PERSON_NAME](無代號)"
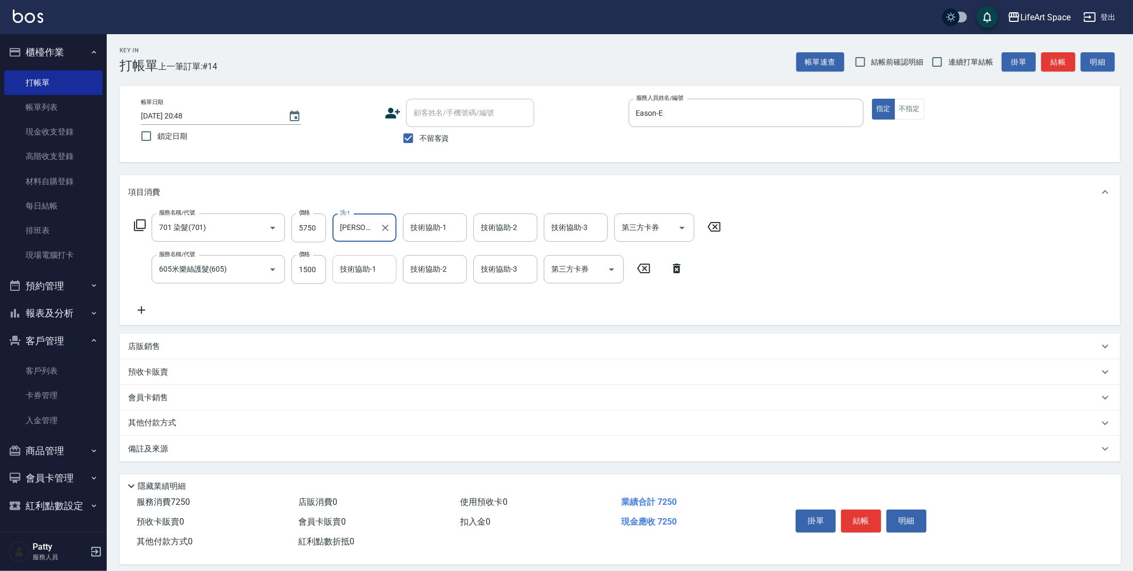
click at [378, 279] on div "技術協助-1" at bounding box center [365, 269] width 64 height 28
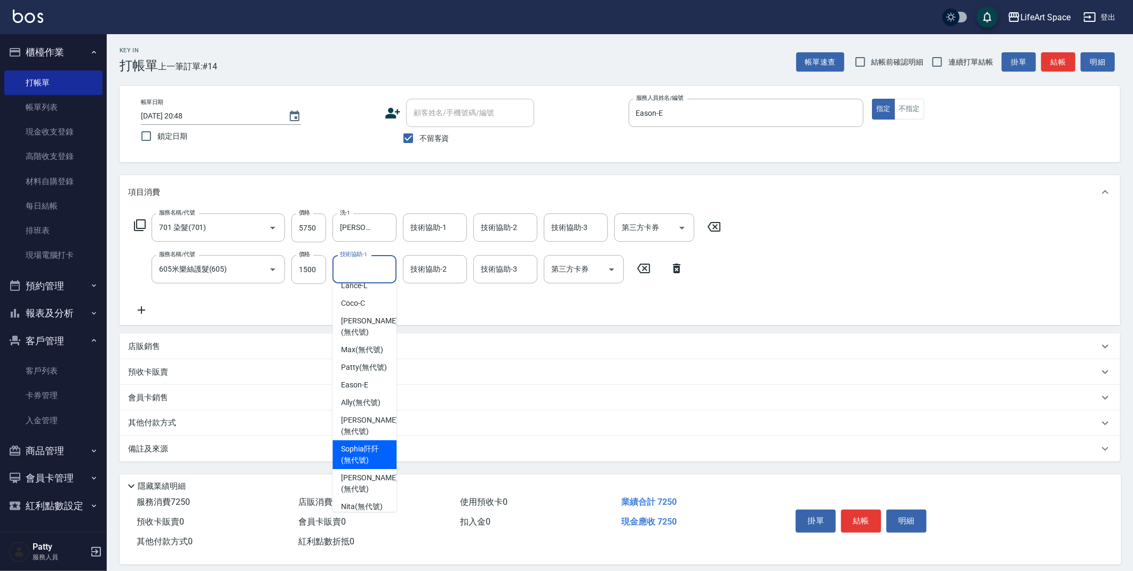
scroll to position [29, 0]
drag, startPoint x: 354, startPoint y: 468, endPoint x: 407, endPoint y: 374, distance: 107.6
click at [354, 467] on span "[PERSON_NAME] (無代號)" at bounding box center [369, 465] width 57 height 22
type input "[PERSON_NAME](無代號)"
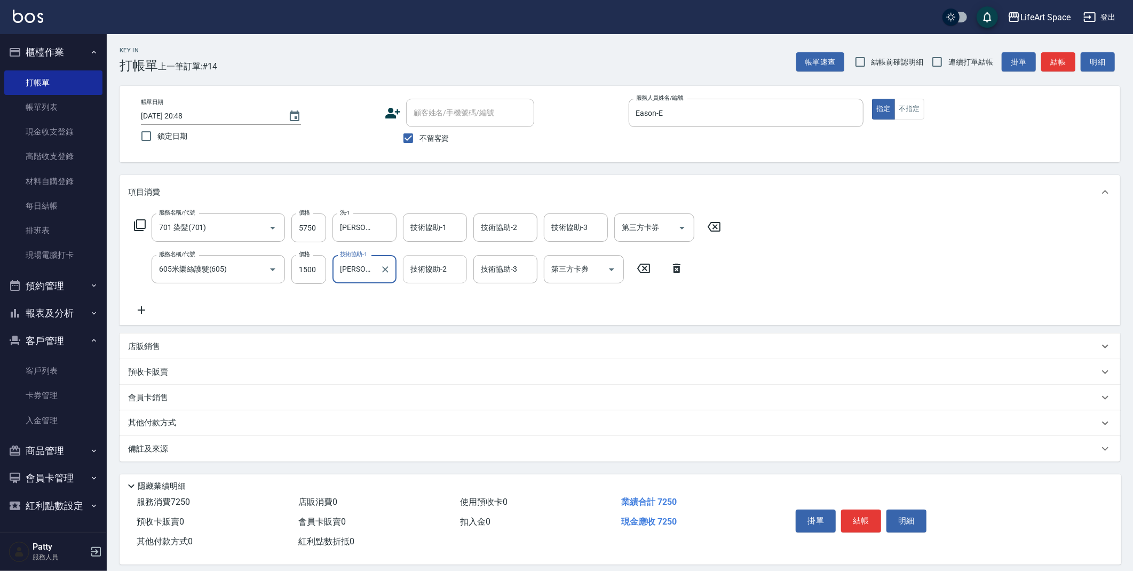
click at [425, 281] on div "技術協助-2" at bounding box center [435, 269] width 64 height 28
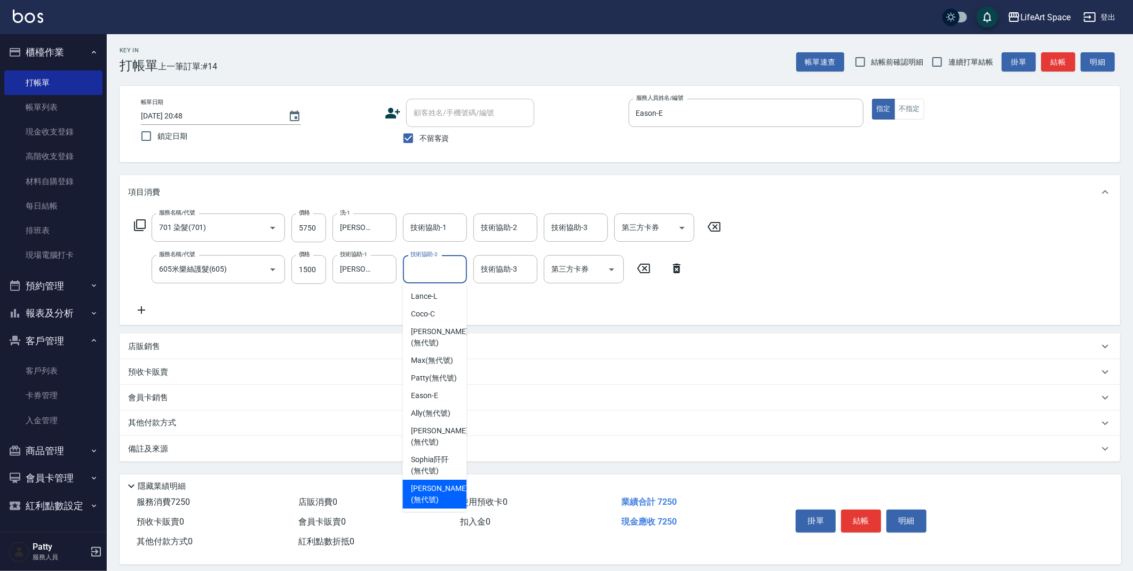
click at [434, 500] on span "[PERSON_NAME] (無代號)" at bounding box center [439, 494] width 57 height 22
type input "[PERSON_NAME](無代號)"
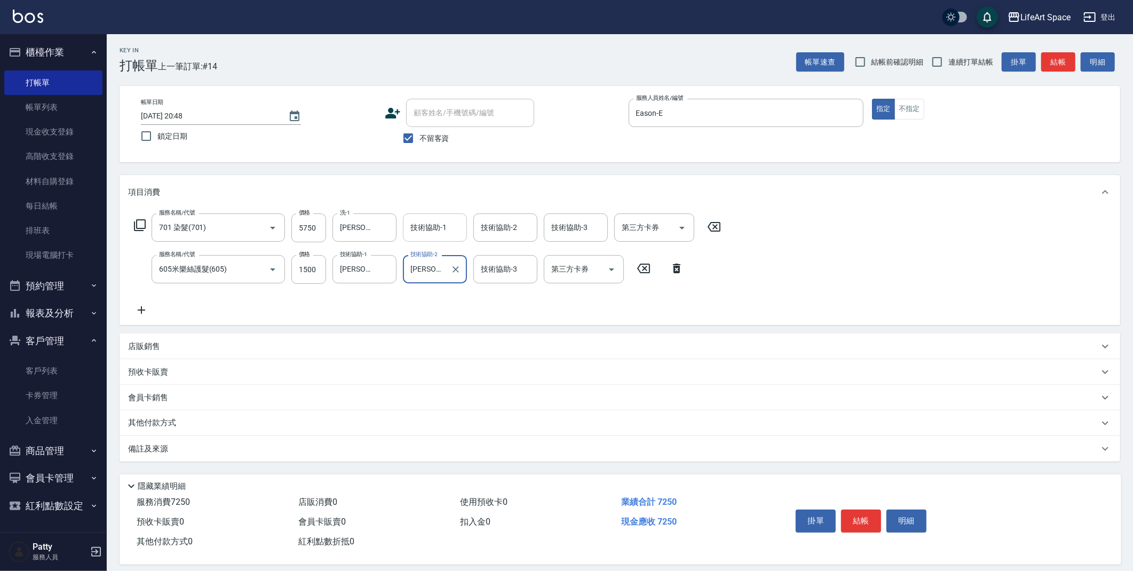
click at [439, 230] on div "技術協助-1 技術協助-1" at bounding box center [435, 228] width 64 height 28
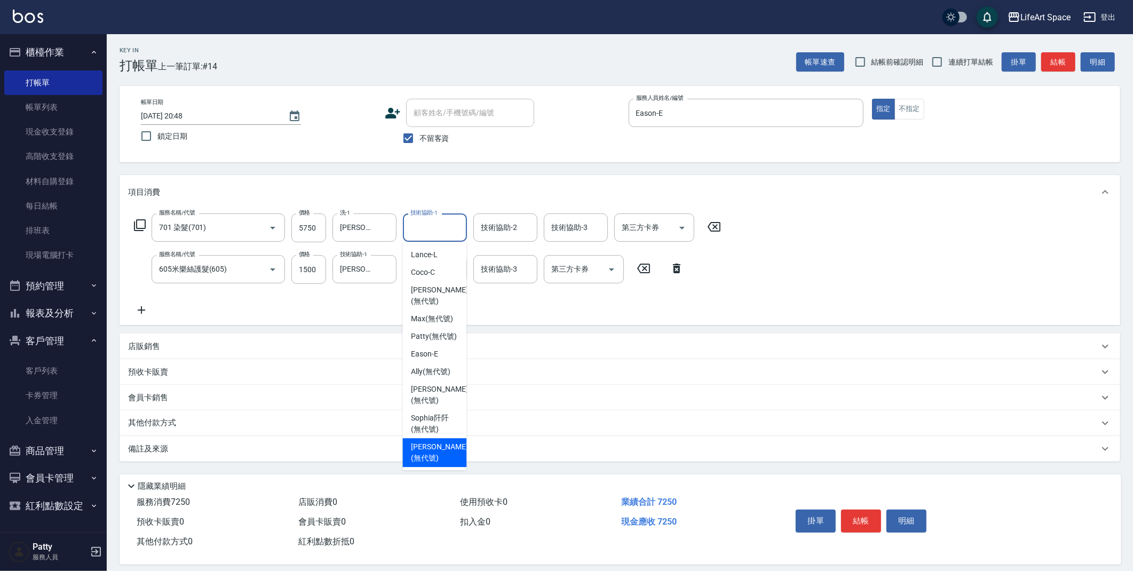
click at [433, 464] on span "[PERSON_NAME] (無代號)" at bounding box center [439, 452] width 57 height 22
type input "[PERSON_NAME](無代號)"
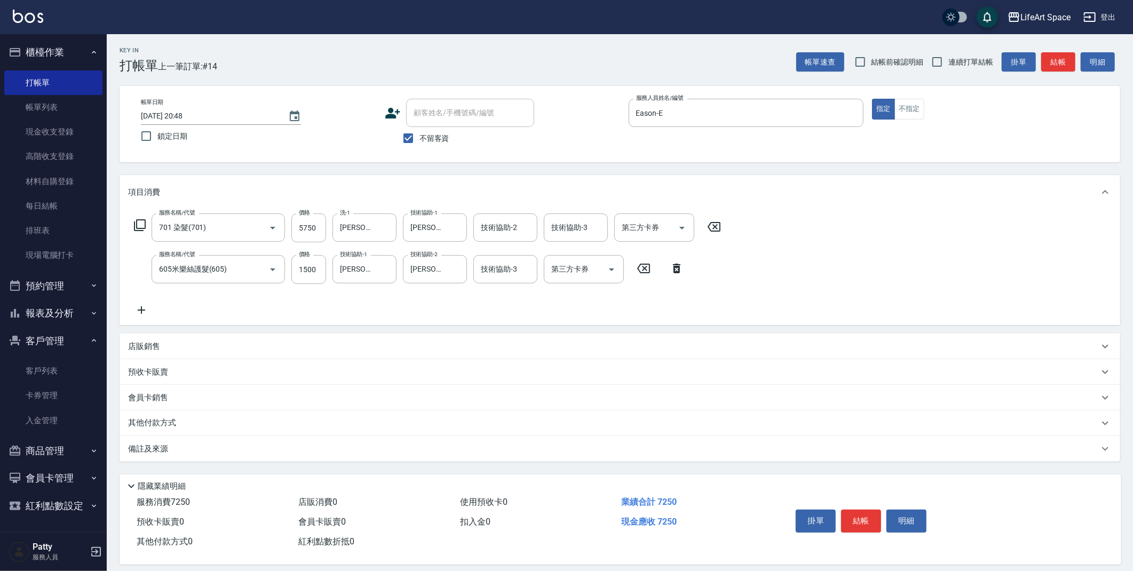
click at [257, 454] on div "備註及來源" at bounding box center [613, 449] width 971 height 11
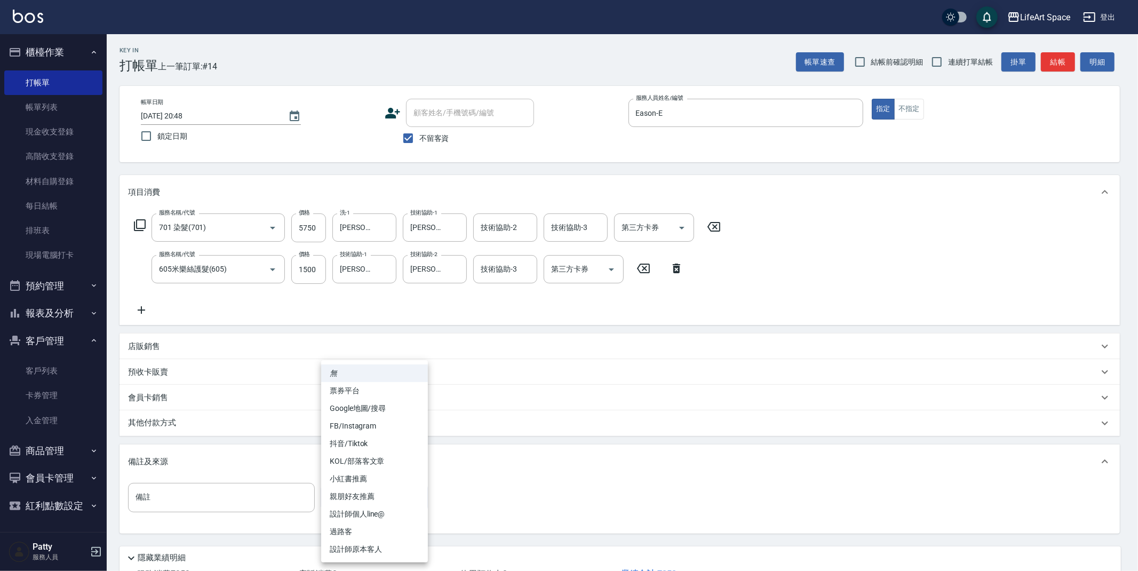
drag, startPoint x: 328, startPoint y: 485, endPoint x: 357, endPoint y: 505, distance: 35.4
click at [328, 486] on body "LifeArt Space 登出 櫃檯作業 打帳單 帳單列表 現金收支登錄 高階收支登錄 材料自購登錄 每日結帳 排班表 現場電腦打卡 預約管理 預約管理 單…" at bounding box center [569, 325] width 1138 height 650
click at [393, 550] on li "設計師原本客人" at bounding box center [374, 550] width 107 height 18
type input "設計師原本客人"
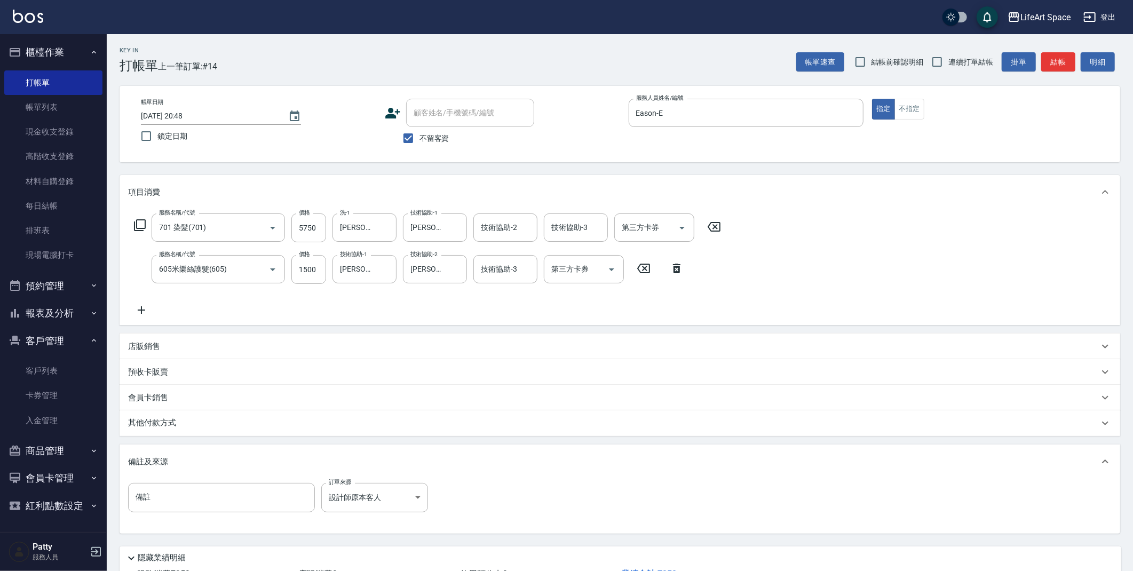
click at [184, 422] on div "其他付款方式" at bounding box center [613, 423] width 971 height 12
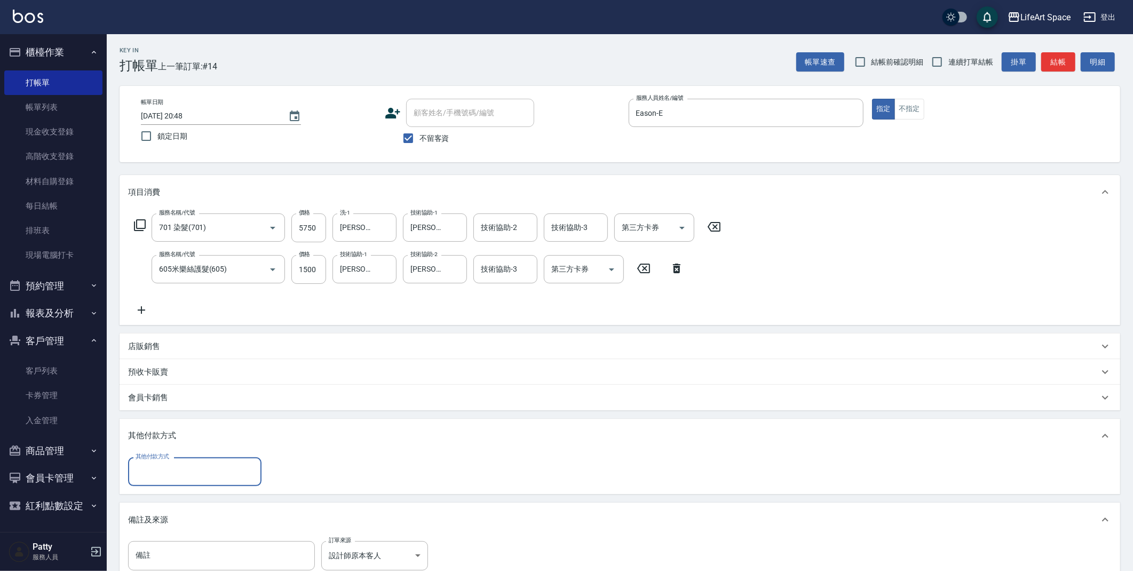
scroll to position [0, 0]
click at [159, 476] on input "其他付款方式" at bounding box center [195, 471] width 124 height 19
click at [160, 500] on span "轉帳" at bounding box center [194, 499] width 133 height 18
type input "轉帳"
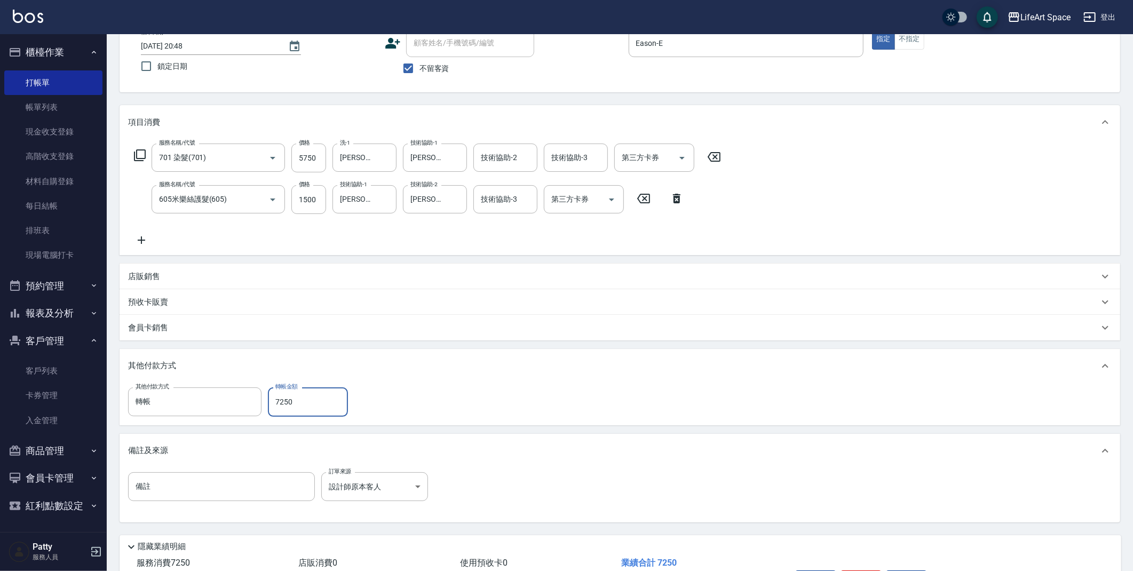
scroll to position [140, 0]
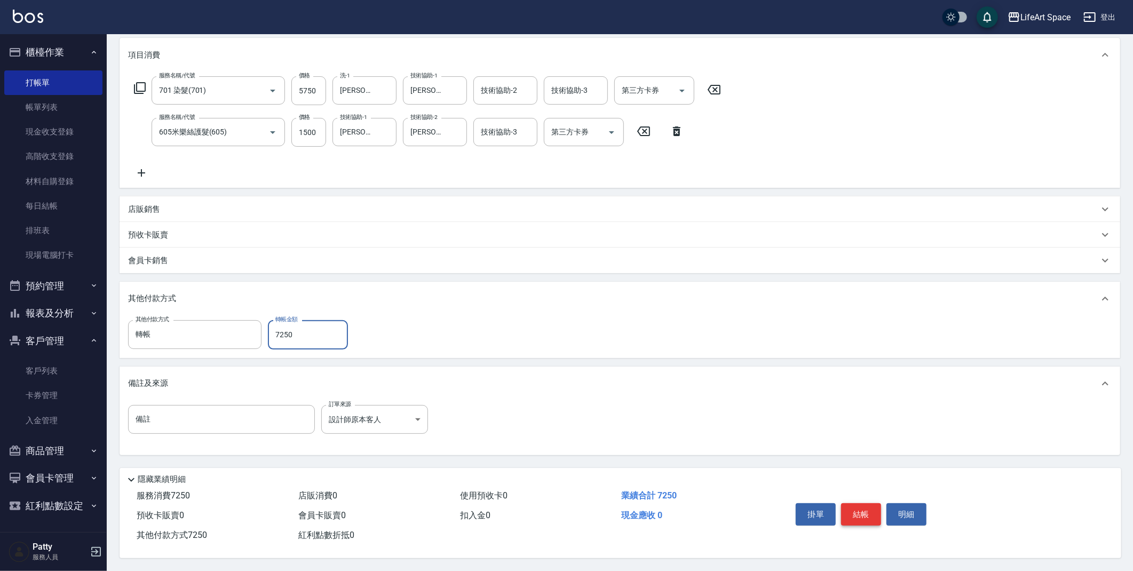
type input "7250"
click at [869, 515] on button "結帳" at bounding box center [861, 514] width 40 height 22
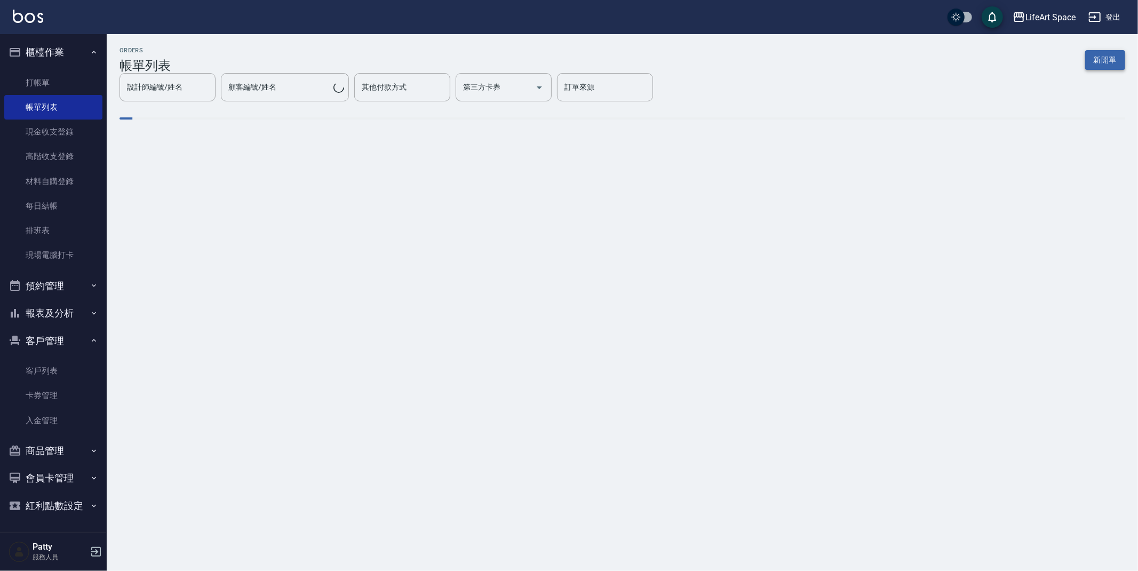
click at [1114, 61] on button "新開單" at bounding box center [1106, 60] width 40 height 20
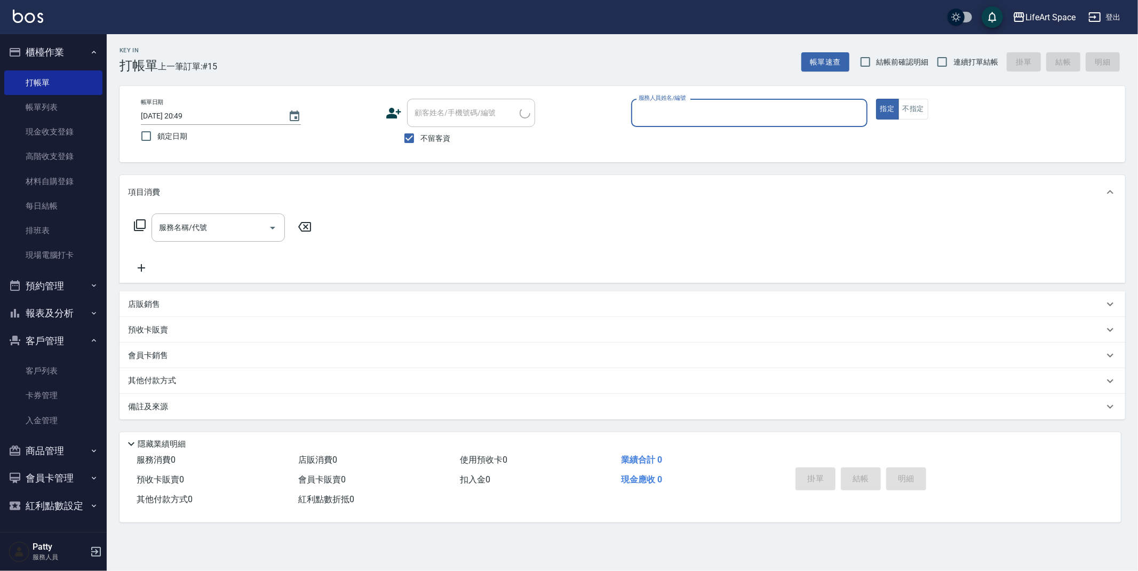
click at [741, 122] on input "服務人員姓名/編號" at bounding box center [749, 113] width 227 height 19
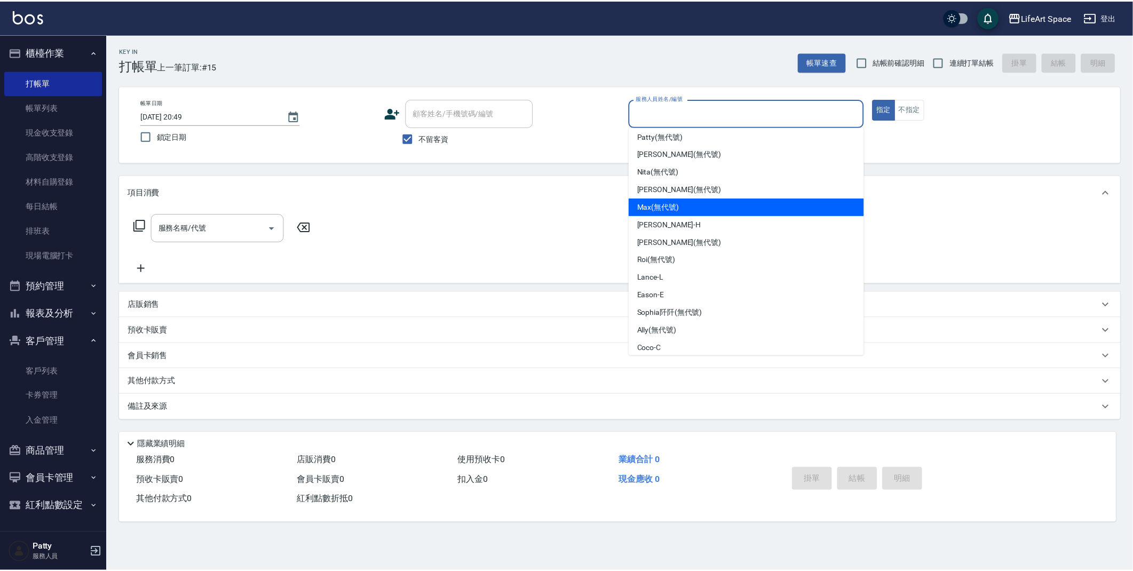
scroll to position [167, 0]
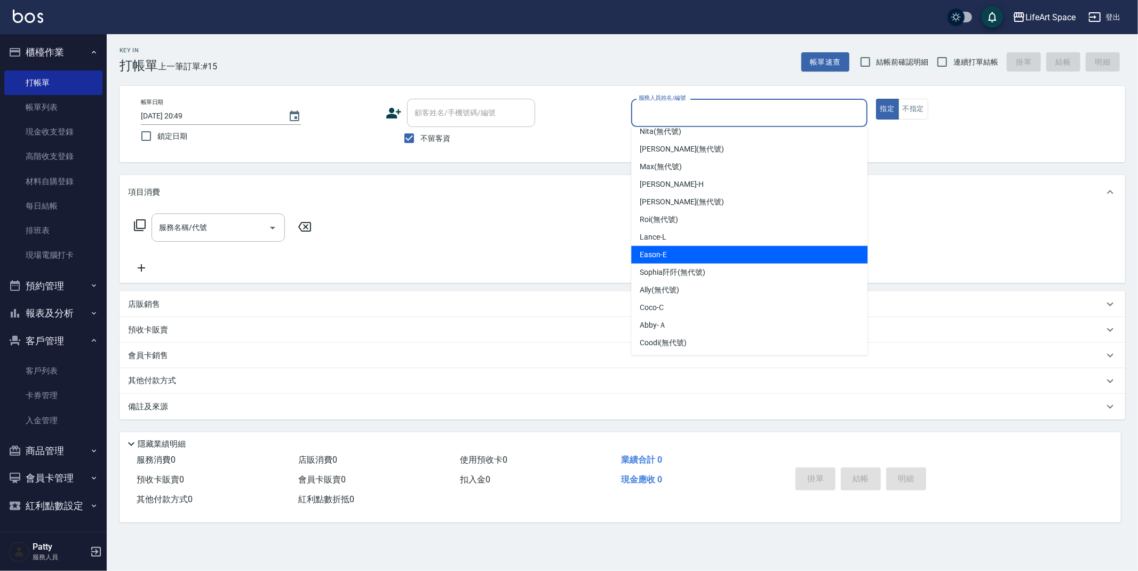
drag, startPoint x: 660, startPoint y: 252, endPoint x: 607, endPoint y: 252, distance: 53.4
click at [660, 251] on span "Eason -E" at bounding box center [653, 254] width 27 height 11
type input "Eason-E"
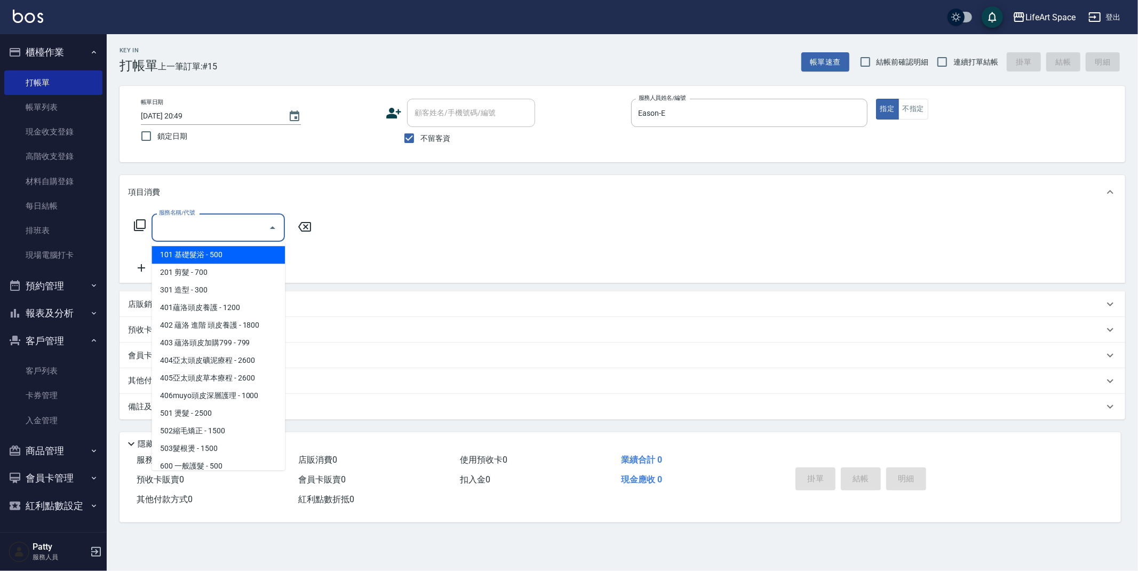
click at [245, 228] on input "服務名稱/代號" at bounding box center [210, 227] width 108 height 19
click at [224, 256] on span "101 基礎髮浴 - 500" at bounding box center [218, 255] width 133 height 18
type input "101 基礎髮浴 (101)"
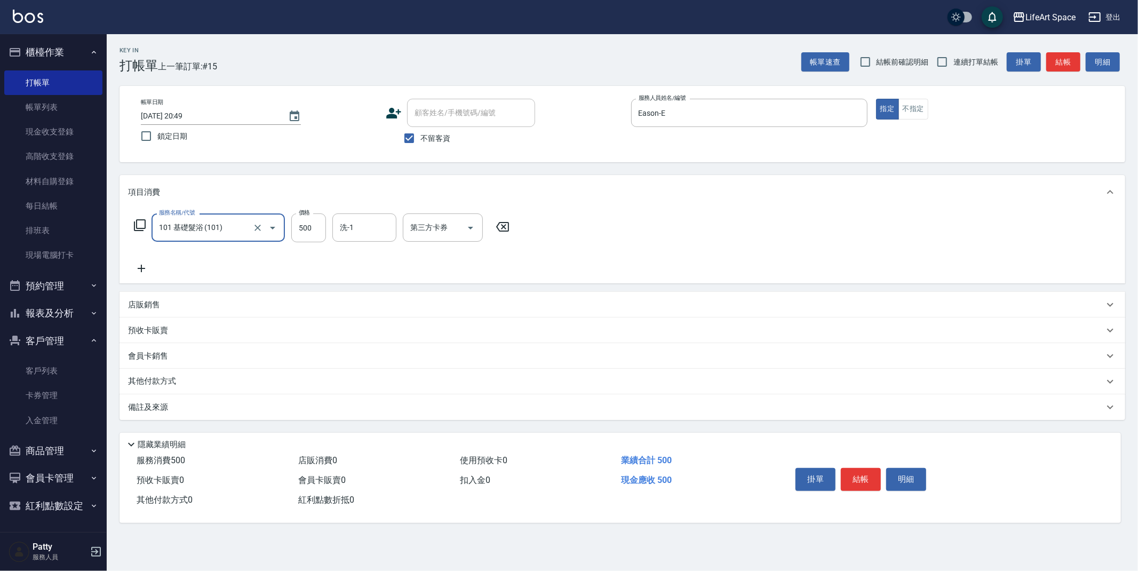
click at [226, 409] on div "備註及來源" at bounding box center [616, 407] width 976 height 11
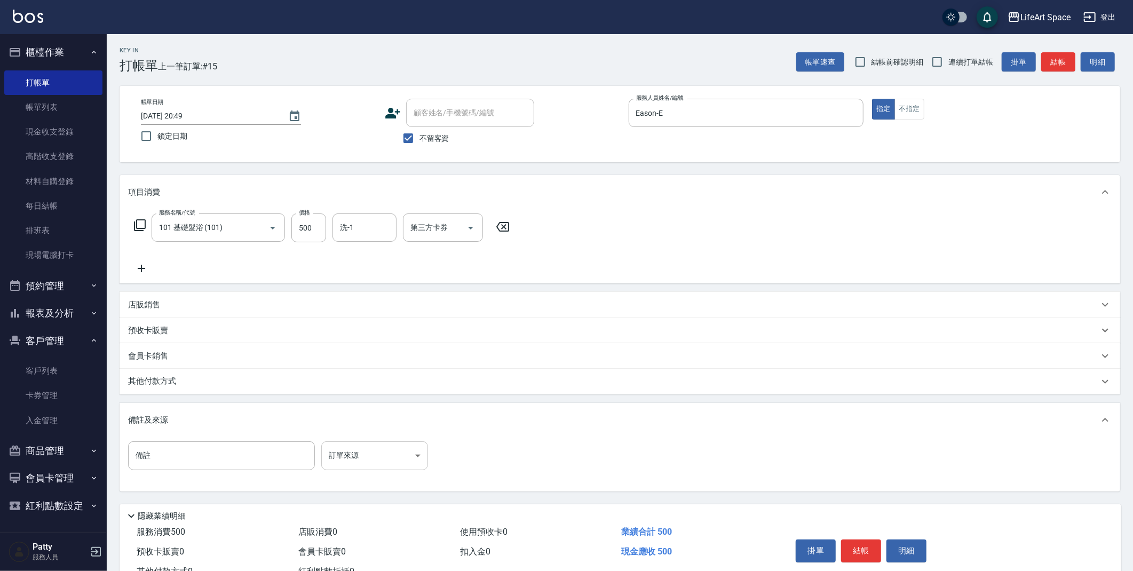
click at [373, 462] on body "LifeArt Space 登出 櫃檯作業 打帳單 帳單列表 現金收支登錄 高階收支登錄 材料自購登錄 每日結帳 排班表 現場電腦打卡 預約管理 預約管理 單…" at bounding box center [566, 303] width 1133 height 607
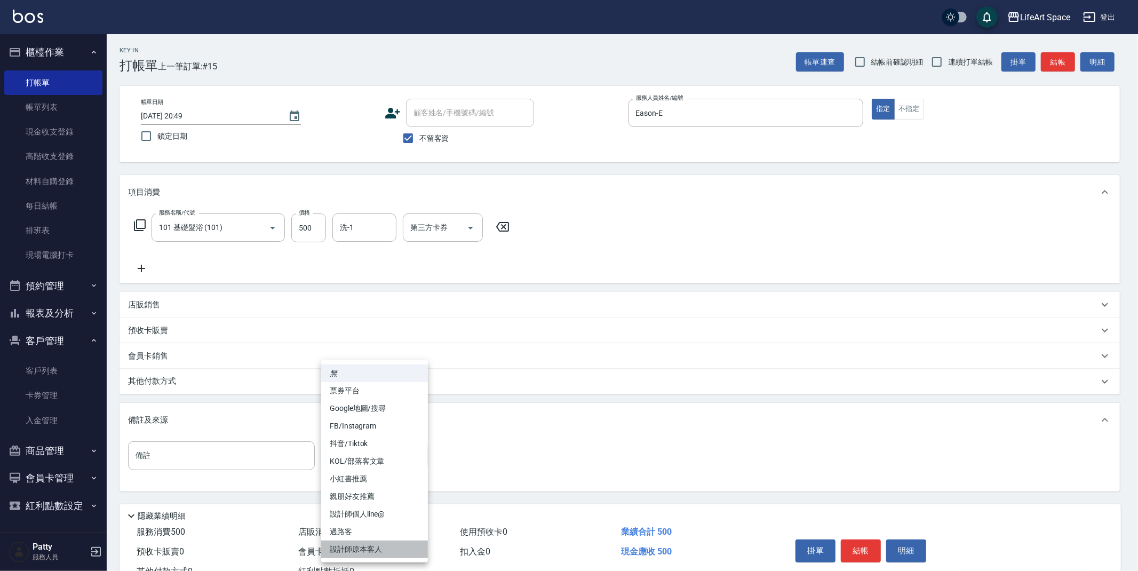
click at [407, 553] on li "設計師原本客人" at bounding box center [374, 550] width 107 height 18
type input "設計師原本客人"
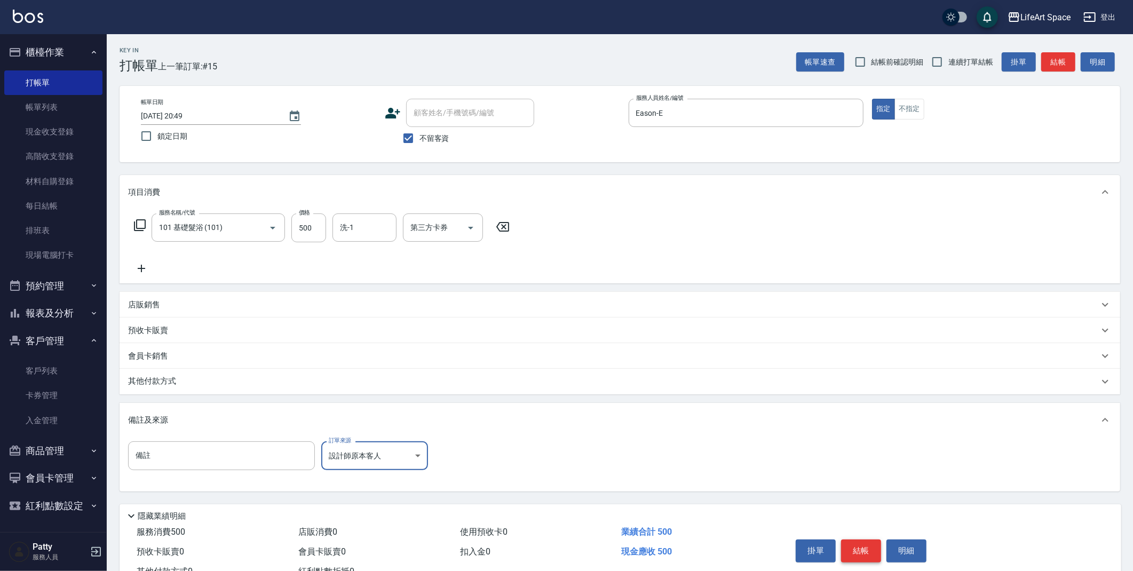
click at [874, 548] on button "結帳" at bounding box center [861, 551] width 40 height 22
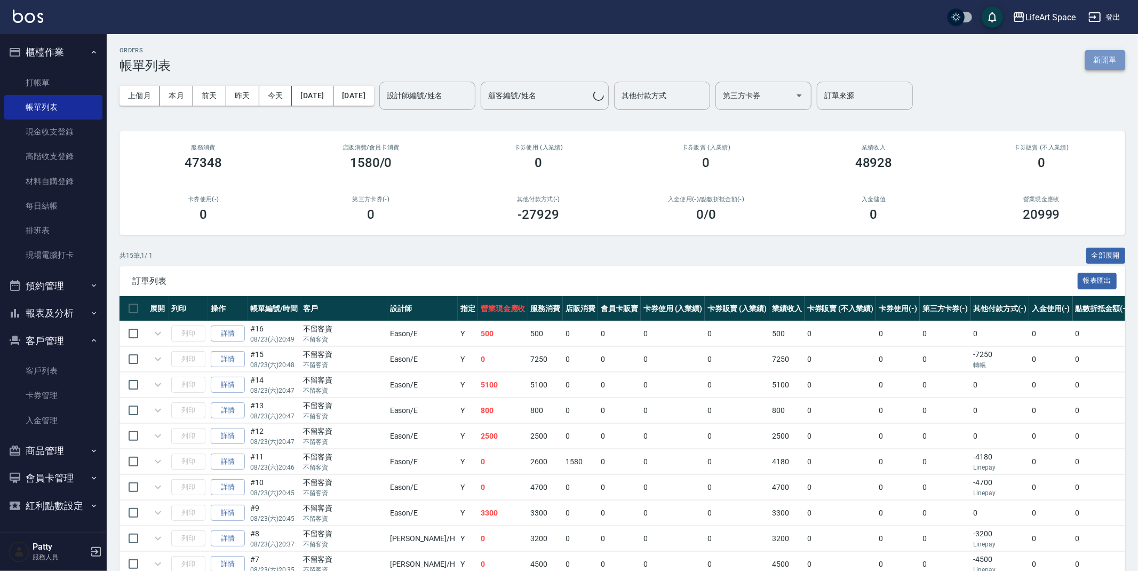
click at [1108, 58] on button "新開單" at bounding box center [1106, 60] width 40 height 20
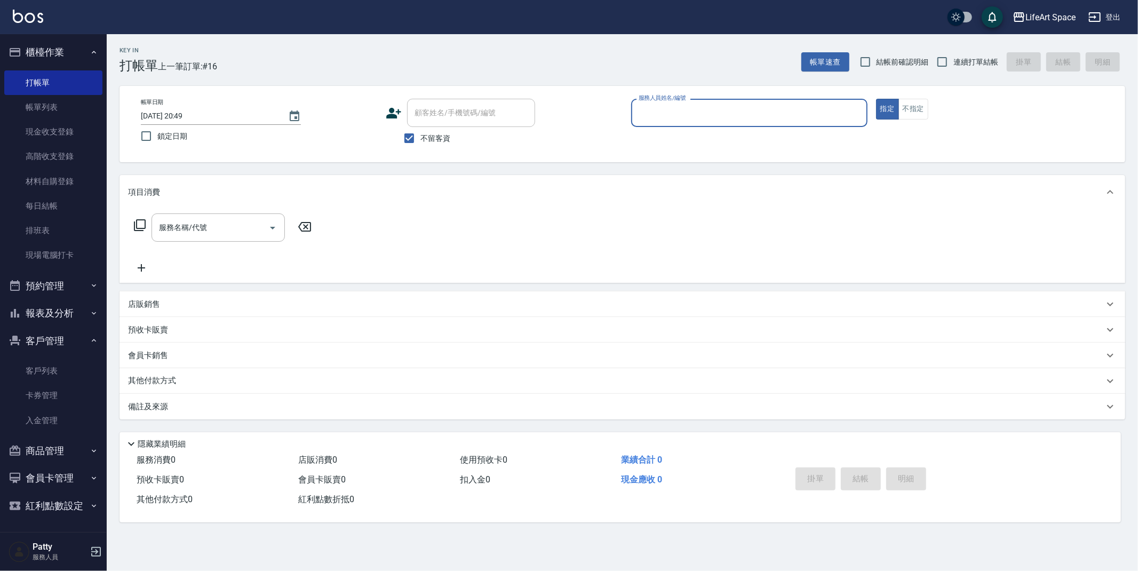
drag, startPoint x: 414, startPoint y: 138, endPoint x: 442, endPoint y: 120, distance: 32.9
click at [414, 138] on input "不留客資" at bounding box center [409, 138] width 22 height 22
checkbox input "false"
click at [441, 119] on input "顧客姓名/手機號碼/編號" at bounding box center [471, 113] width 118 height 19
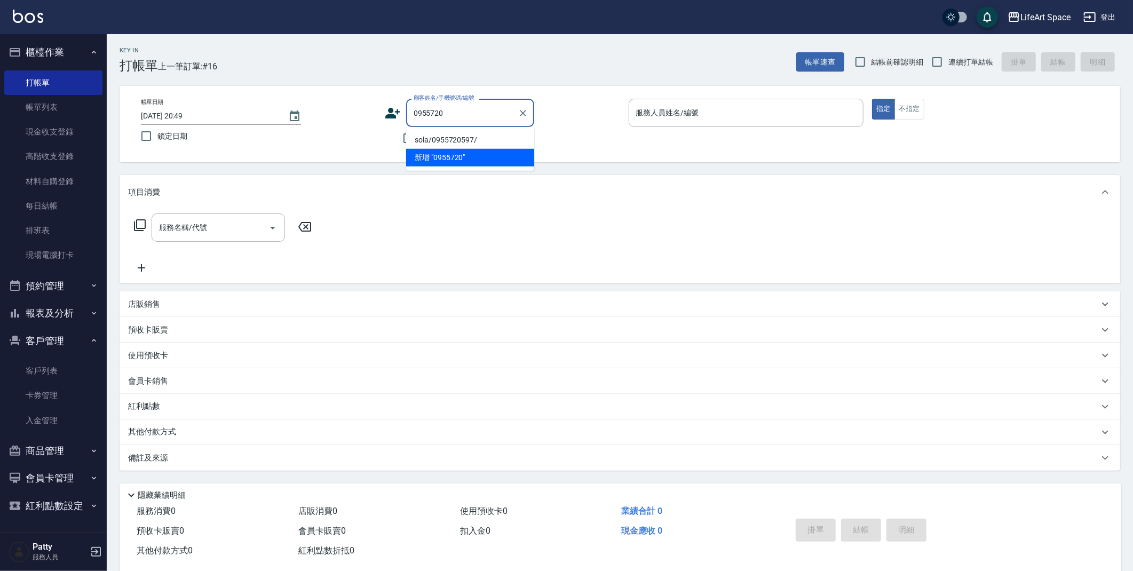
click at [477, 138] on li "sola/0955720597/" at bounding box center [470, 140] width 128 height 18
type input "sola/0955720597/"
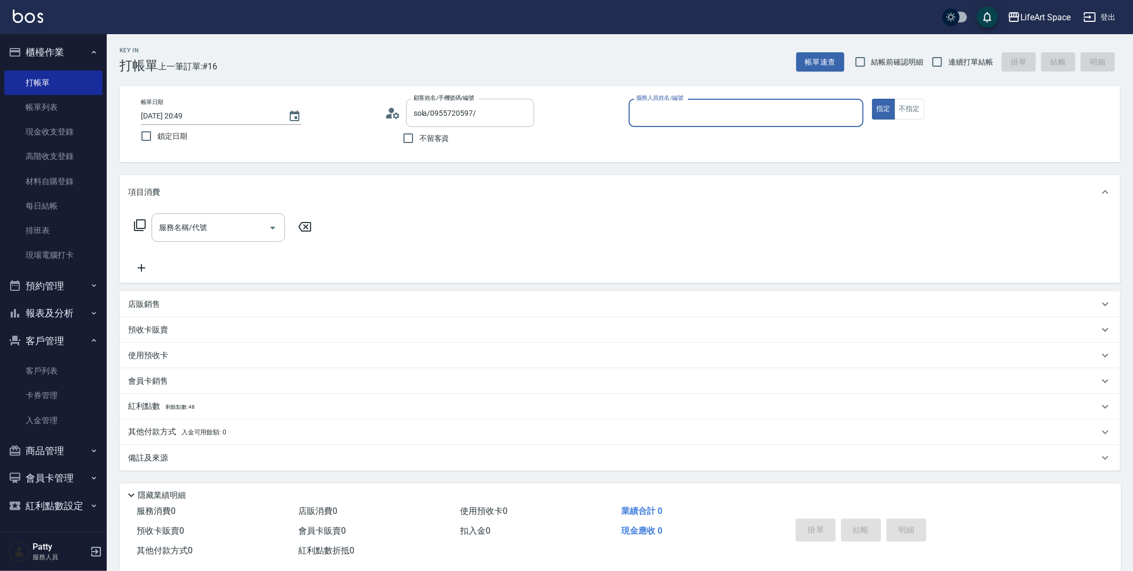
type input "Eason-E"
click at [219, 236] on input "服務名稱/代號" at bounding box center [210, 227] width 108 height 19
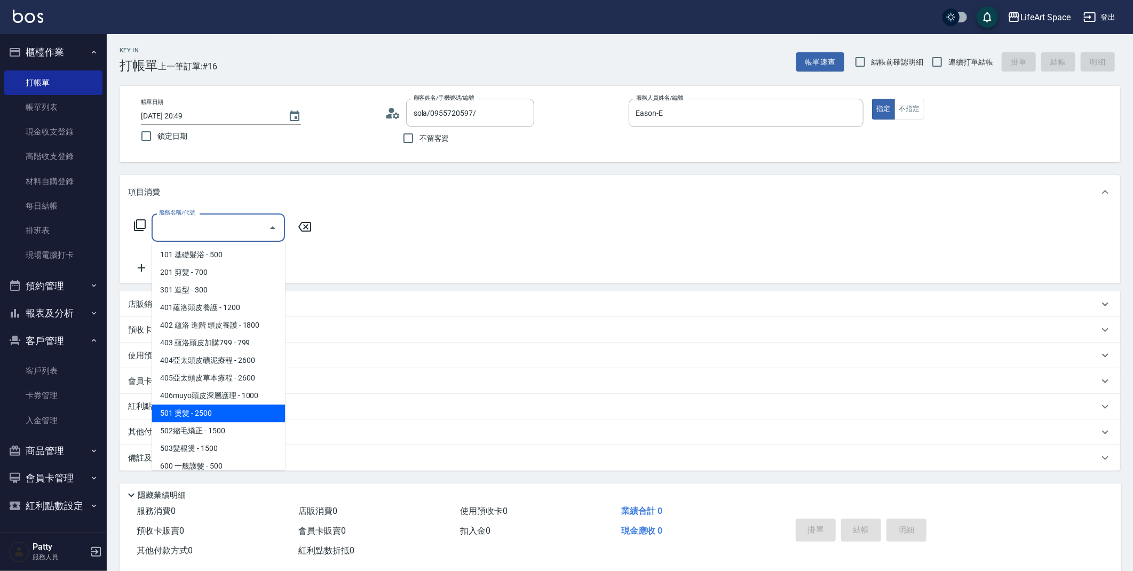
scroll to position [167, 0]
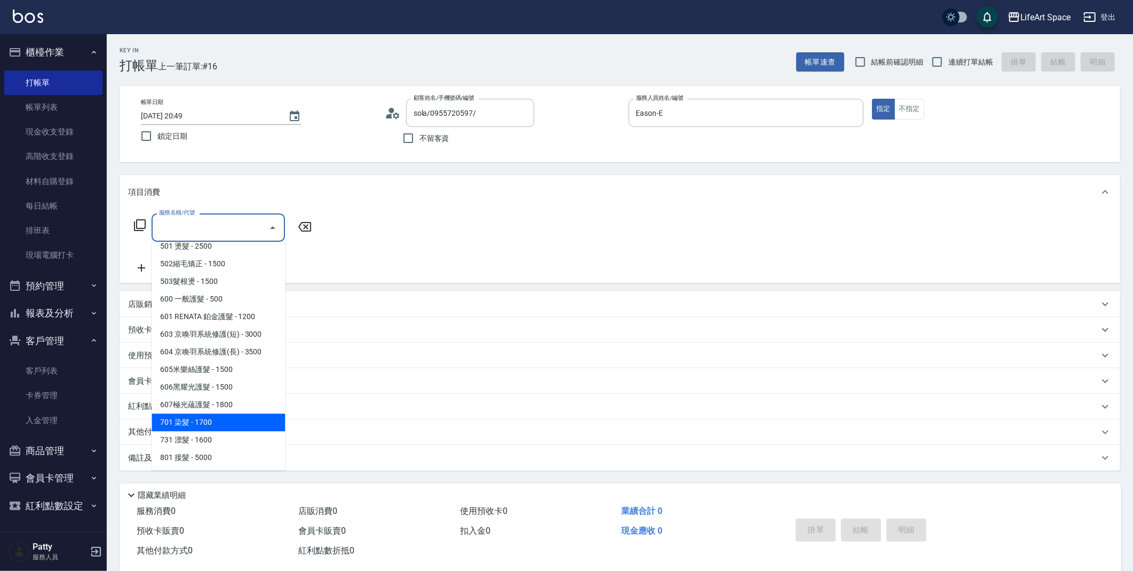
click at [215, 414] on span "701 染髮 - 1700" at bounding box center [218, 423] width 133 height 18
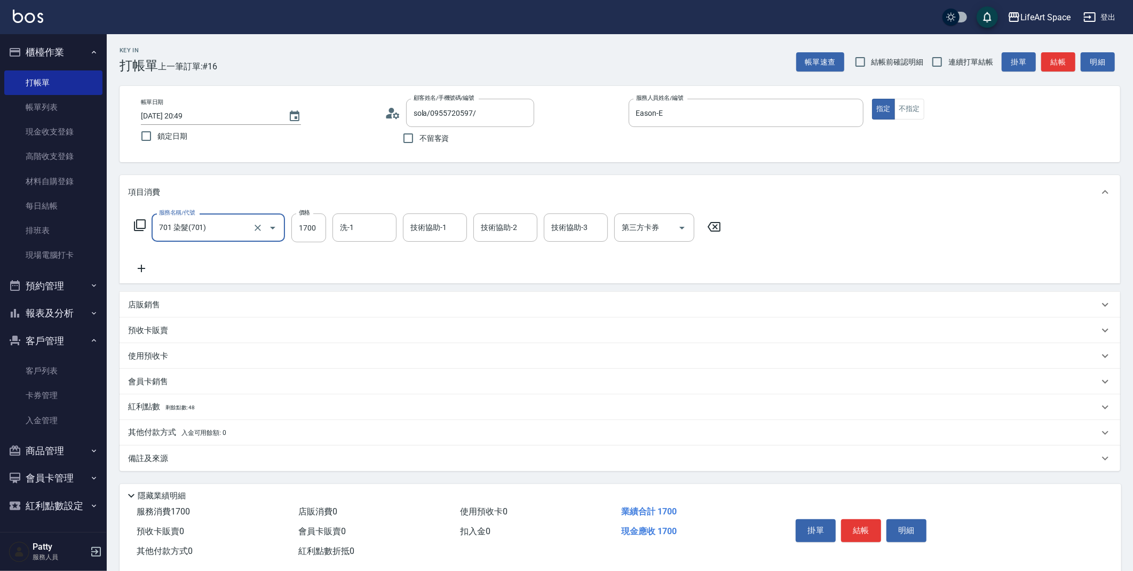
drag, startPoint x: 211, startPoint y: 233, endPoint x: 209, endPoint y: 239, distance: 5.7
click at [211, 233] on input "701 染髮(701)" at bounding box center [203, 227] width 94 height 19
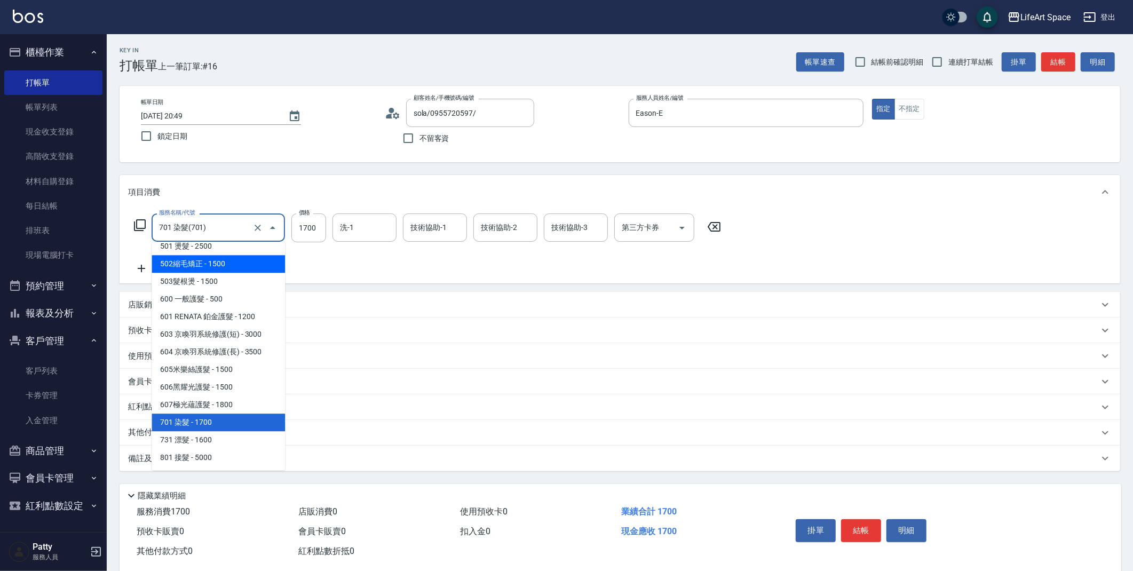
click at [222, 267] on span "502縮毛矯正 - 1500" at bounding box center [218, 264] width 133 height 18
type input "502縮毛矯正 (502)"
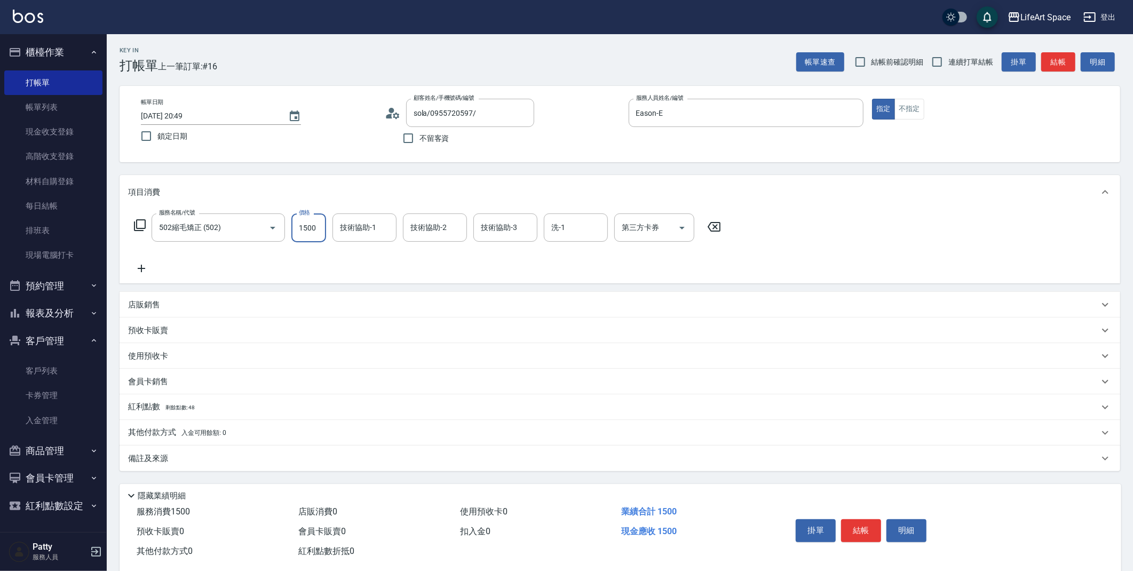
click at [318, 228] on input "1500" at bounding box center [308, 228] width 35 height 29
type input "5800"
click at [151, 268] on icon at bounding box center [141, 268] width 27 height 13
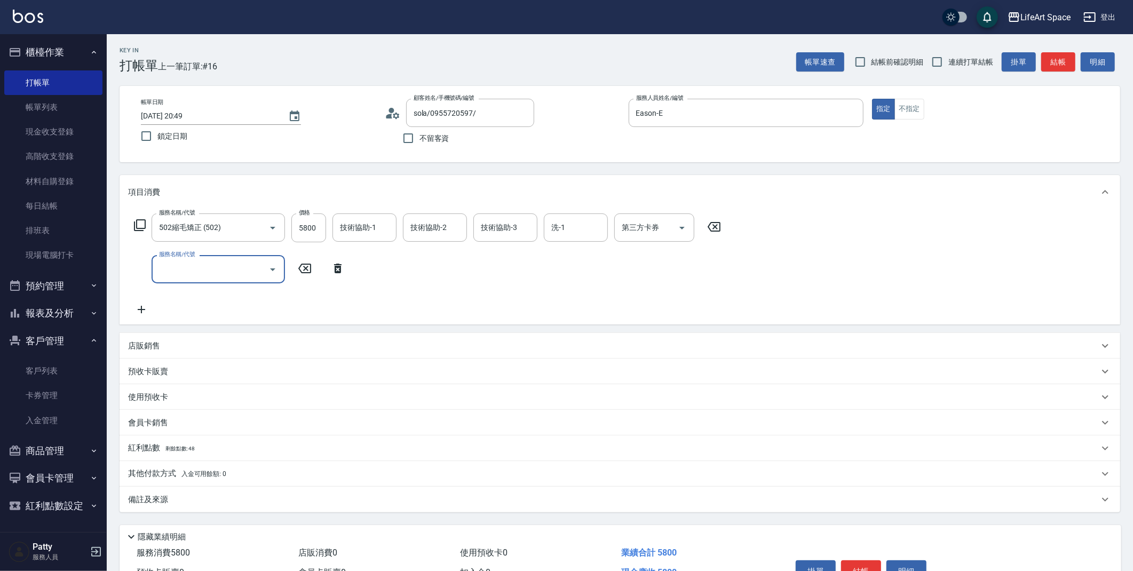
click at [173, 268] on div "服務名稱/代號 服務名稱/代號" at bounding box center [218, 269] width 133 height 28
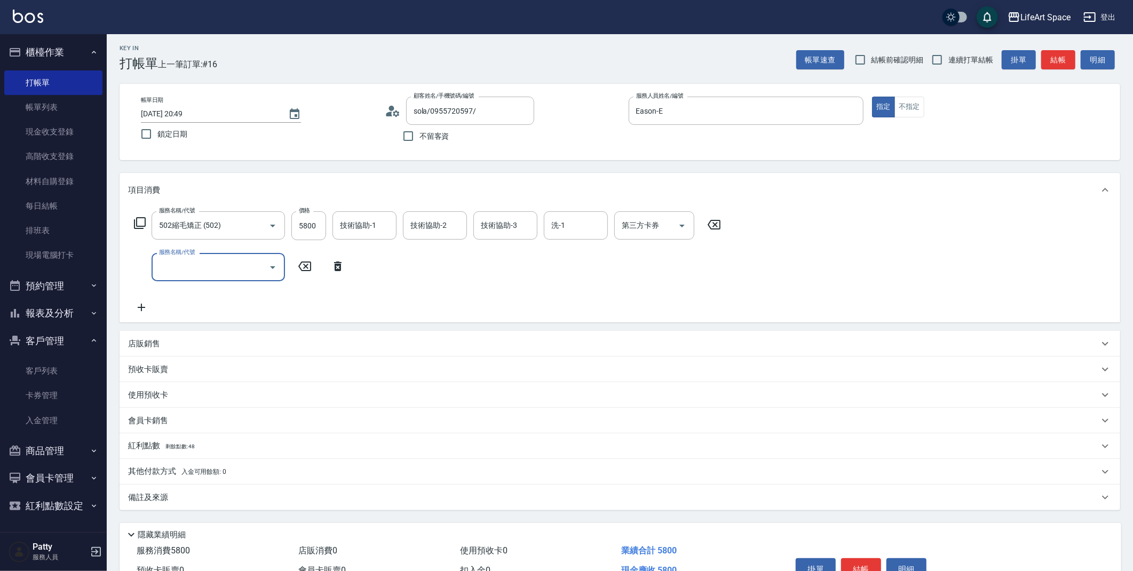
click at [238, 278] on div "服務名稱/代號" at bounding box center [218, 267] width 133 height 28
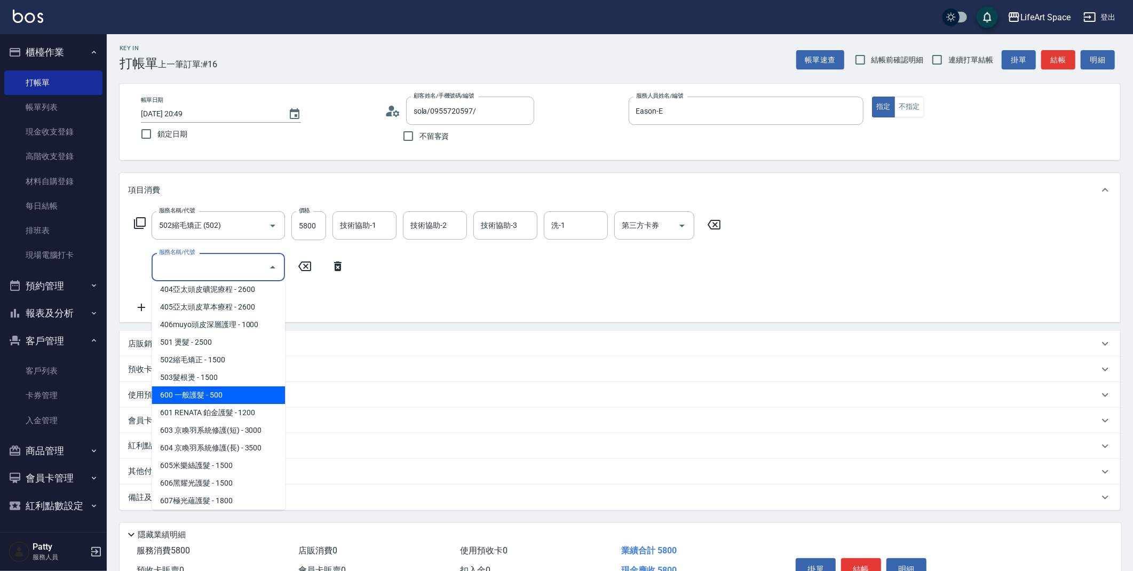
scroll to position [167, 0]
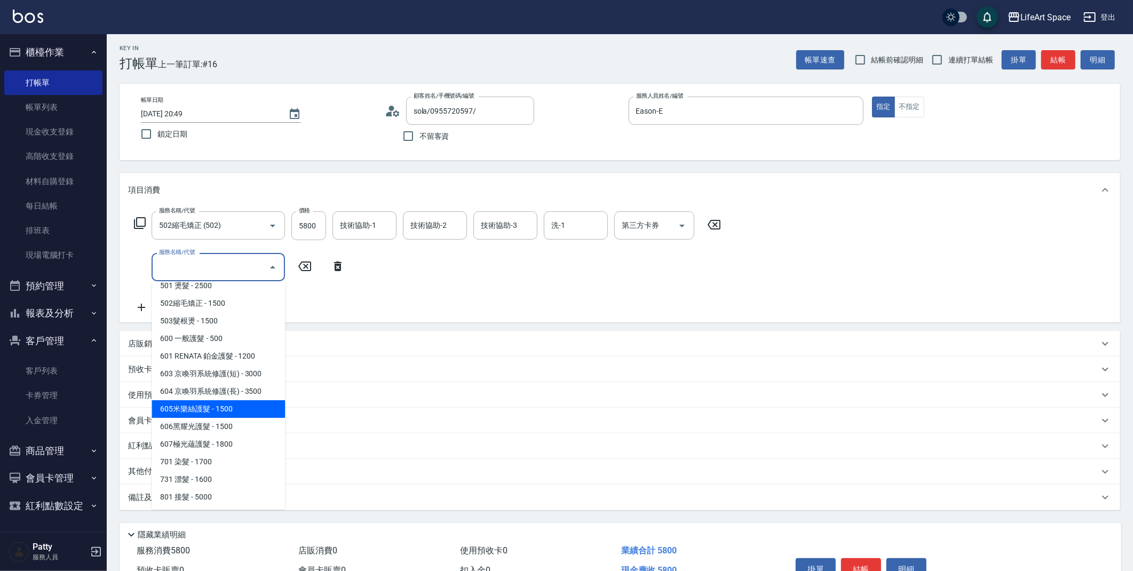
drag, startPoint x: 208, startPoint y: 408, endPoint x: 320, endPoint y: 295, distance: 158.9
click at [208, 408] on span "605米樂絲護髮 - 1500" at bounding box center [218, 409] width 133 height 18
type input "605米樂絲護髮(605)"
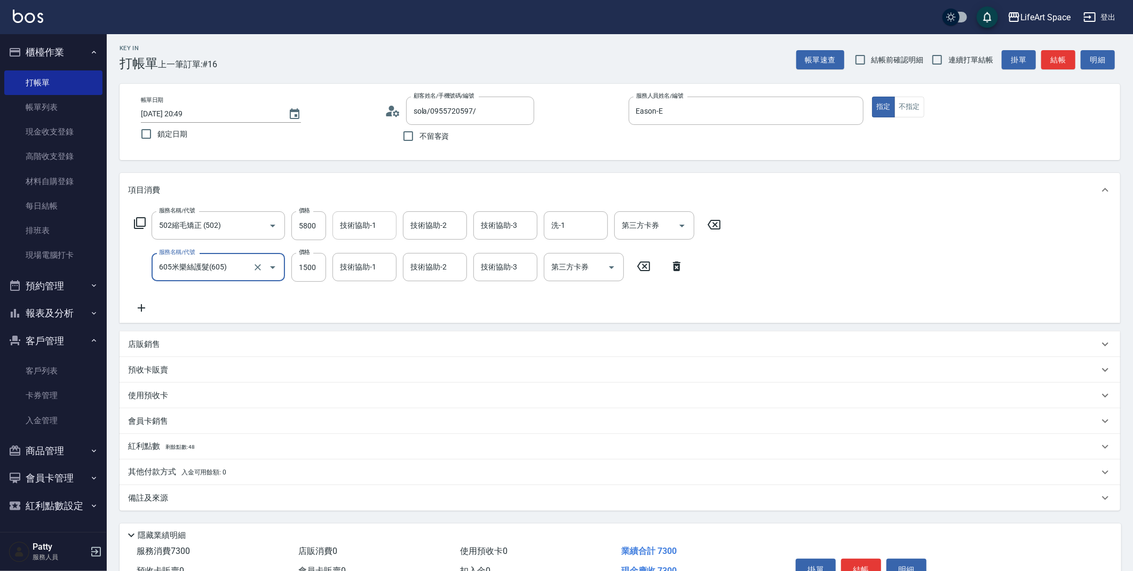
click at [360, 231] on input "技術協助-1" at bounding box center [364, 225] width 54 height 19
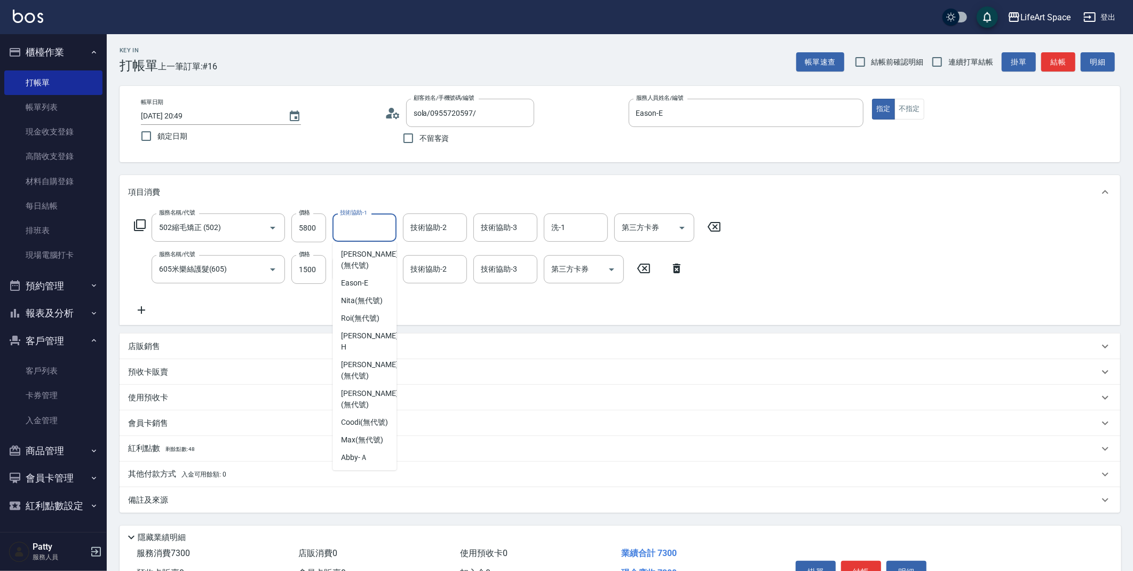
scroll to position [118, 0]
click at [370, 374] on span "[PERSON_NAME] (無代號)" at bounding box center [369, 363] width 57 height 22
type input "[PERSON_NAME](無代號)"
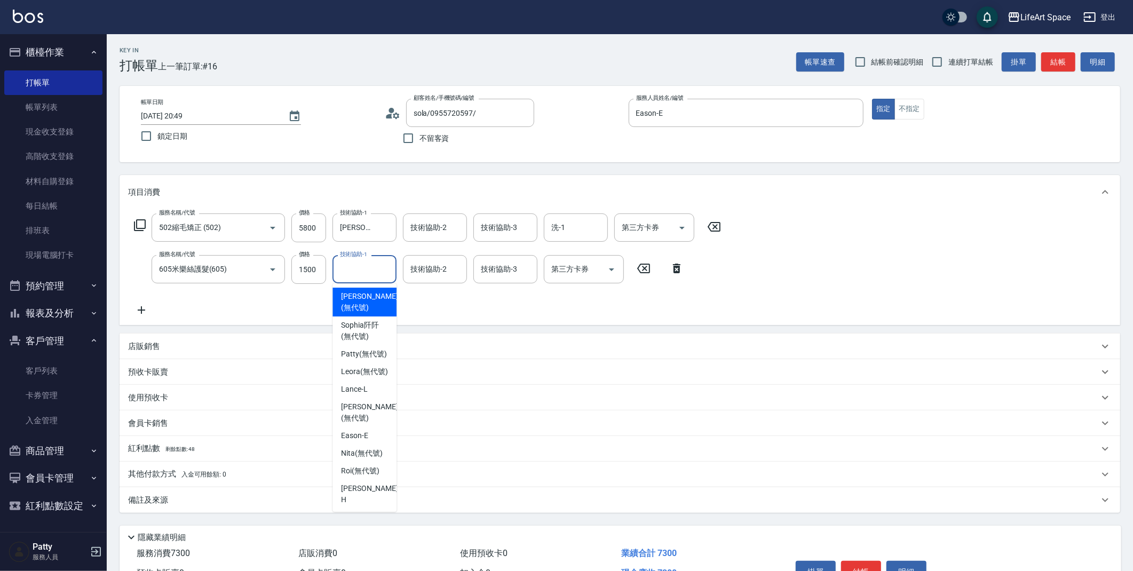
click at [365, 274] on input "技術協助-1" at bounding box center [364, 269] width 54 height 19
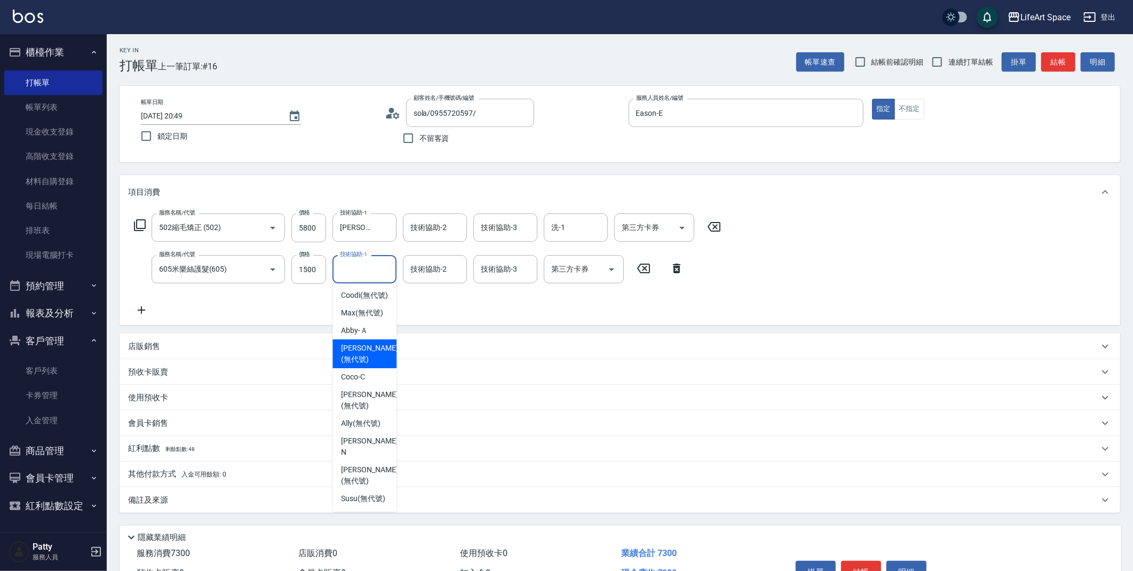
drag, startPoint x: 370, startPoint y: 354, endPoint x: 416, endPoint y: 295, distance: 75.4
click at [370, 354] on span "[PERSON_NAME] (無代號)" at bounding box center [369, 354] width 57 height 22
type input "[PERSON_NAME](無代號)"
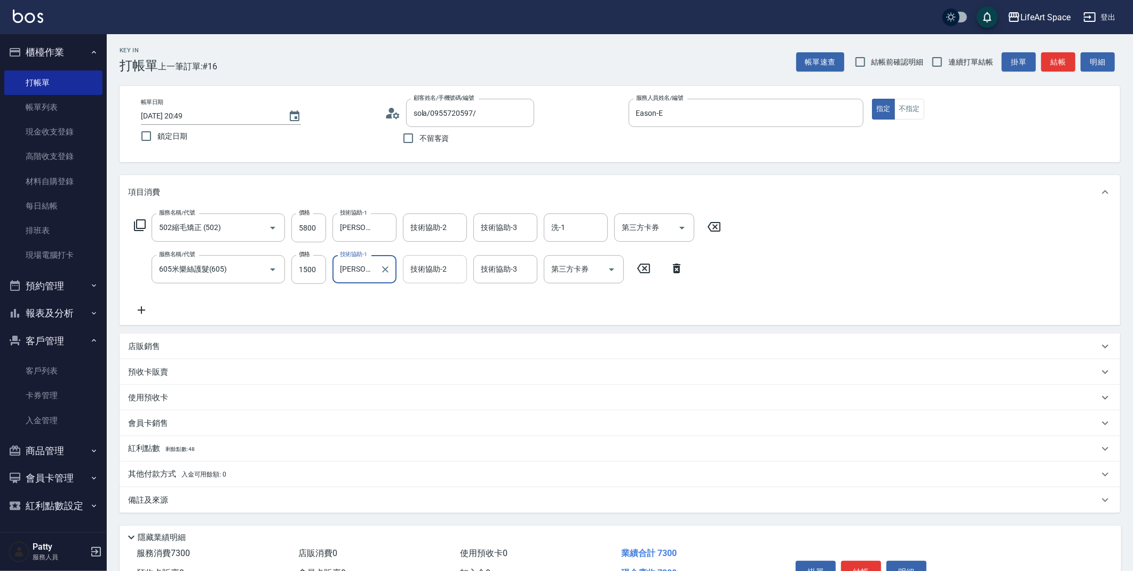
click at [427, 273] on div "技術協助-2 技術協助-2" at bounding box center [435, 269] width 64 height 28
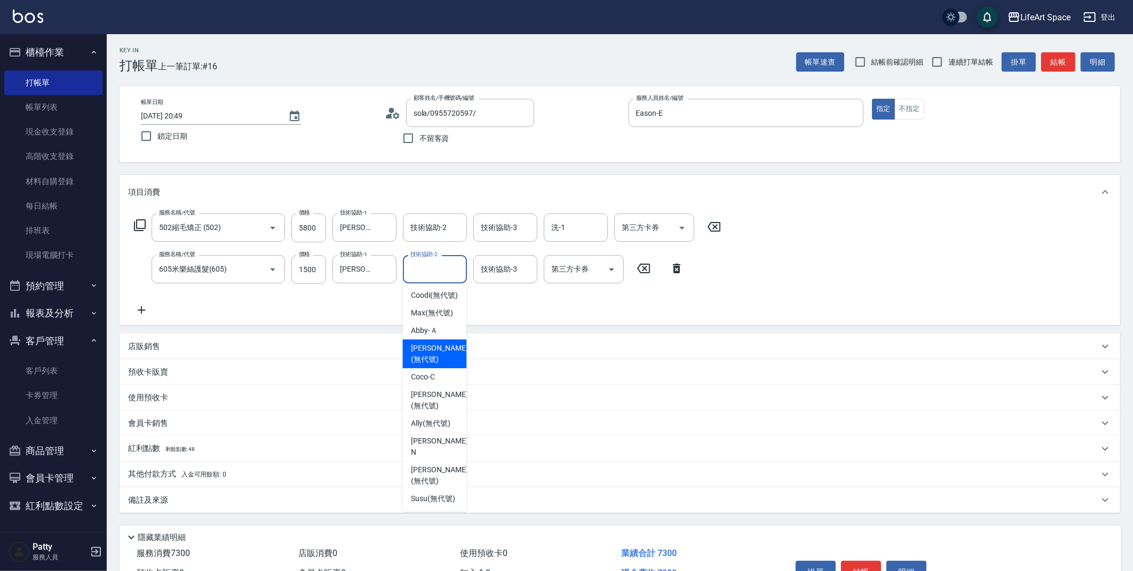
click at [426, 365] on span "[PERSON_NAME] (無代號)" at bounding box center [439, 354] width 57 height 22
type input "[PERSON_NAME](無代號)"
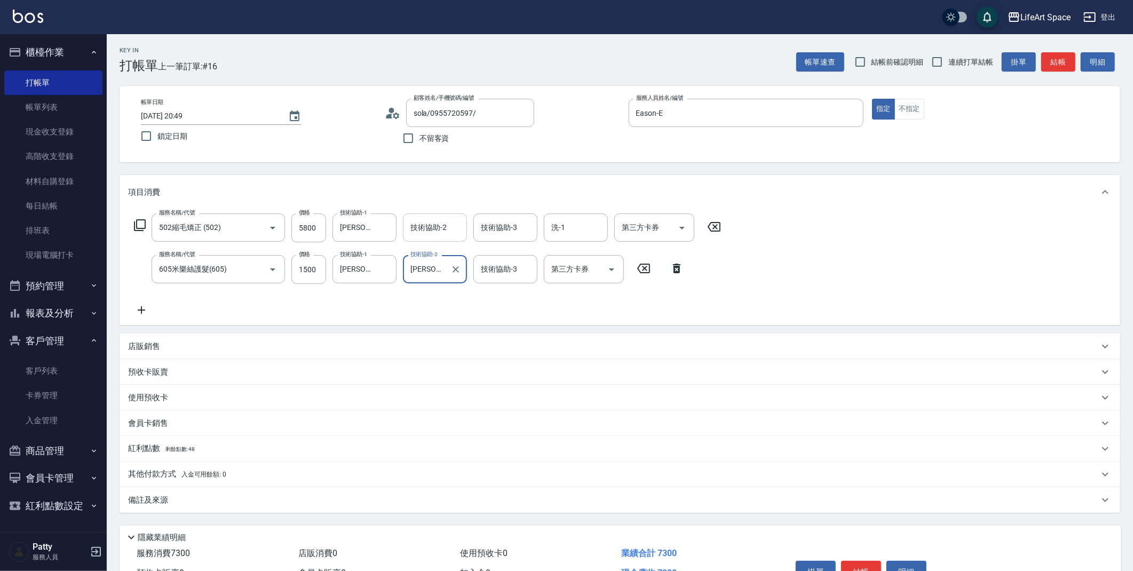
click at [429, 231] on input "技術協助-2" at bounding box center [435, 227] width 54 height 19
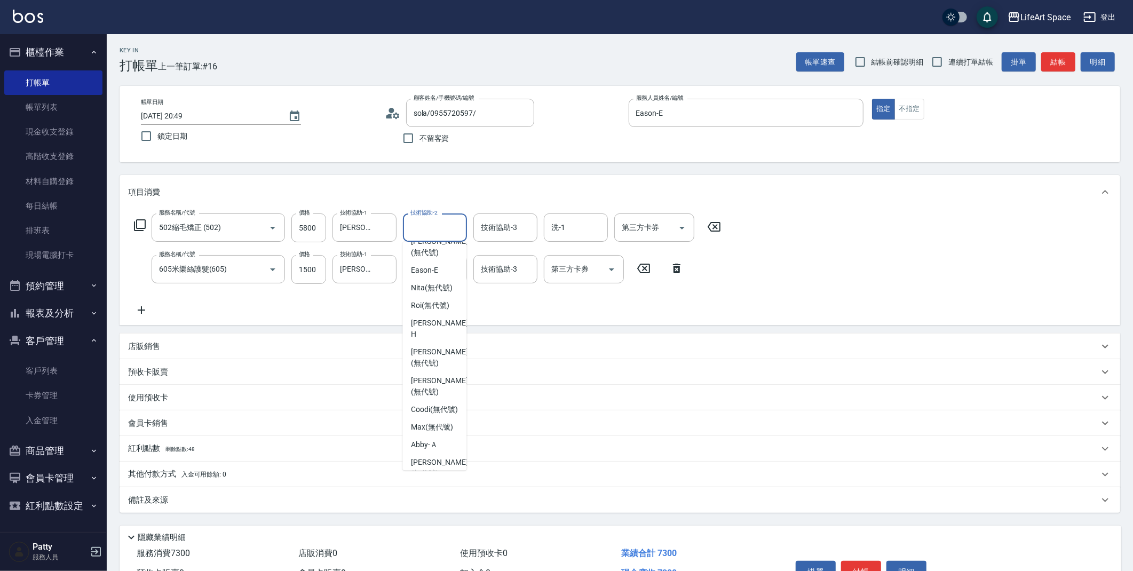
scroll to position [130, 0]
click at [443, 363] on span "[PERSON_NAME] (無代號)" at bounding box center [439, 352] width 57 height 22
type input "[PERSON_NAME](無代號)"
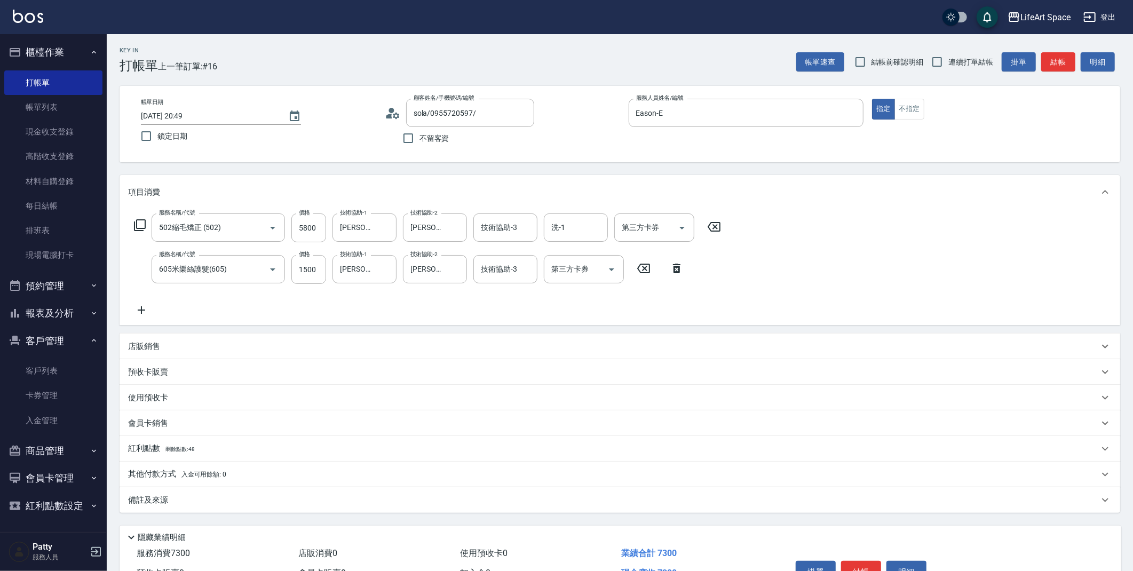
click at [266, 504] on div "備註及來源" at bounding box center [613, 500] width 971 height 11
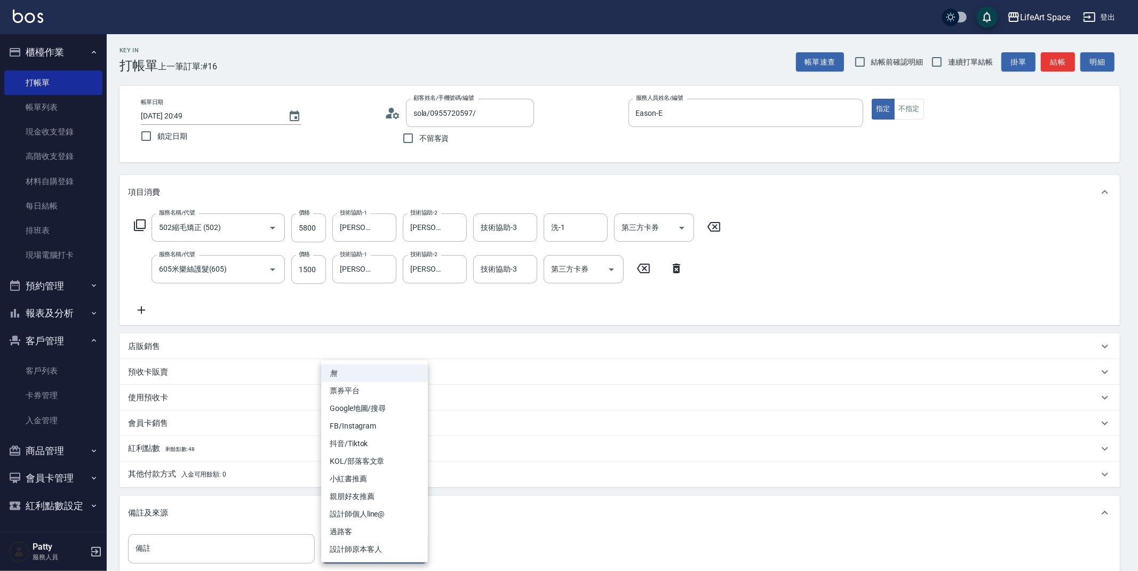
click at [342, 542] on body "LifeArt Space 登出 櫃檯作業 打帳單 帳單列表 現金收支登錄 高階收支登錄 材料自購登錄 每日結帳 排班表 現場電腦打卡 預約管理 預約管理 單…" at bounding box center [569, 350] width 1138 height 701
click at [345, 544] on li "設計師原本客人" at bounding box center [374, 550] width 107 height 18
type input "設計師原本客人"
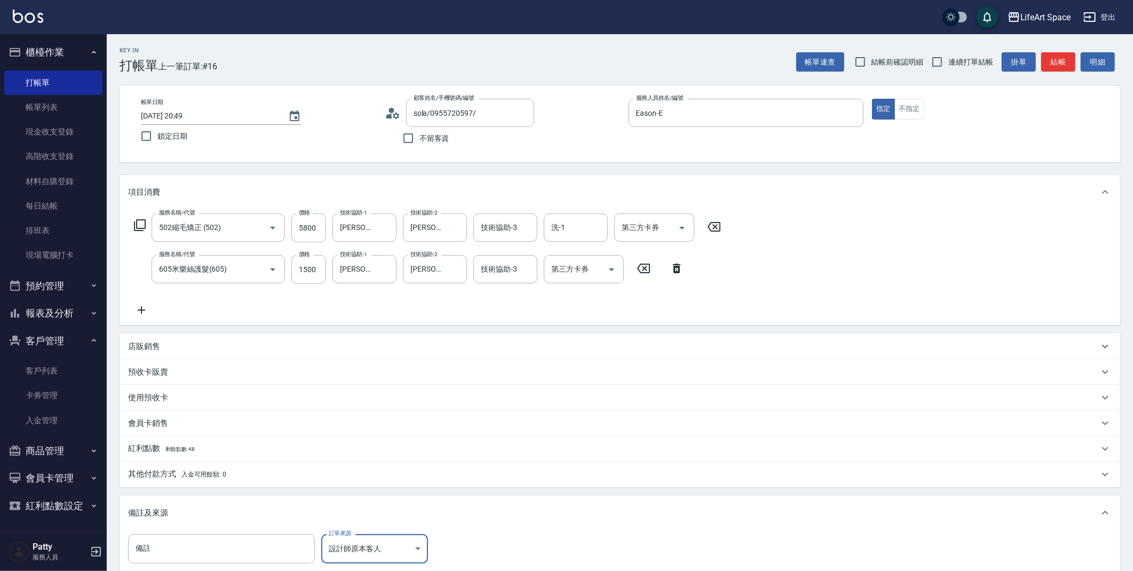
click at [215, 450] on div "紅利點數 剩餘點數: 48" at bounding box center [613, 449] width 971 height 12
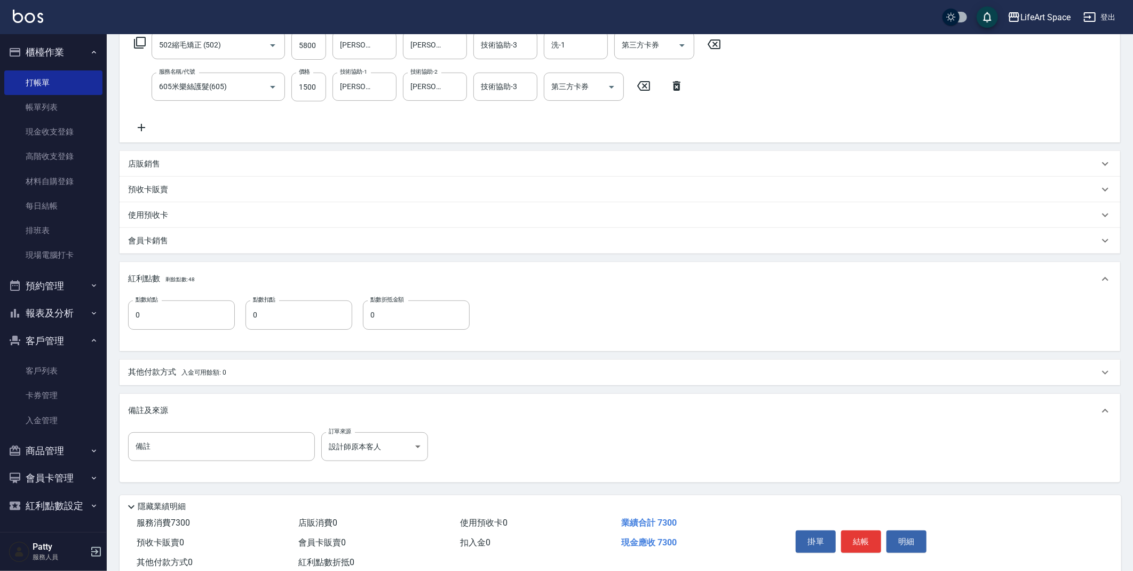
scroll to position [212, 0]
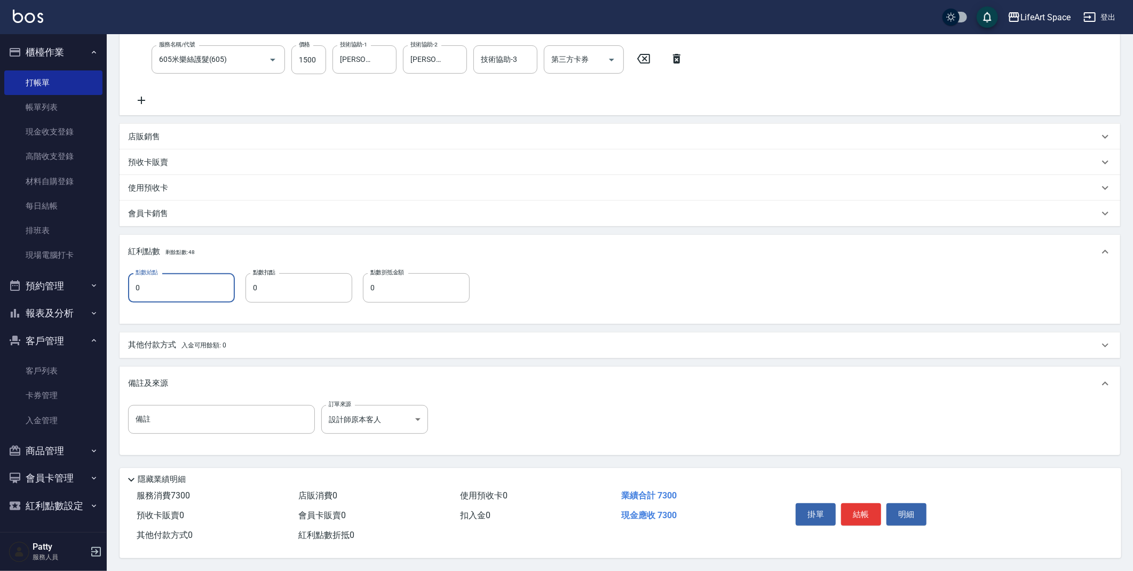
click at [196, 286] on input "0" at bounding box center [181, 287] width 107 height 29
type input "14"
click at [196, 343] on span "入金可用餘額: 0" at bounding box center [203, 345] width 45 height 7
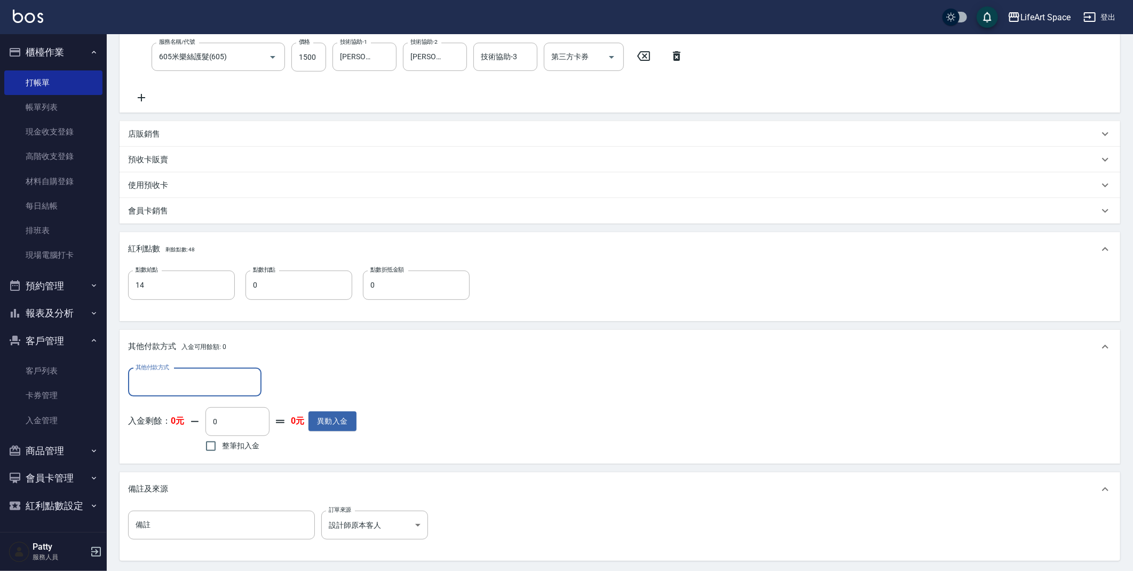
scroll to position [1, 0]
click at [173, 378] on input "其他付款方式" at bounding box center [195, 382] width 124 height 19
drag, startPoint x: 171, startPoint y: 423, endPoint x: 334, endPoint y: 421, distance: 162.8
click at [171, 422] on span "Linepay" at bounding box center [194, 427] width 133 height 18
type input "Linepay"
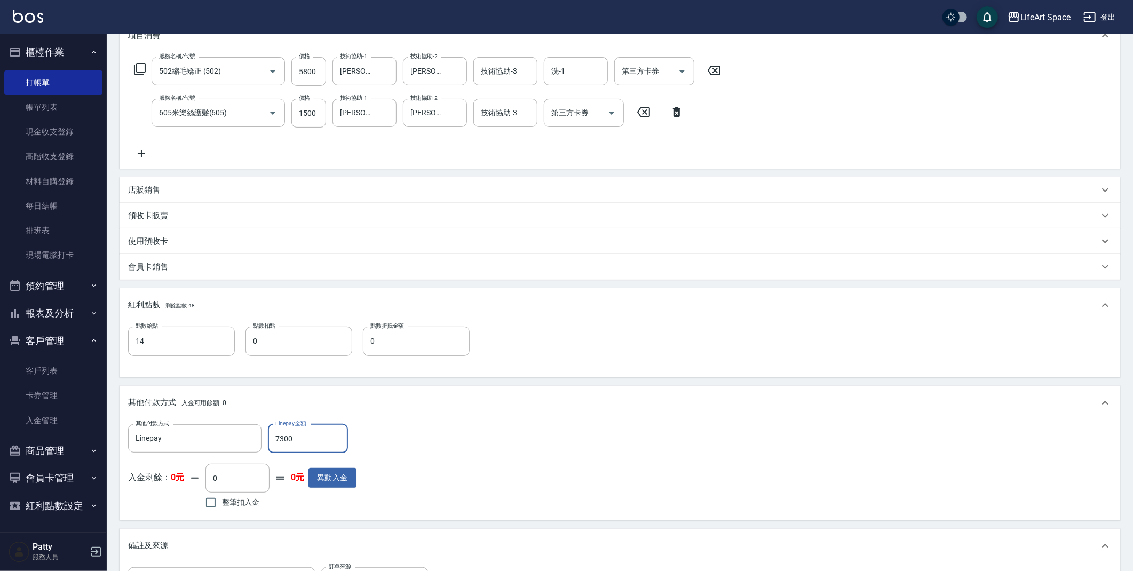
scroll to position [322, 0]
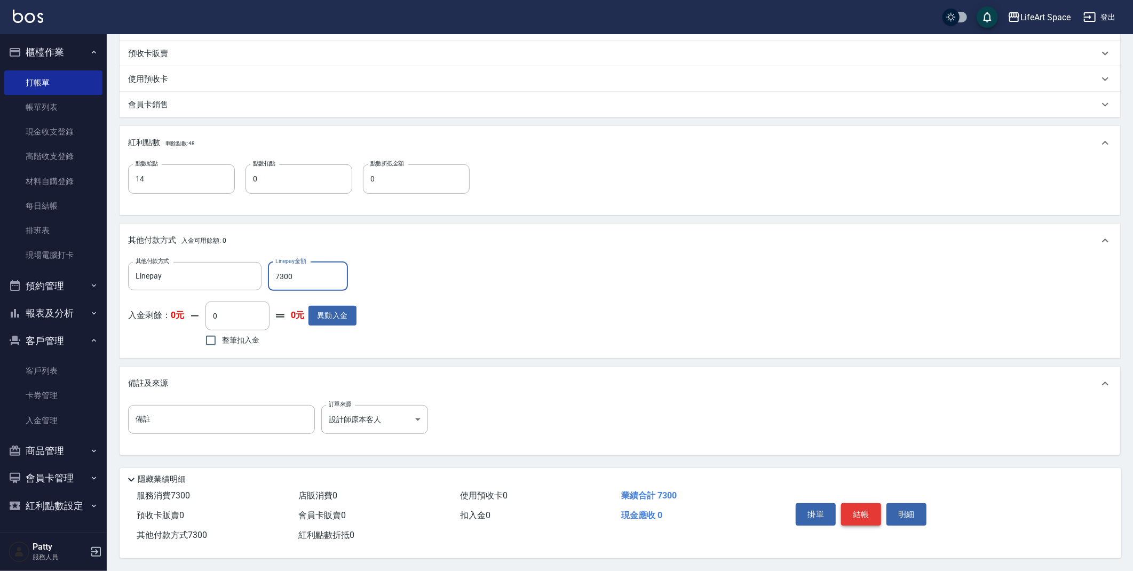
type input "7300"
click at [857, 506] on button "結帳" at bounding box center [861, 514] width 40 height 22
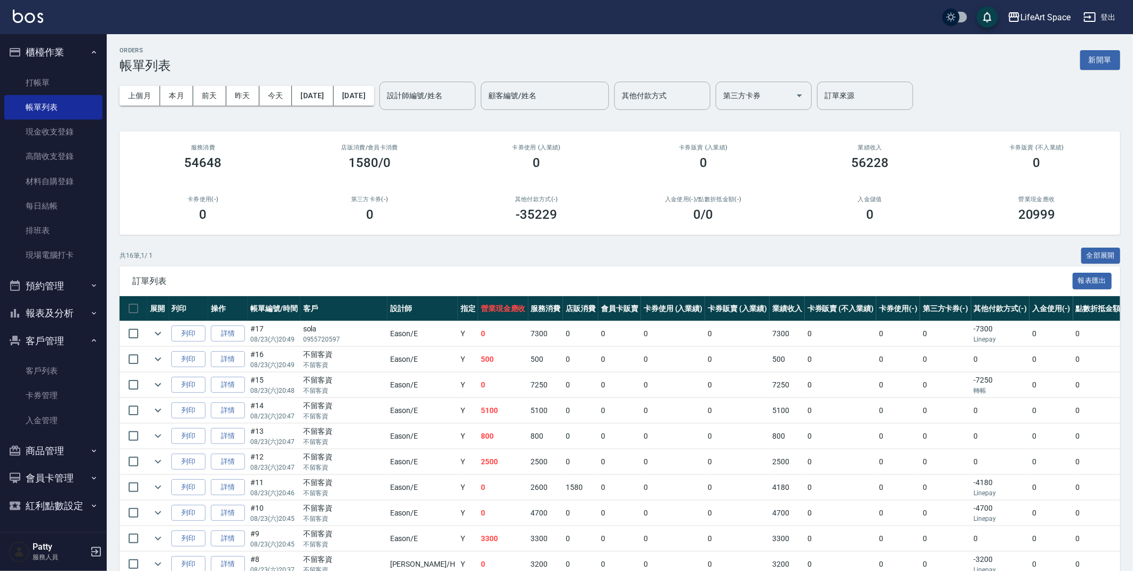
click at [1096, 68] on button "新開單" at bounding box center [1100, 60] width 40 height 20
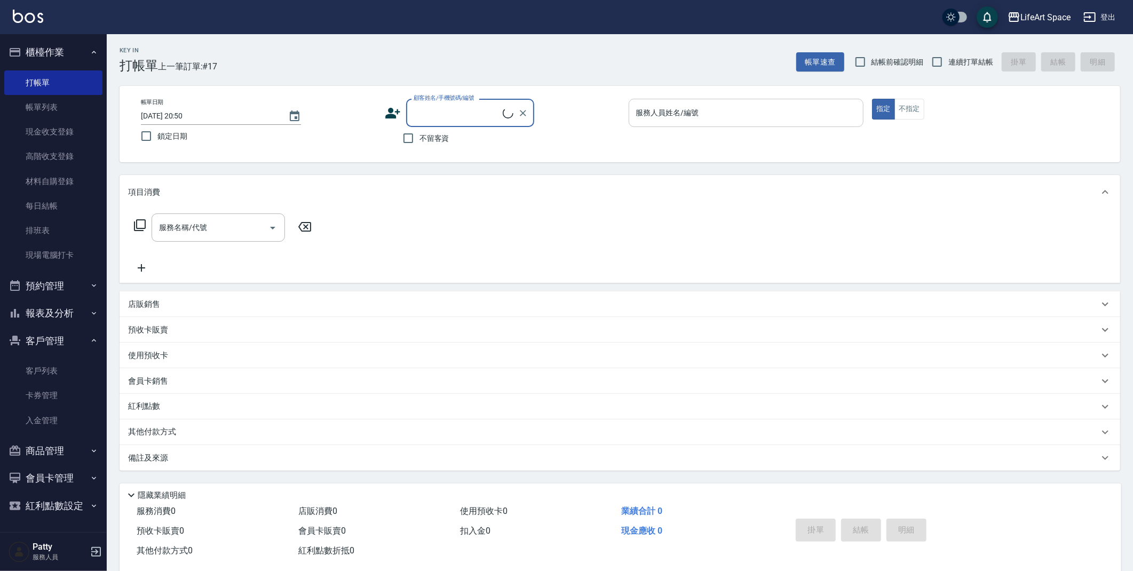
click at [707, 100] on div "服務人員姓名/編號" at bounding box center [746, 113] width 235 height 28
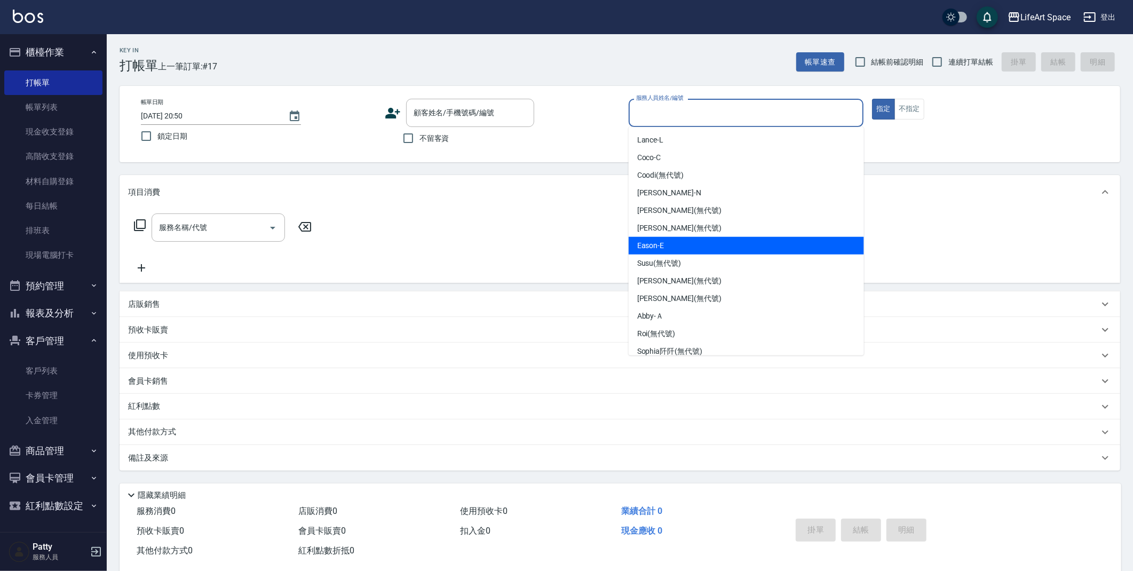
click at [677, 247] on div "Eason -E" at bounding box center [746, 246] width 235 height 18
type input "Eason-E"
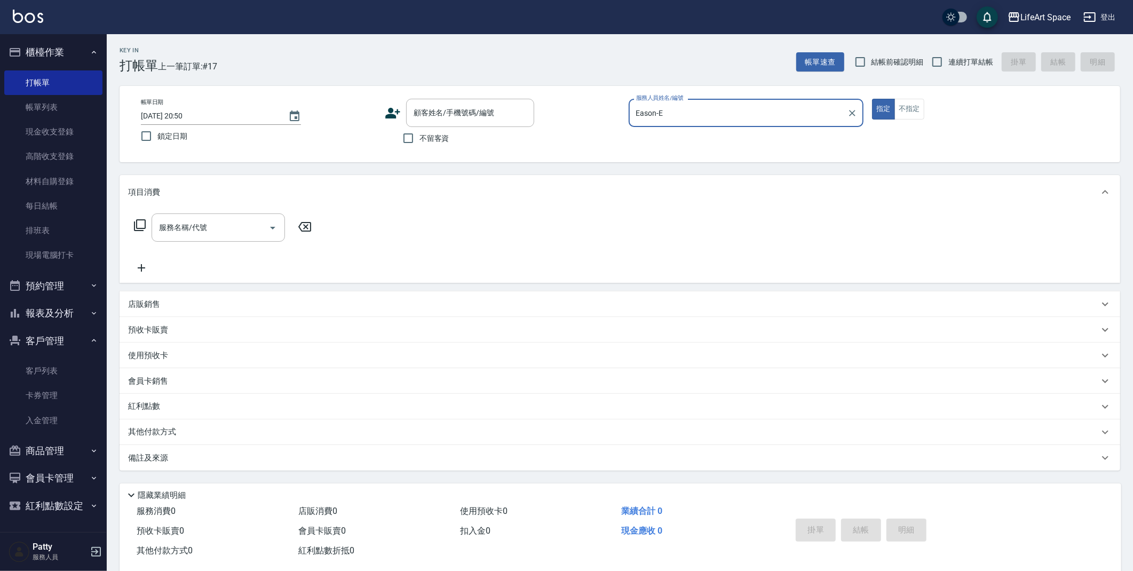
click at [446, 140] on span "不留客資" at bounding box center [435, 138] width 30 height 11
click at [420, 140] on input "不留客資" at bounding box center [408, 138] width 22 height 22
checkbox input "true"
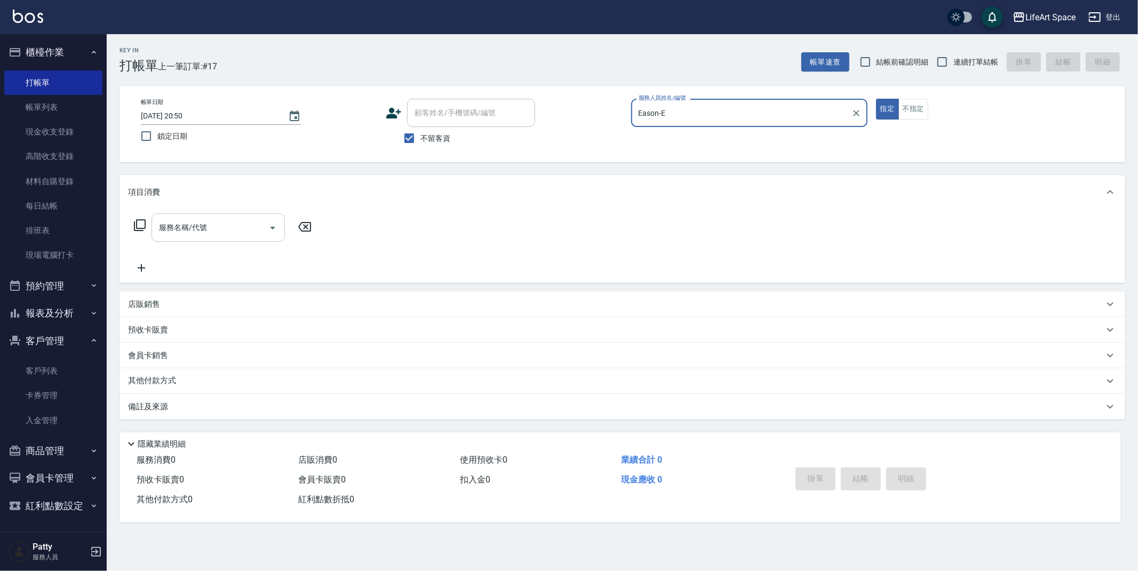
click at [218, 232] on input "服務名稱/代號" at bounding box center [210, 227] width 108 height 19
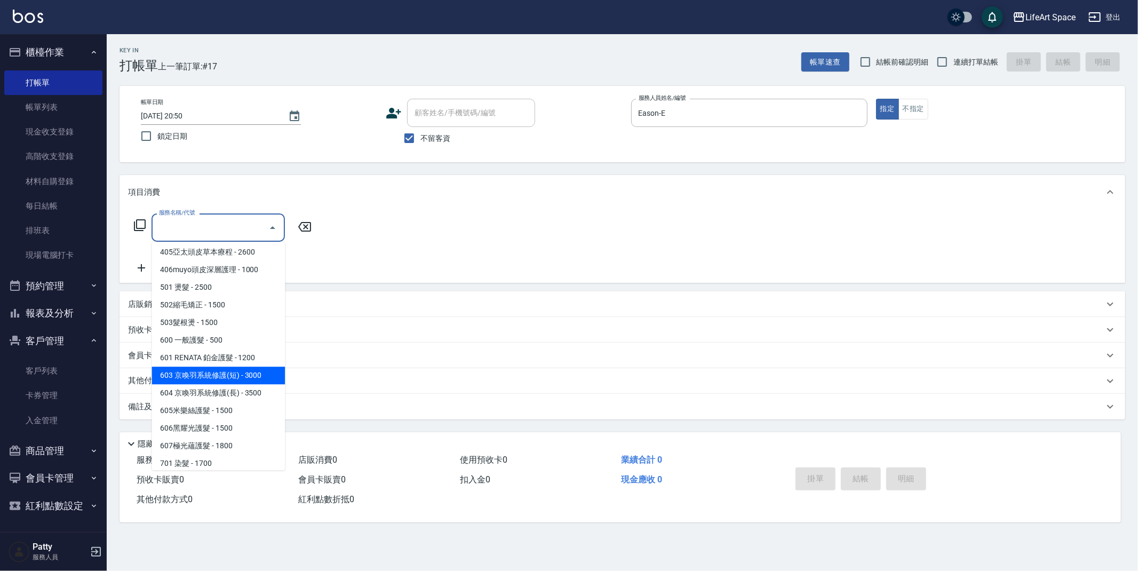
scroll to position [167, 0]
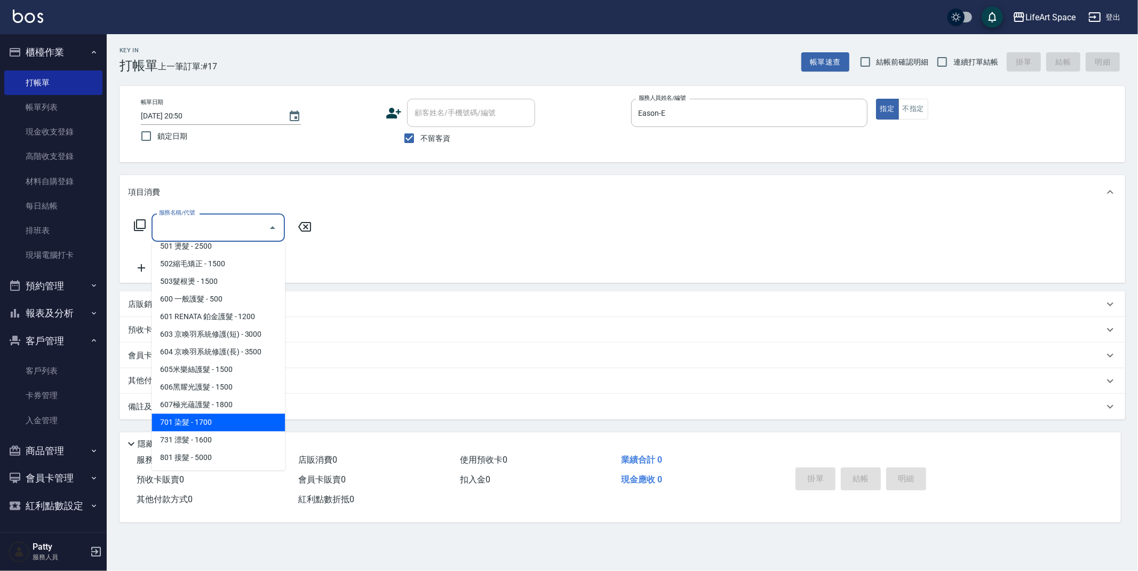
click at [187, 421] on span "701 染髮 - 1700" at bounding box center [218, 423] width 133 height 18
type input "701 染髮(701)"
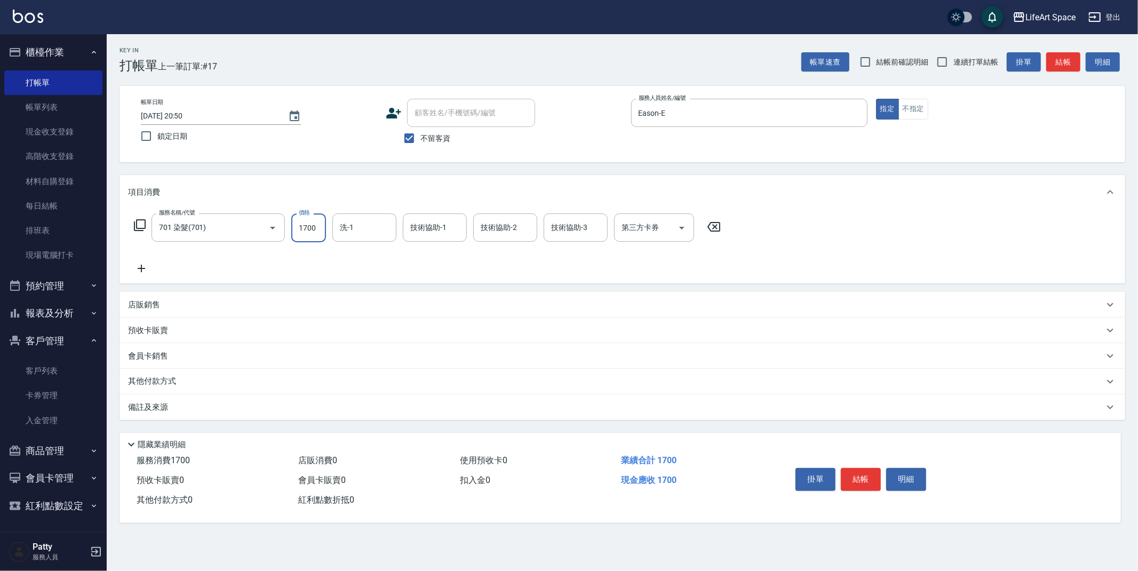
click at [320, 230] on input "1700" at bounding box center [308, 228] width 35 height 29
type input "4800"
click at [382, 224] on input "洗-1" at bounding box center [364, 227] width 54 height 19
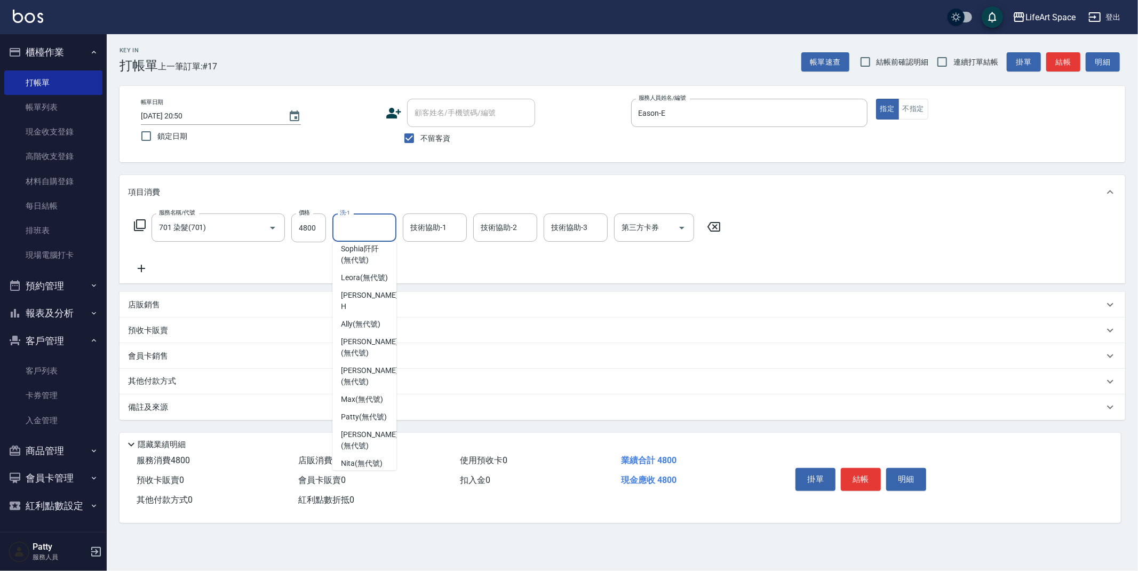
scroll to position [302, 0]
drag, startPoint x: 361, startPoint y: 417, endPoint x: 402, endPoint y: 350, distance: 78.4
click at [361, 423] on span "[PERSON_NAME] (無代號)" at bounding box center [369, 434] width 57 height 22
type input "[PERSON_NAME](無代號)"
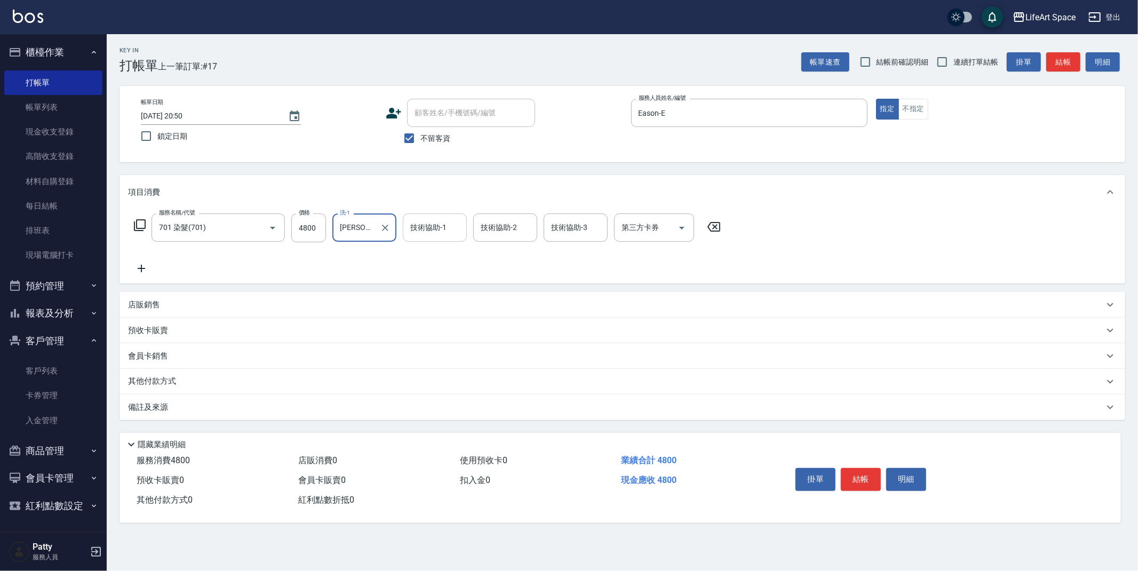
click at [432, 234] on input "技術協助-1" at bounding box center [435, 227] width 54 height 19
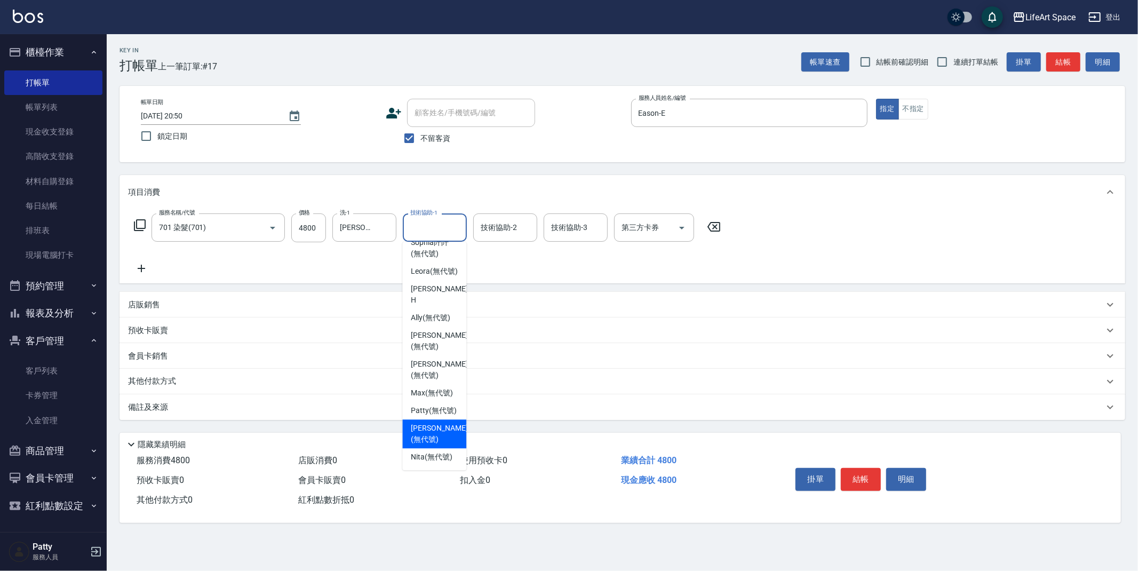
click at [422, 427] on span "[PERSON_NAME] (無代號)" at bounding box center [439, 434] width 57 height 22
type input "[PERSON_NAME](無代號)"
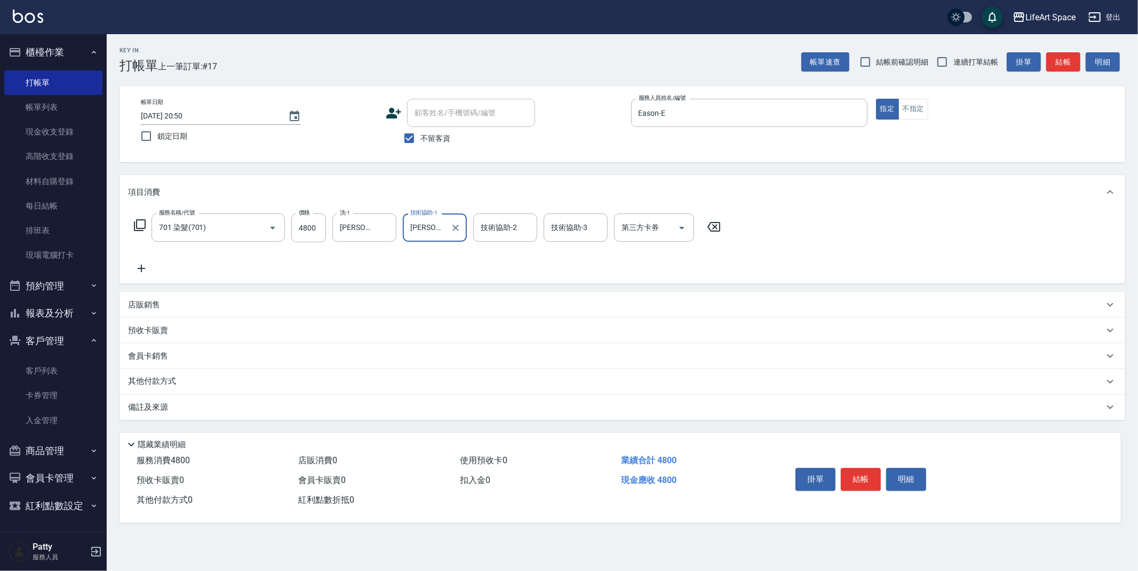
click at [223, 410] on div "備註及來源" at bounding box center [616, 407] width 976 height 11
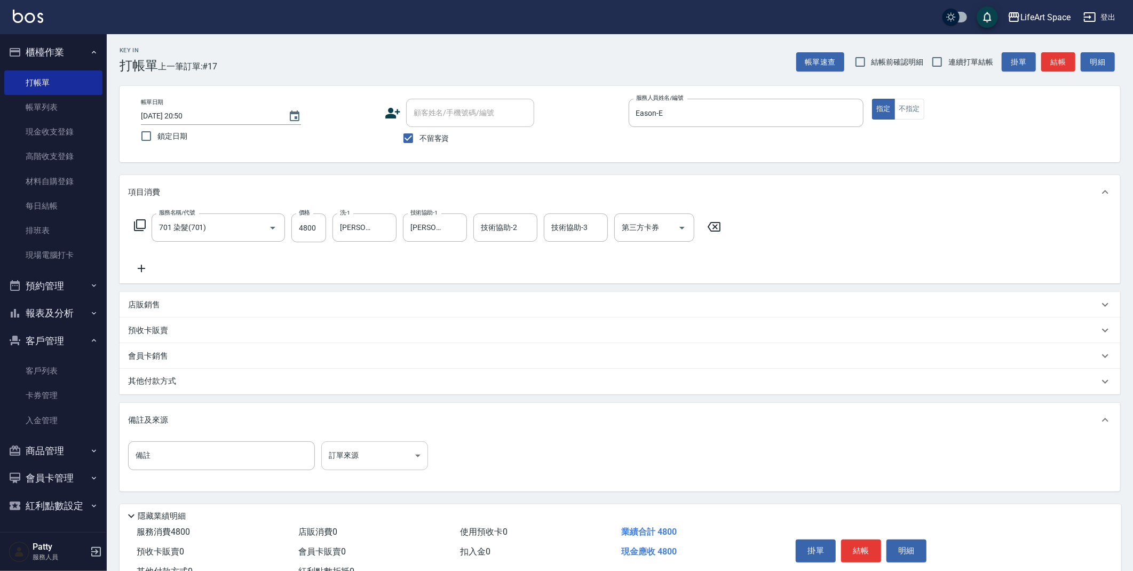
click at [354, 456] on body "LifeArt Space 登出 櫃檯作業 打帳單 帳單列表 現金收支登錄 高階收支登錄 材料自購登錄 每日結帳 排班表 現場電腦打卡 預約管理 預約管理 單…" at bounding box center [566, 303] width 1133 height 607
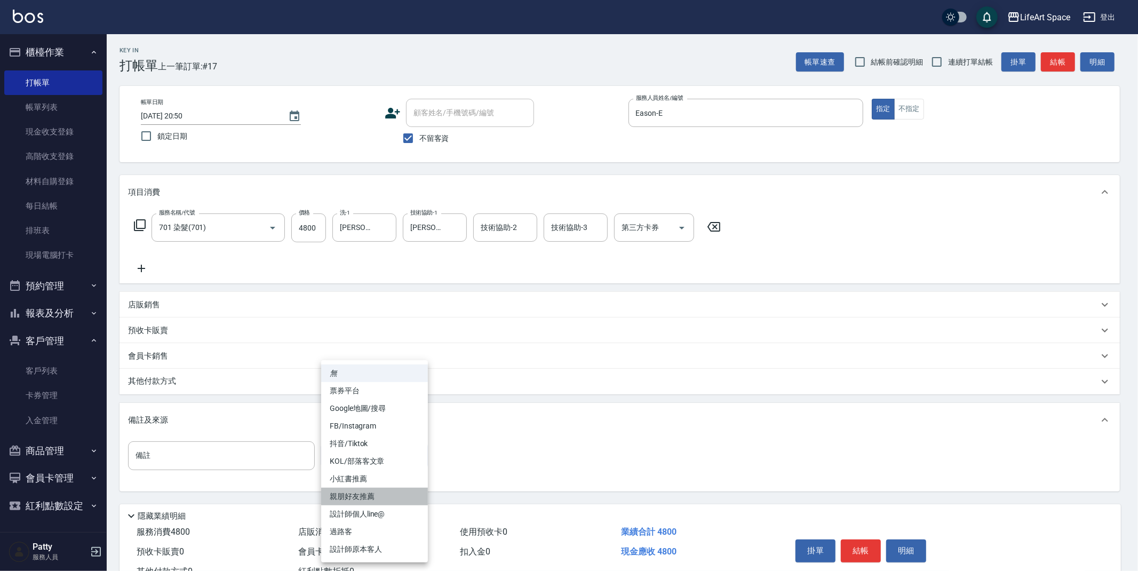
click at [376, 495] on li "親朋好友推薦" at bounding box center [374, 497] width 107 height 18
type input "親朋好友推薦"
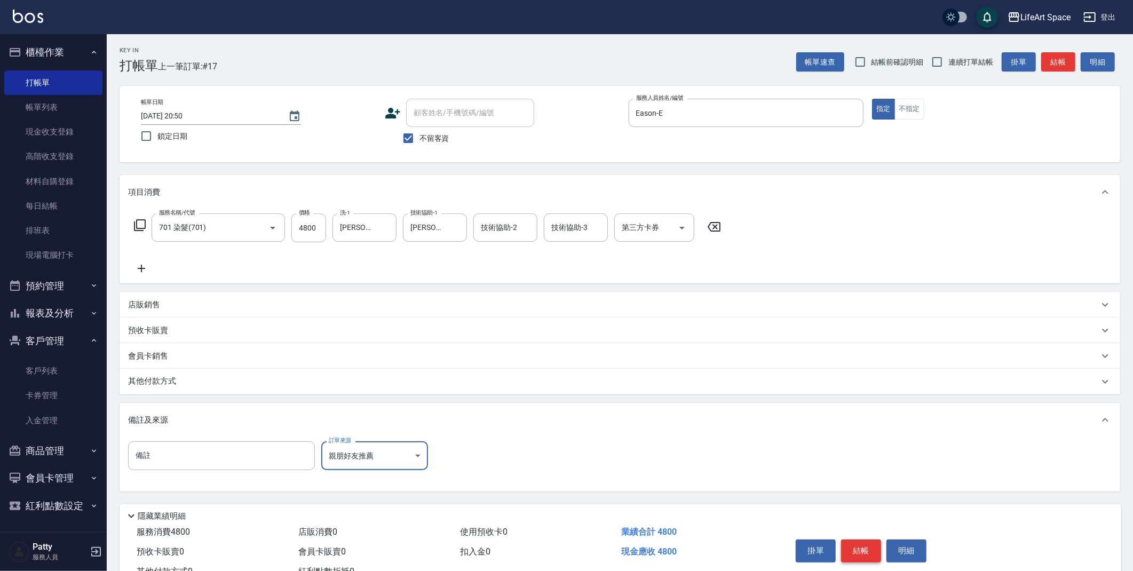
click at [855, 551] on button "結帳" at bounding box center [861, 551] width 40 height 22
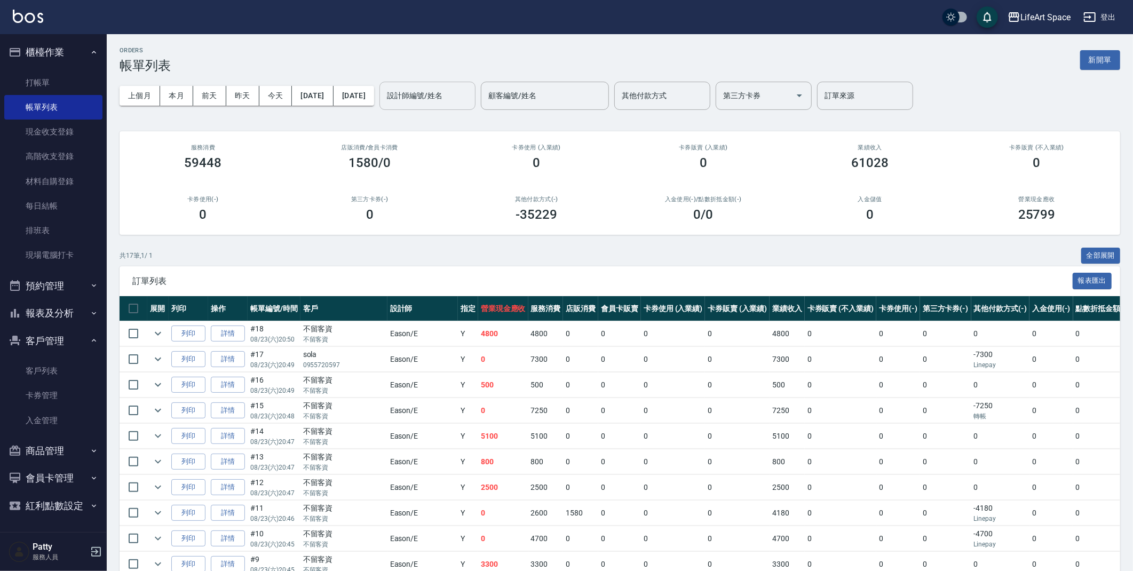
click at [460, 100] on input "設計師編號/姓名" at bounding box center [427, 95] width 86 height 19
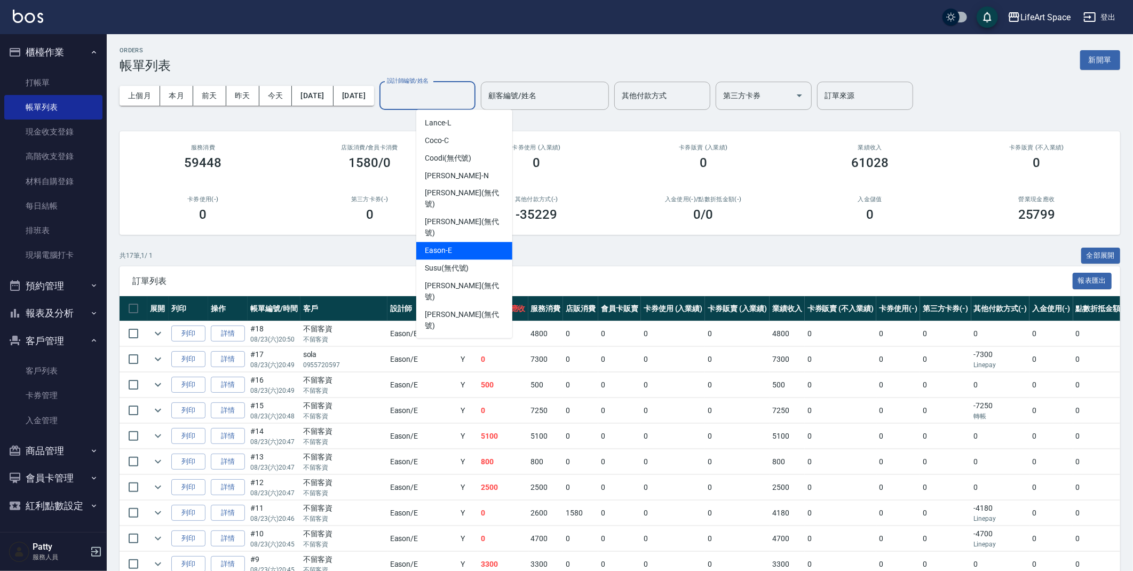
click at [463, 242] on div "Eason -E" at bounding box center [464, 251] width 96 height 18
type input "Eason-E"
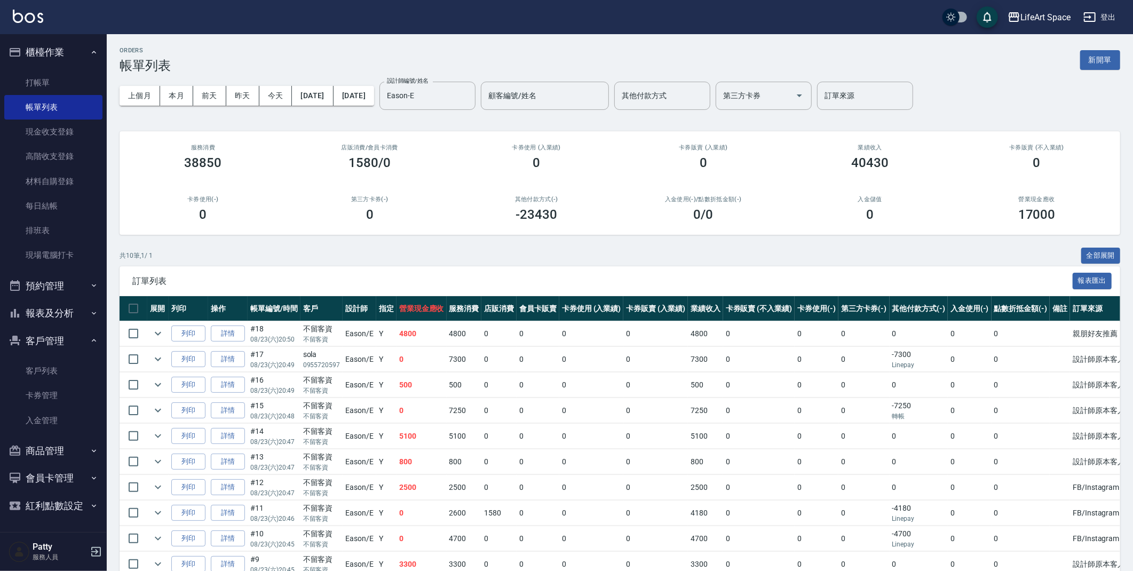
click at [329, 53] on div "ORDERS 帳單列表 新開單" at bounding box center [620, 60] width 1001 height 26
click at [56, 315] on button "報表及分析" at bounding box center [53, 313] width 98 height 28
click at [67, 437] on link "全店業績分析表" at bounding box center [53, 442] width 98 height 25
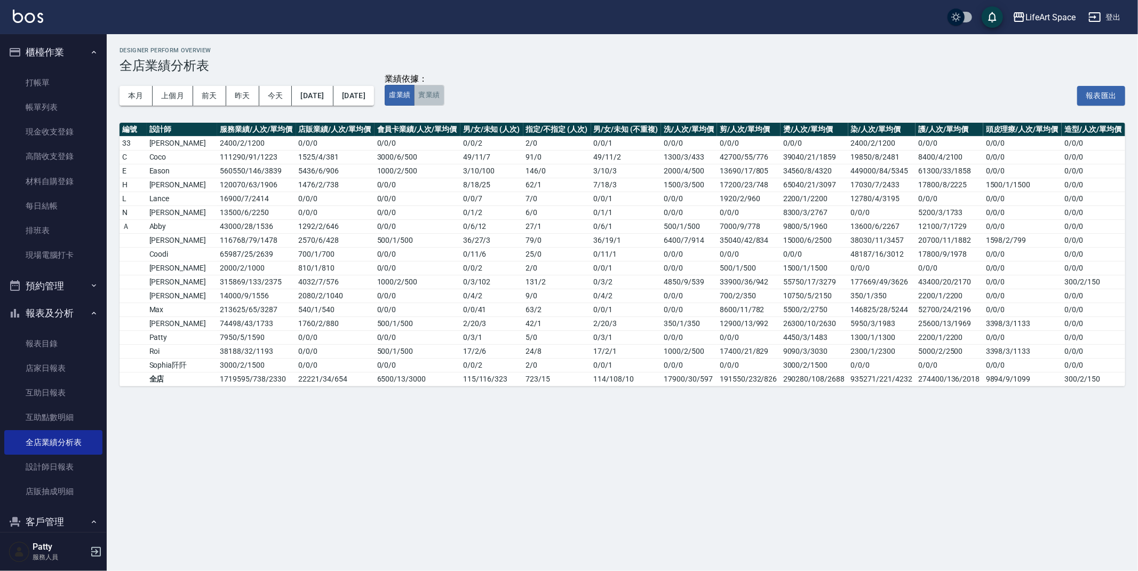
click at [444, 97] on button "實業績" at bounding box center [429, 95] width 30 height 21
drag, startPoint x: 58, startPoint y: 113, endPoint x: 402, endPoint y: 3, distance: 361.4
click at [58, 113] on link "帳單列表" at bounding box center [53, 107] width 98 height 25
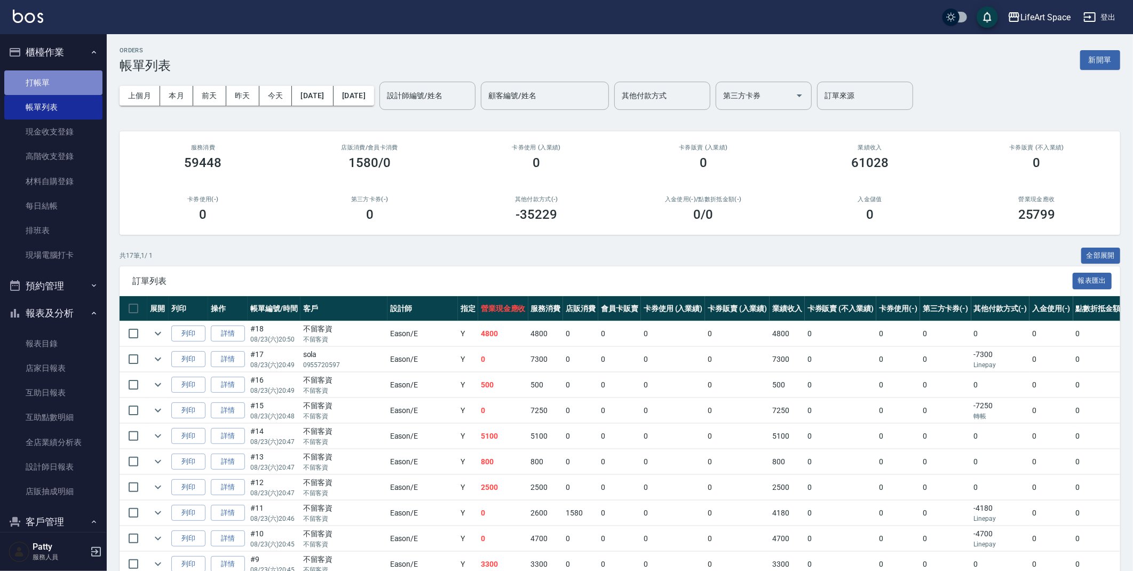
click at [69, 83] on link "打帳單" at bounding box center [53, 82] width 98 height 25
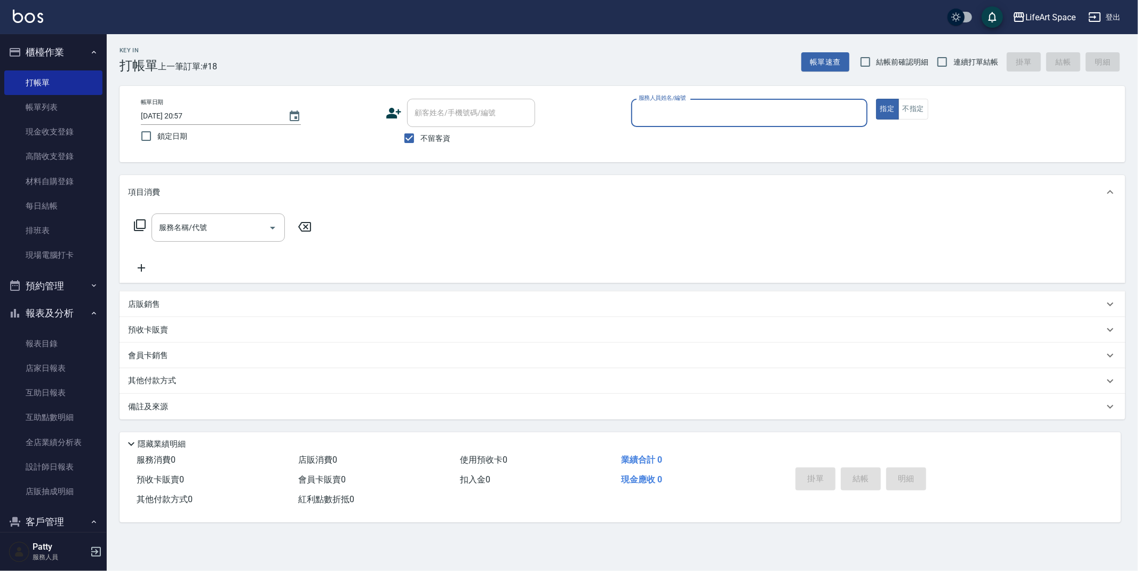
click at [648, 113] on input "服務人員姓名/編號" at bounding box center [749, 113] width 227 height 19
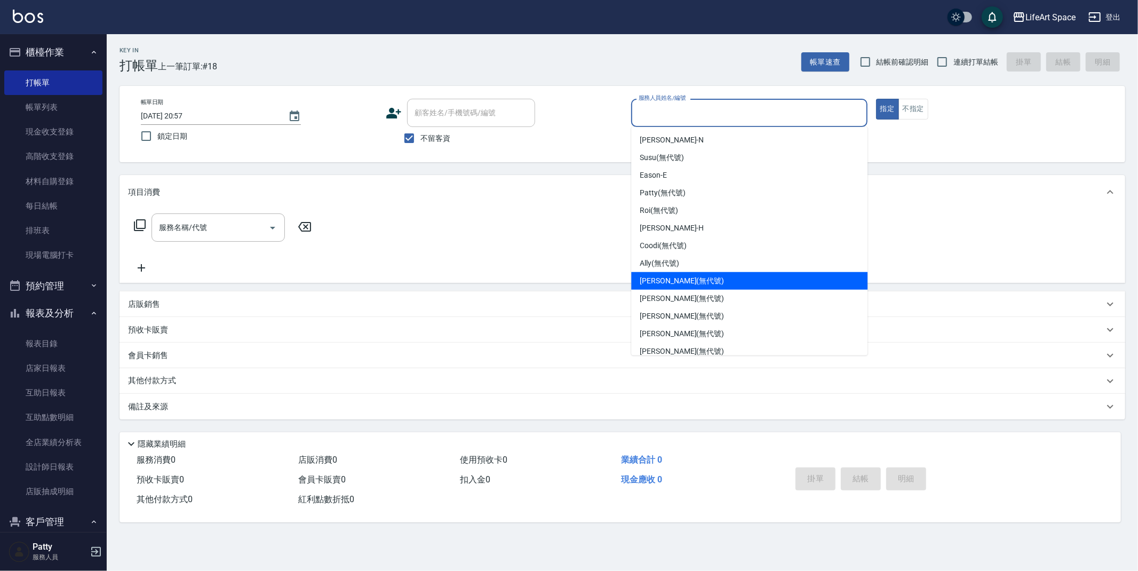
click at [693, 284] on div "[PERSON_NAME] (無代號)" at bounding box center [749, 281] width 236 height 18
type input "[PERSON_NAME](無代號)"
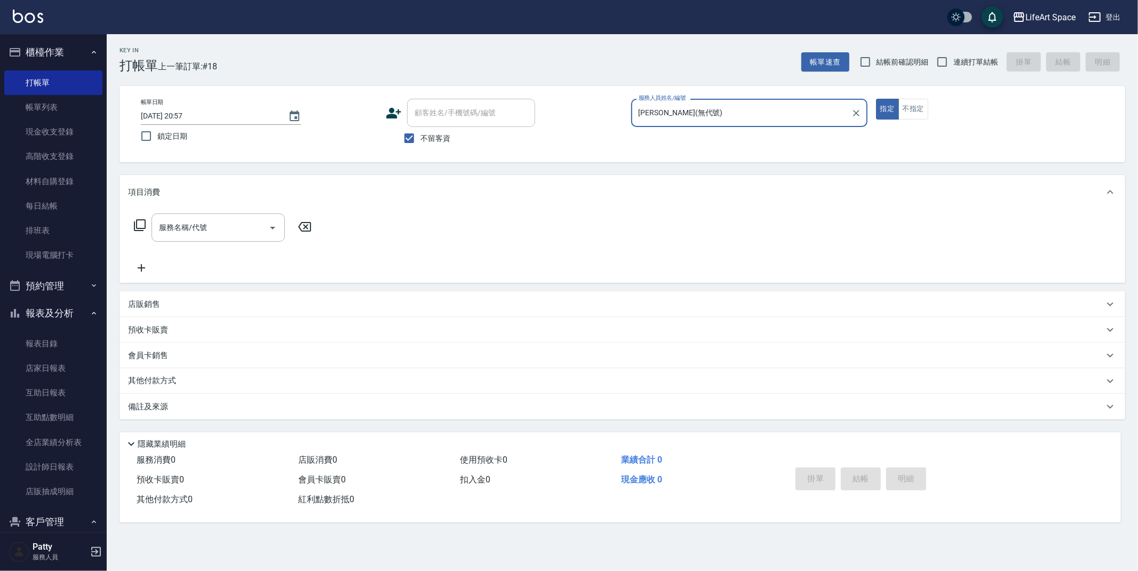
click at [172, 228] on div "服務名稱/代號 服務名稱/代號" at bounding box center [218, 228] width 133 height 28
click at [407, 143] on input "不留客資" at bounding box center [409, 138] width 22 height 22
checkbox input "false"
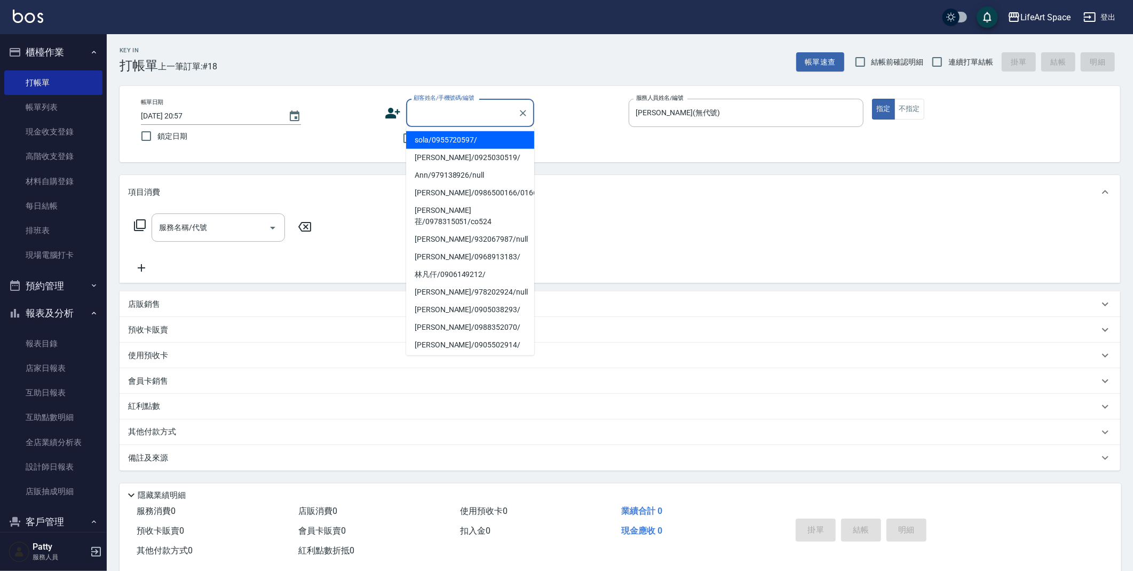
click at [440, 106] on div "顧客姓名/手機號碼/編號 顧客姓名/手機號碼/編號" at bounding box center [470, 113] width 128 height 28
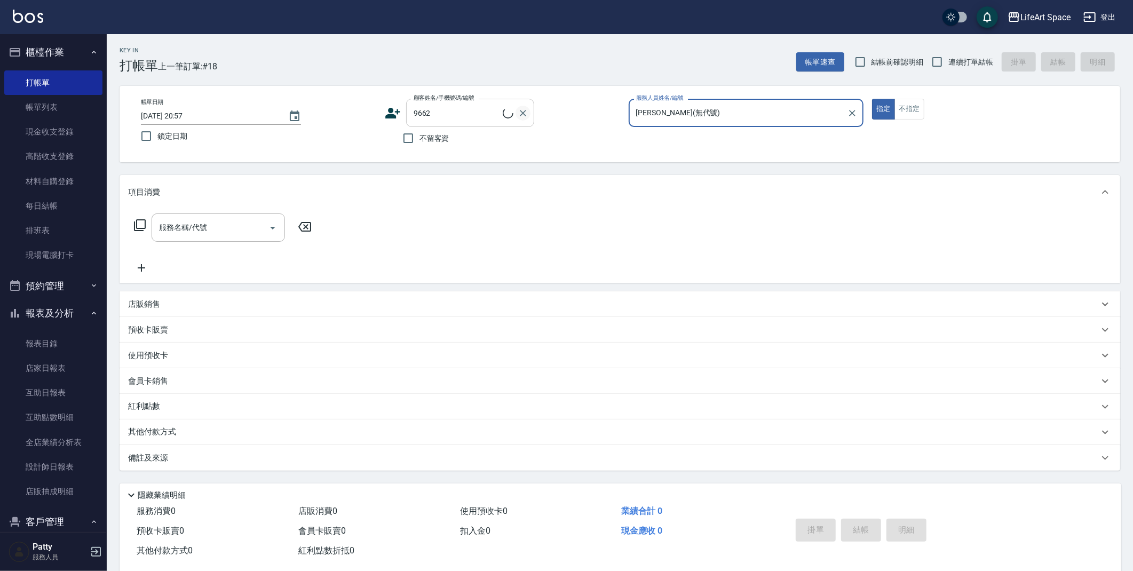
type input "[PERSON_NAME]/0922409662/9662"
click at [400, 117] on icon at bounding box center [393, 113] width 16 height 16
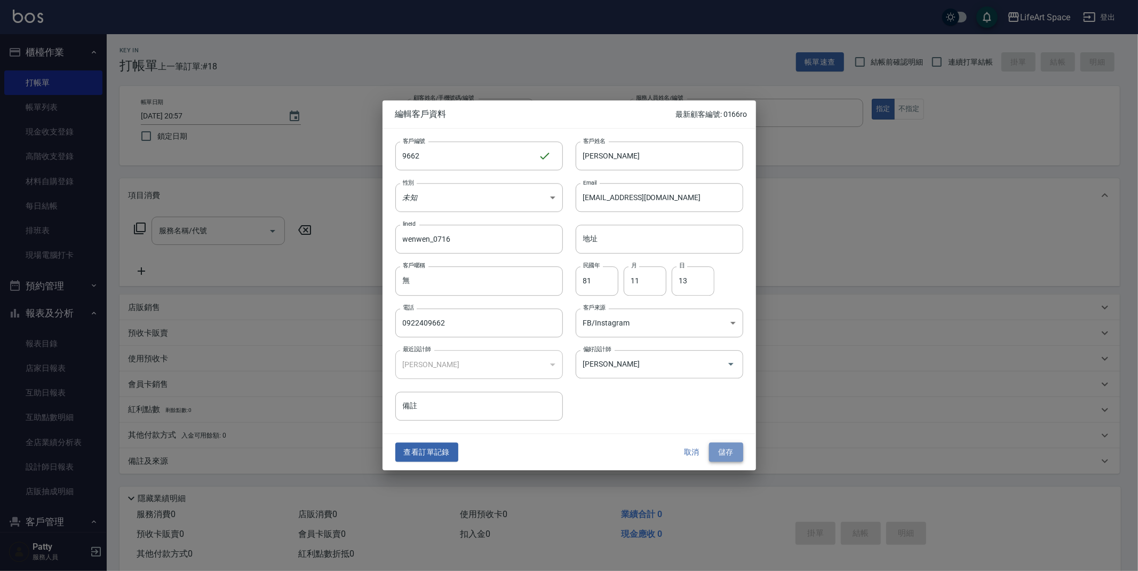
click at [738, 455] on button "儲存" at bounding box center [726, 452] width 34 height 20
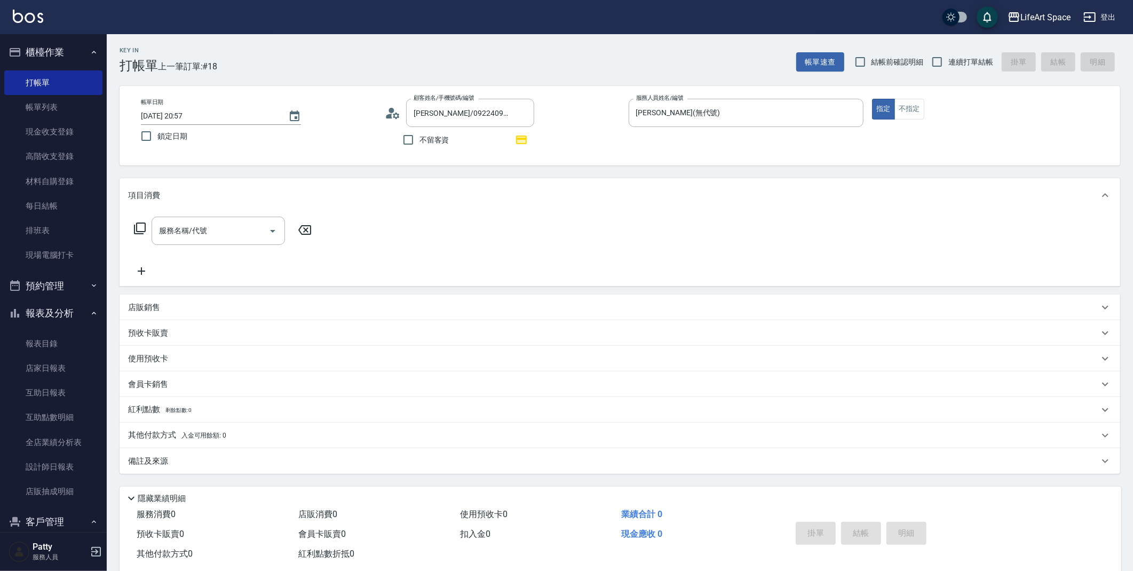
click at [177, 226] on div "服務名稱/代號 服務名稱/代號" at bounding box center [218, 231] width 133 height 28
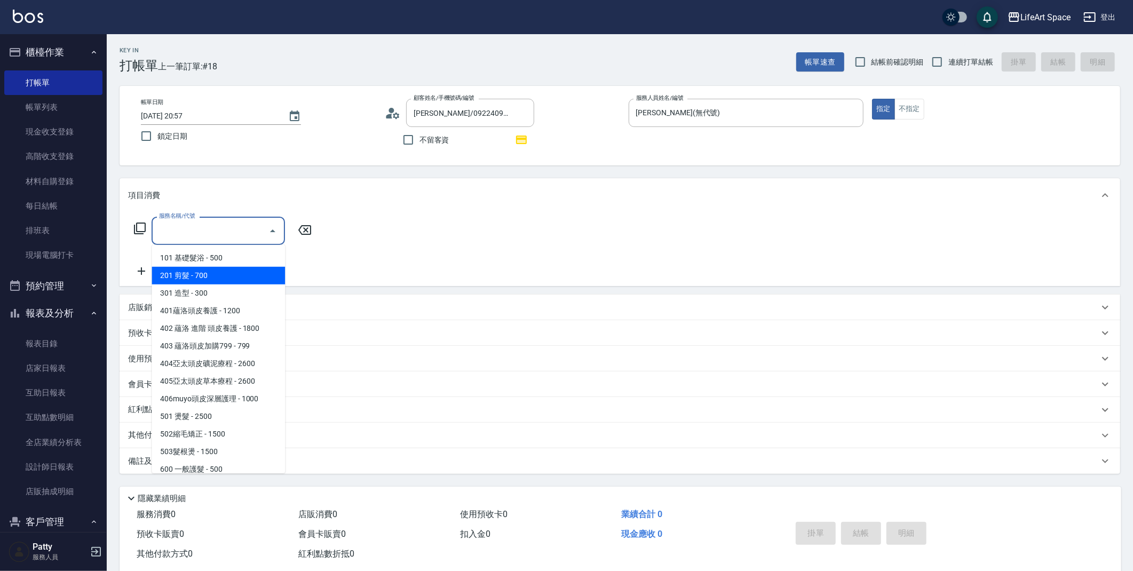
drag, startPoint x: 192, startPoint y: 281, endPoint x: 197, endPoint y: 278, distance: 6.2
click at [192, 281] on span "201 剪髮 - 700" at bounding box center [218, 276] width 133 height 18
type input "201 剪髮(201)"
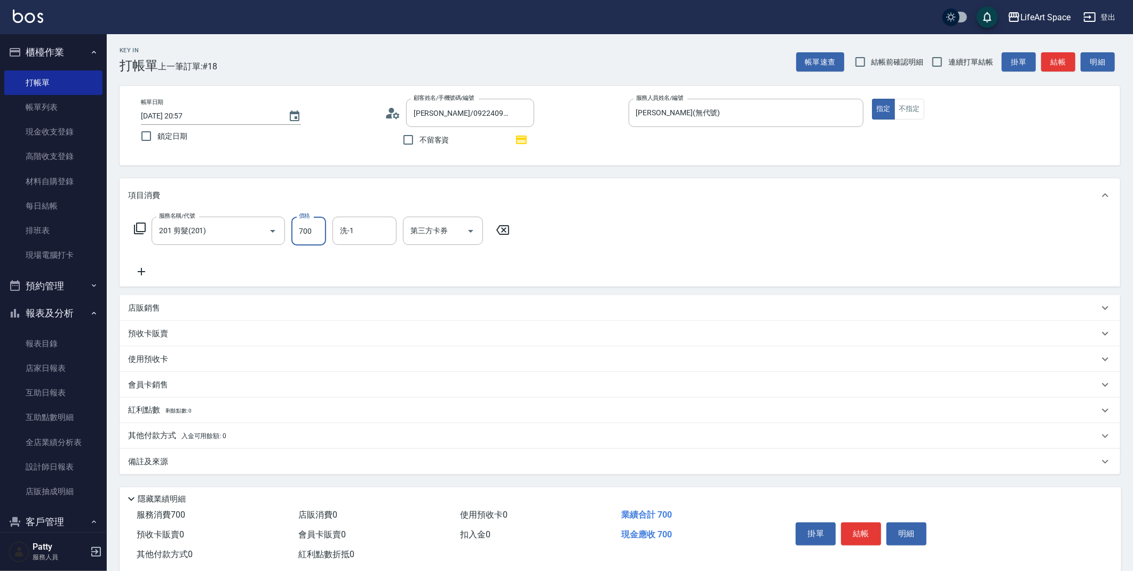
click at [319, 234] on input "700" at bounding box center [308, 231] width 35 height 29
type input "900"
click at [350, 233] on input "洗-1" at bounding box center [364, 231] width 54 height 19
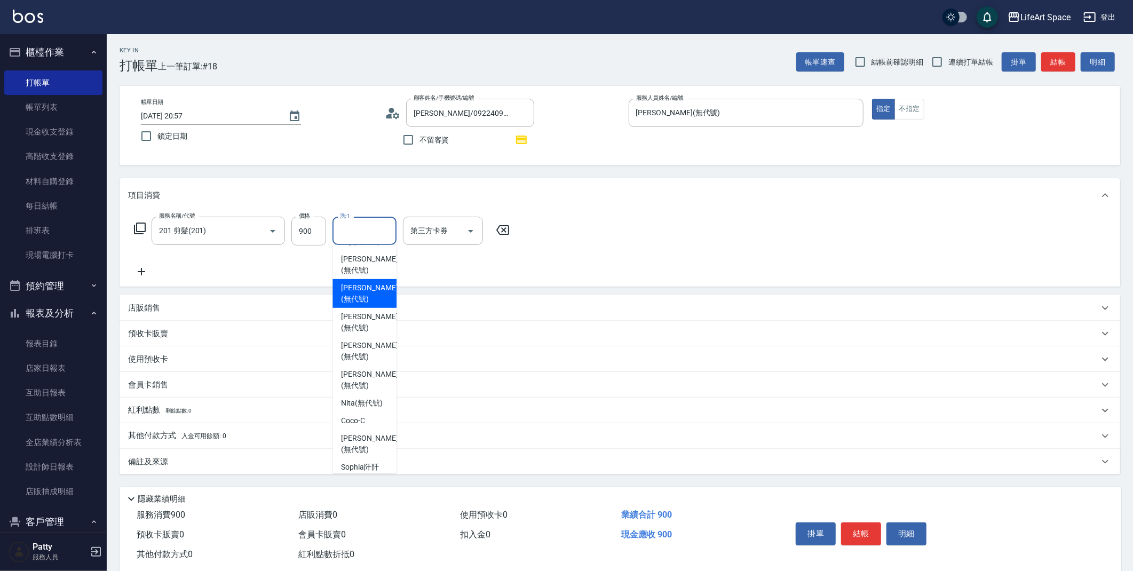
scroll to position [302, 0]
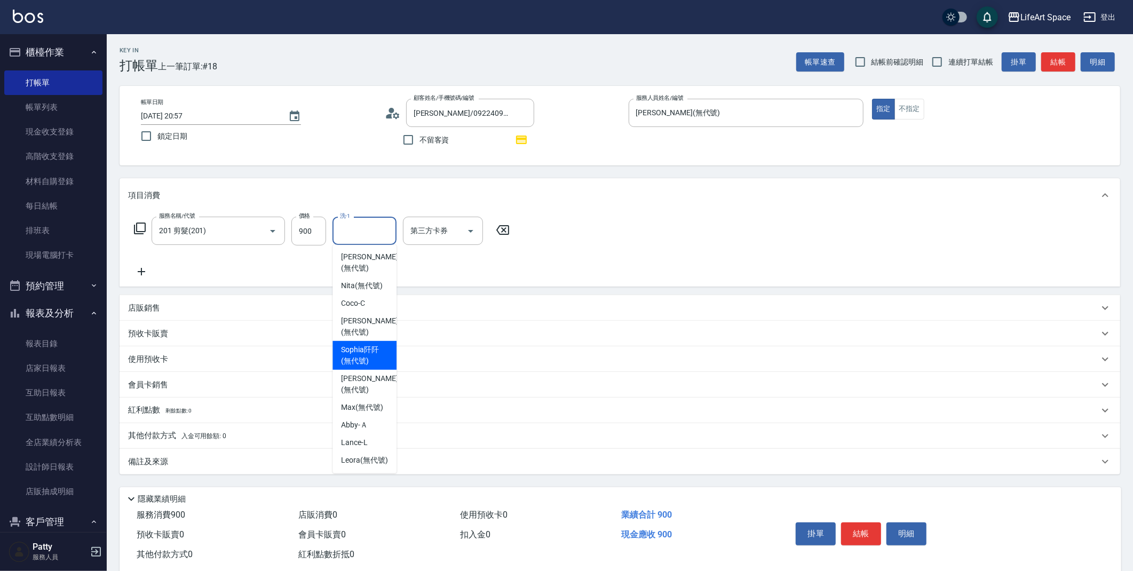
click at [368, 344] on span "[PERSON_NAME]阡 (無代號)" at bounding box center [364, 355] width 47 height 22
type input "[PERSON_NAME]阡(無代號)"
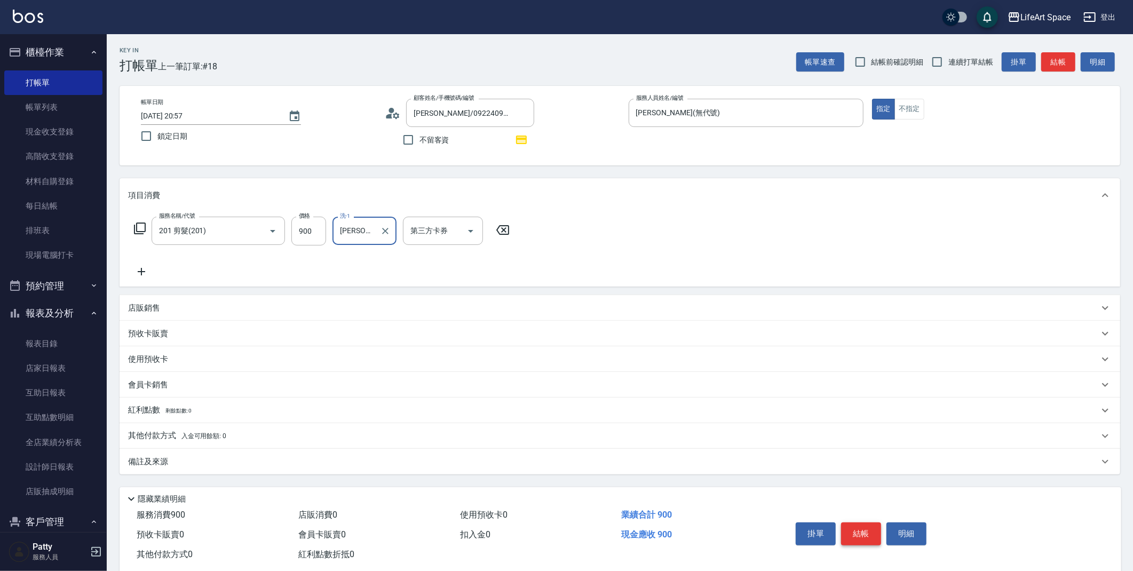
click at [858, 528] on button "結帳" at bounding box center [861, 534] width 40 height 22
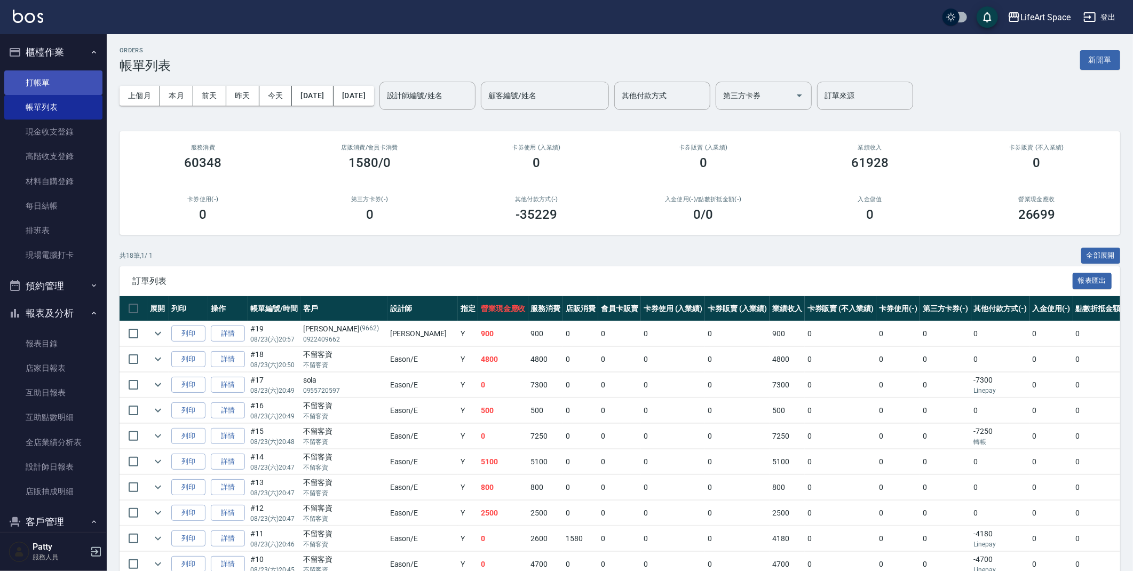
click at [39, 91] on link "打帳單" at bounding box center [53, 82] width 98 height 25
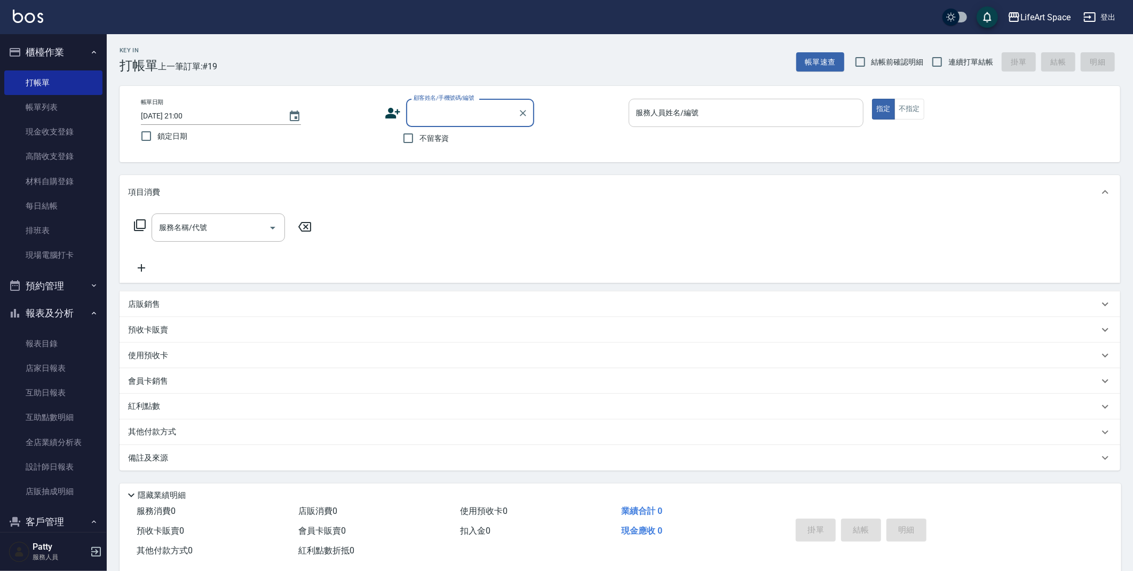
click at [684, 115] on input "服務人員姓名/編號" at bounding box center [747, 113] width 226 height 19
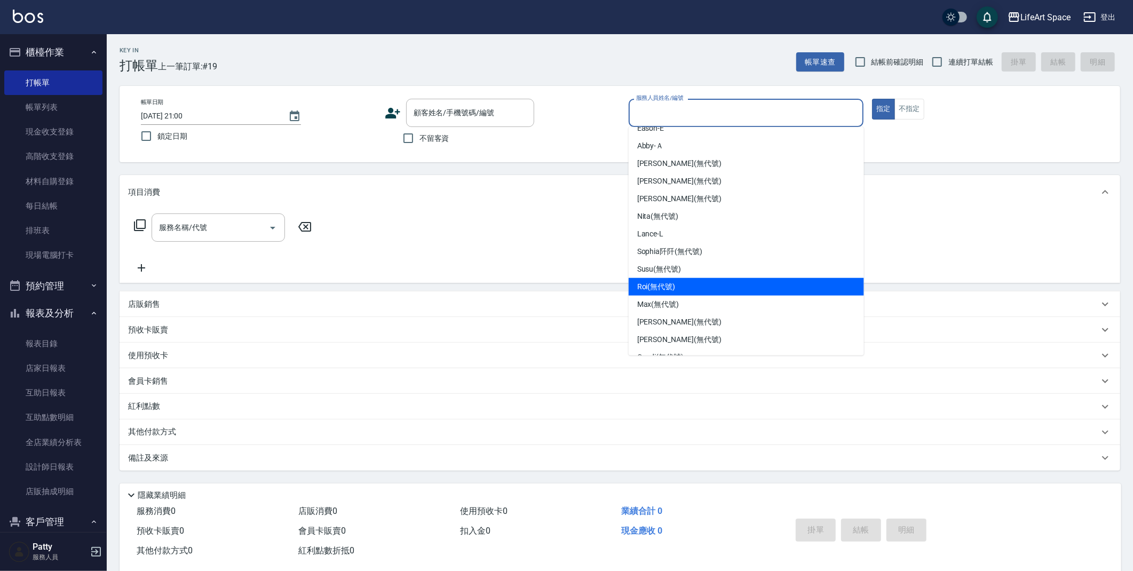
scroll to position [125, 0]
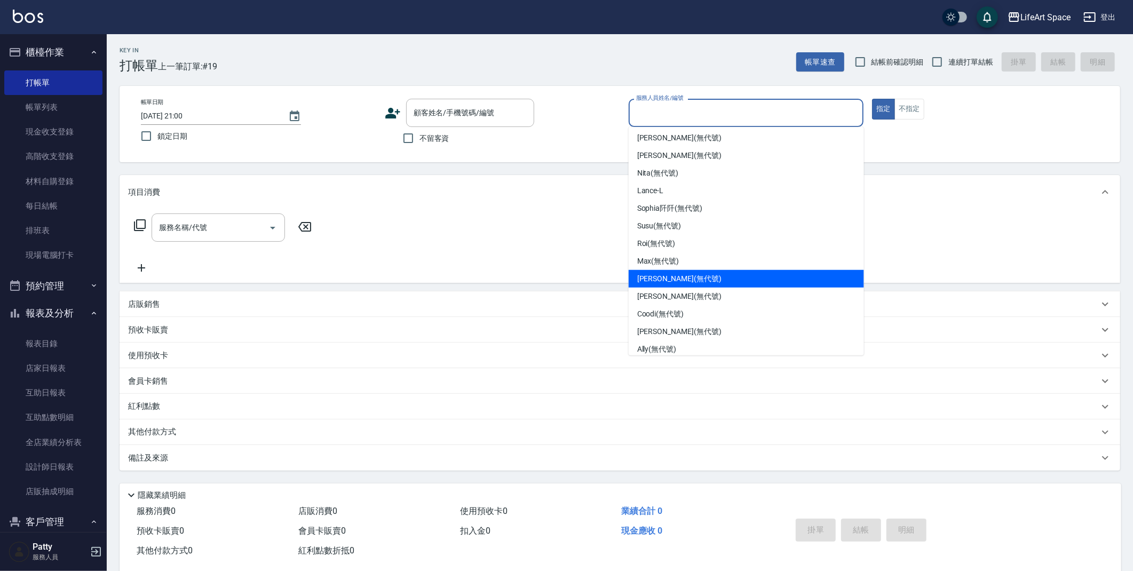
click at [673, 281] on span "[PERSON_NAME] (無代號)" at bounding box center [679, 278] width 84 height 11
type input "[PERSON_NAME](無代號)"
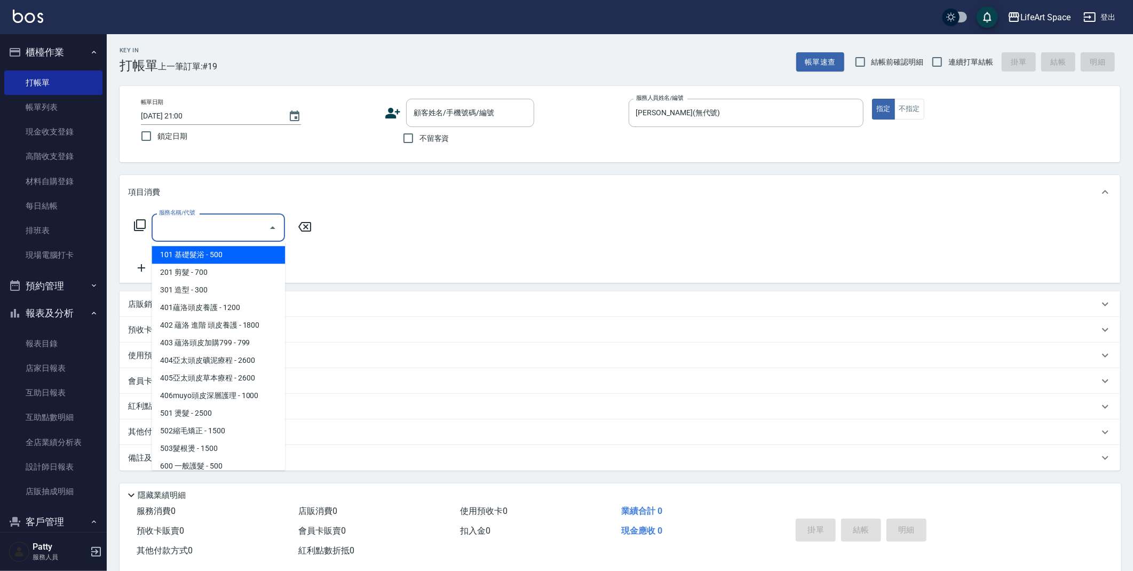
click at [222, 223] on input "服務名稱/代號" at bounding box center [210, 227] width 108 height 19
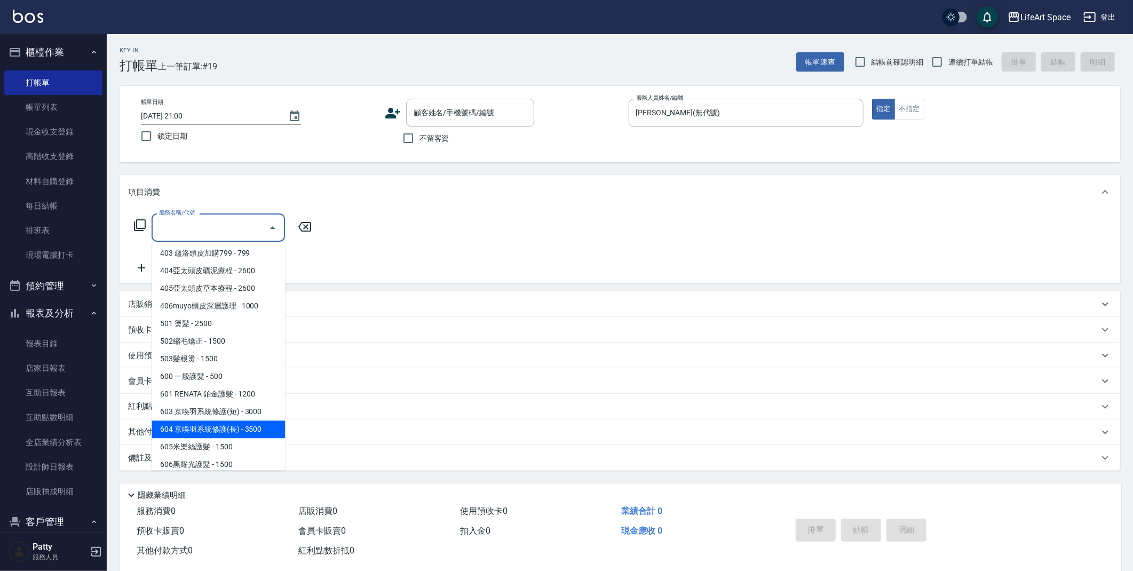
scroll to position [167, 0]
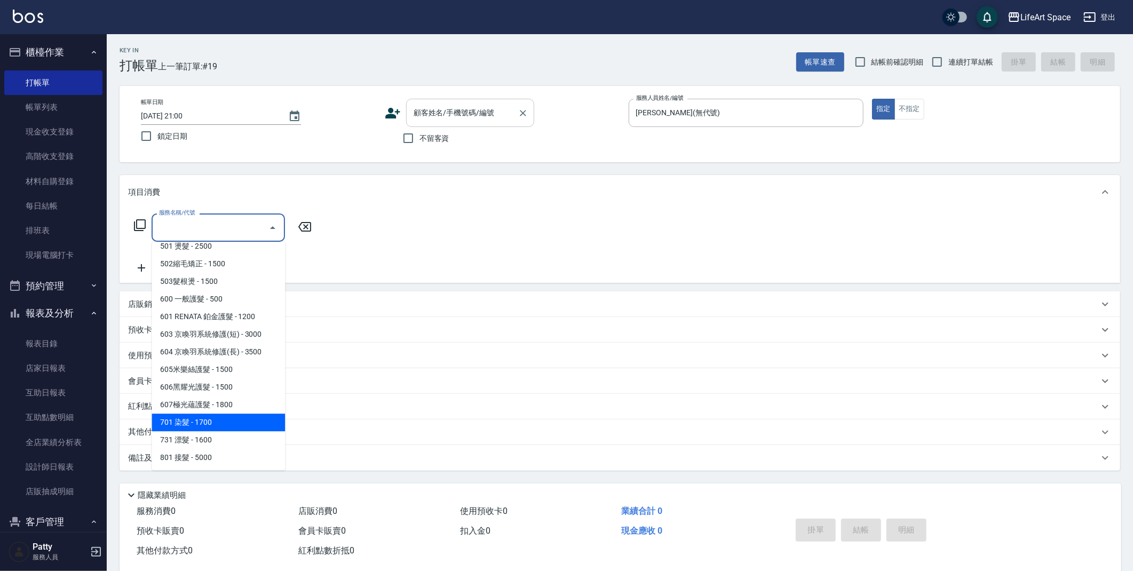
drag, startPoint x: 221, startPoint y: 420, endPoint x: 477, endPoint y: 102, distance: 408.5
click at [222, 418] on span "701 染髮 - 1700" at bounding box center [218, 423] width 133 height 18
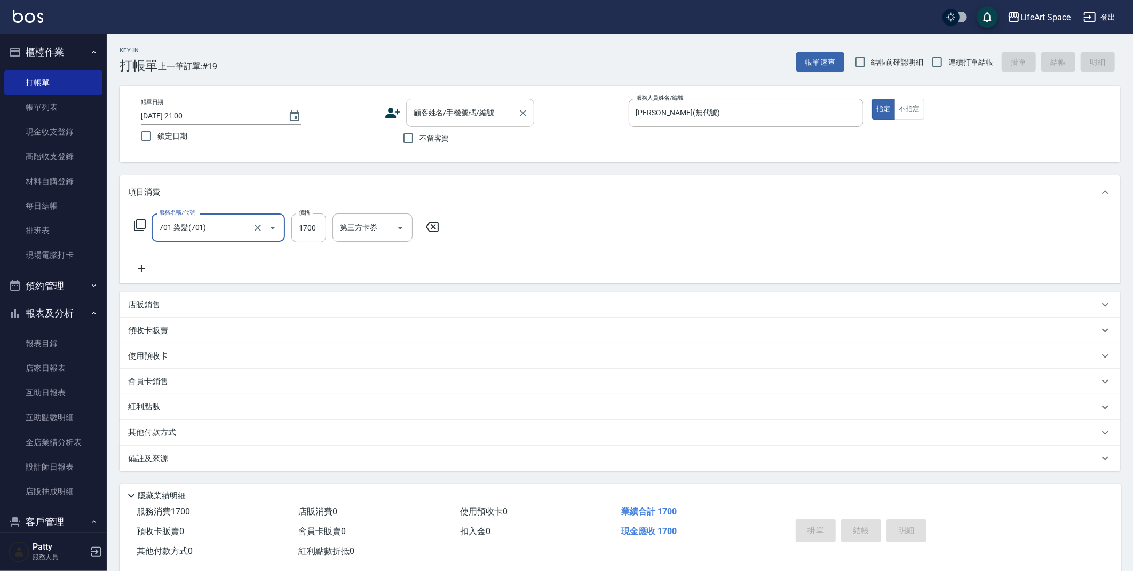
type input "701 染髮(701)"
click at [315, 229] on input "1700" at bounding box center [308, 228] width 35 height 29
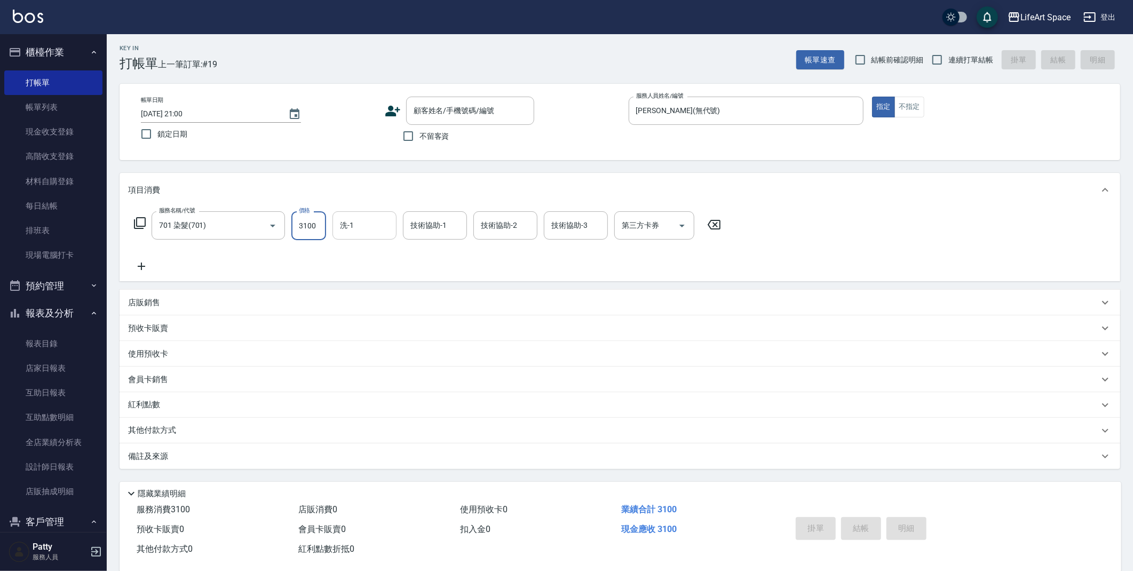
type input "3100"
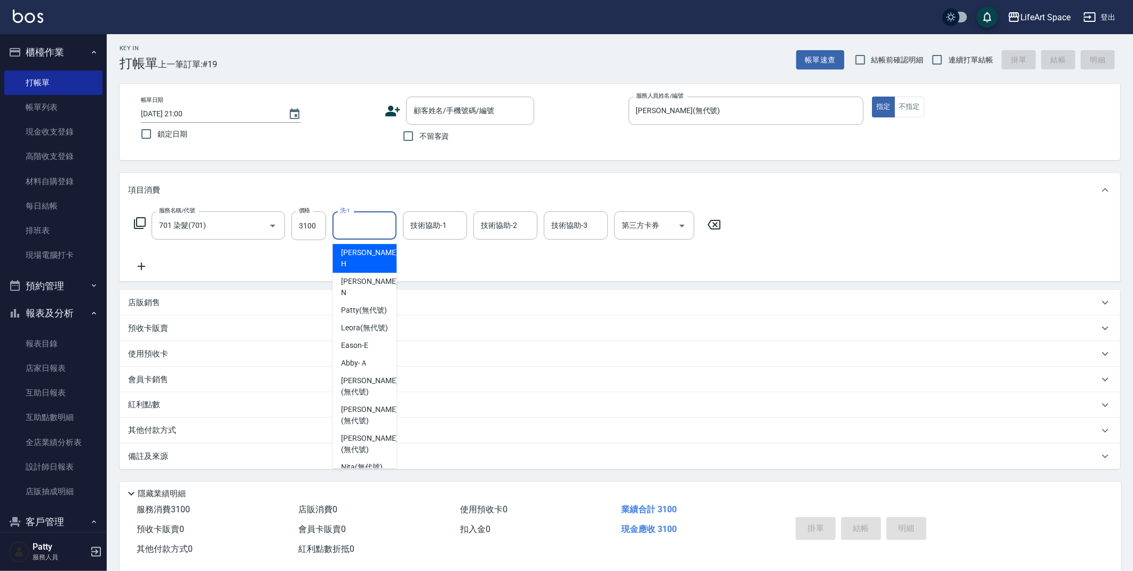
click at [359, 226] on input "洗-1" at bounding box center [364, 225] width 54 height 19
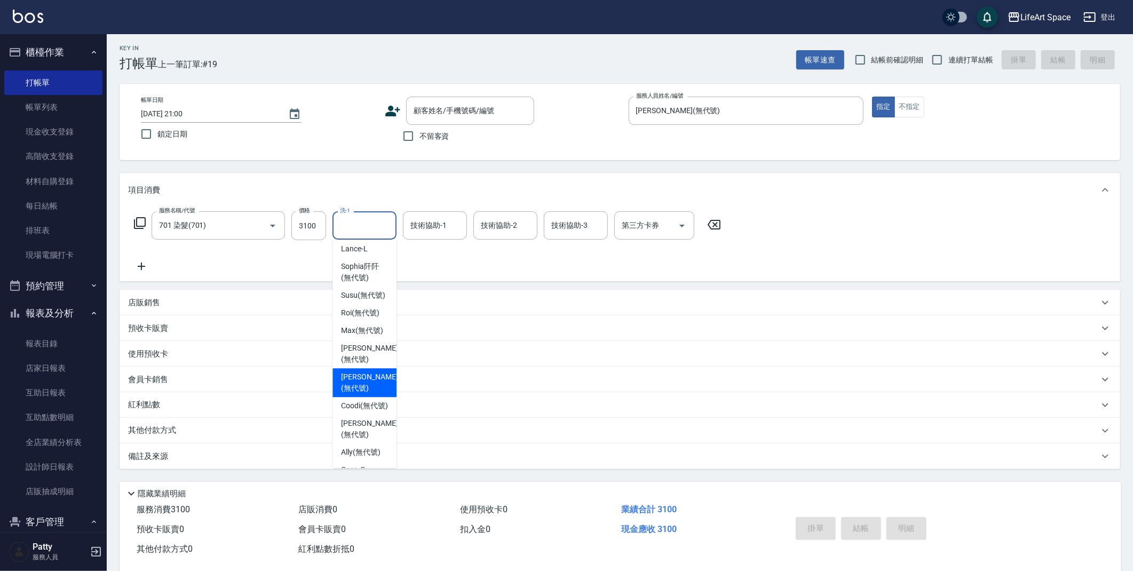
scroll to position [258, 0]
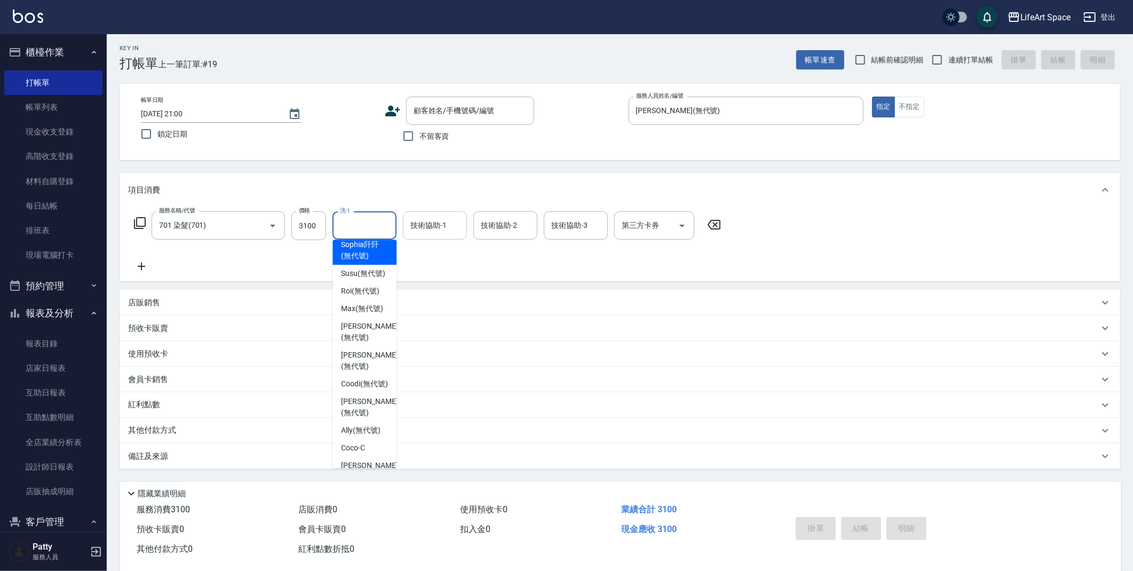
click at [370, 262] on span "[PERSON_NAME]阡 (無代號)" at bounding box center [364, 250] width 47 height 22
type input "[PERSON_NAME]阡(無代號)"
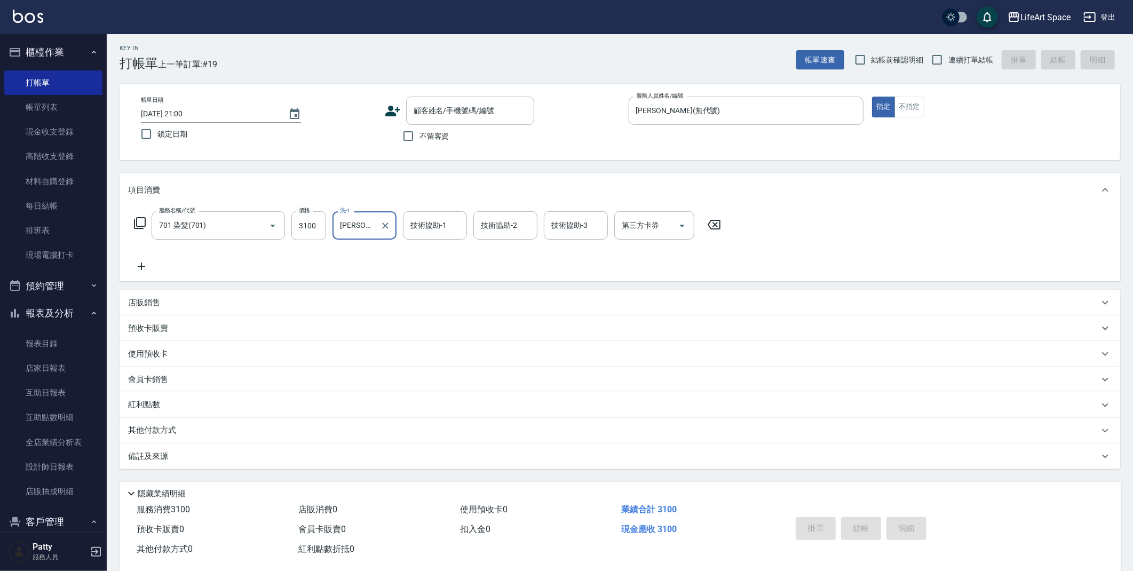
click at [435, 225] on div "技術協助-1 技術協助-1" at bounding box center [435, 225] width 64 height 28
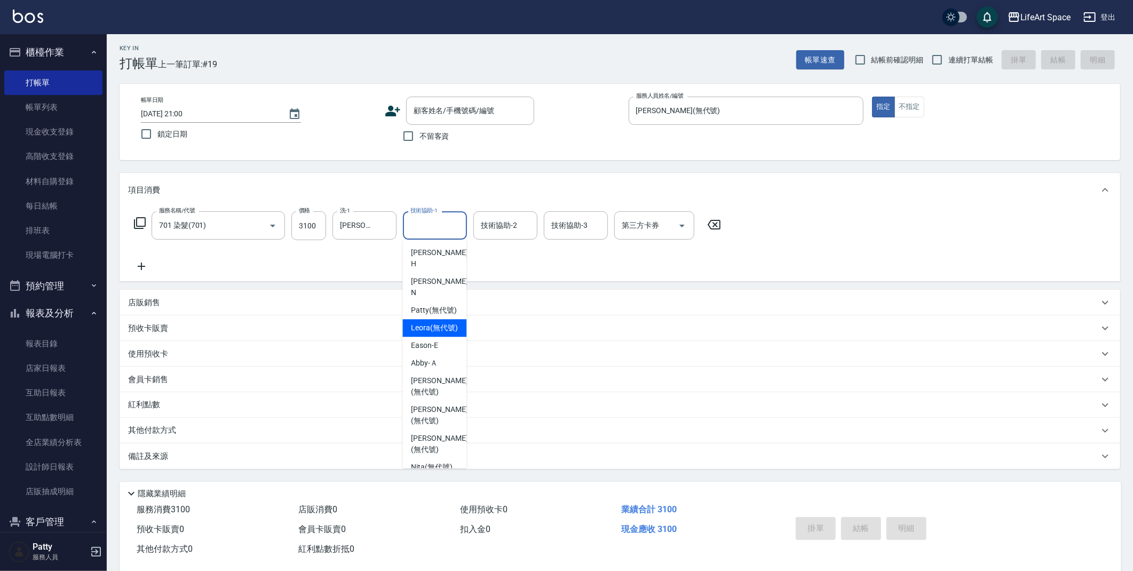
scroll to position [236, 0]
click at [433, 276] on span "[PERSON_NAME]阡 (無代號)" at bounding box center [434, 272] width 47 height 22
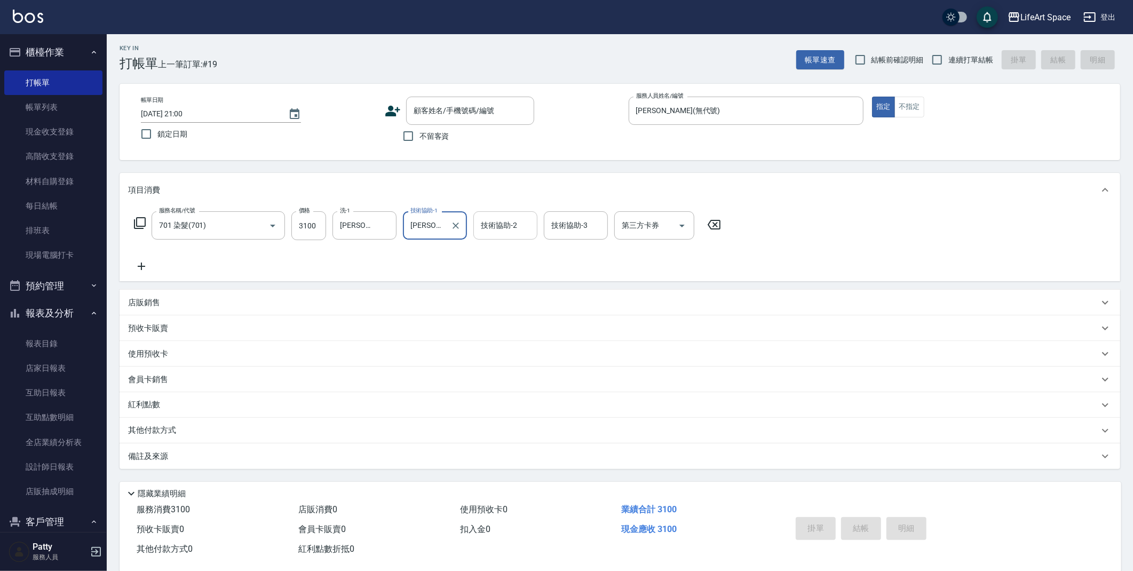
type input "[PERSON_NAME]阡(無代號)"
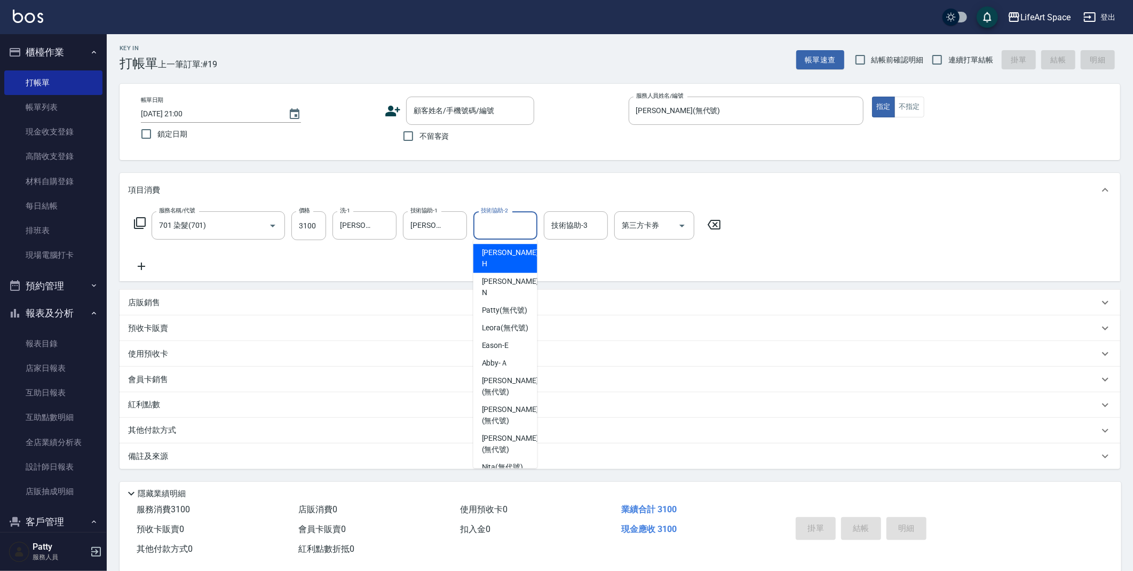
click at [493, 229] on div "技術協助-2 技術協助-2" at bounding box center [505, 225] width 64 height 28
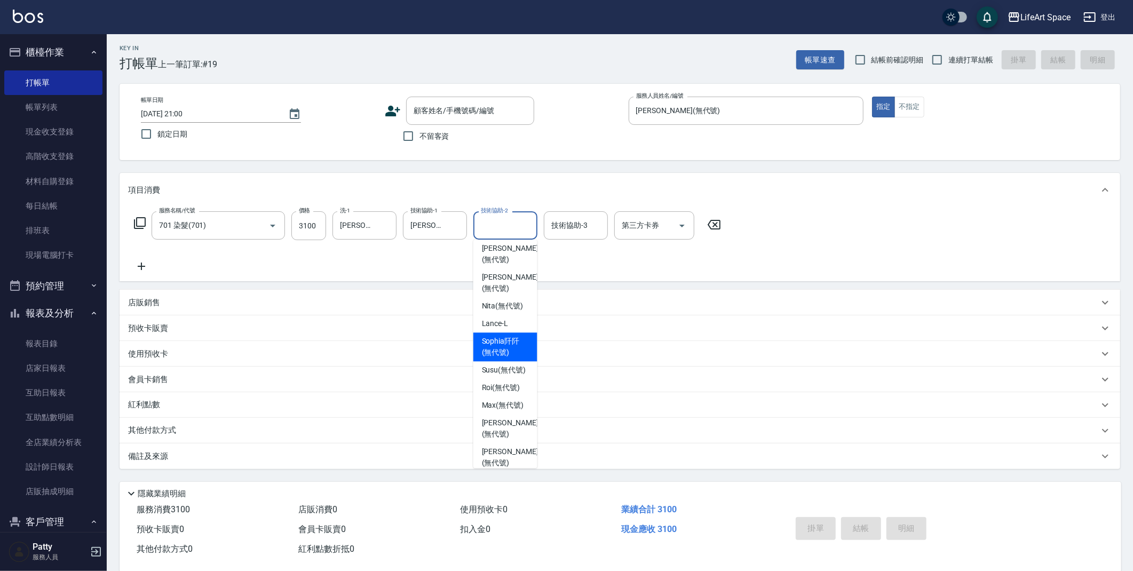
drag, startPoint x: 510, startPoint y: 362, endPoint x: 580, endPoint y: 256, distance: 127.2
click at [510, 358] on span "[PERSON_NAME]阡 (無代號)" at bounding box center [505, 347] width 47 height 22
type input "[PERSON_NAME]阡(無代號)"
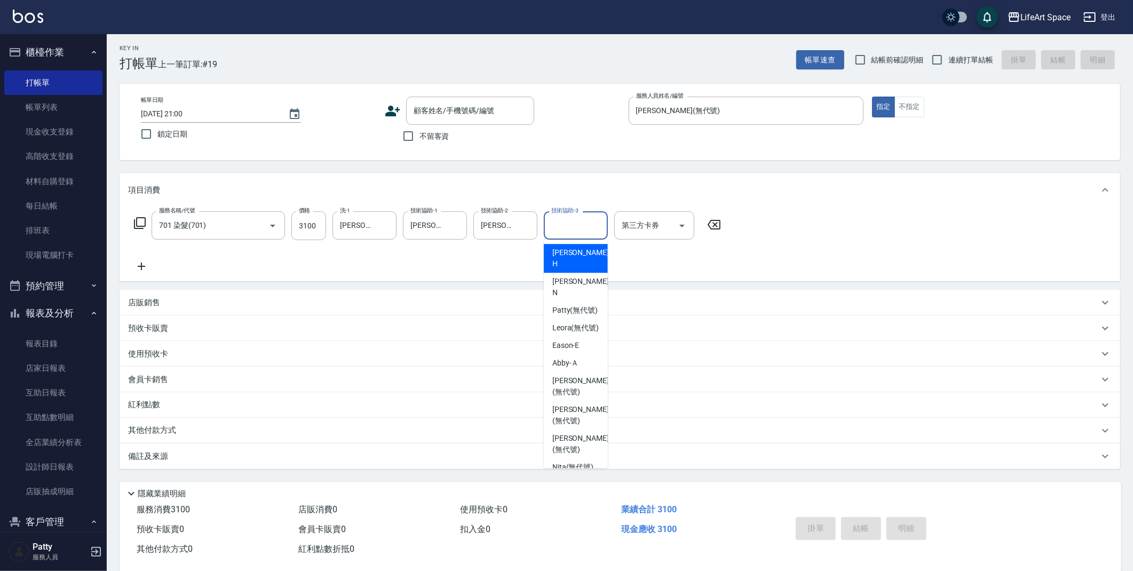
click at [582, 228] on input "技術協助-3" at bounding box center [576, 225] width 54 height 19
click at [574, 291] on span "[PERSON_NAME]阡 (無代號)" at bounding box center [575, 280] width 47 height 22
type input "[PERSON_NAME]阡(無代號)"
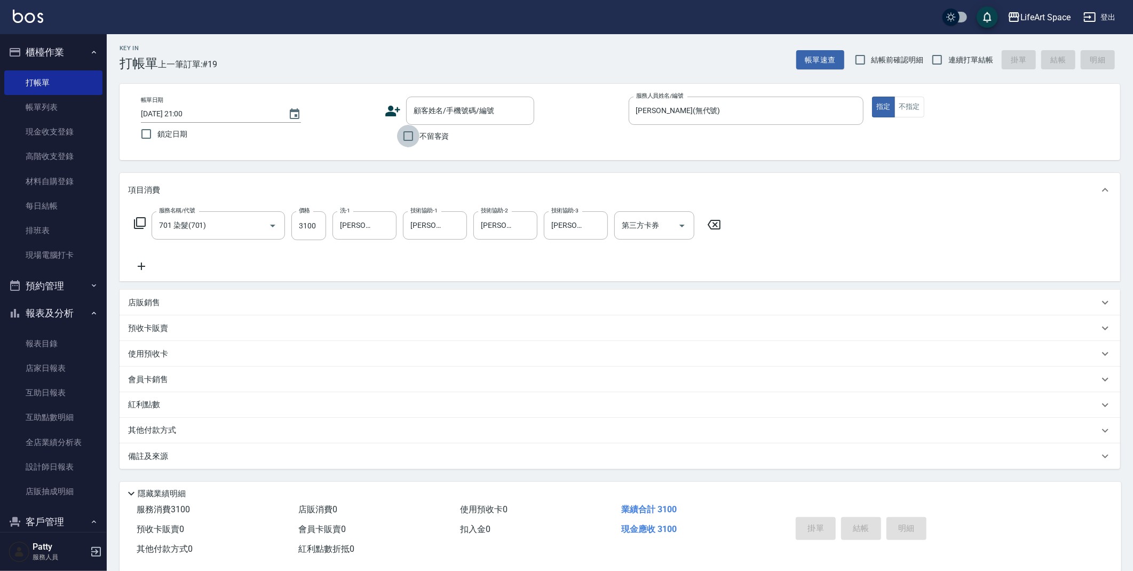
click at [410, 139] on input "不留客資" at bounding box center [408, 136] width 22 height 22
checkbox input "true"
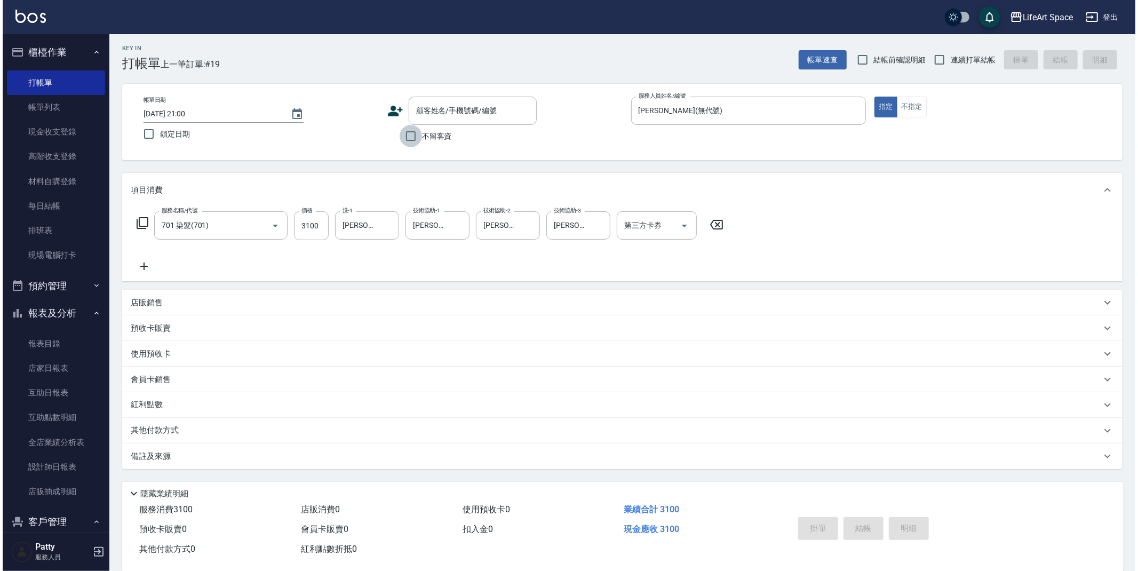
scroll to position [0, 0]
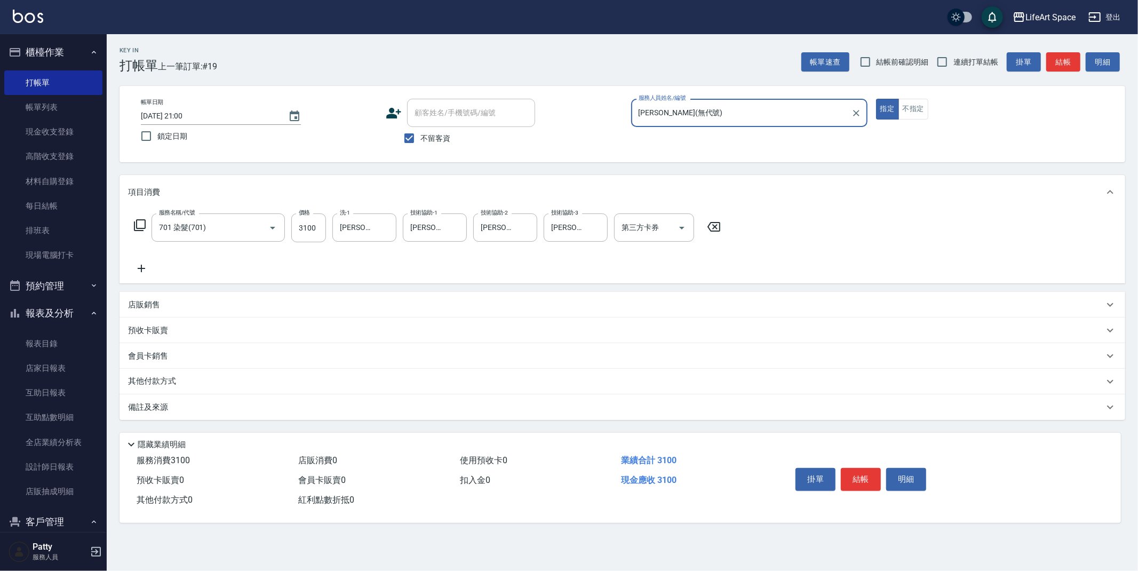
click at [178, 376] on p "其他付款方式" at bounding box center [154, 382] width 53 height 12
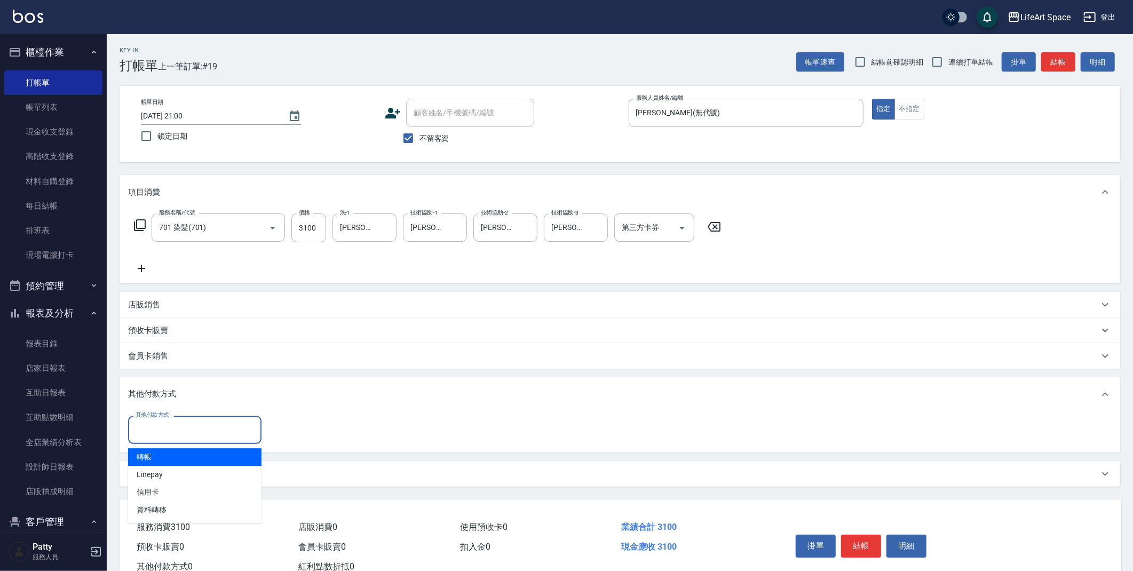
click at [187, 430] on input "其他付款方式" at bounding box center [195, 430] width 124 height 19
drag, startPoint x: 192, startPoint y: 475, endPoint x: 250, endPoint y: 454, distance: 62.0
click at [192, 475] on span "Linepay" at bounding box center [194, 475] width 133 height 18
type input "Linepay"
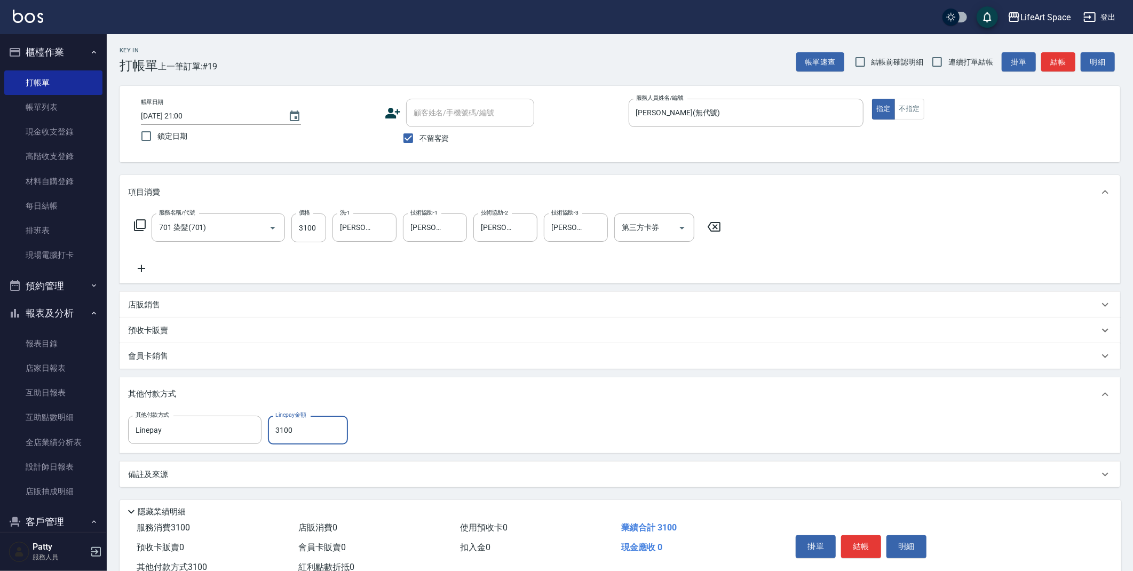
type input "3100"
click at [863, 541] on button "結帳" at bounding box center [861, 546] width 40 height 22
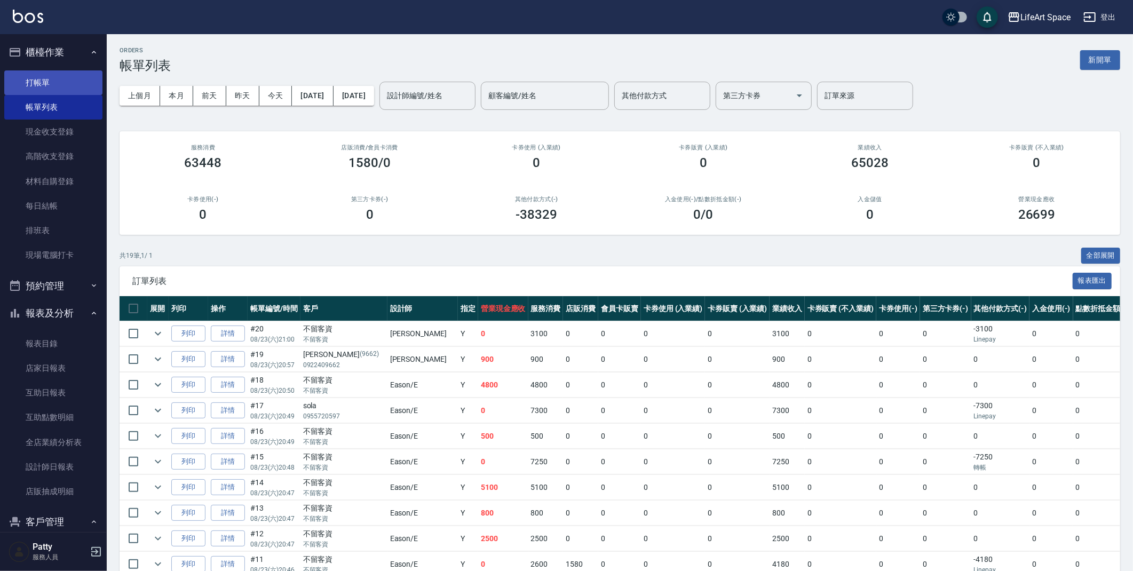
click at [36, 77] on link "打帳單" at bounding box center [53, 82] width 98 height 25
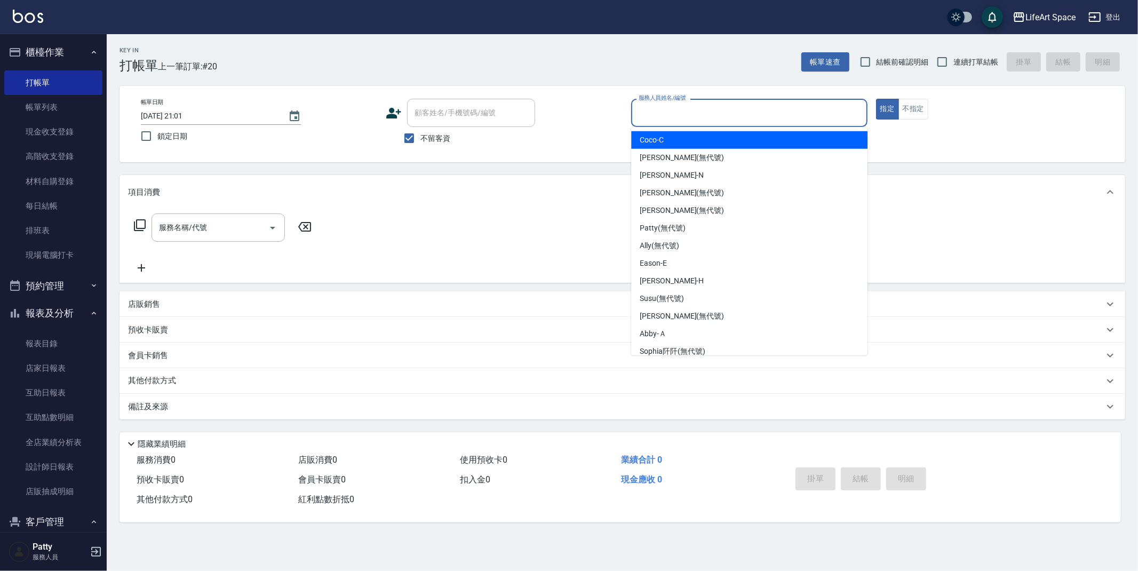
click at [684, 115] on input "服務人員姓名/編號" at bounding box center [749, 113] width 227 height 19
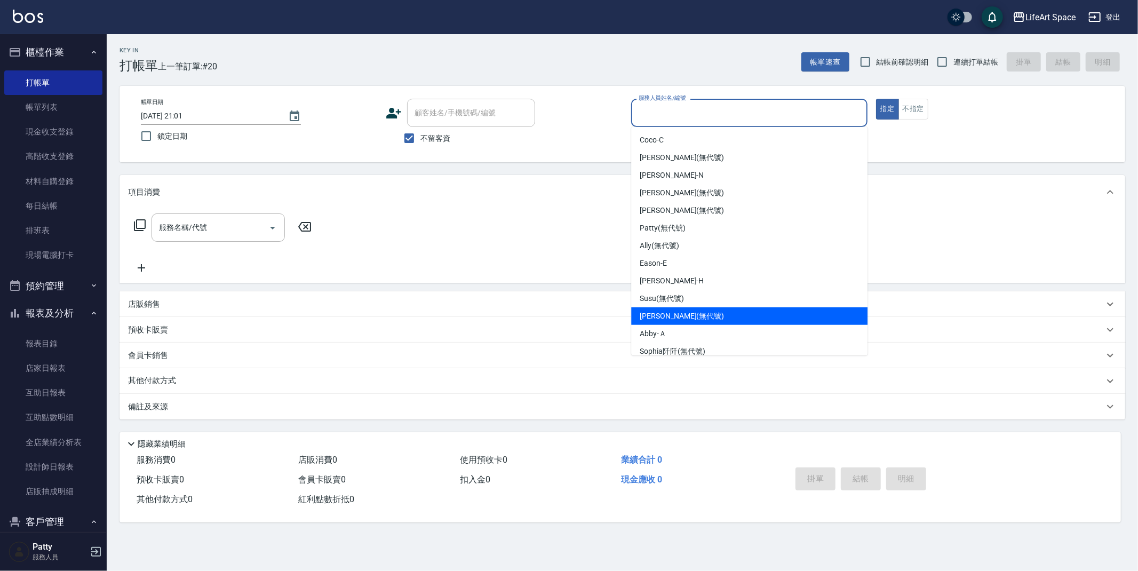
drag, startPoint x: 678, startPoint y: 313, endPoint x: 39, endPoint y: 38, distance: 695.0
click at [678, 312] on span "[PERSON_NAME] (無代號)" at bounding box center [682, 316] width 84 height 11
type input "[PERSON_NAME](無代號)"
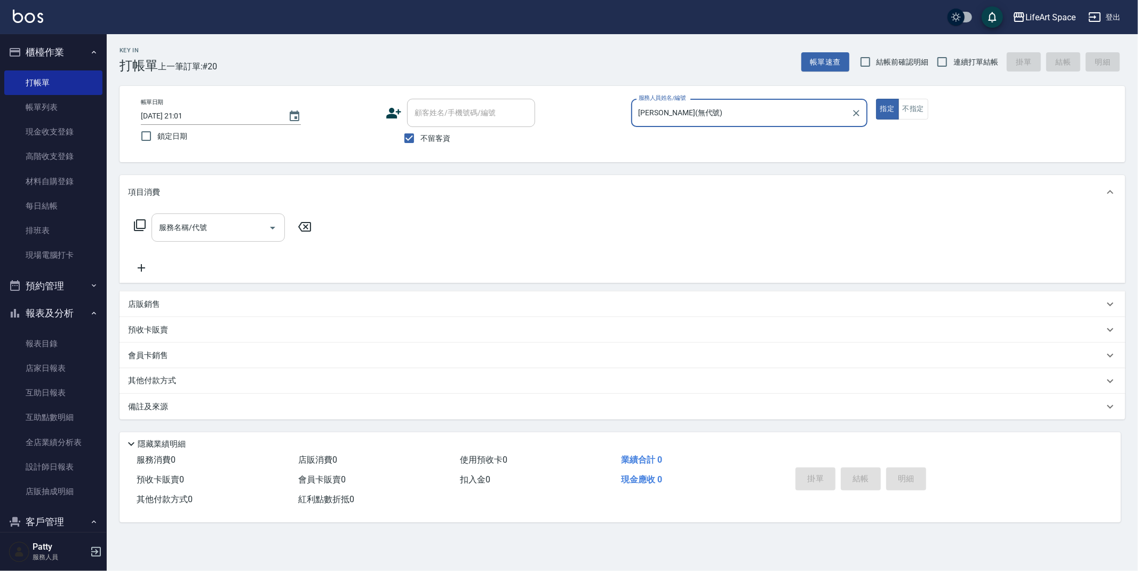
click at [188, 219] on div "服務名稱/代號 服務名稱/代號" at bounding box center [218, 228] width 133 height 28
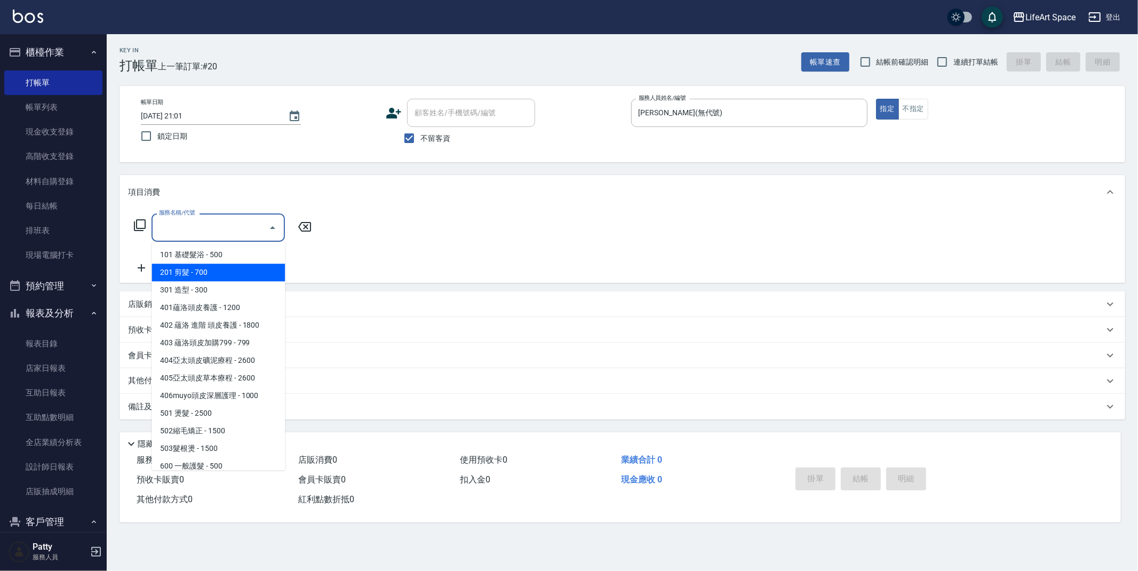
click at [216, 278] on span "201 剪髮 - 700" at bounding box center [218, 273] width 133 height 18
type input "201 剪髮(201)"
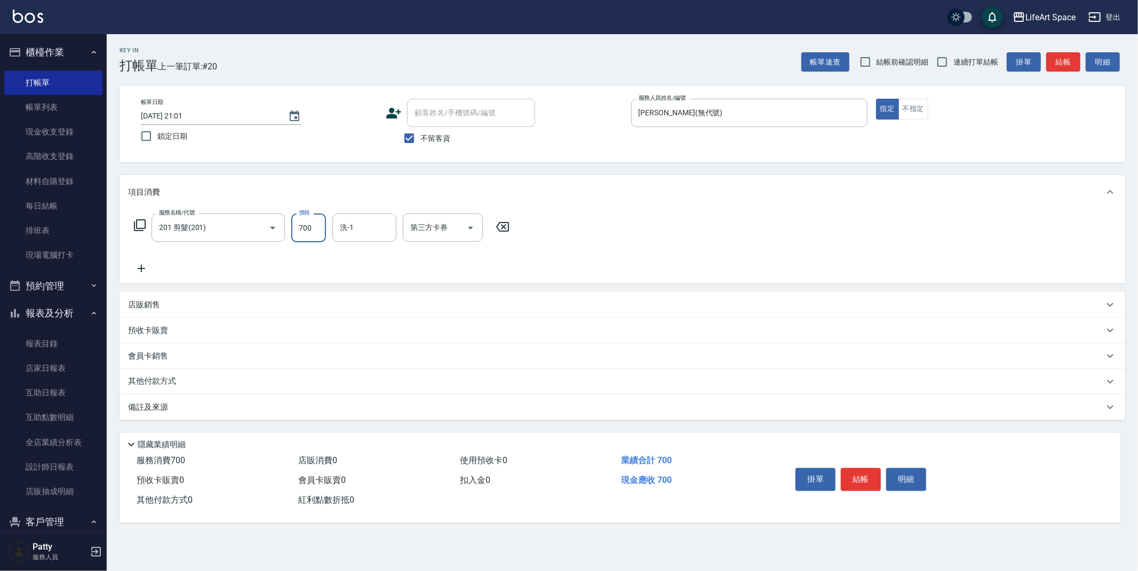
click at [313, 231] on input "700" at bounding box center [308, 228] width 35 height 29
type input "550"
drag, startPoint x: 143, startPoint y: 270, endPoint x: 186, endPoint y: 252, distance: 47.2
click at [143, 268] on icon at bounding box center [141, 268] width 27 height 13
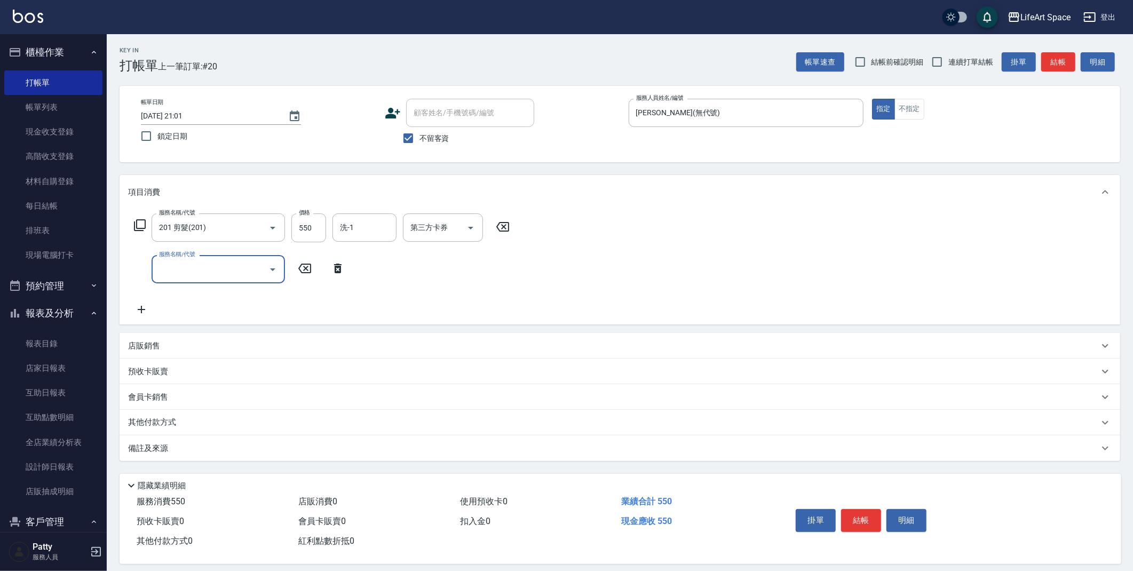
click at [186, 262] on input "服務名稱/代號" at bounding box center [210, 269] width 108 height 19
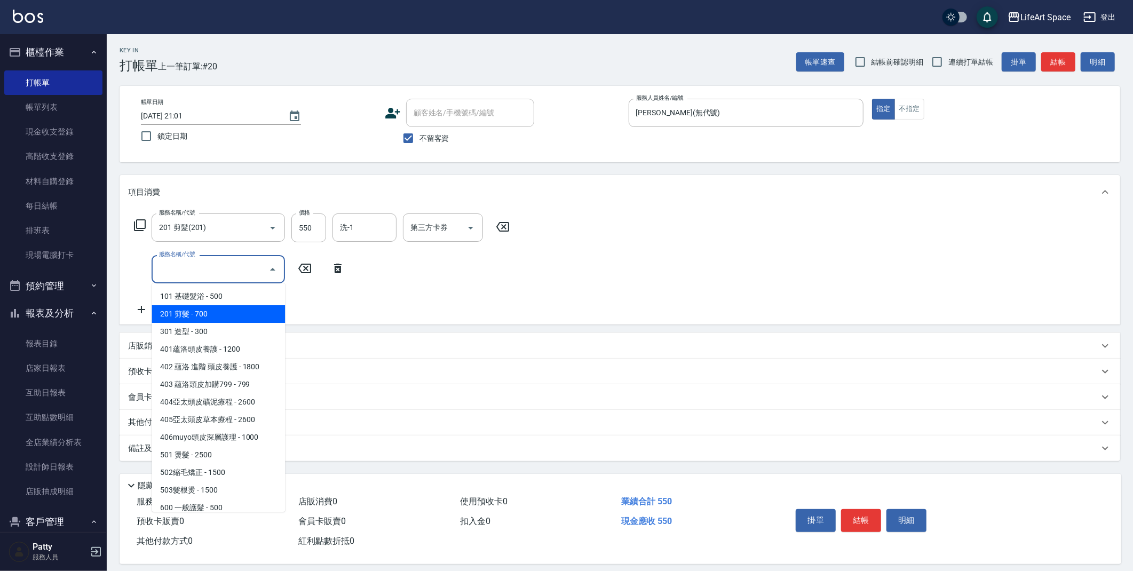
drag, startPoint x: 208, startPoint y: 315, endPoint x: 278, endPoint y: 263, distance: 86.9
click at [208, 315] on span "201 剪髮 - 700" at bounding box center [218, 314] width 133 height 18
type input "201 剪髮(201)"
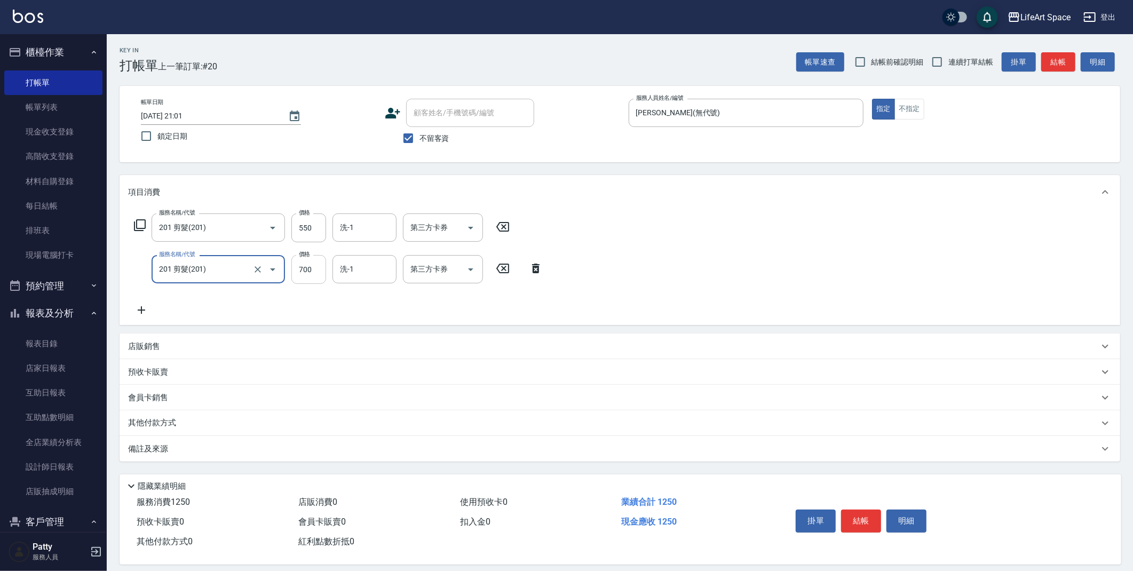
click at [316, 271] on input "700" at bounding box center [308, 269] width 35 height 29
type input "550"
drag, startPoint x: 143, startPoint y: 307, endPoint x: 182, endPoint y: 328, distance: 44.2
click at [143, 307] on icon at bounding box center [141, 310] width 27 height 13
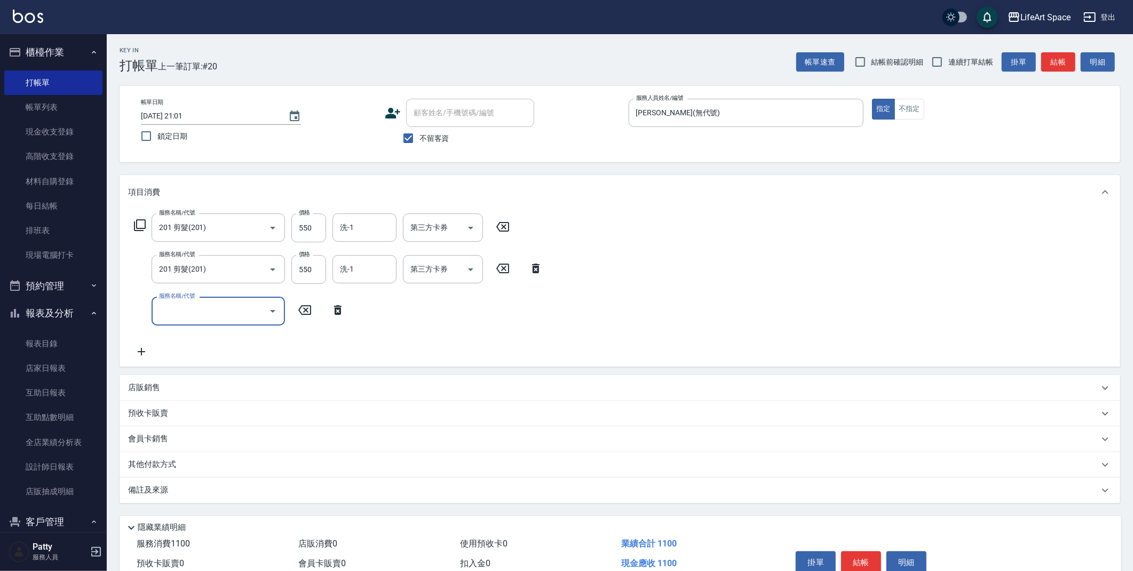
click at [176, 301] on div "服務名稱/代號" at bounding box center [218, 311] width 133 height 28
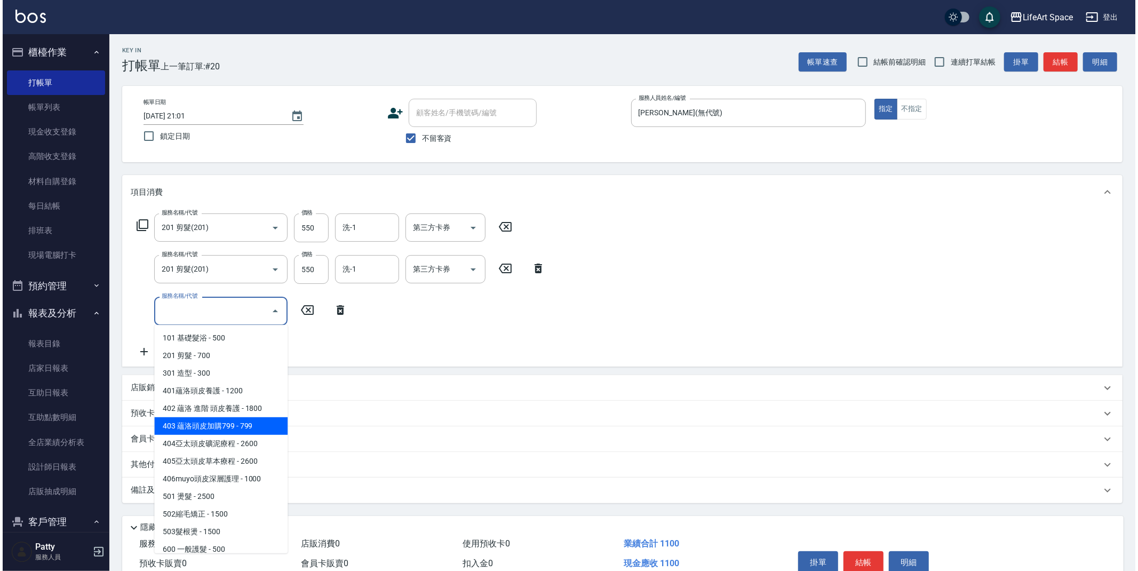
scroll to position [167, 0]
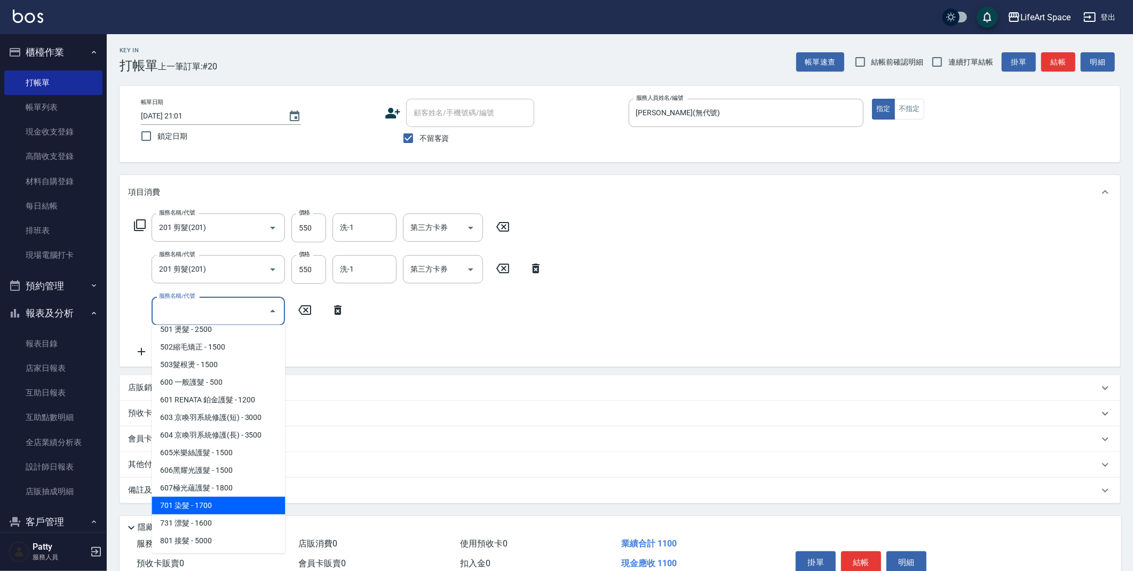
click at [207, 505] on span "701 染髮 - 1700" at bounding box center [218, 506] width 133 height 18
type input "701 染髮(701)"
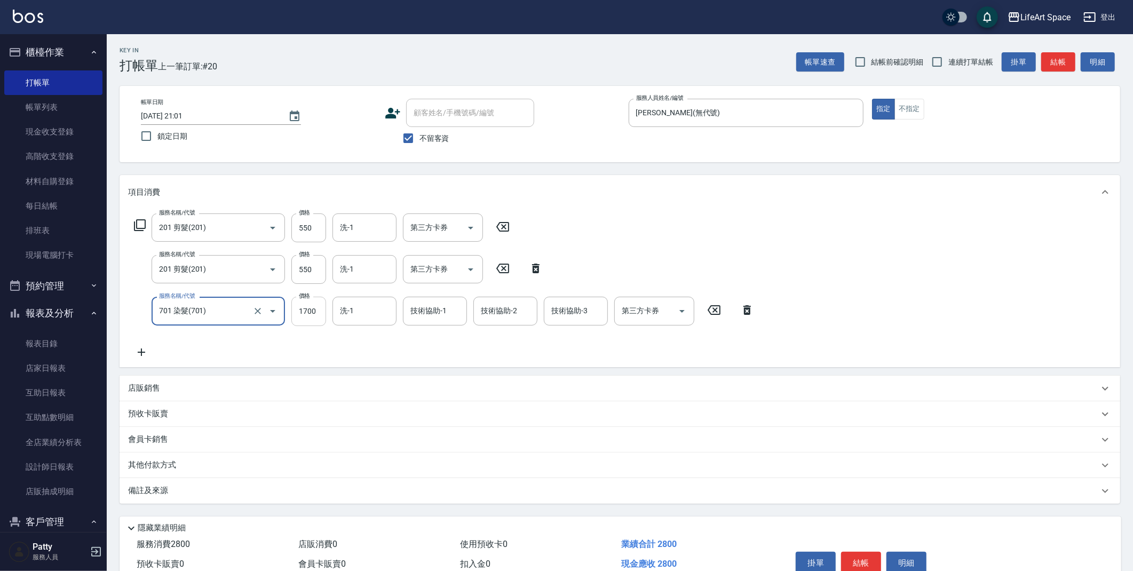
click at [317, 310] on input "1700" at bounding box center [308, 311] width 35 height 29
type input "3200"
click at [860, 565] on button "結帳" at bounding box center [861, 563] width 40 height 22
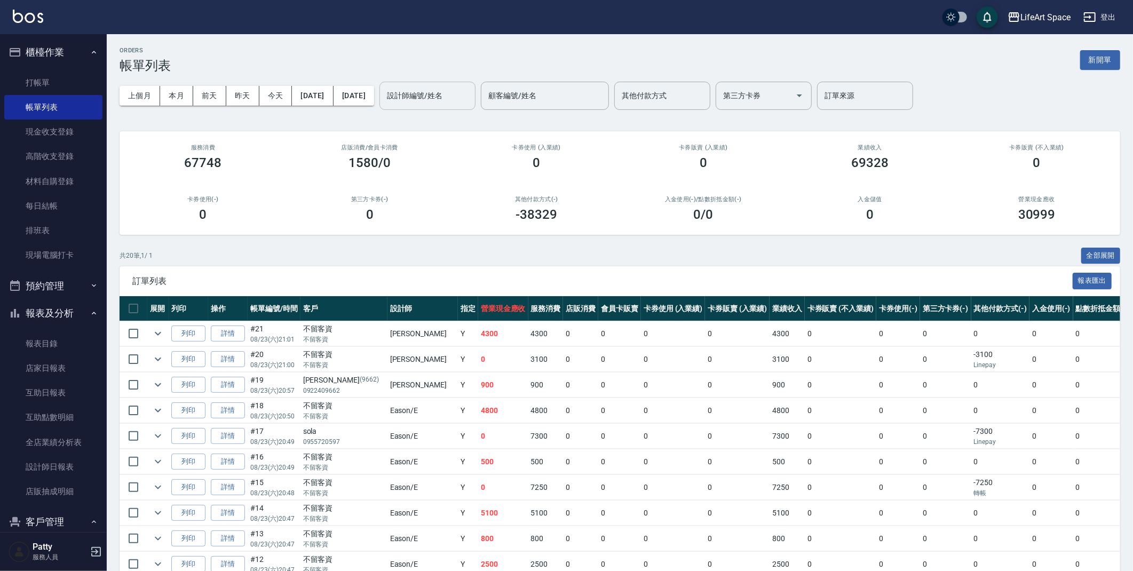
click at [463, 97] on input "設計師編號/姓名" at bounding box center [427, 95] width 86 height 19
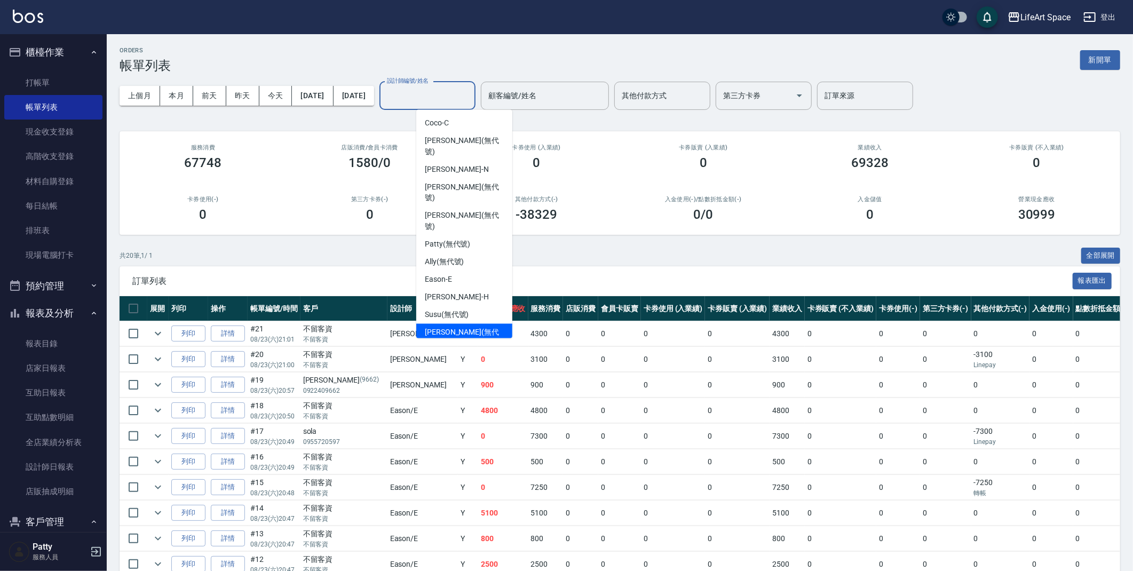
click at [464, 327] on span "[PERSON_NAME] (無代號)" at bounding box center [464, 338] width 79 height 22
type input "[PERSON_NAME](無代號)"
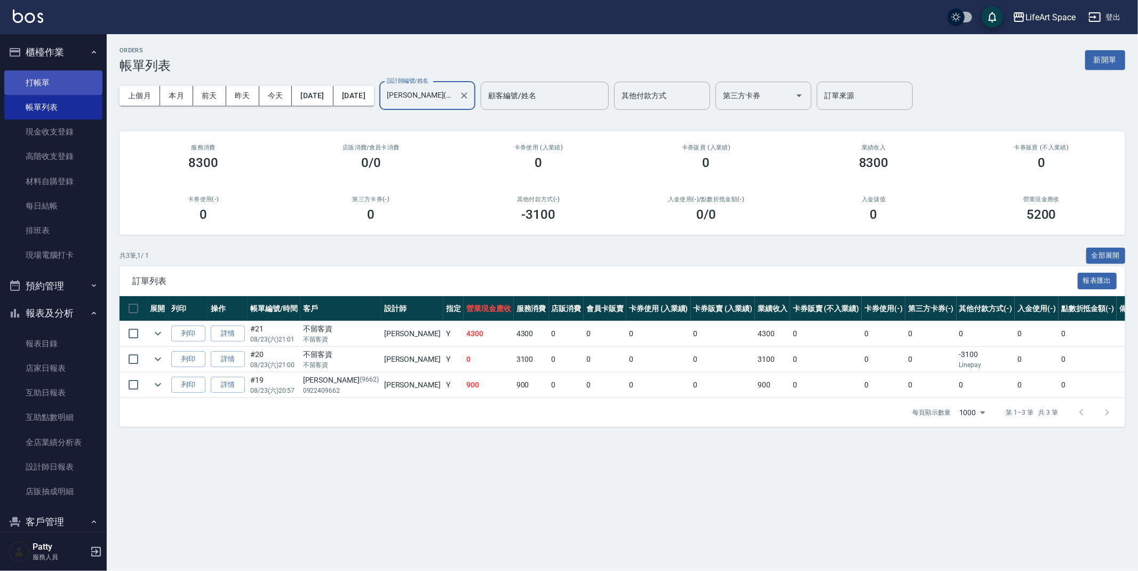
click at [49, 75] on link "打帳單" at bounding box center [53, 82] width 98 height 25
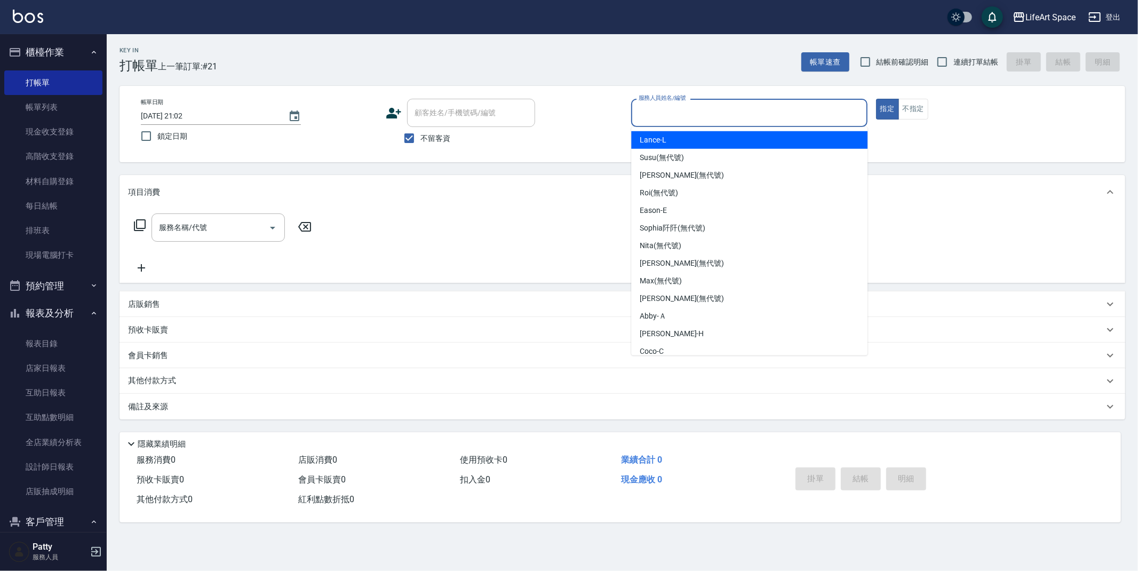
click at [708, 118] on input "服務人員姓名/編號" at bounding box center [749, 113] width 227 height 19
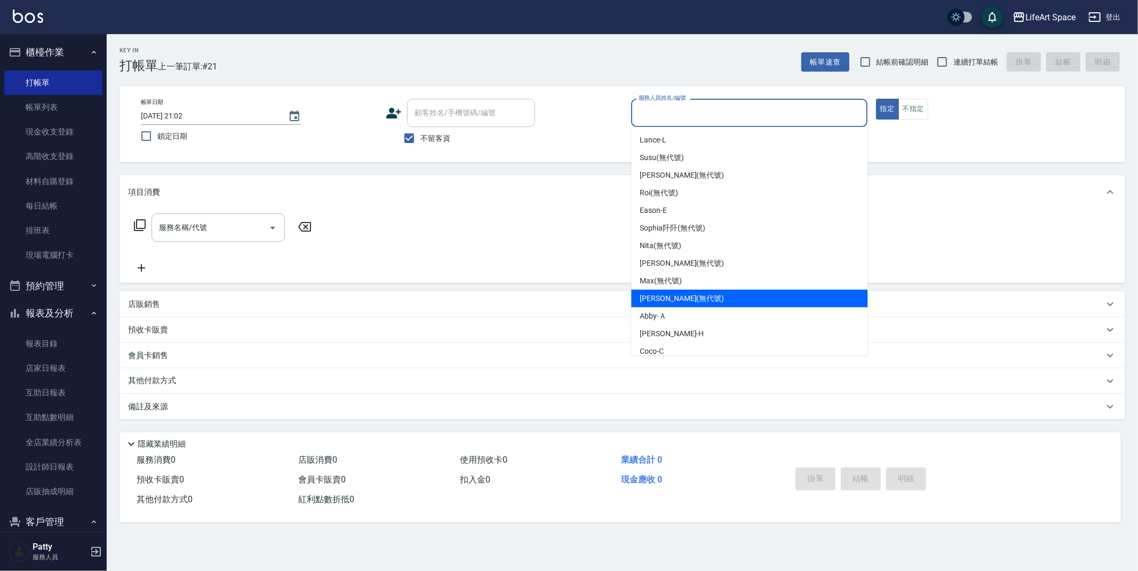
click at [682, 303] on span "[PERSON_NAME] (無代號)" at bounding box center [682, 298] width 84 height 11
type input "[PERSON_NAME](無代號)"
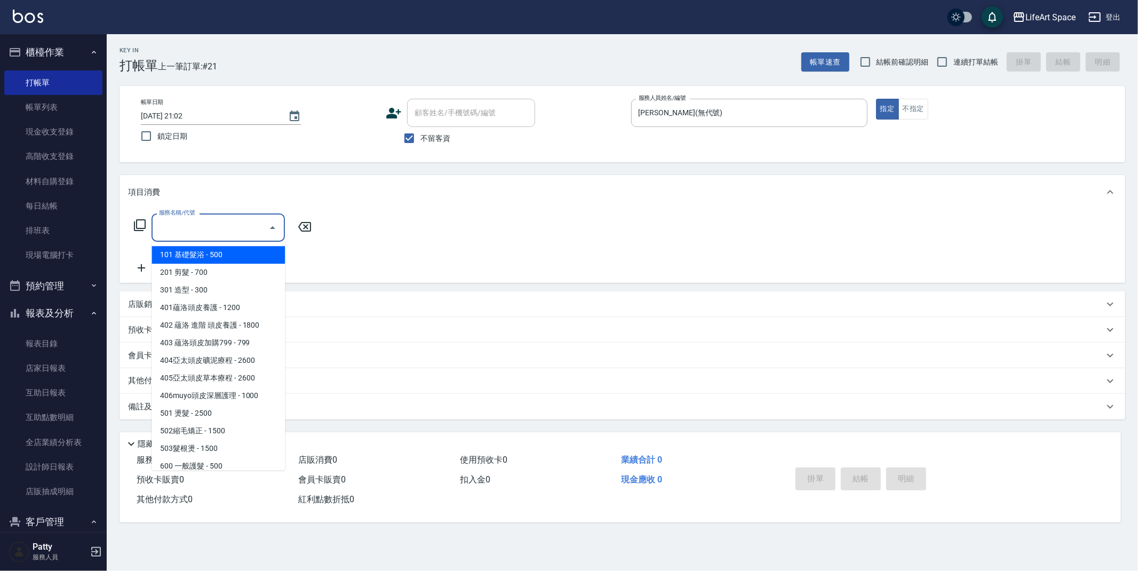
click at [218, 222] on input "服務名稱/代號" at bounding box center [210, 227] width 108 height 19
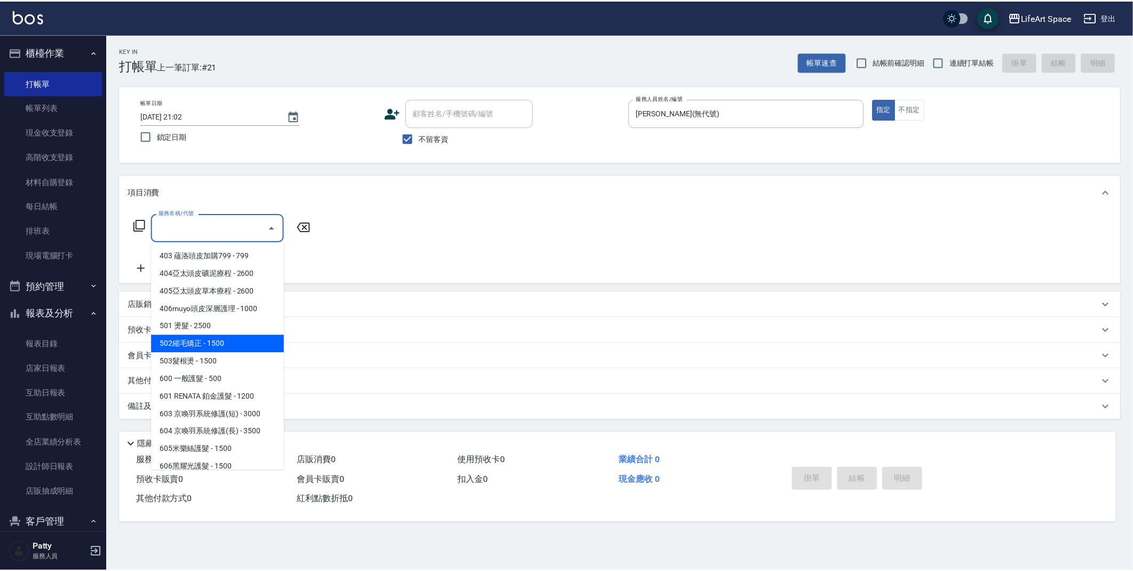
scroll to position [167, 0]
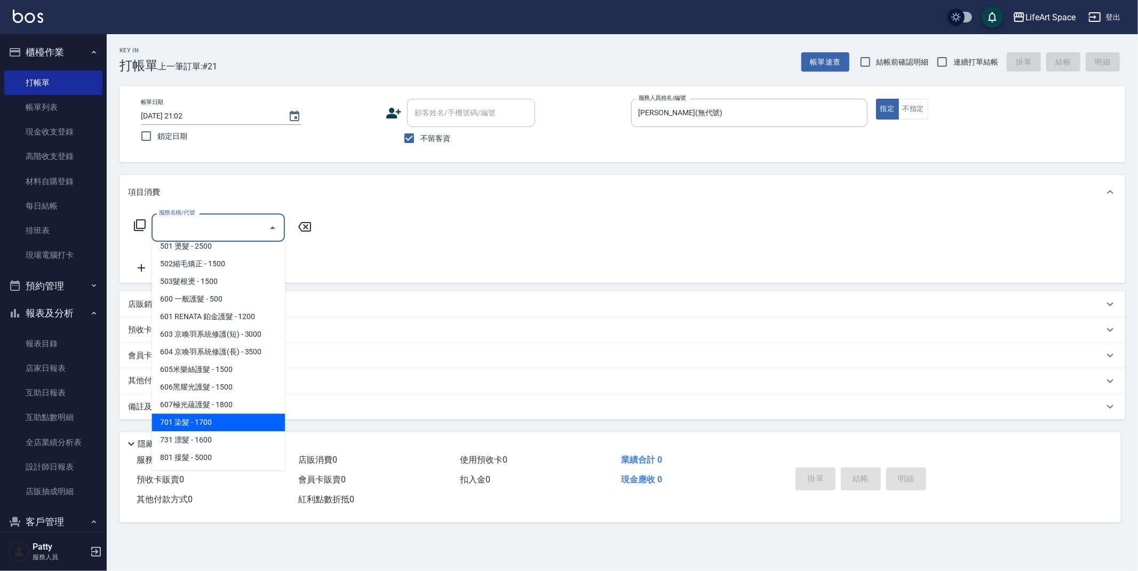
click at [206, 418] on span "701 染髮 - 1700" at bounding box center [218, 423] width 133 height 18
type input "701 染髮(701)"
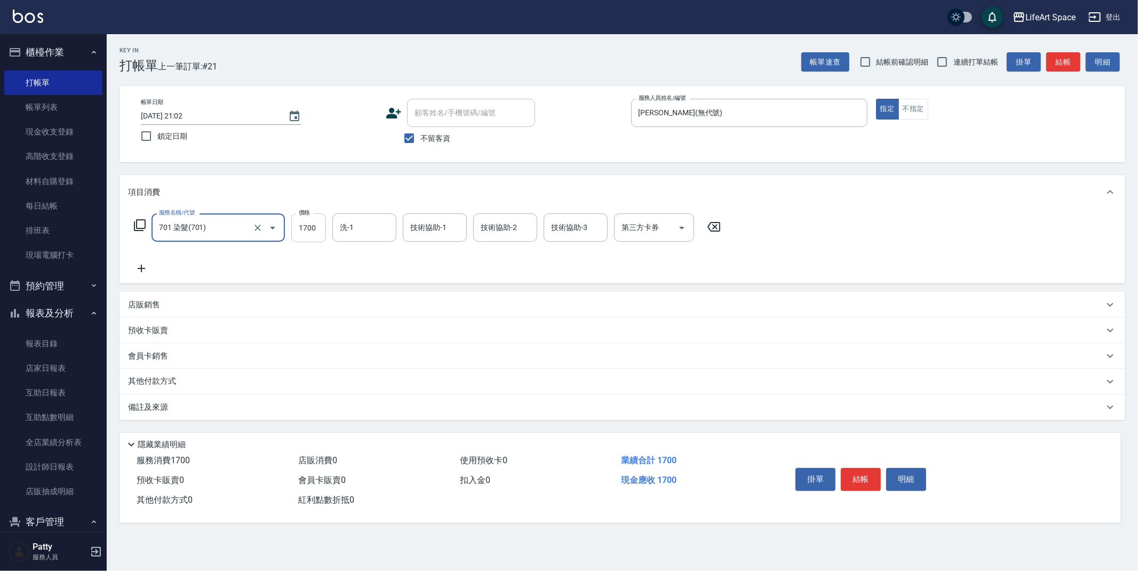
click at [325, 229] on input "1700" at bounding box center [308, 228] width 35 height 29
type input "4250"
click at [143, 266] on icon at bounding box center [141, 268] width 27 height 13
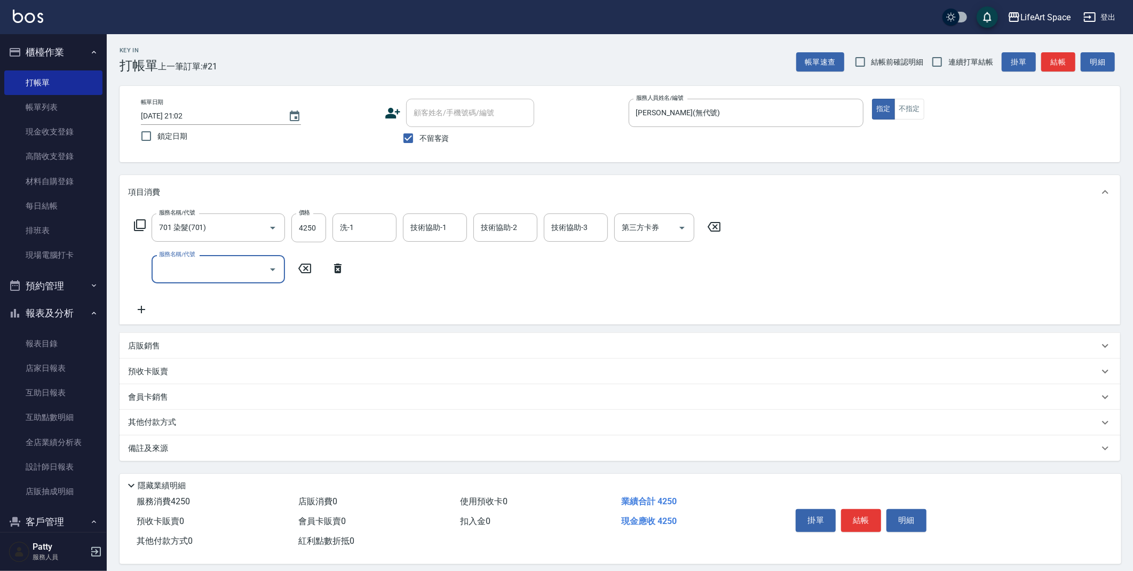
click at [209, 267] on input "服務名稱/代號" at bounding box center [210, 269] width 108 height 19
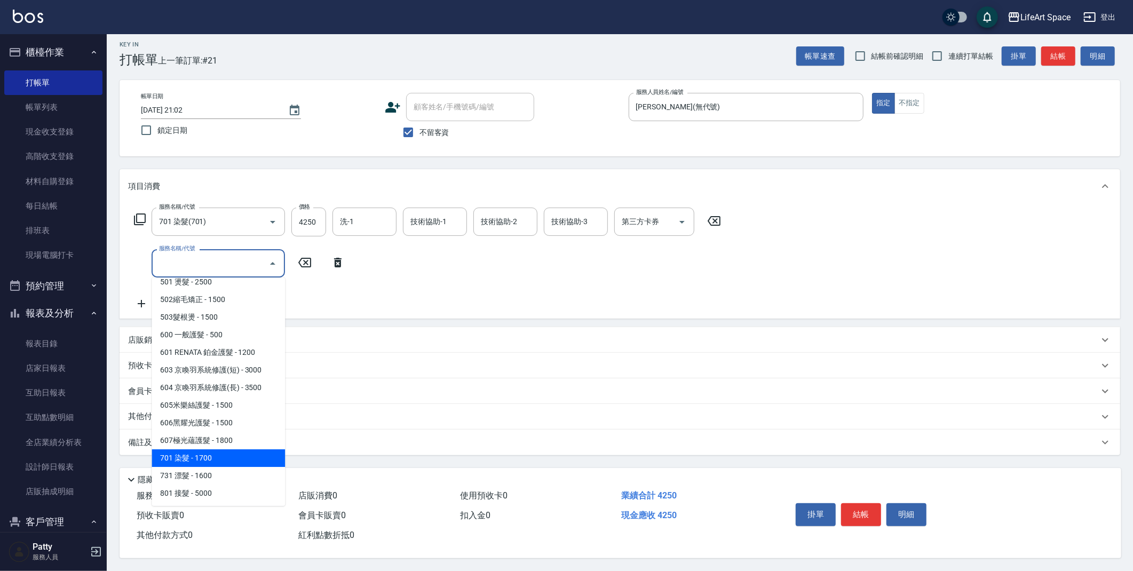
click at [213, 451] on span "701 染髮 - 1700" at bounding box center [218, 458] width 133 height 18
type input "701 染髮(701)"
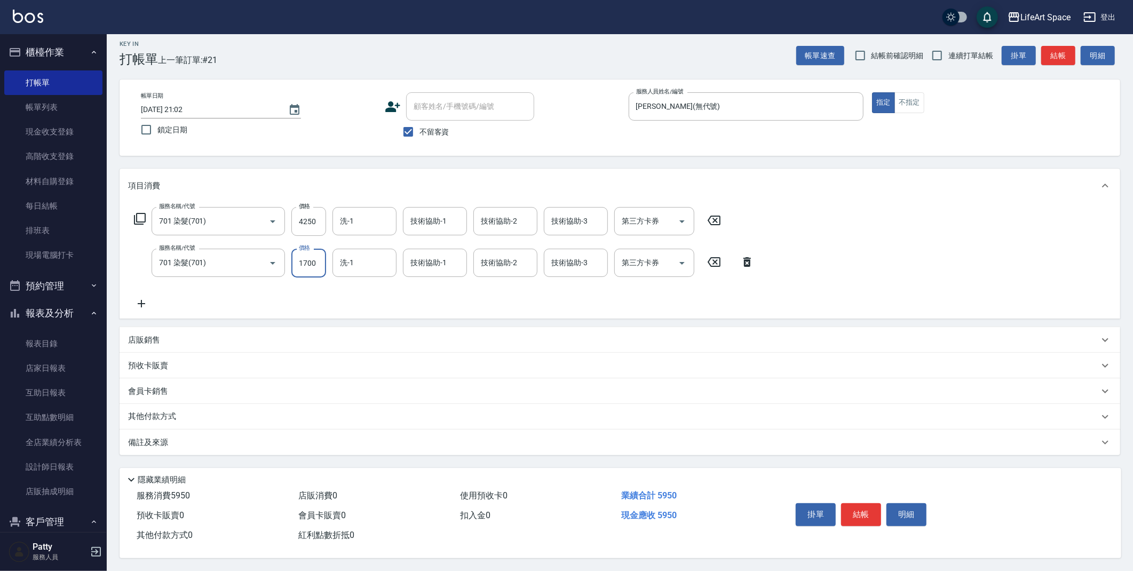
click at [313, 262] on input "1700" at bounding box center [308, 263] width 35 height 29
type input "2200"
click at [164, 339] on div "店販銷售" at bounding box center [613, 340] width 971 height 11
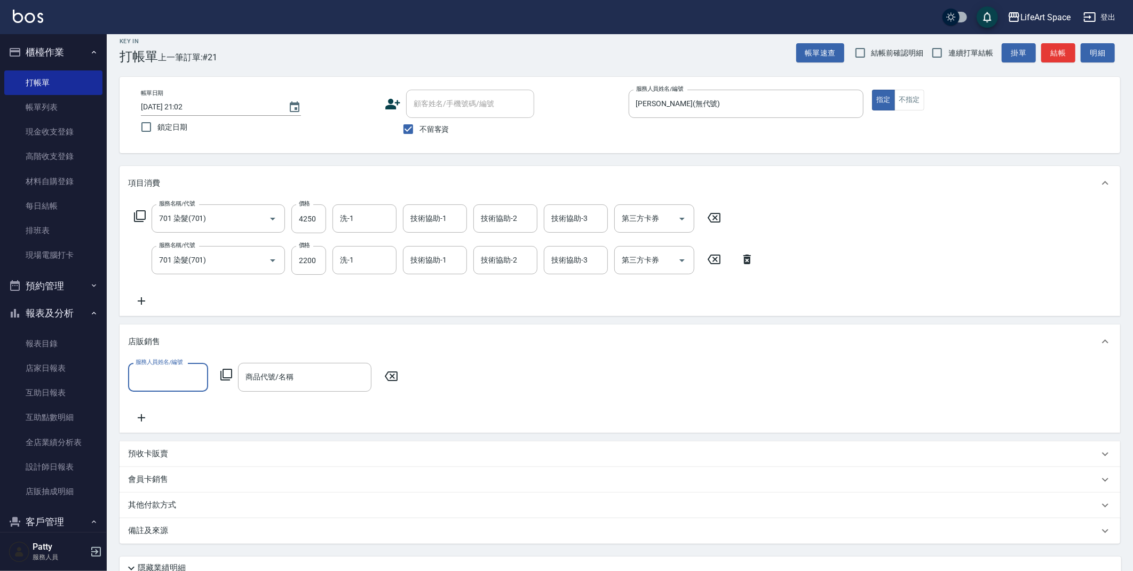
scroll to position [0, 0]
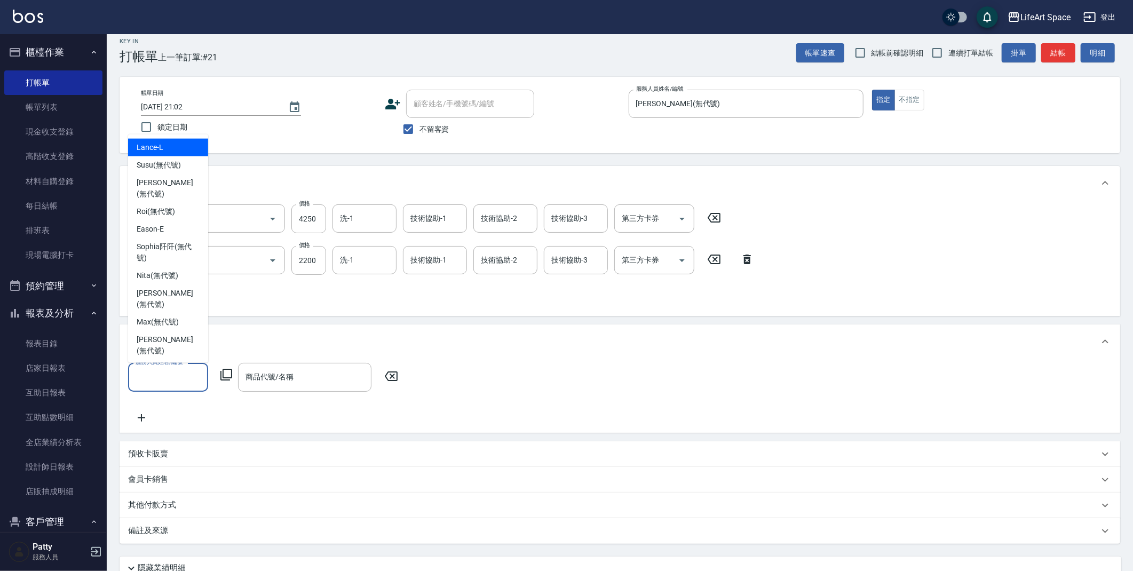
click at [172, 385] on input "服務人員姓名/編號" at bounding box center [168, 377] width 70 height 19
click at [164, 334] on span "[PERSON_NAME] (無代號)" at bounding box center [168, 345] width 63 height 22
type input "[PERSON_NAME](無代號)"
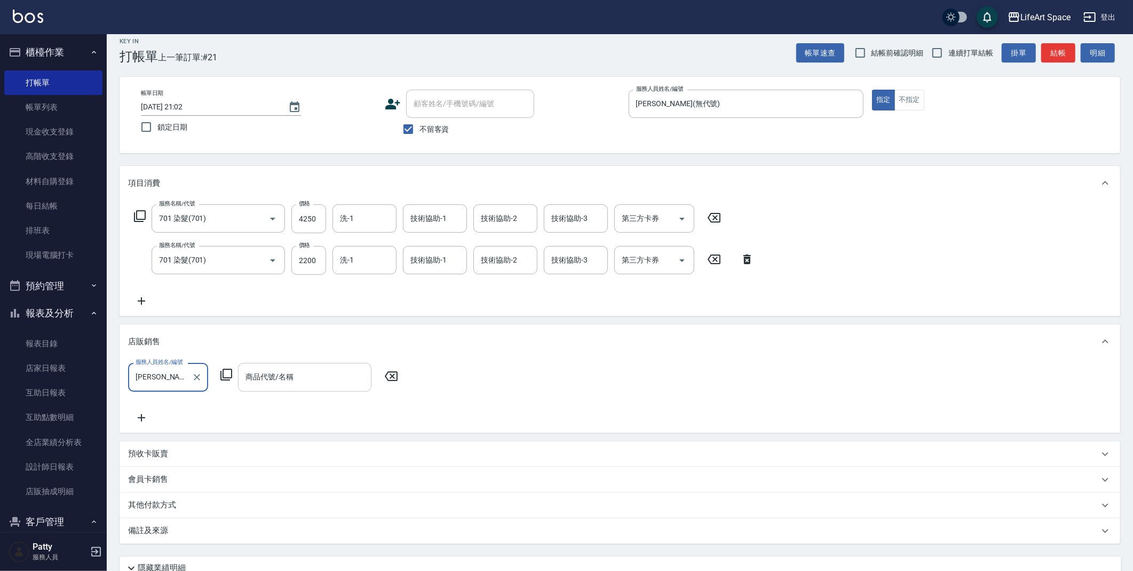
click at [303, 379] on input "商品代號/名稱" at bounding box center [305, 377] width 124 height 19
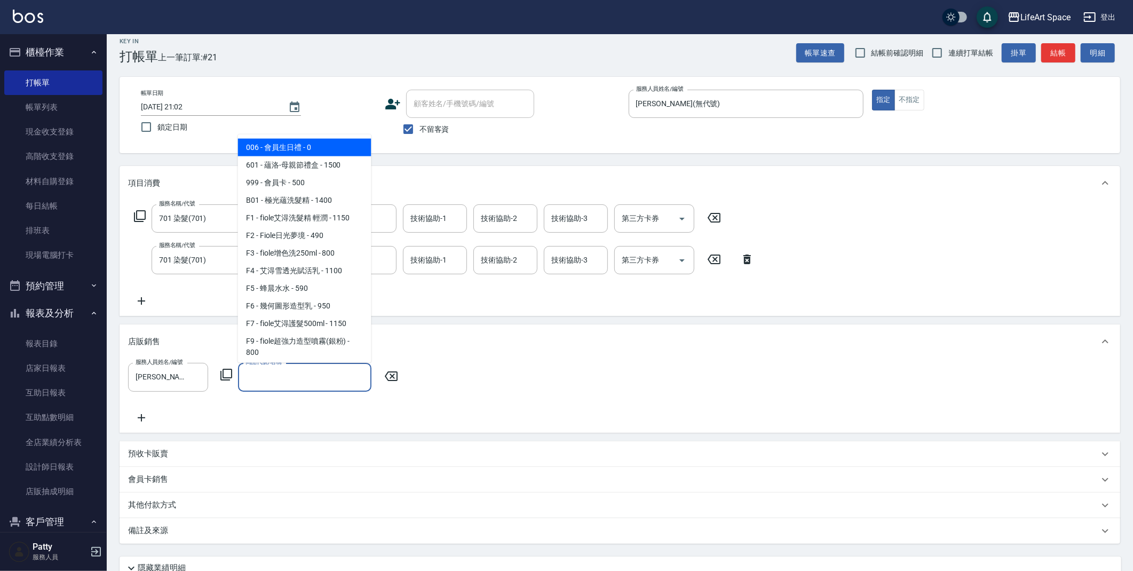
drag, startPoint x: 300, startPoint y: 150, endPoint x: 311, endPoint y: 154, distance: 11.8
click at [300, 150] on span "006 - 會員生日禮 - 0" at bounding box center [304, 148] width 133 height 18
type input "會員生日禮"
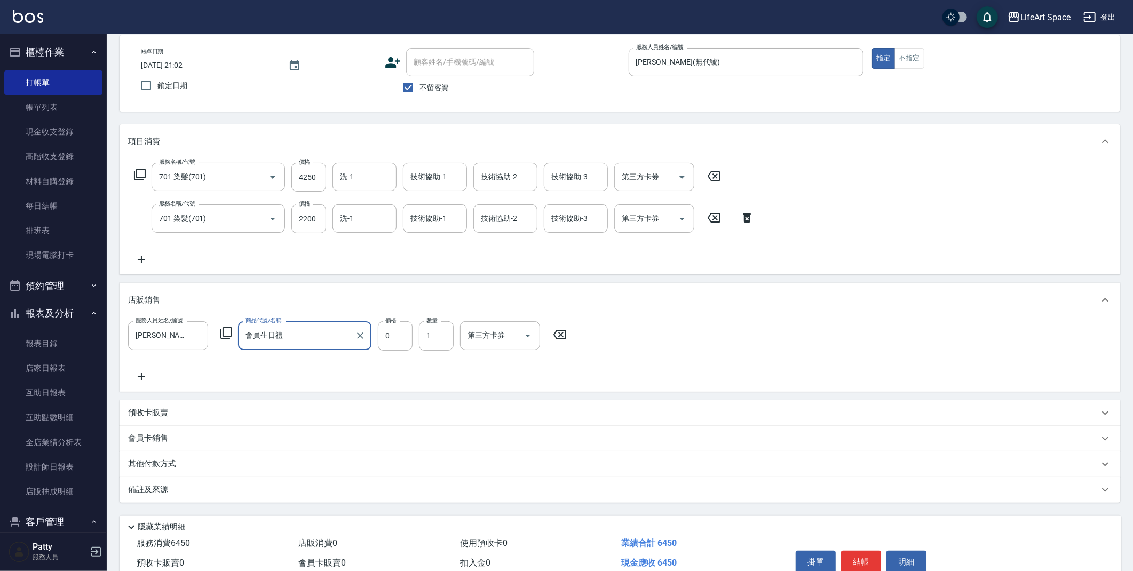
scroll to position [101, 0]
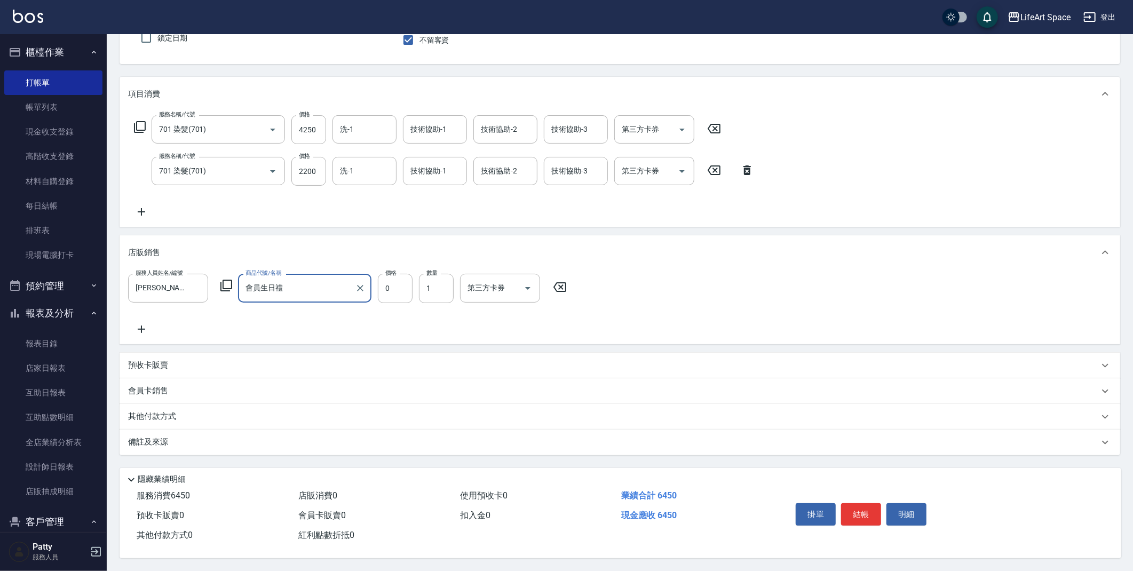
click at [165, 418] on p "其他付款方式" at bounding box center [154, 417] width 53 height 12
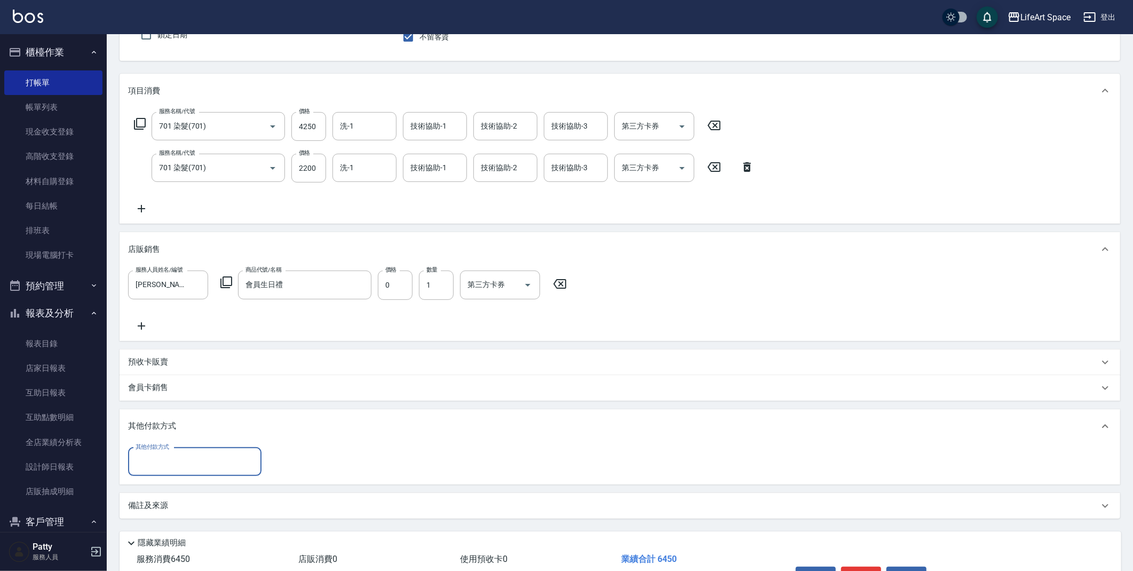
scroll to position [0, 0]
click at [183, 453] on input "其他付款方式" at bounding box center [195, 462] width 124 height 19
click at [180, 506] on span "Linepay" at bounding box center [194, 506] width 133 height 18
type input "Linepay"
type input "6450"
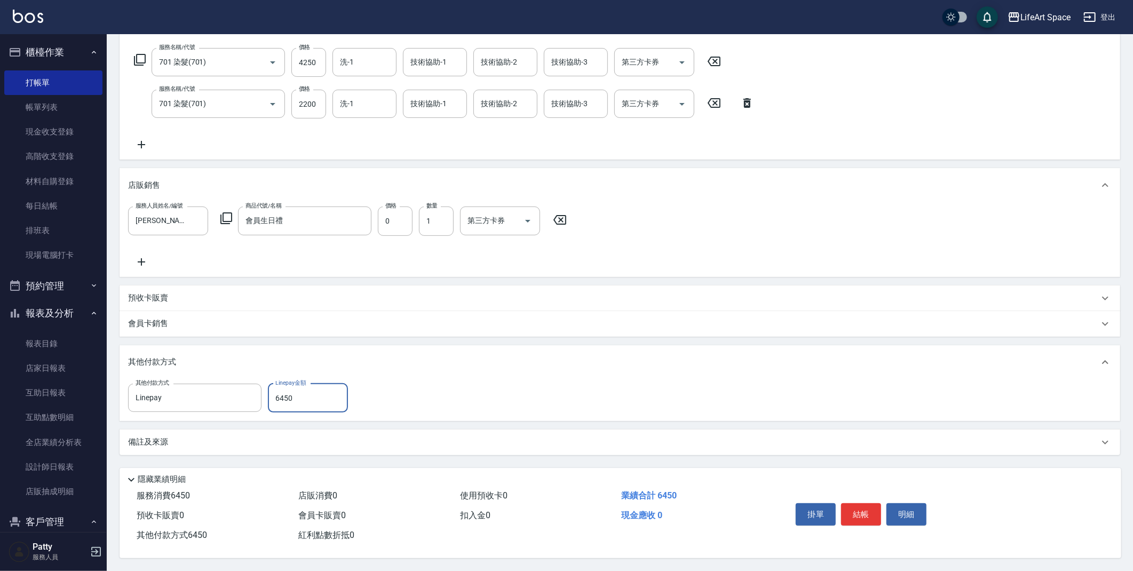
scroll to position [169, 0]
click at [857, 512] on button "結帳" at bounding box center [861, 514] width 40 height 22
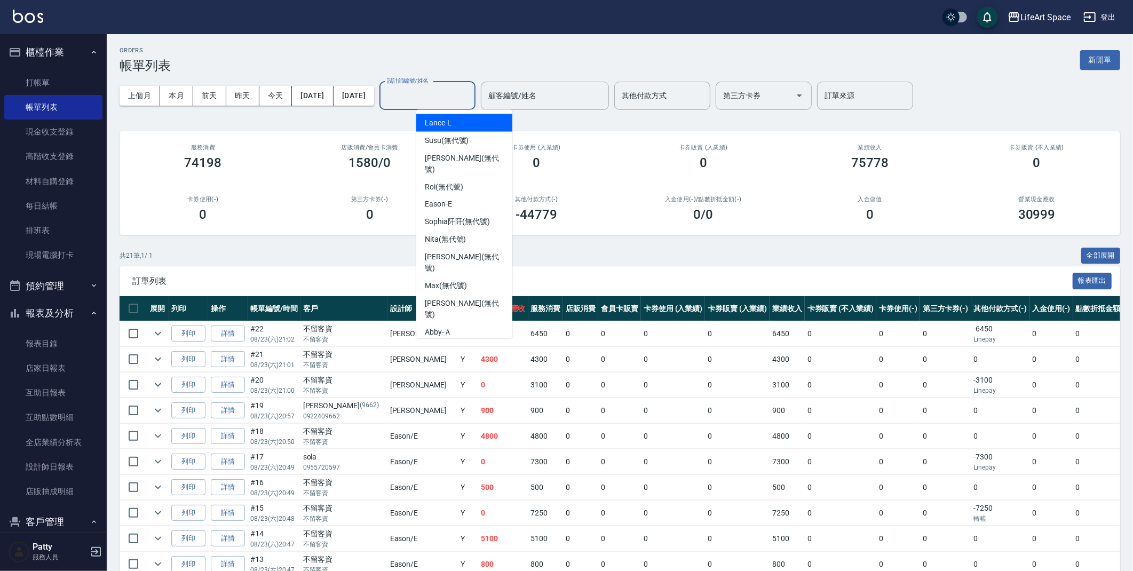
click at [440, 93] on input "設計師編號/姓名" at bounding box center [427, 95] width 86 height 19
click at [448, 295] on div "[PERSON_NAME] (無代號)" at bounding box center [464, 309] width 96 height 29
type input "[PERSON_NAME](無代號)"
